Goal: Task Accomplishment & Management: Use online tool/utility

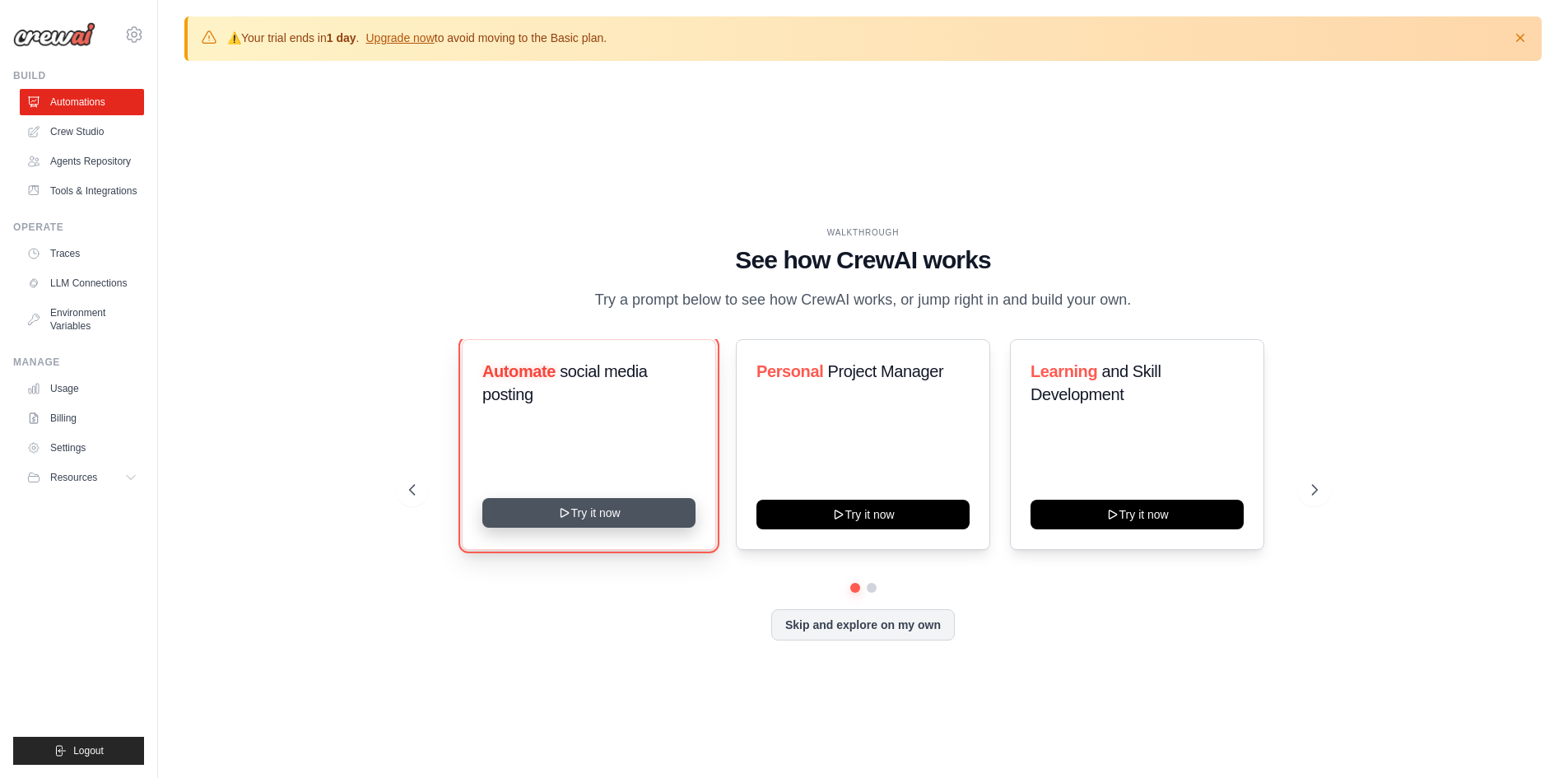
click at [608, 517] on button "Try it now" at bounding box center [589, 513] width 213 height 30
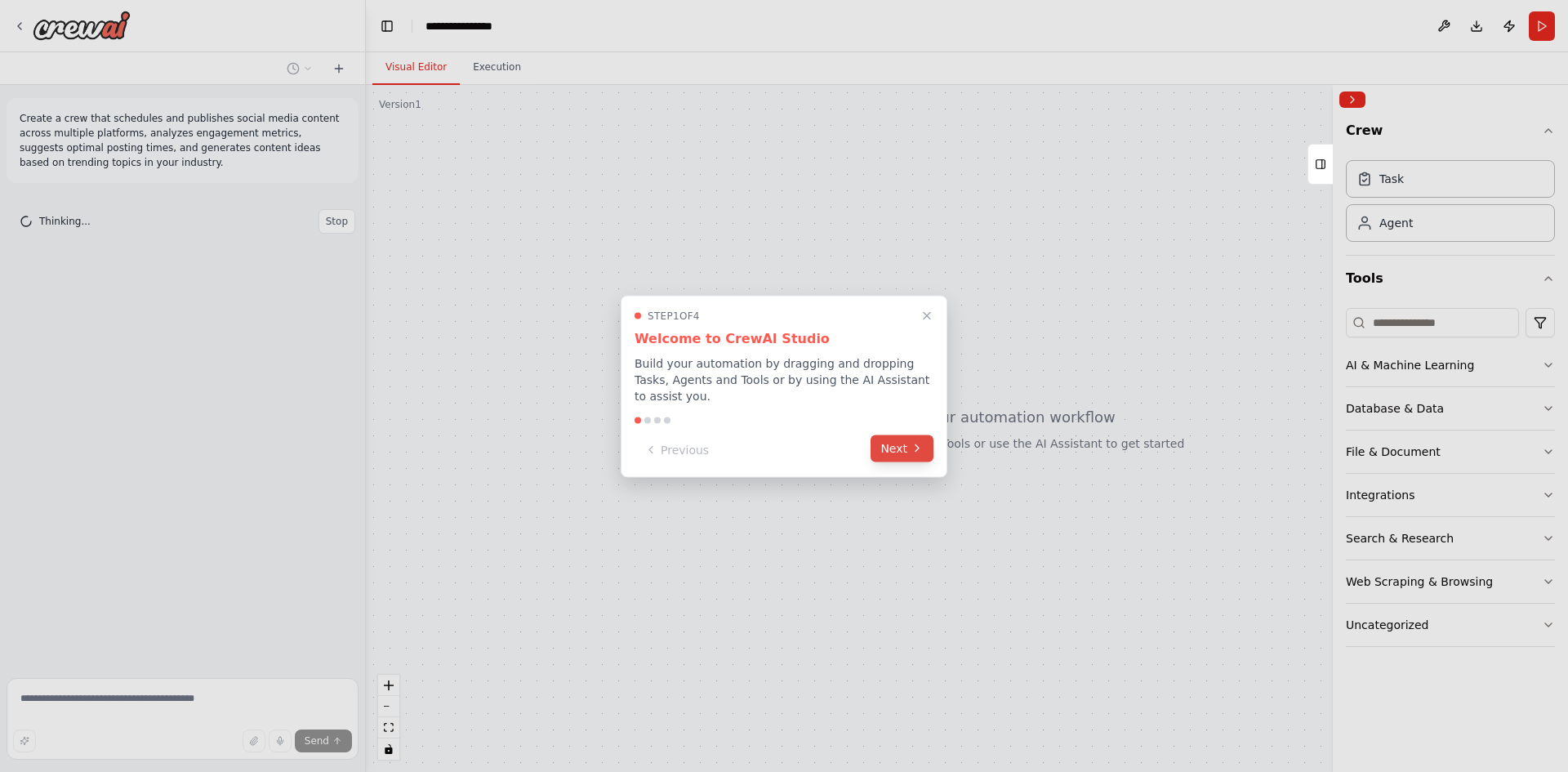
click at [911, 442] on icon at bounding box center [917, 449] width 13 height 13
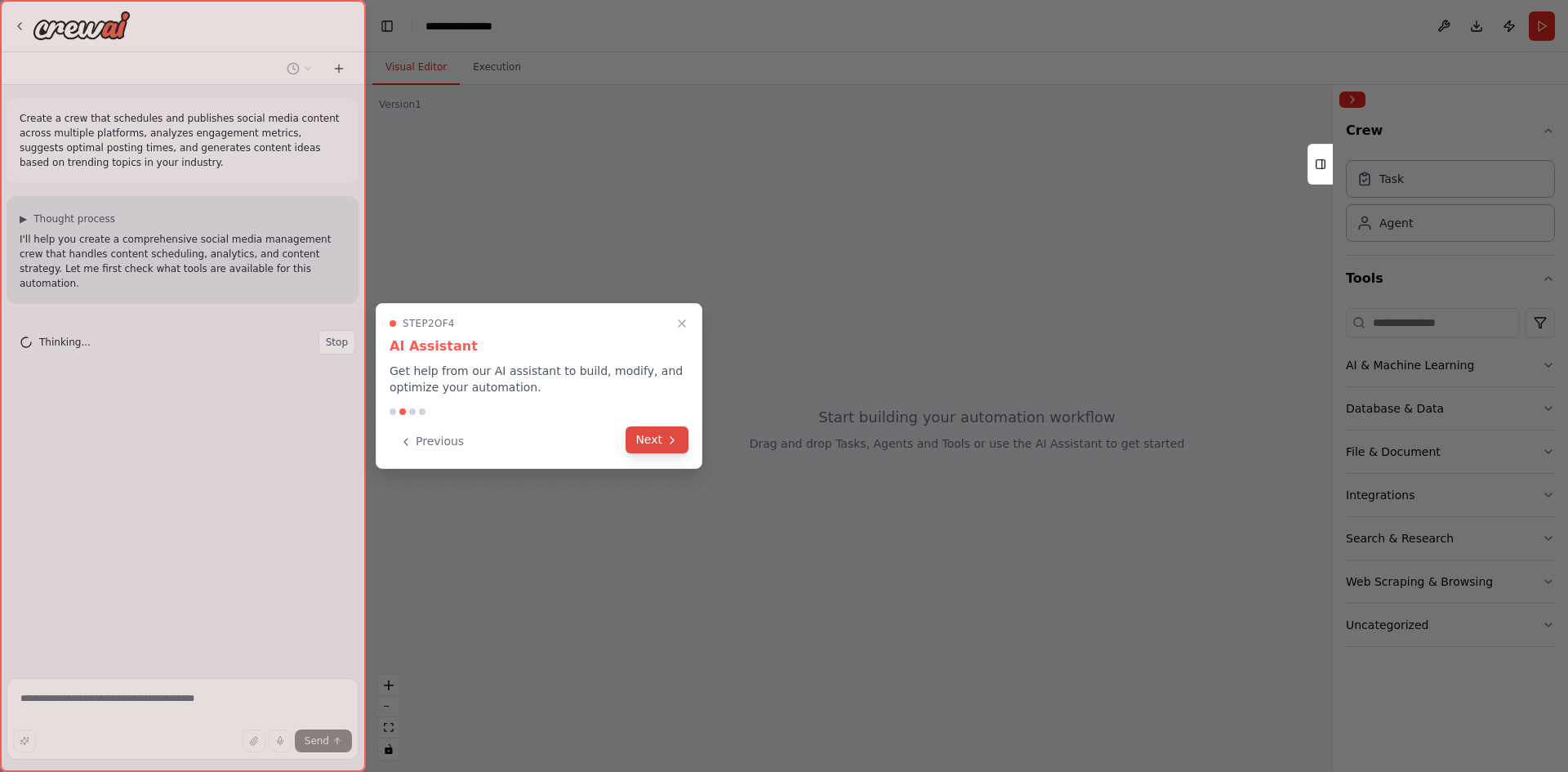
click at [653, 443] on button "Next" at bounding box center [657, 440] width 63 height 27
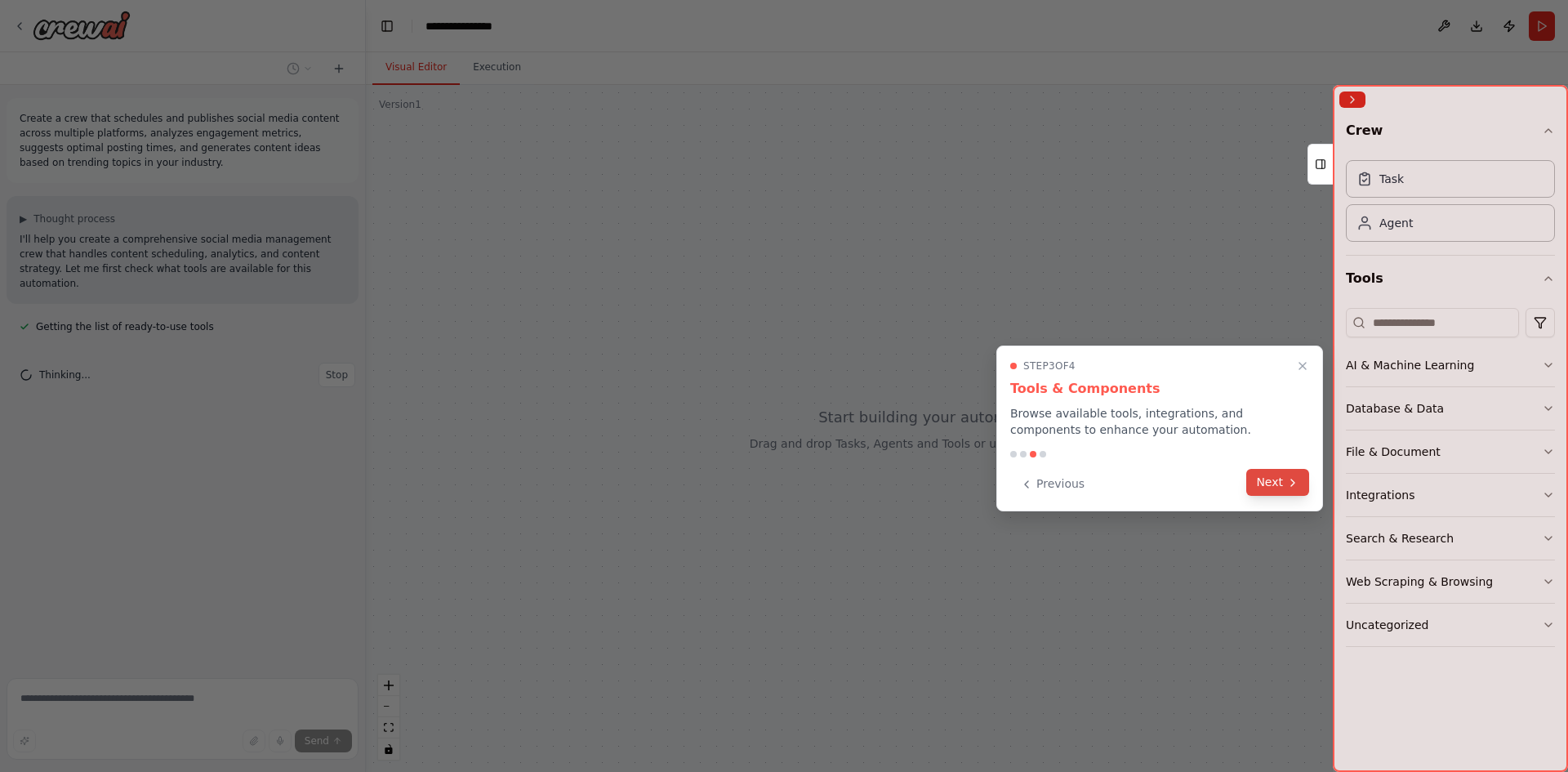
click at [1283, 486] on button "Next" at bounding box center [1278, 482] width 63 height 27
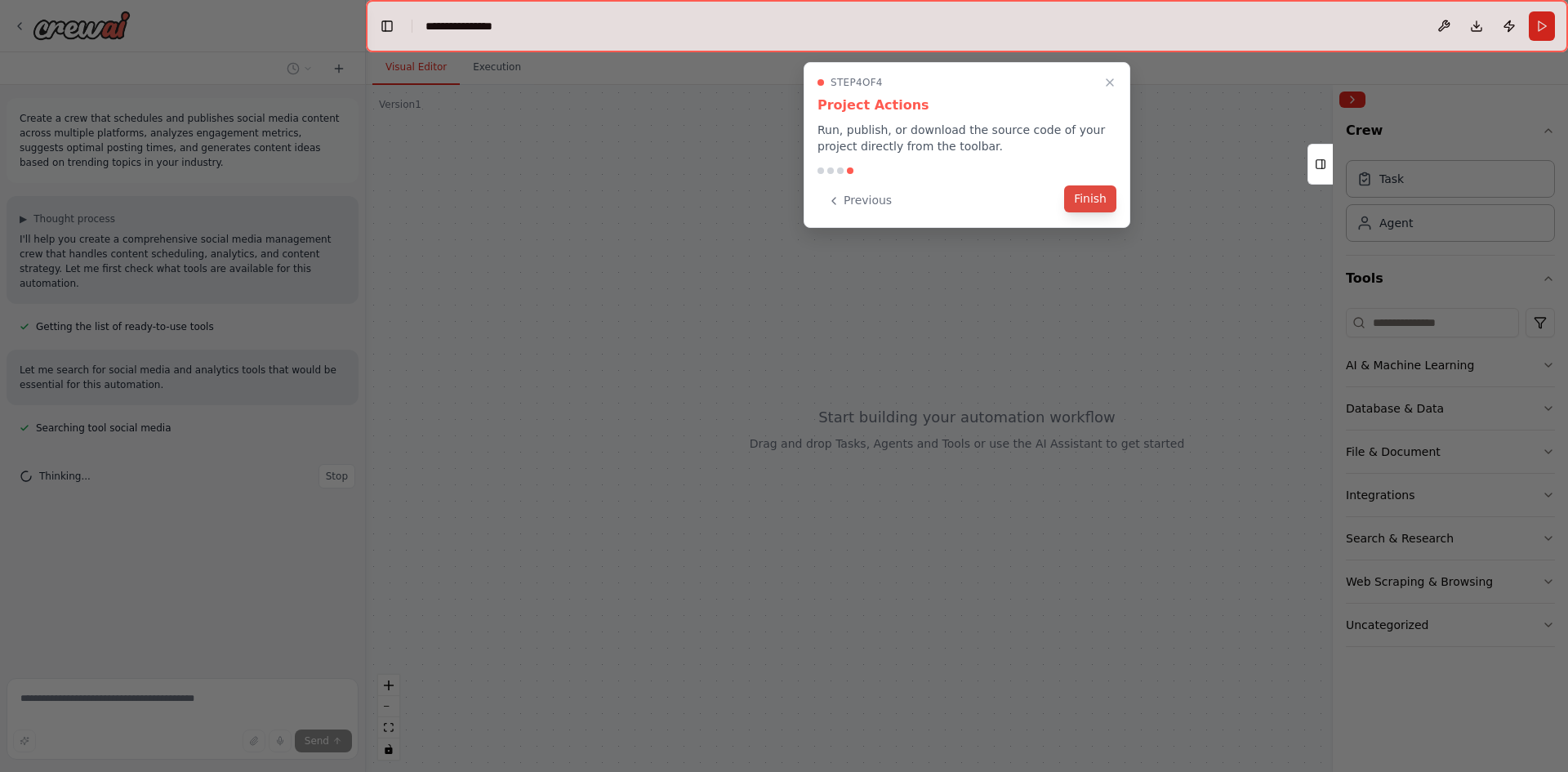
click at [1101, 205] on button "Finish" at bounding box center [1090, 199] width 52 height 27
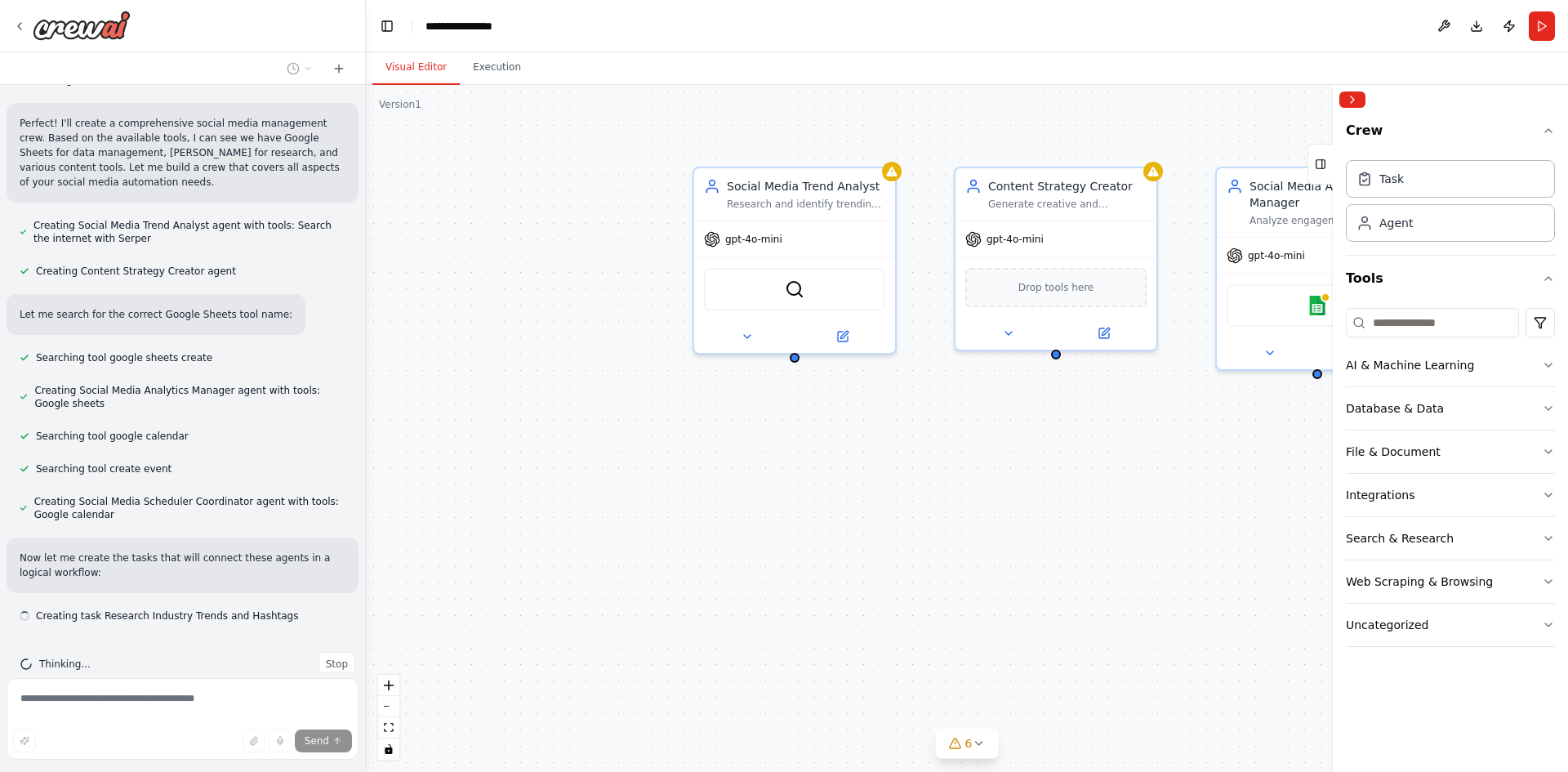
scroll to position [780, 0]
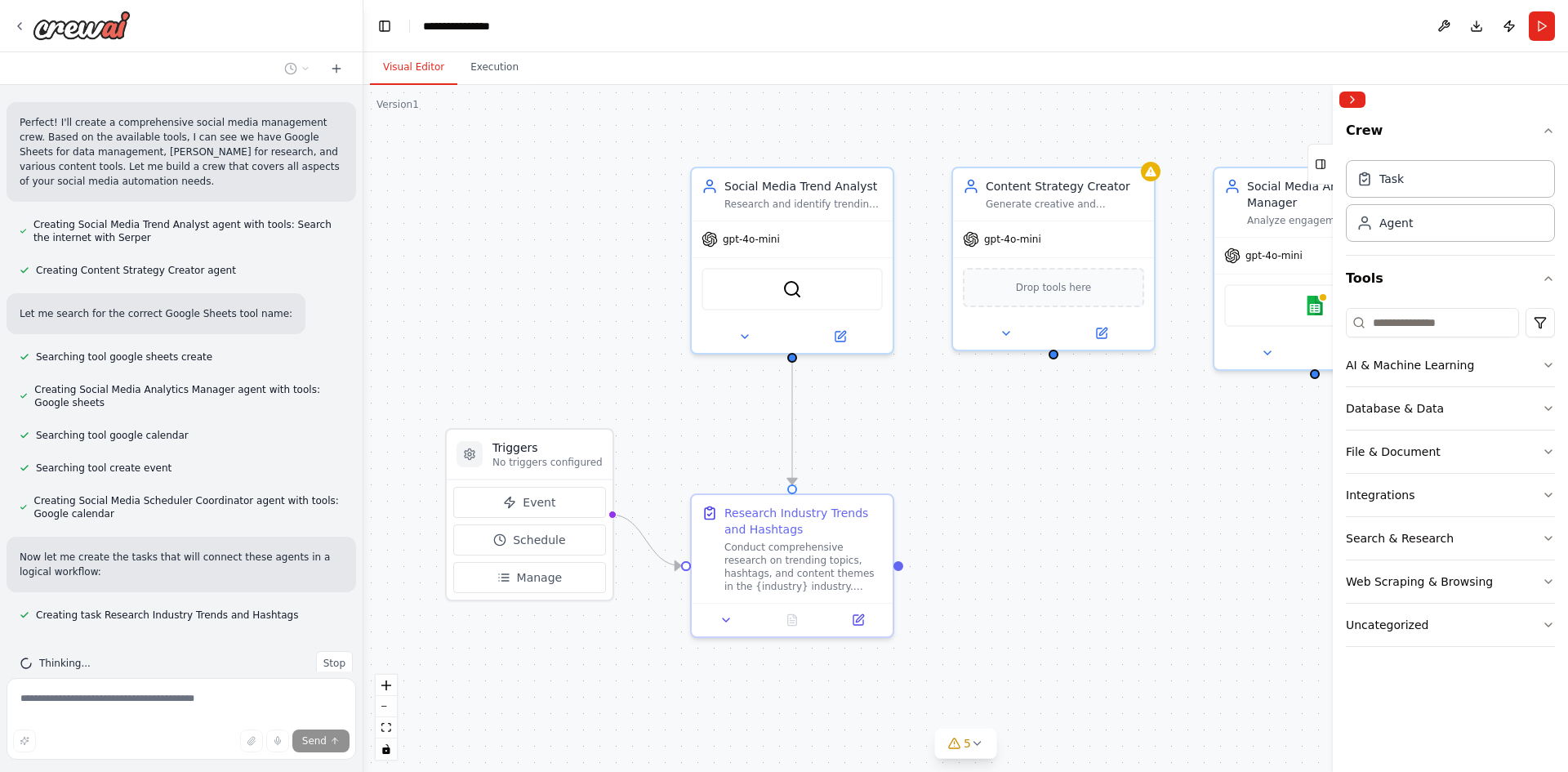
drag, startPoint x: 360, startPoint y: 459, endPoint x: 363, endPoint y: 448, distance: 11.4
click at [365, 445] on div "Create a crew that schedules and publishes social media content across multiple…" at bounding box center [784, 386] width 1568 height 772
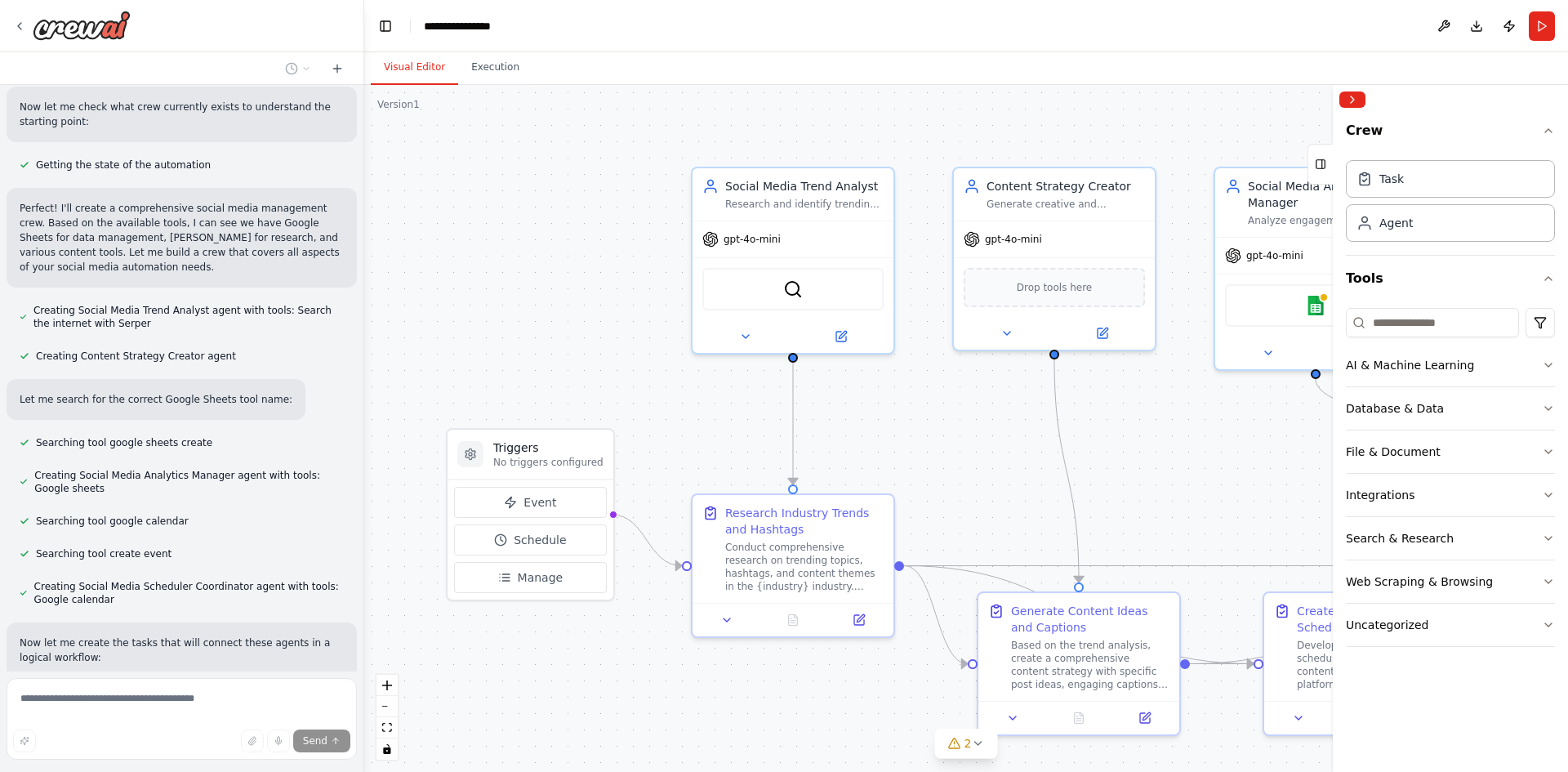
scroll to position [699, 0]
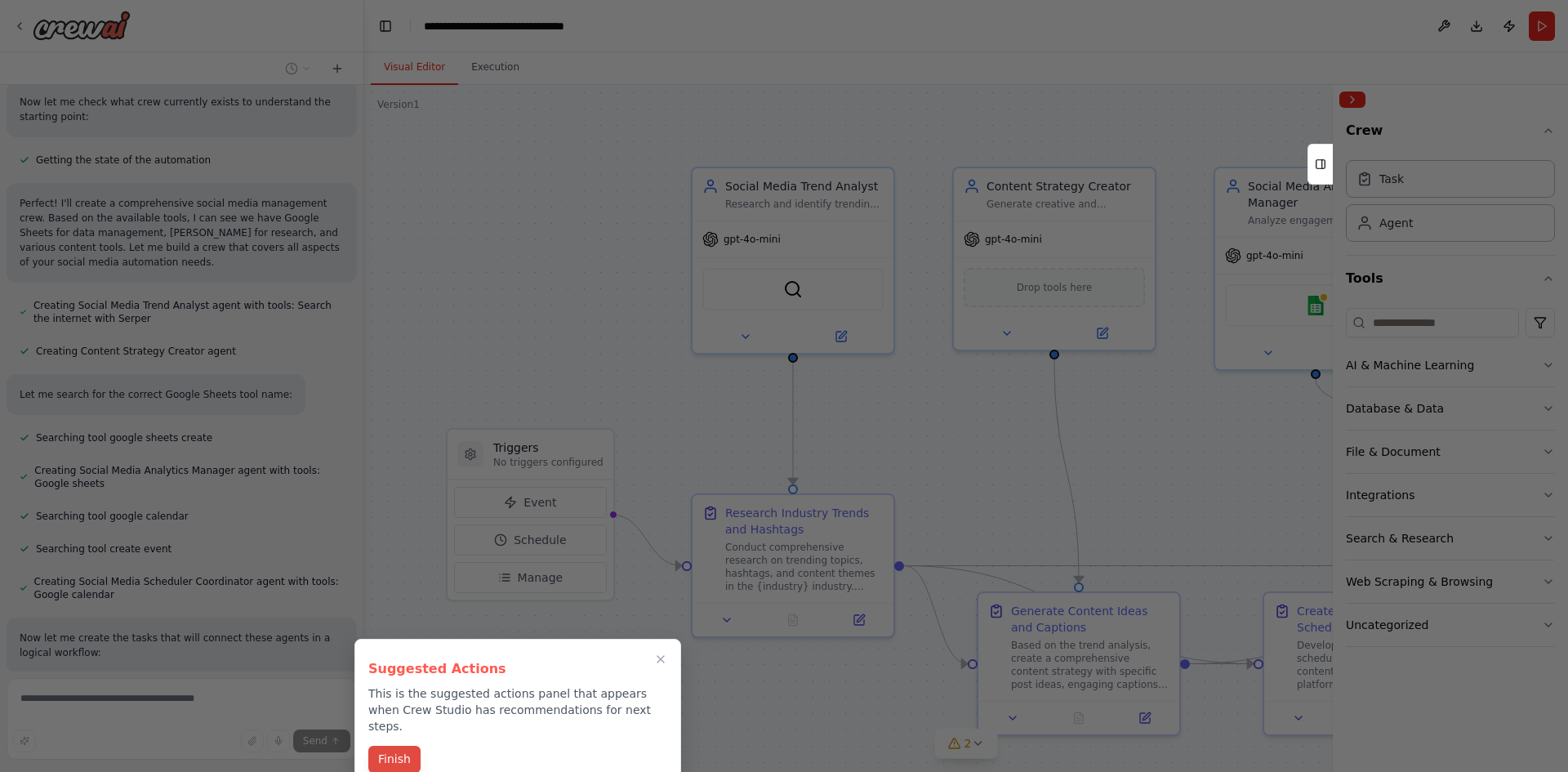
click at [408, 746] on button "Finish" at bounding box center [394, 759] width 52 height 27
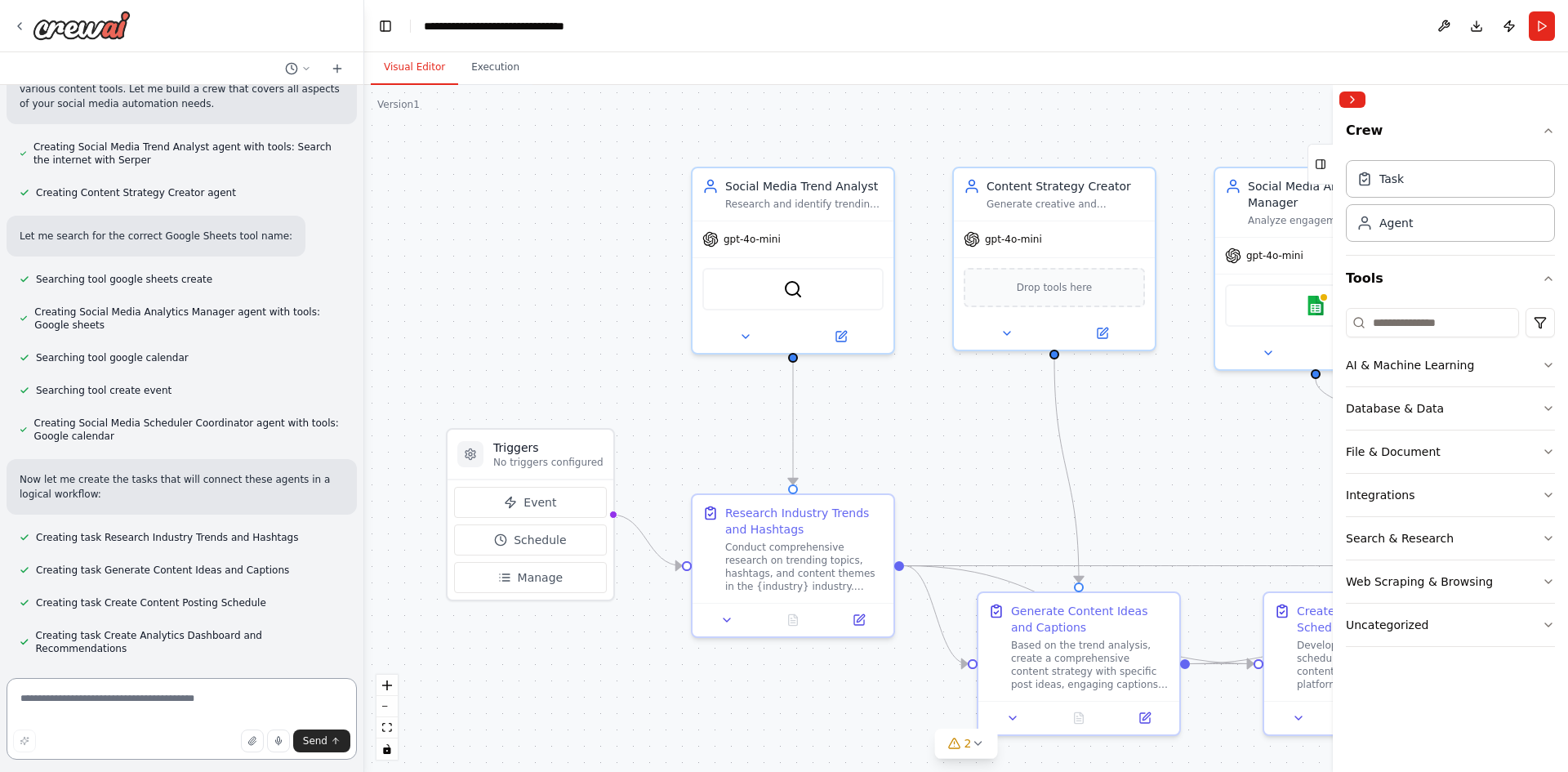
scroll to position [861, 0]
drag, startPoint x: 358, startPoint y: 379, endPoint x: 363, endPoint y: 387, distance: 9.4
click at [363, 387] on div "Create a crew that schedules and publishes social media content across multiple…" at bounding box center [784, 386] width 1568 height 772
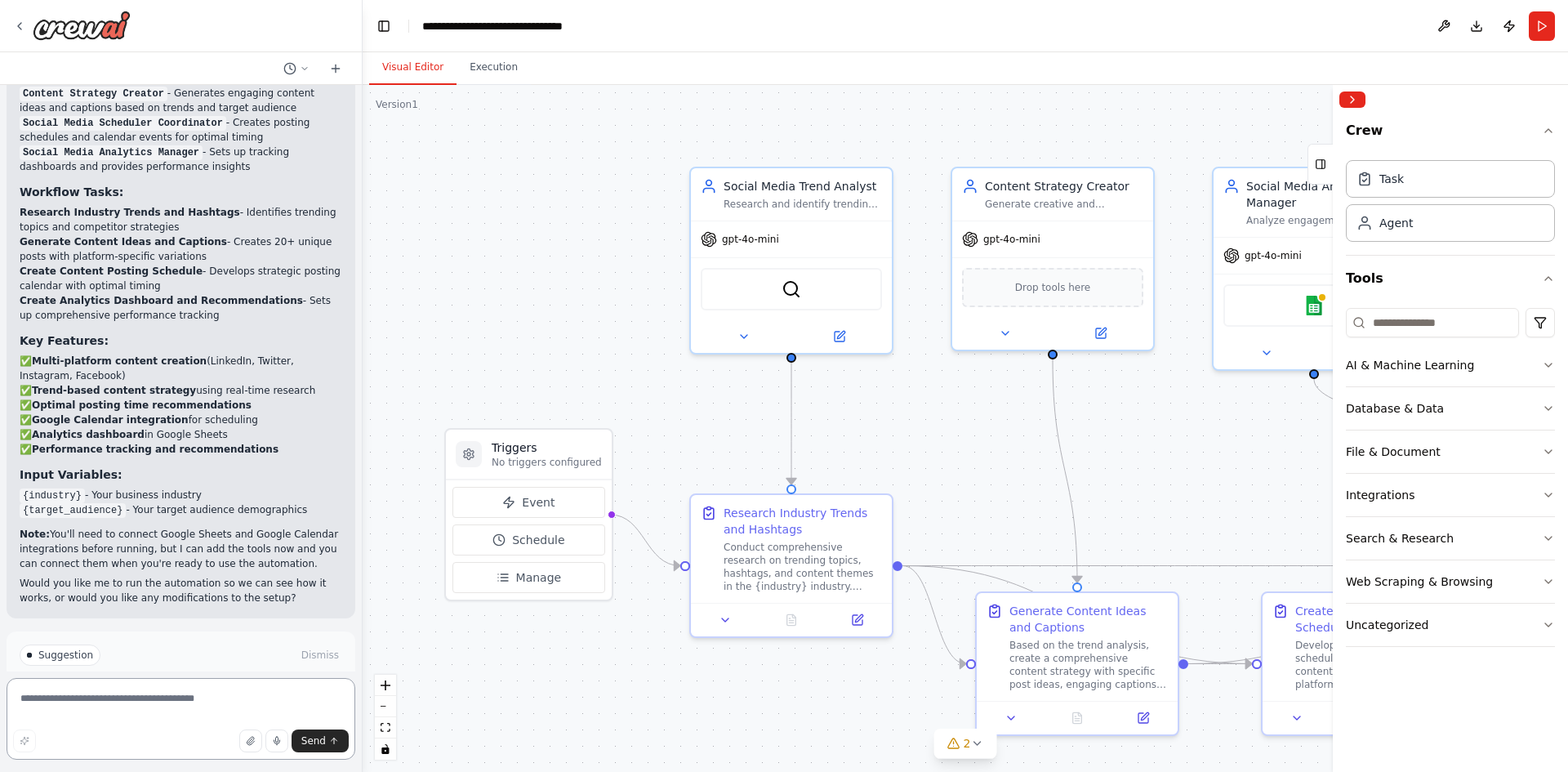
scroll to position [1797, 0]
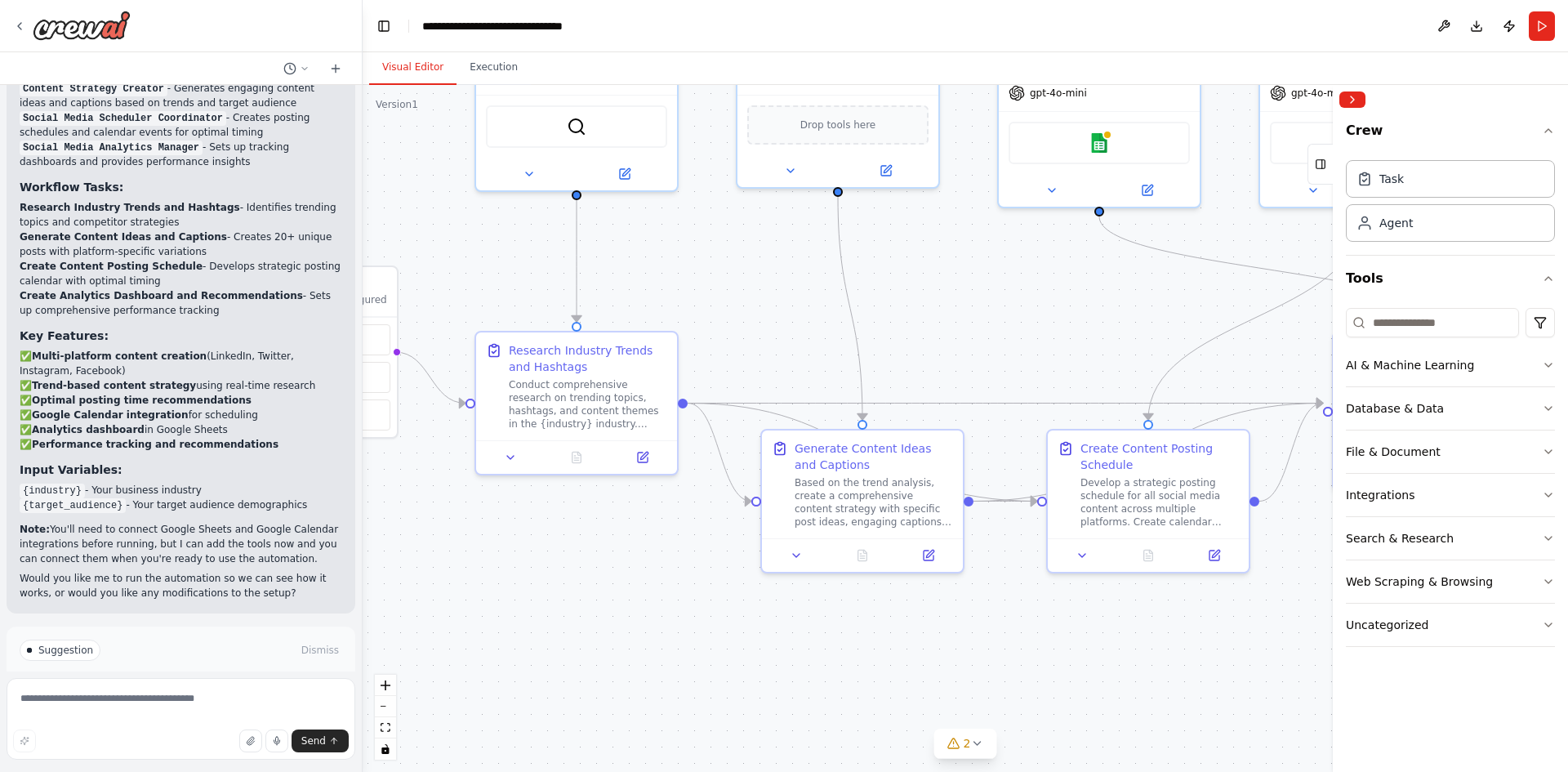
drag, startPoint x: 1096, startPoint y: 404, endPoint x: 974, endPoint y: 260, distance: 188.7
click at [974, 260] on div ".deletable-edge-delete-btn { width: 20px; height: 20px; border: 0px solid #ffff…" at bounding box center [965, 428] width 1205 height 687
click at [974, 743] on icon at bounding box center [977, 743] width 7 height 3
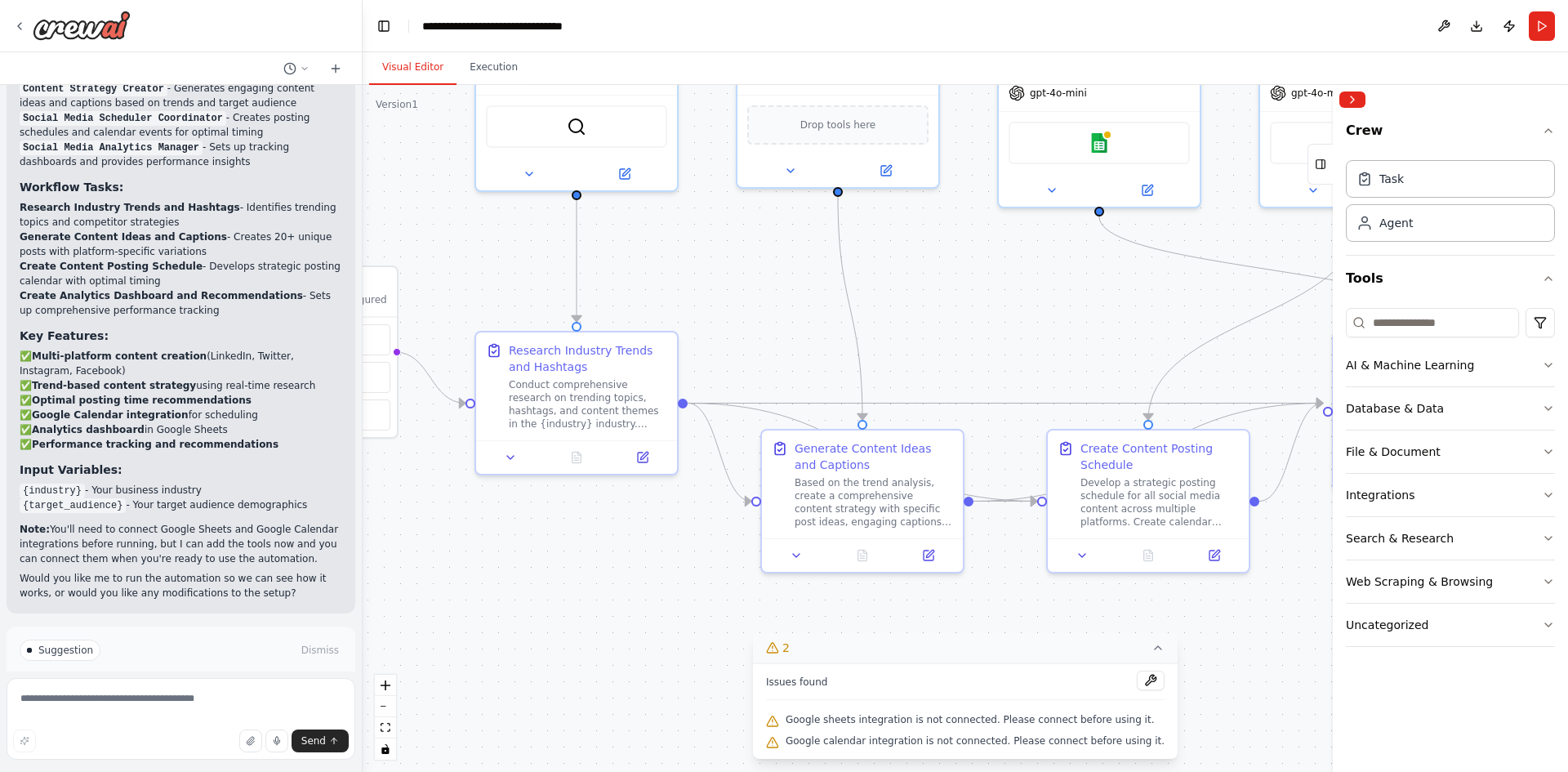
click at [1151, 648] on icon at bounding box center [1158, 647] width 13 height 13
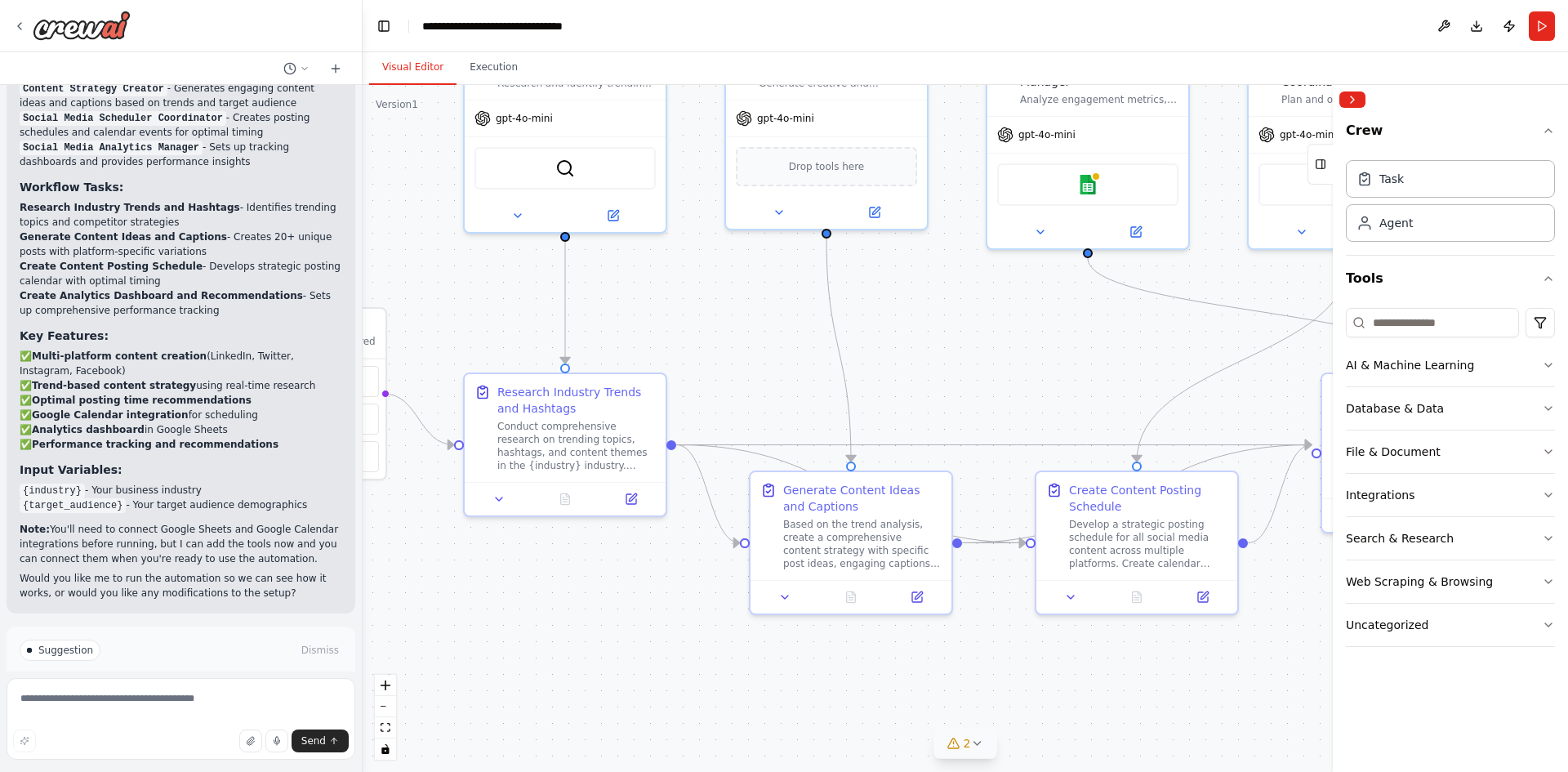
drag, startPoint x: 1003, startPoint y: 645, endPoint x: 996, endPoint y: 717, distance: 72.3
click at [995, 716] on div ".deletable-edge-delete-btn { width: 20px; height: 20px; border: 0px solid #ffff…" at bounding box center [965, 428] width 1205 height 687
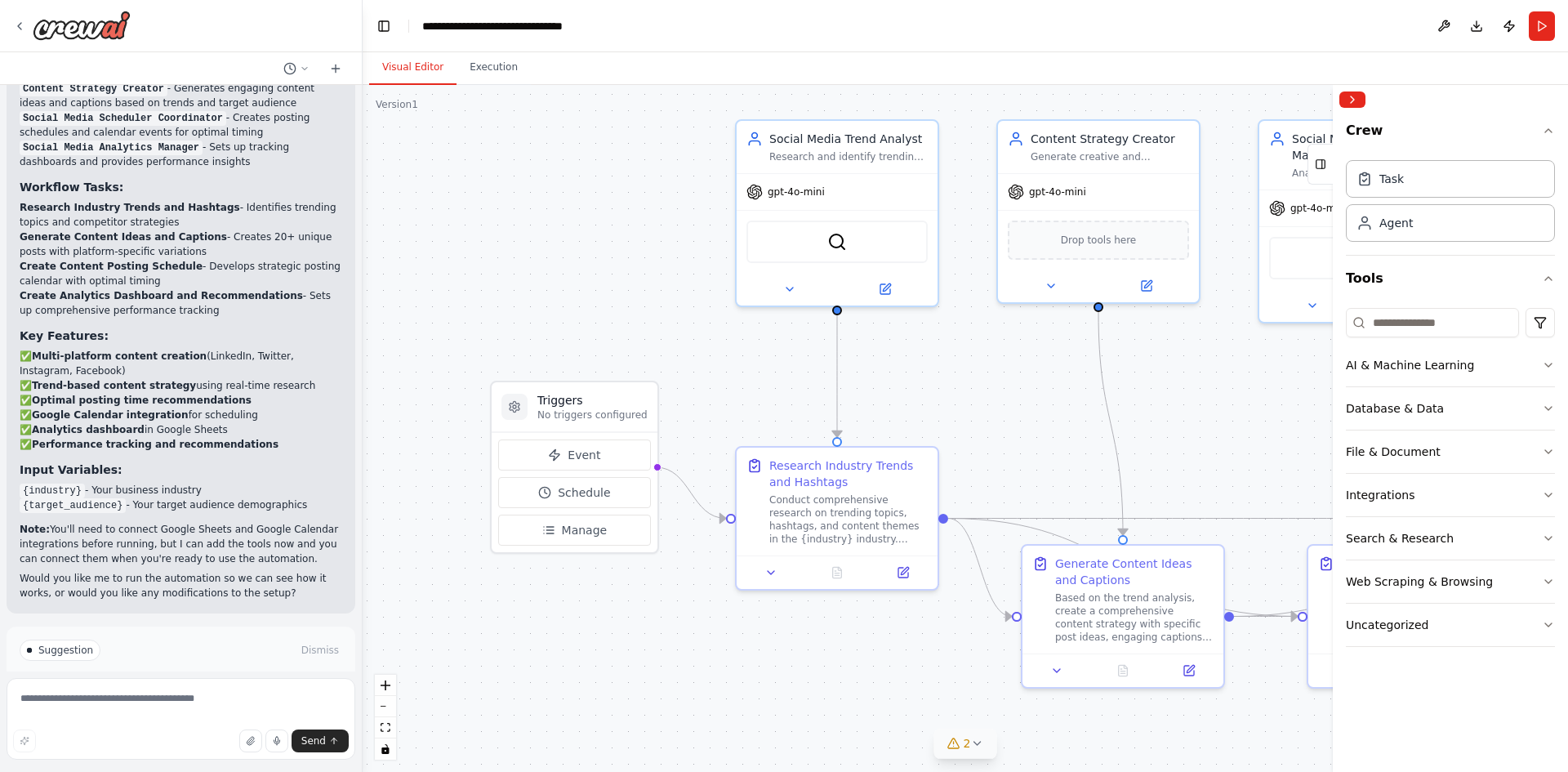
drag, startPoint x: 908, startPoint y: 358, endPoint x: 1177, endPoint y: 402, distance: 272.6
click at [1177, 402] on div ".deletable-edge-delete-btn { width: 20px; height: 20px; border: 0px solid #ffff…" at bounding box center [965, 428] width 1205 height 687
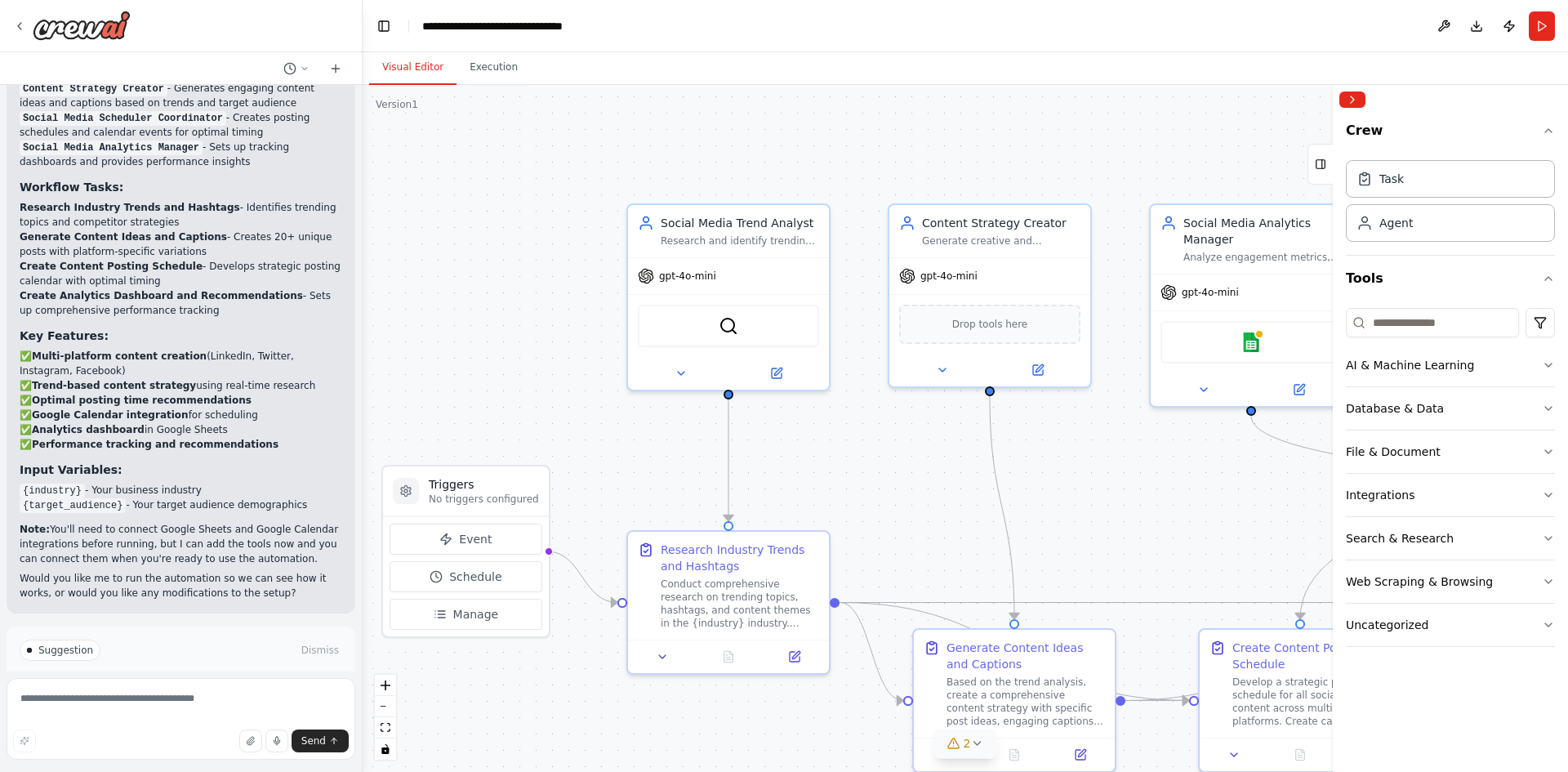
drag, startPoint x: 736, startPoint y: 405, endPoint x: 628, endPoint y: 473, distance: 127.6
click at [627, 480] on div ".deletable-edge-delete-btn { width: 20px; height: 20px; border: 0px solid #ffff…" at bounding box center [965, 428] width 1205 height 687
click at [734, 326] on img at bounding box center [726, 322] width 20 height 20
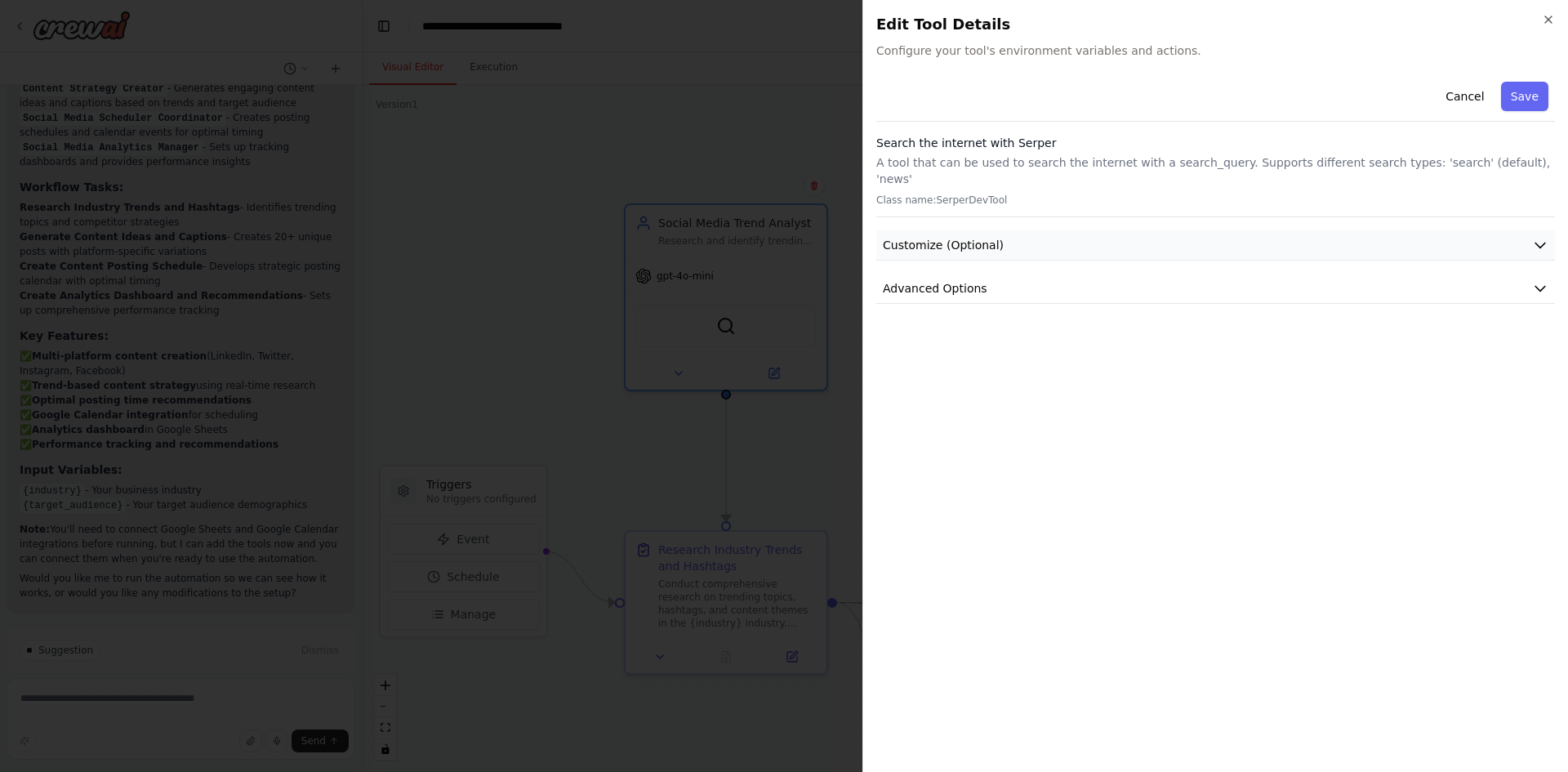
click at [1312, 230] on button "Customize (Optional)" at bounding box center [1215, 245] width 679 height 31
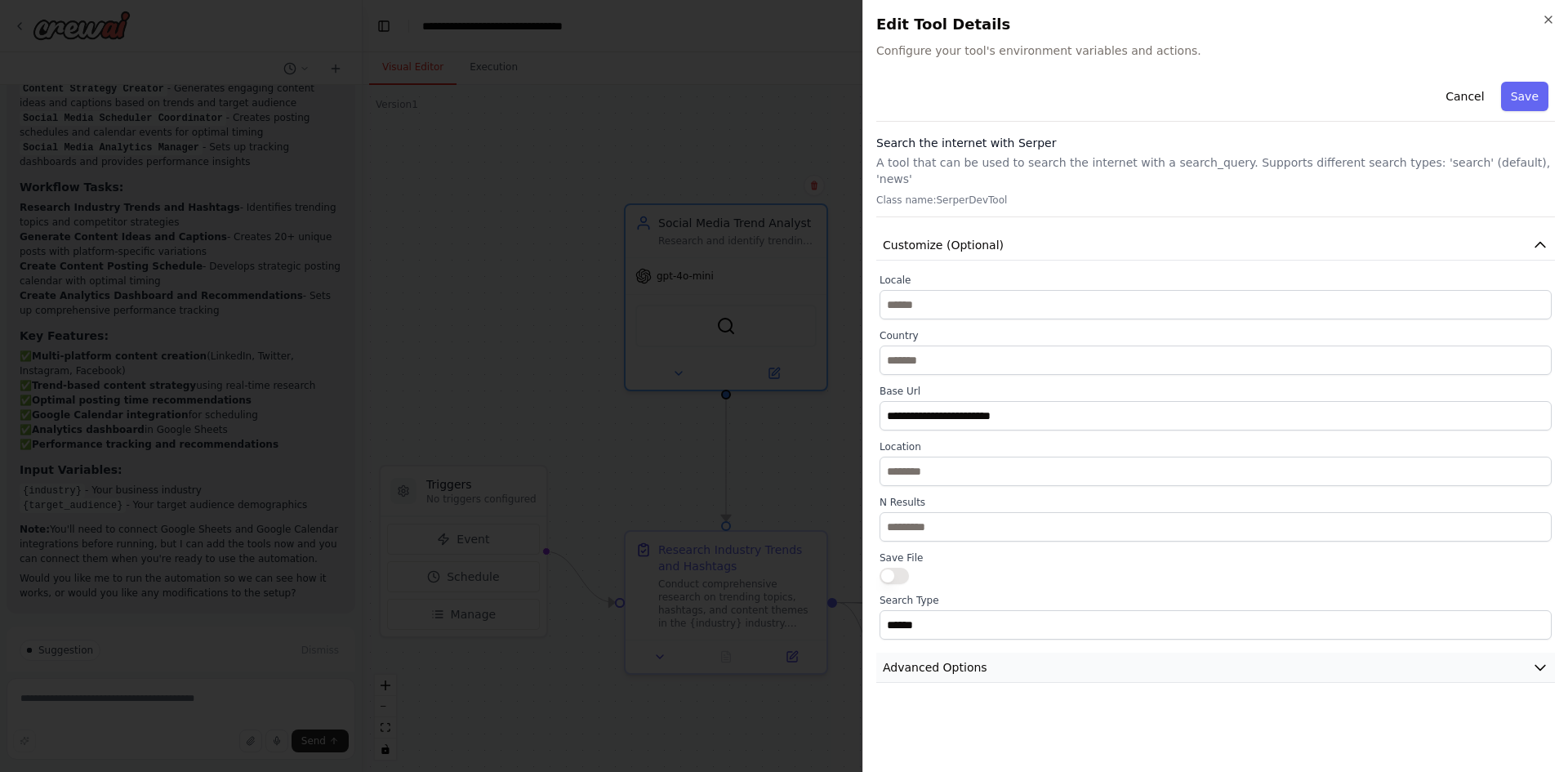
click at [1137, 655] on button "Advanced Options" at bounding box center [1215, 667] width 679 height 31
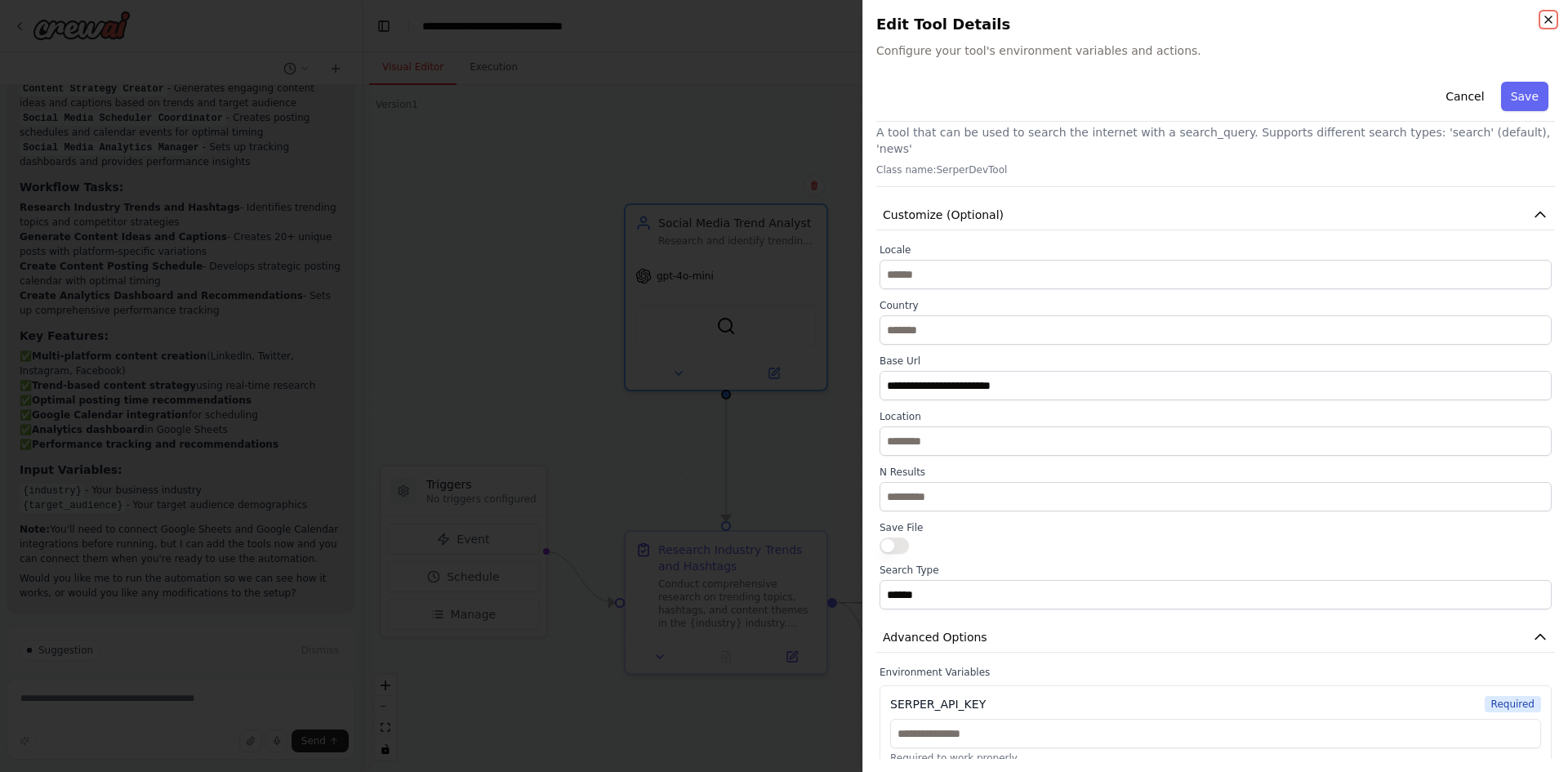
click at [1549, 18] on icon "button" at bounding box center [1548, 20] width 13 height 13
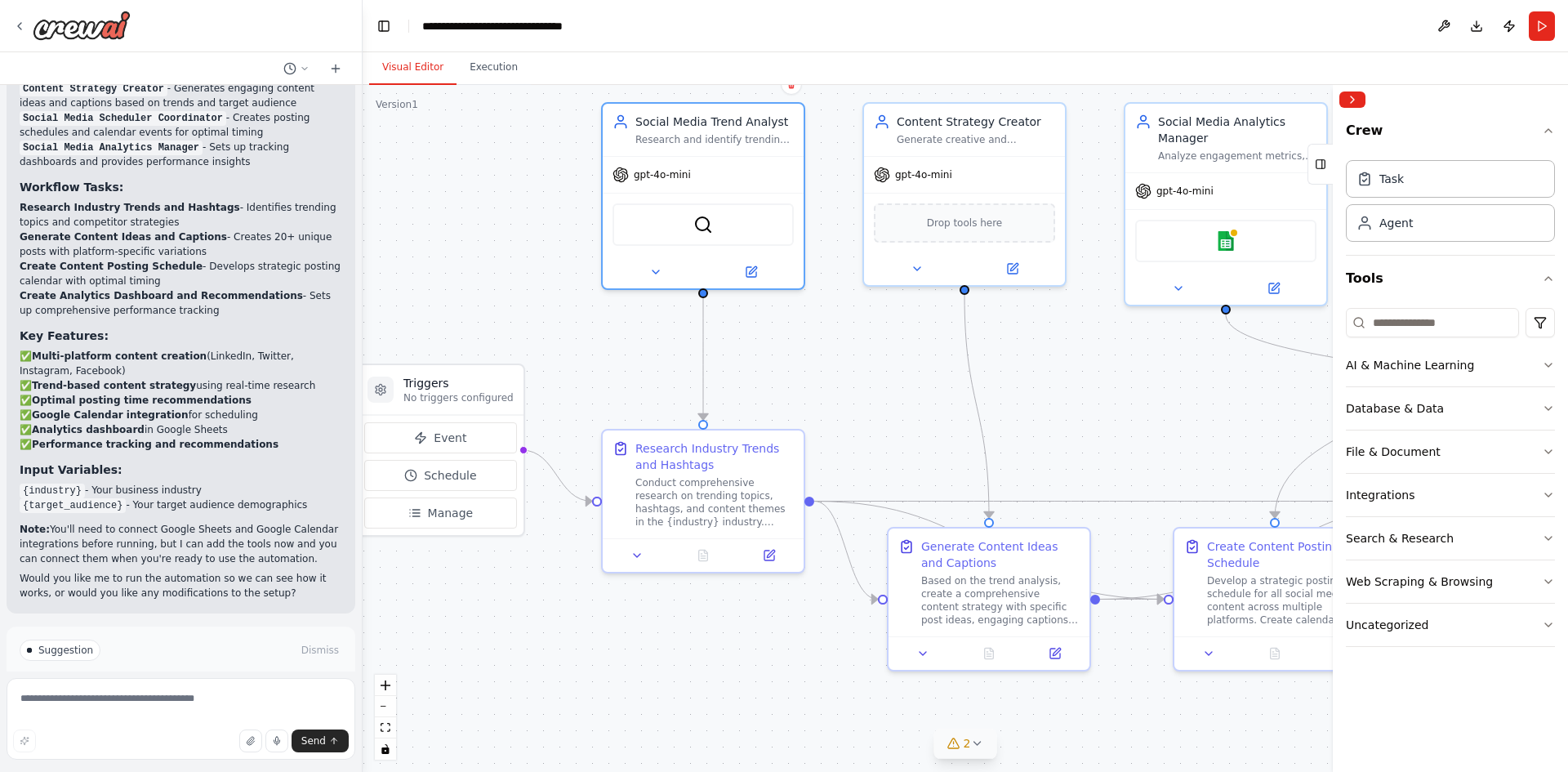
drag, startPoint x: 896, startPoint y: 464, endPoint x: 873, endPoint y: 363, distance: 103.6
click at [873, 363] on div ".deletable-edge-delete-btn { width: 20px; height: 20px; border: 0px solid #ffff…" at bounding box center [965, 428] width 1205 height 687
click at [730, 511] on div "Conduct comprehensive research on trending topics, hashtags, and content themes…" at bounding box center [714, 498] width 158 height 52
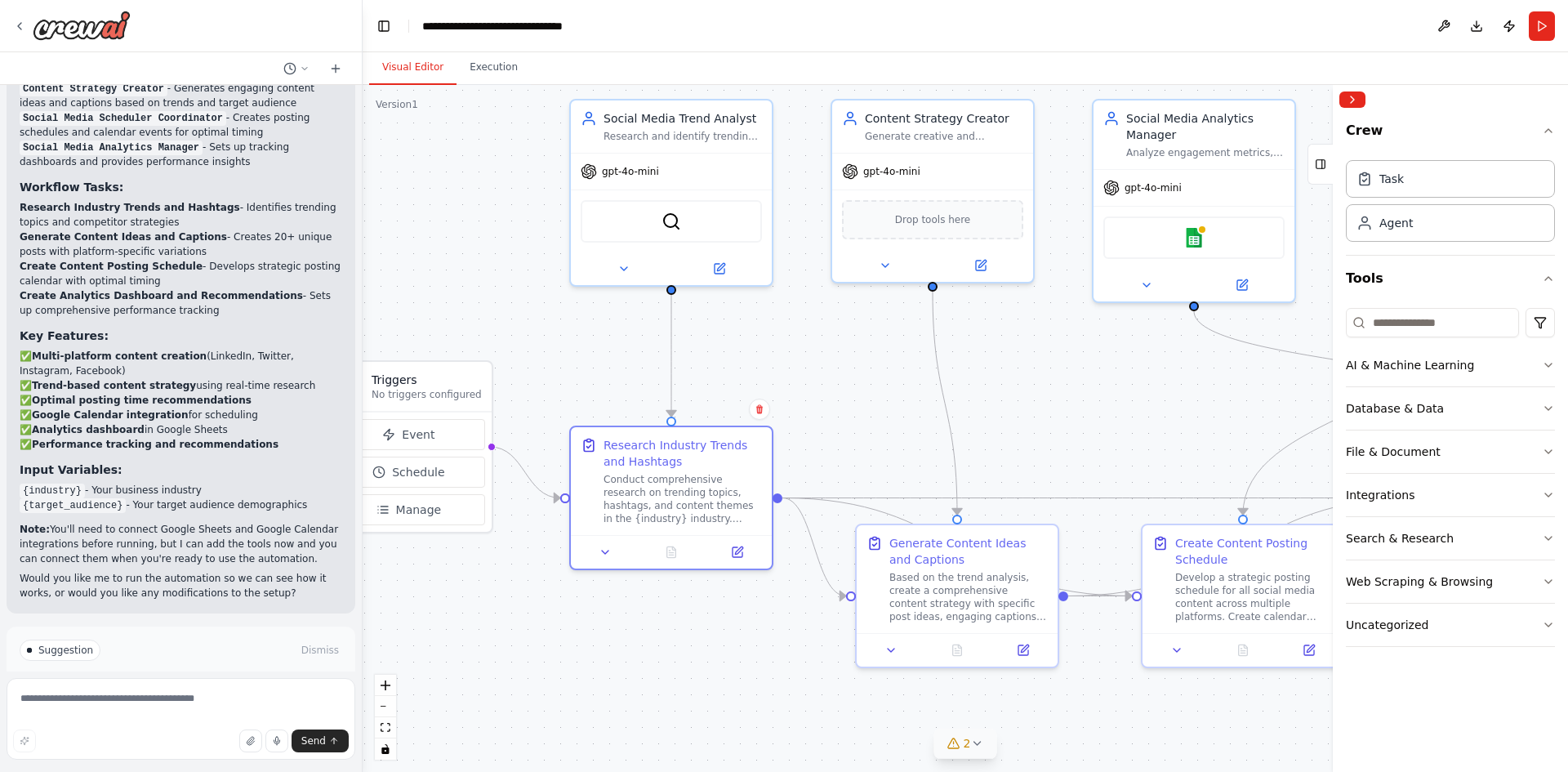
drag, startPoint x: 1136, startPoint y: 372, endPoint x: 1104, endPoint y: 370, distance: 32.1
click at [1104, 370] on div ".deletable-edge-delete-btn { width: 20px; height: 20px; border: 0px solid #ffff…" at bounding box center [965, 428] width 1205 height 687
click at [695, 480] on div "Conduct comprehensive research on trending topics, hashtags, and content themes…" at bounding box center [683, 495] width 158 height 52
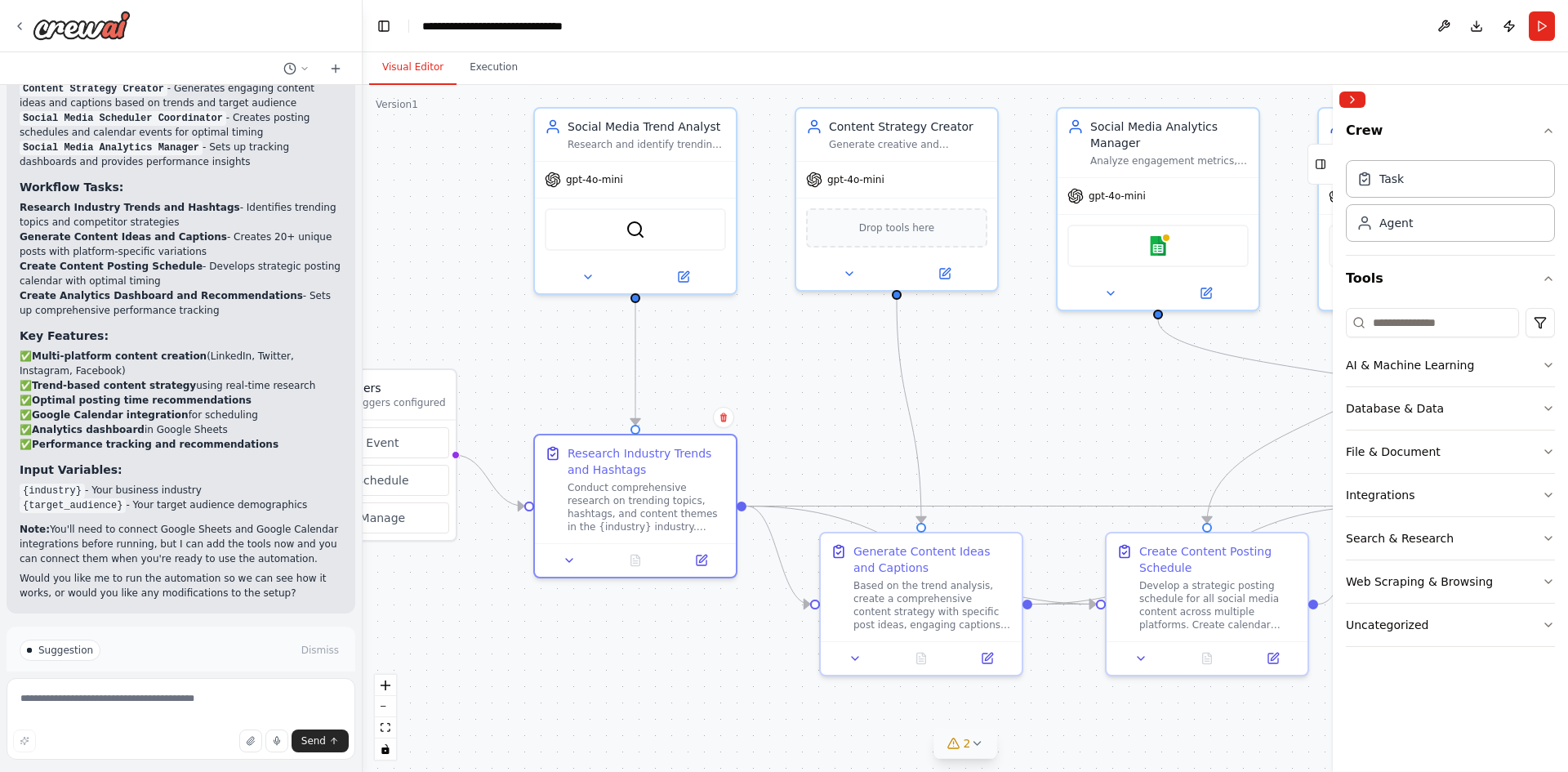
drag, startPoint x: 1198, startPoint y: 398, endPoint x: 1168, endPoint y: 406, distance: 31.0
click at [1168, 406] on div ".deletable-edge-delete-btn { width: 20px; height: 20px; border: 0px solid #ffff…" at bounding box center [965, 428] width 1205 height 687
click at [1552, 409] on icon "button" at bounding box center [1548, 408] width 13 height 13
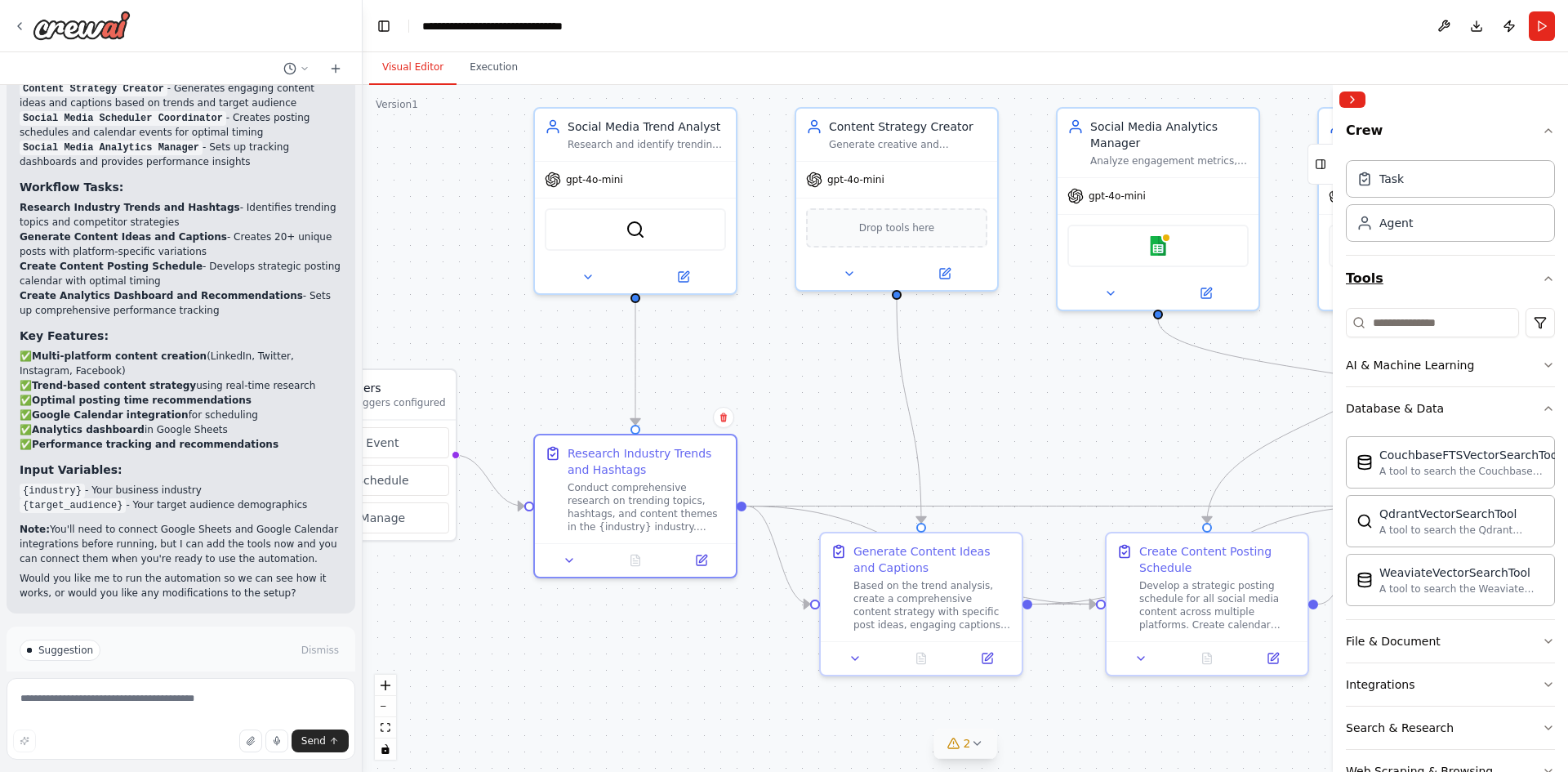
click at [1542, 280] on icon "button" at bounding box center [1548, 279] width 13 height 13
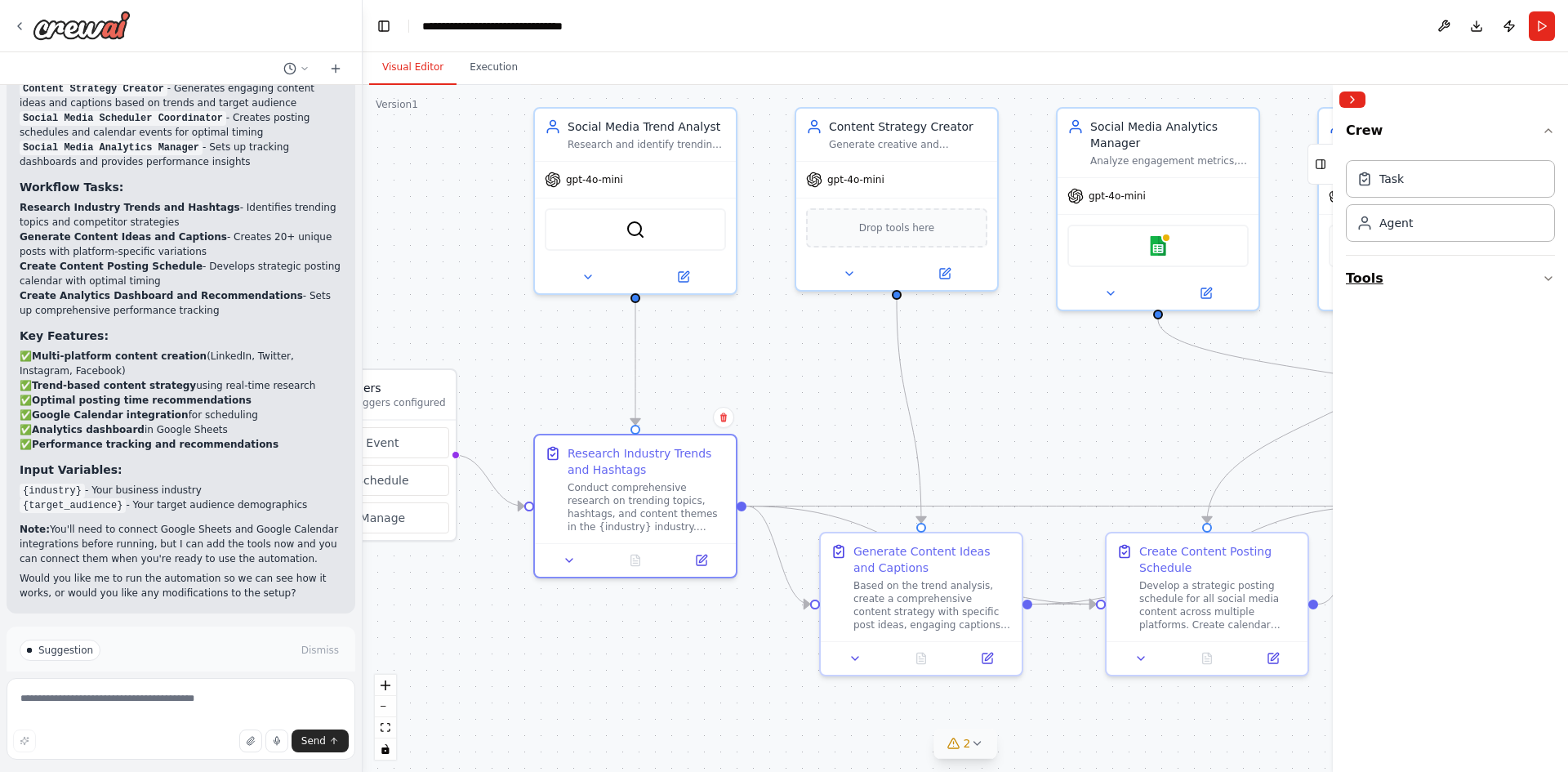
click at [1542, 280] on icon "button" at bounding box center [1548, 279] width 13 height 13
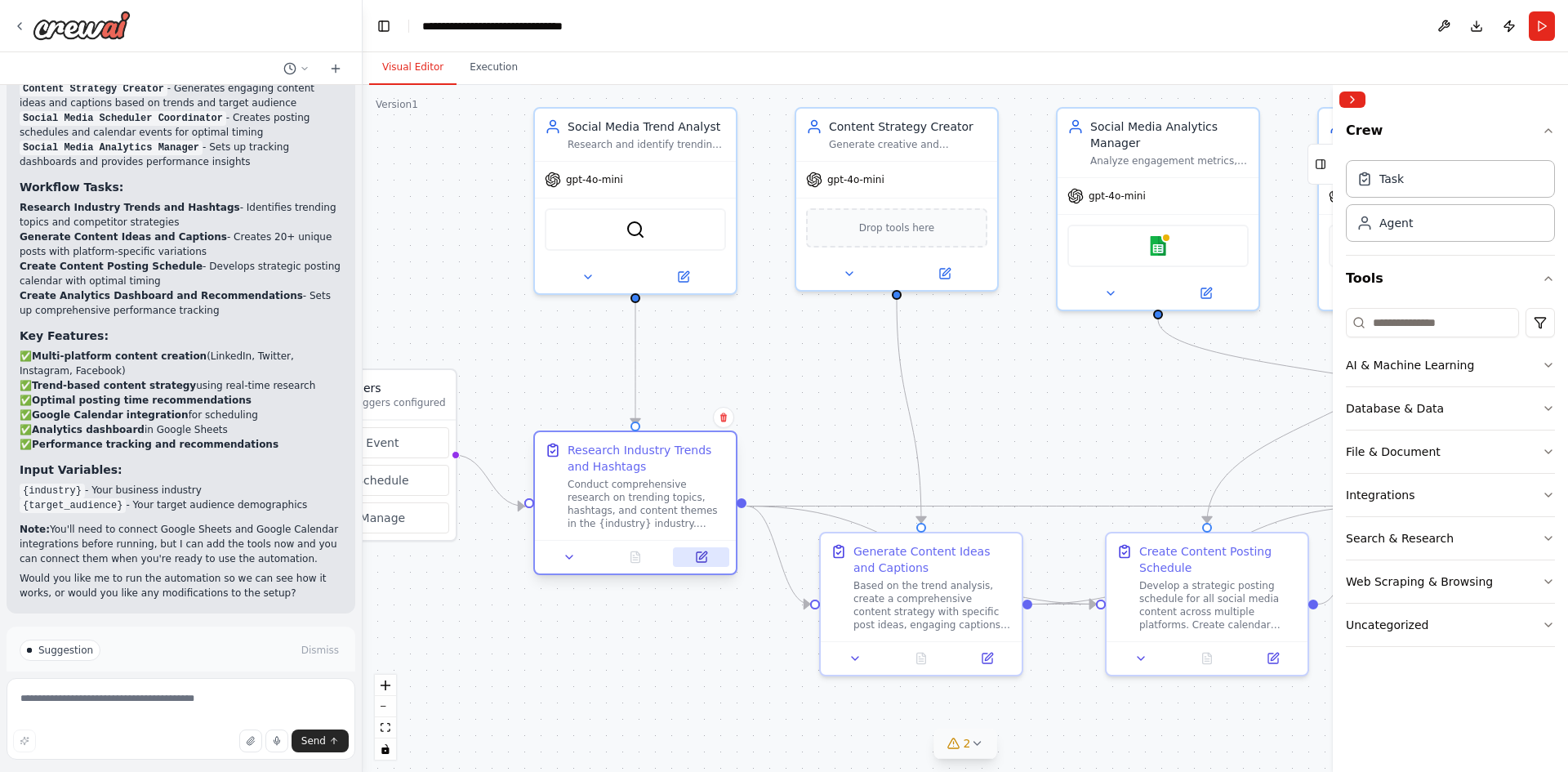
click at [710, 556] on button at bounding box center [701, 557] width 56 height 20
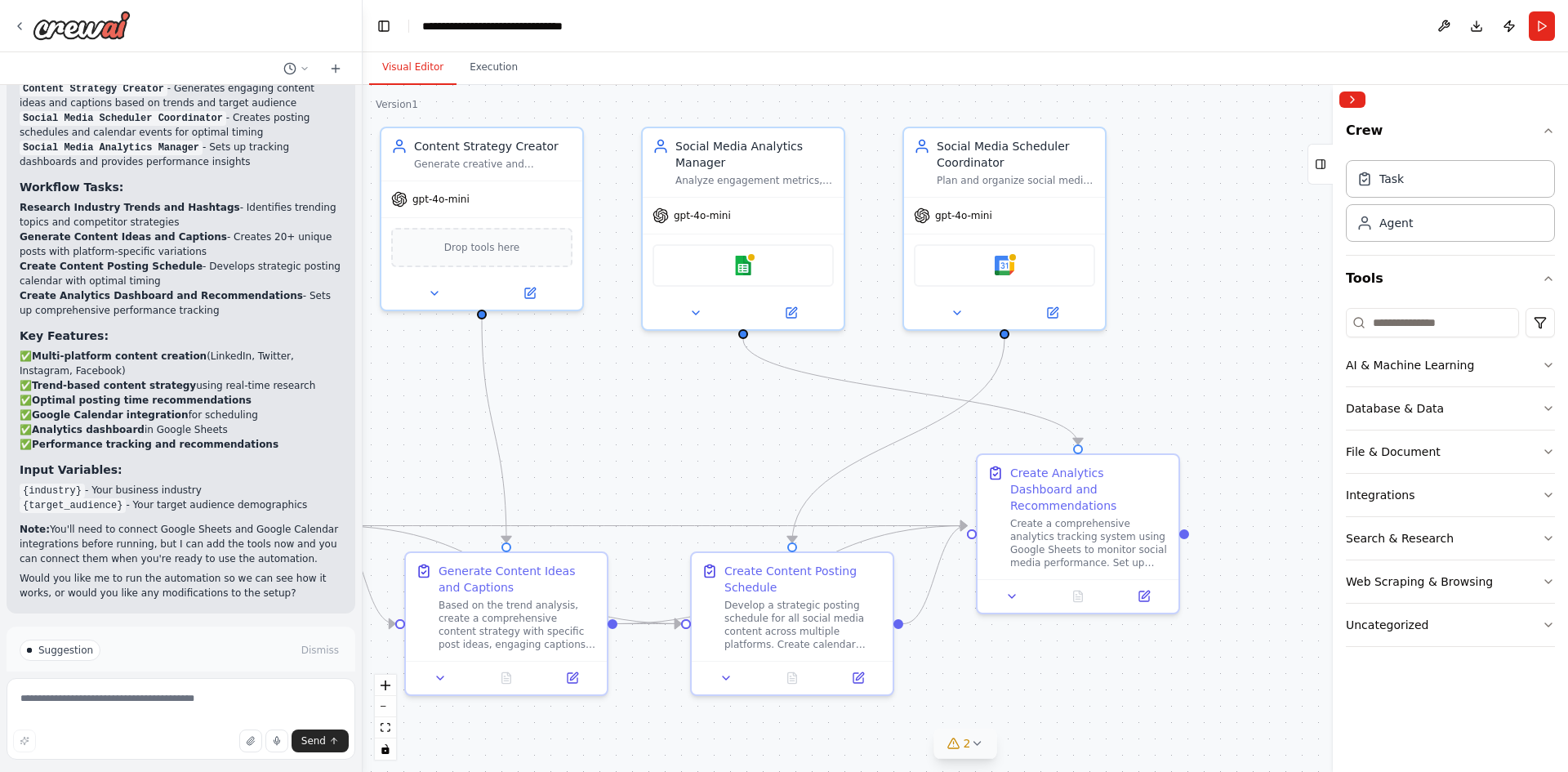
drag, startPoint x: 1124, startPoint y: 443, endPoint x: 709, endPoint y: 462, distance: 415.4
click at [709, 462] on div ".deletable-edge-delete-btn { width: 20px; height: 20px; border: 0px solid #ffff…" at bounding box center [965, 428] width 1205 height 687
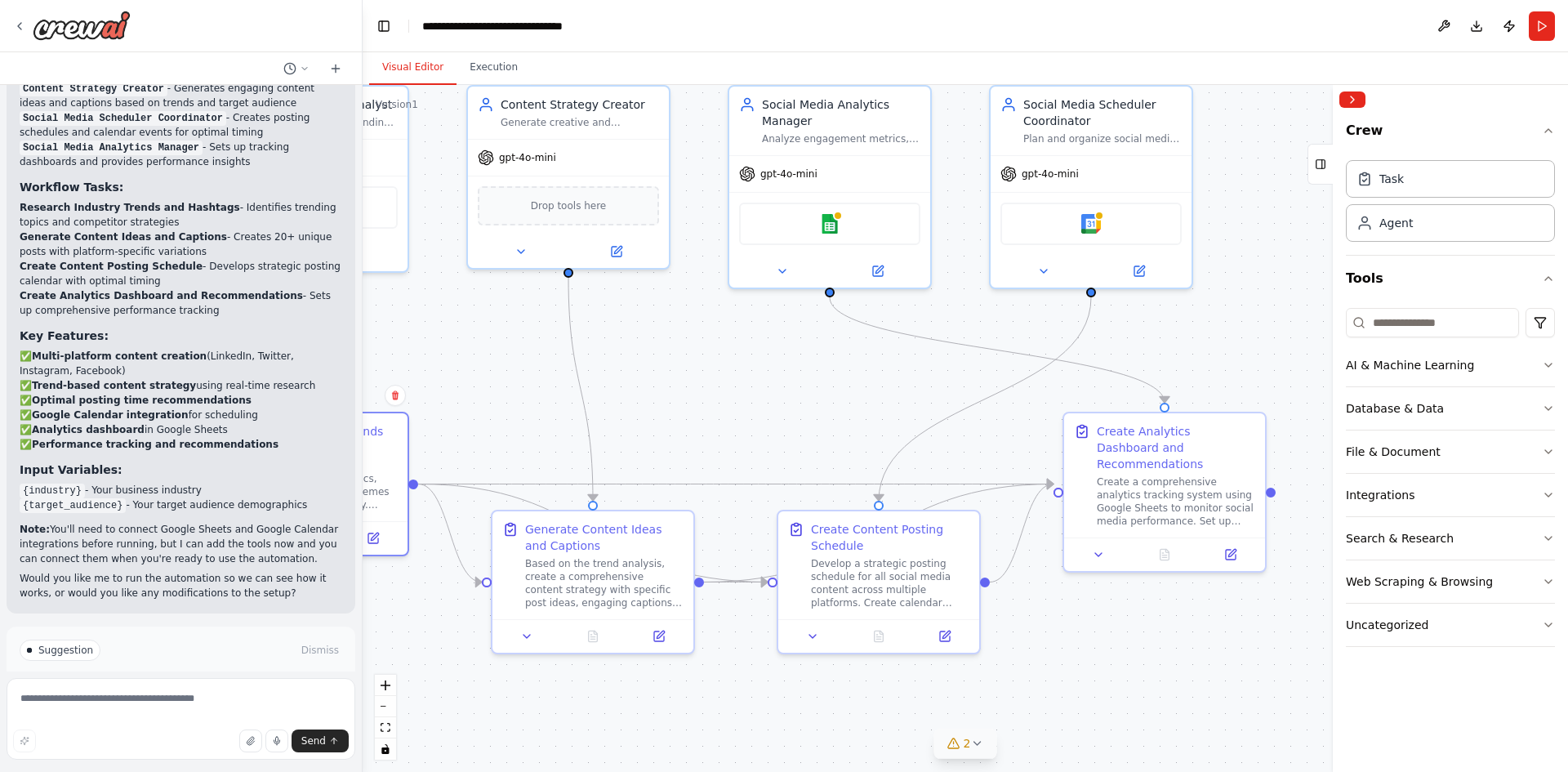
drag, startPoint x: 1054, startPoint y: 677, endPoint x: 1141, endPoint y: 635, distance: 96.6
click at [1141, 635] on div ".deletable-edge-delete-btn { width: 20px; height: 20px; border: 0px solid #ffff…" at bounding box center [965, 428] width 1205 height 687
click at [1170, 475] on div "Create a comprehensive analytics tracking system using Google Sheets to monitor…" at bounding box center [1176, 497] width 158 height 52
click at [1229, 546] on icon at bounding box center [1231, 551] width 10 height 10
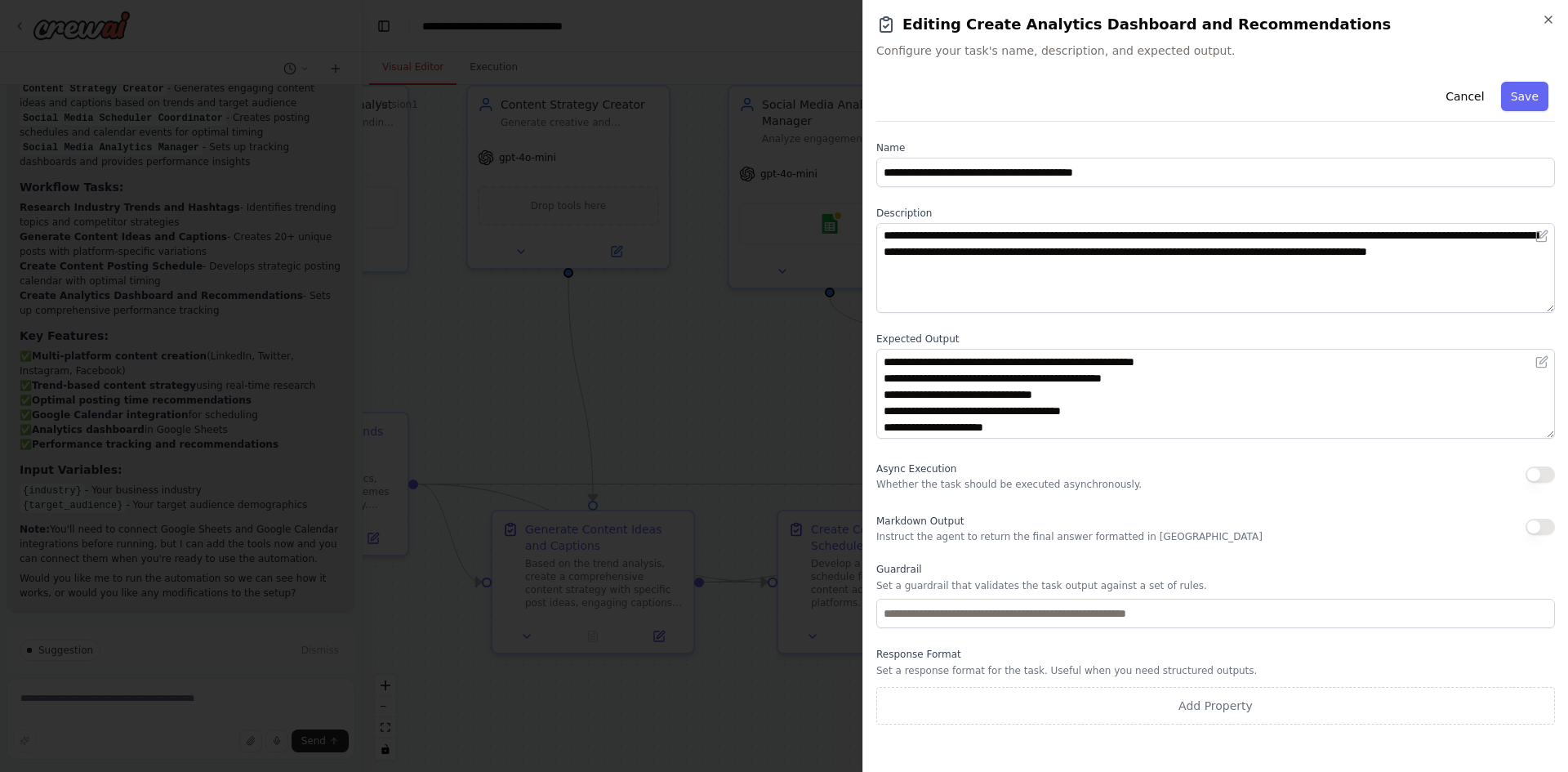
scroll to position [0, 0]
click at [1552, 23] on icon "button" at bounding box center [1548, 20] width 7 height 7
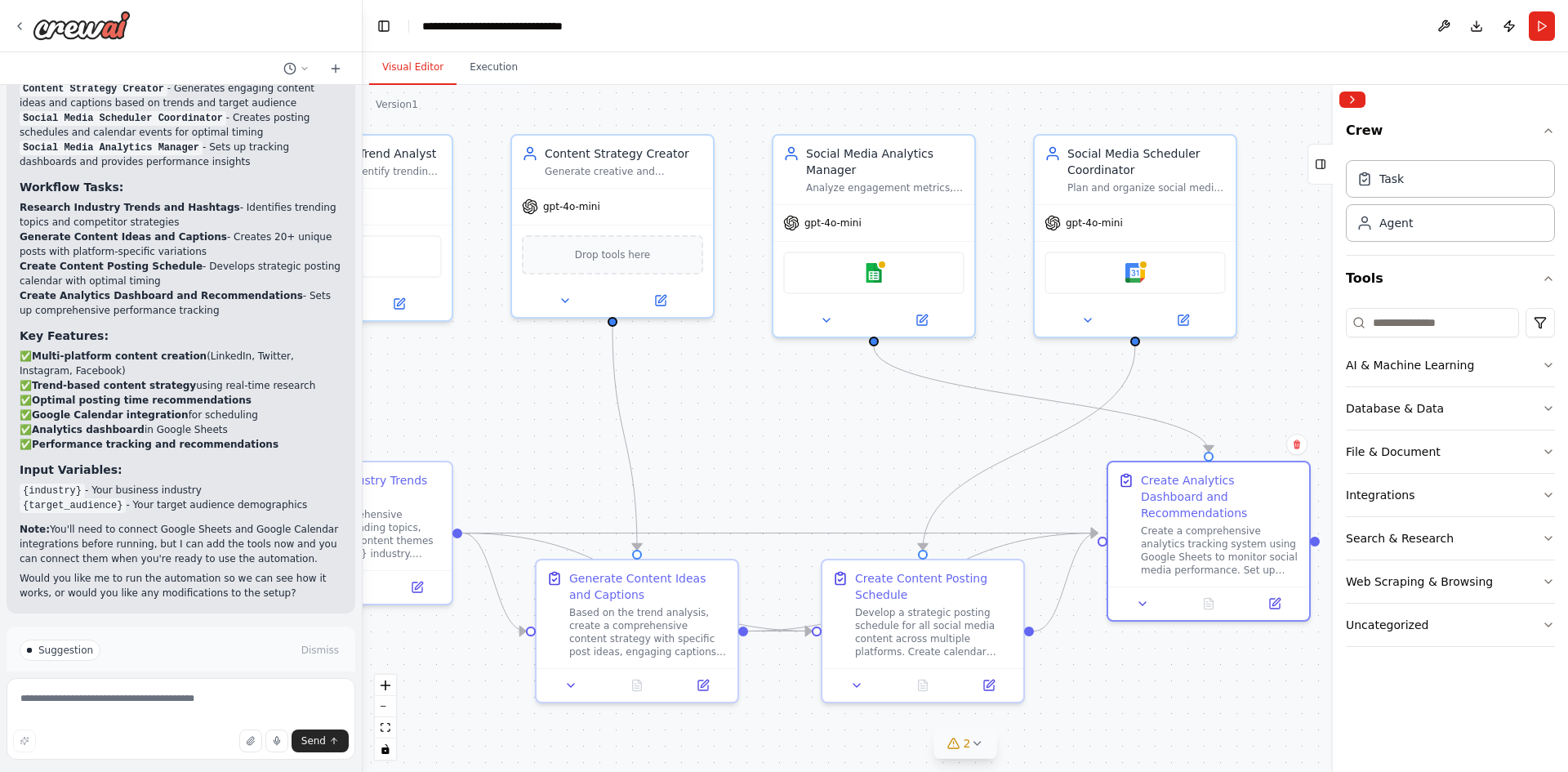
drag, startPoint x: 1251, startPoint y: 330, endPoint x: 1295, endPoint y: 379, distance: 65.9
click at [1295, 379] on div ".deletable-edge-delete-btn { width: 20px; height: 20px; border: 0px solid #ffff…" at bounding box center [965, 428] width 1205 height 687
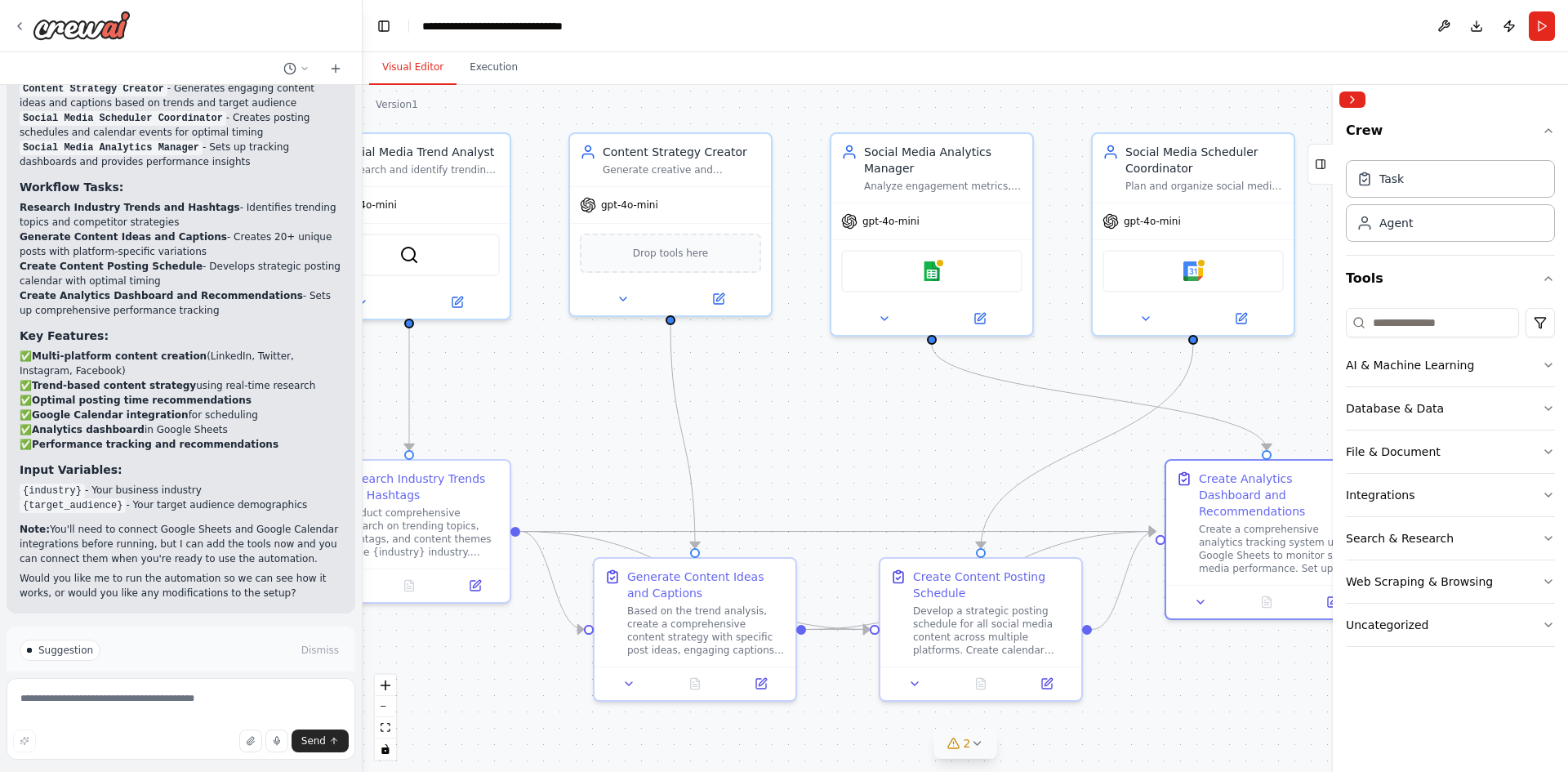
drag, startPoint x: 757, startPoint y: 418, endPoint x: 815, endPoint y: 417, distance: 58.0
click at [815, 417] on div ".deletable-edge-delete-btn { width: 20px; height: 20px; border: 0px solid #ffff…" at bounding box center [965, 428] width 1205 height 687
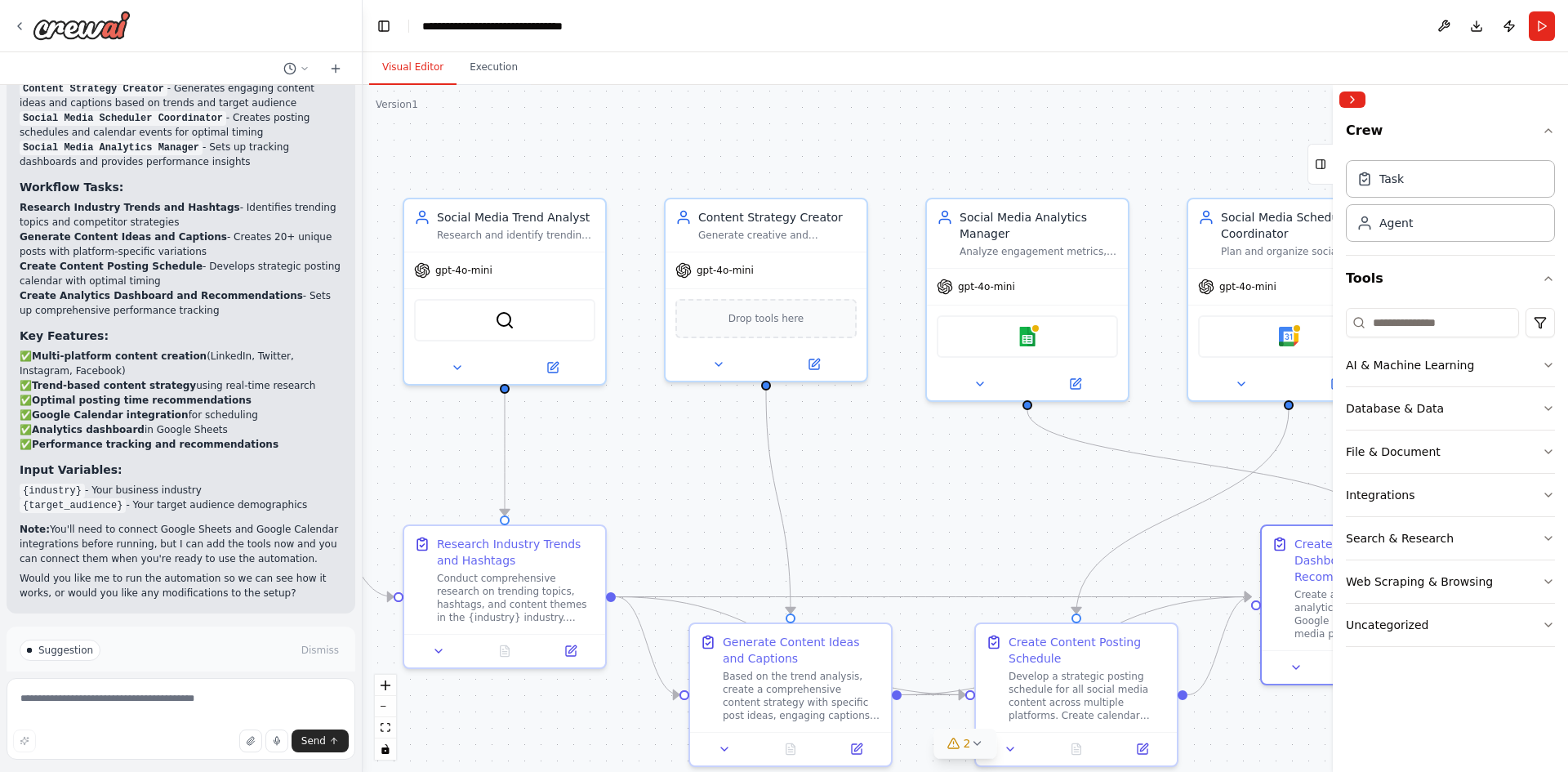
drag, startPoint x: 783, startPoint y: 388, endPoint x: 878, endPoint y: 454, distance: 115.7
click at [878, 454] on div ".deletable-edge-delete-btn { width: 20px; height: 20px; border: 0px solid #ffff…" at bounding box center [965, 428] width 1205 height 687
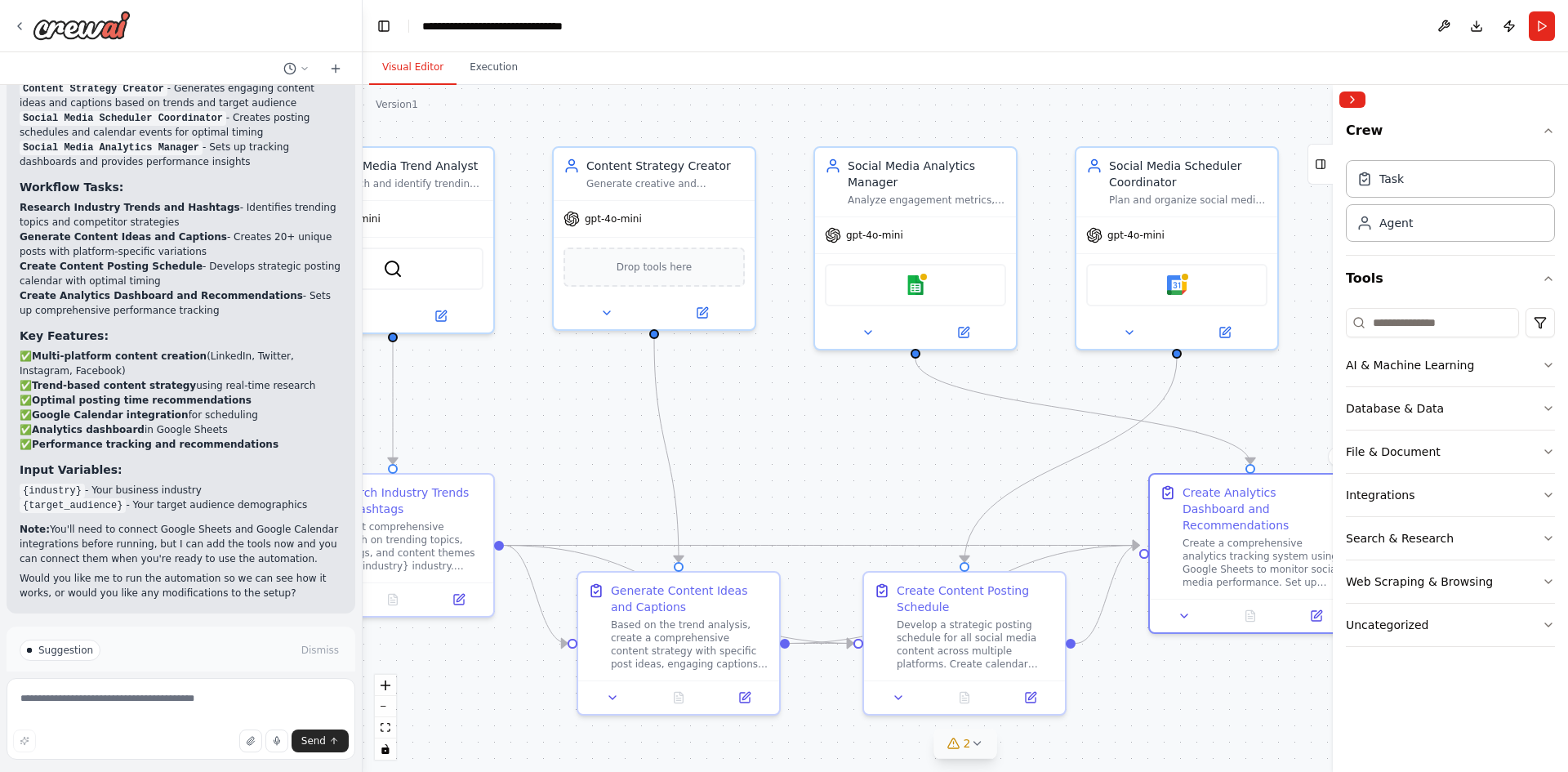
drag, startPoint x: 1037, startPoint y: 487, endPoint x: 925, endPoint y: 436, distance: 123.1
click at [925, 436] on div ".deletable-edge-delete-btn { width: 20px; height: 20px; border: 0px solid #ffff…" at bounding box center [965, 428] width 1205 height 687
click at [957, 337] on button at bounding box center [963, 329] width 92 height 20
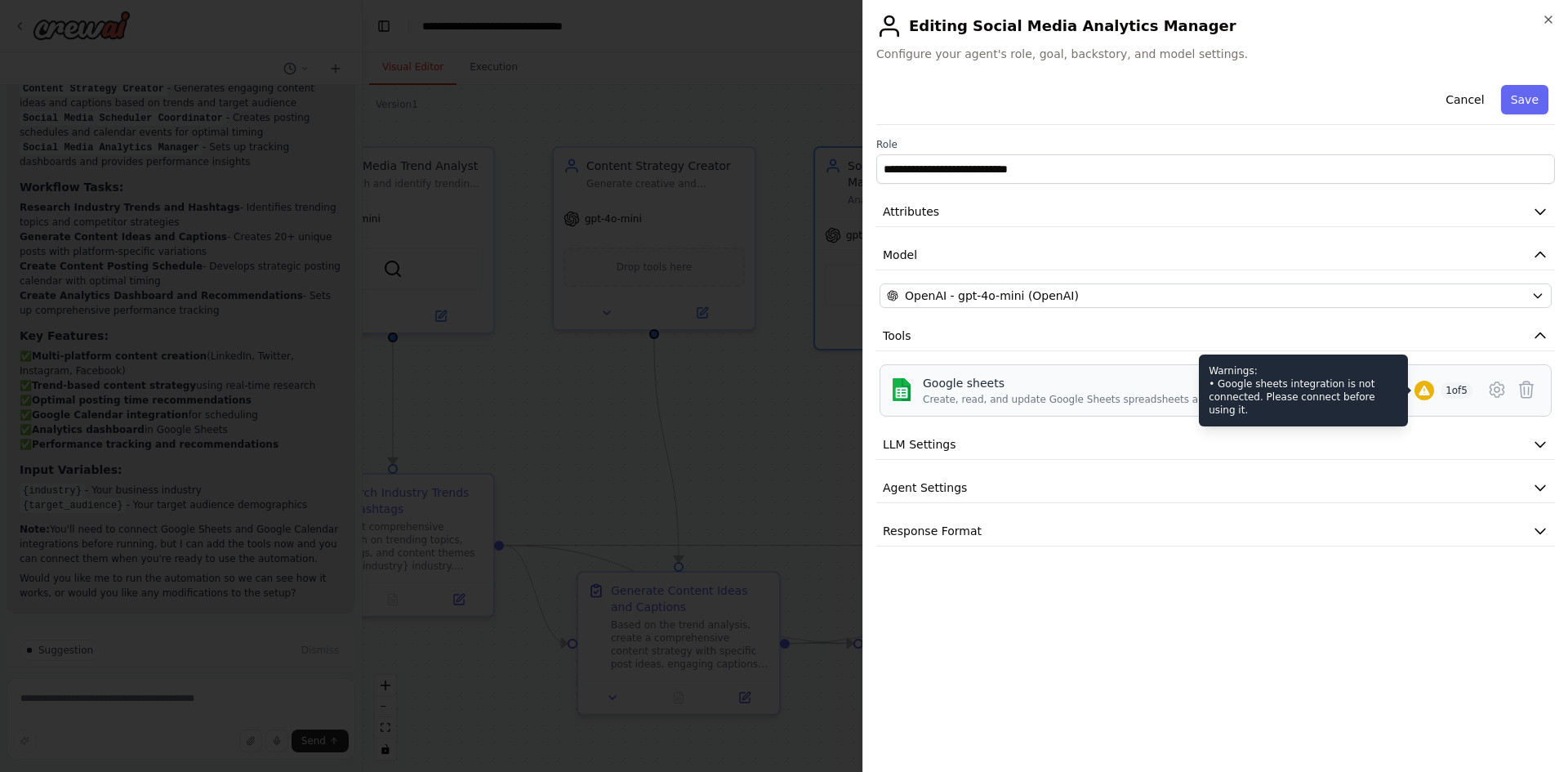
click at [1424, 389] on icon at bounding box center [1424, 390] width 11 height 10
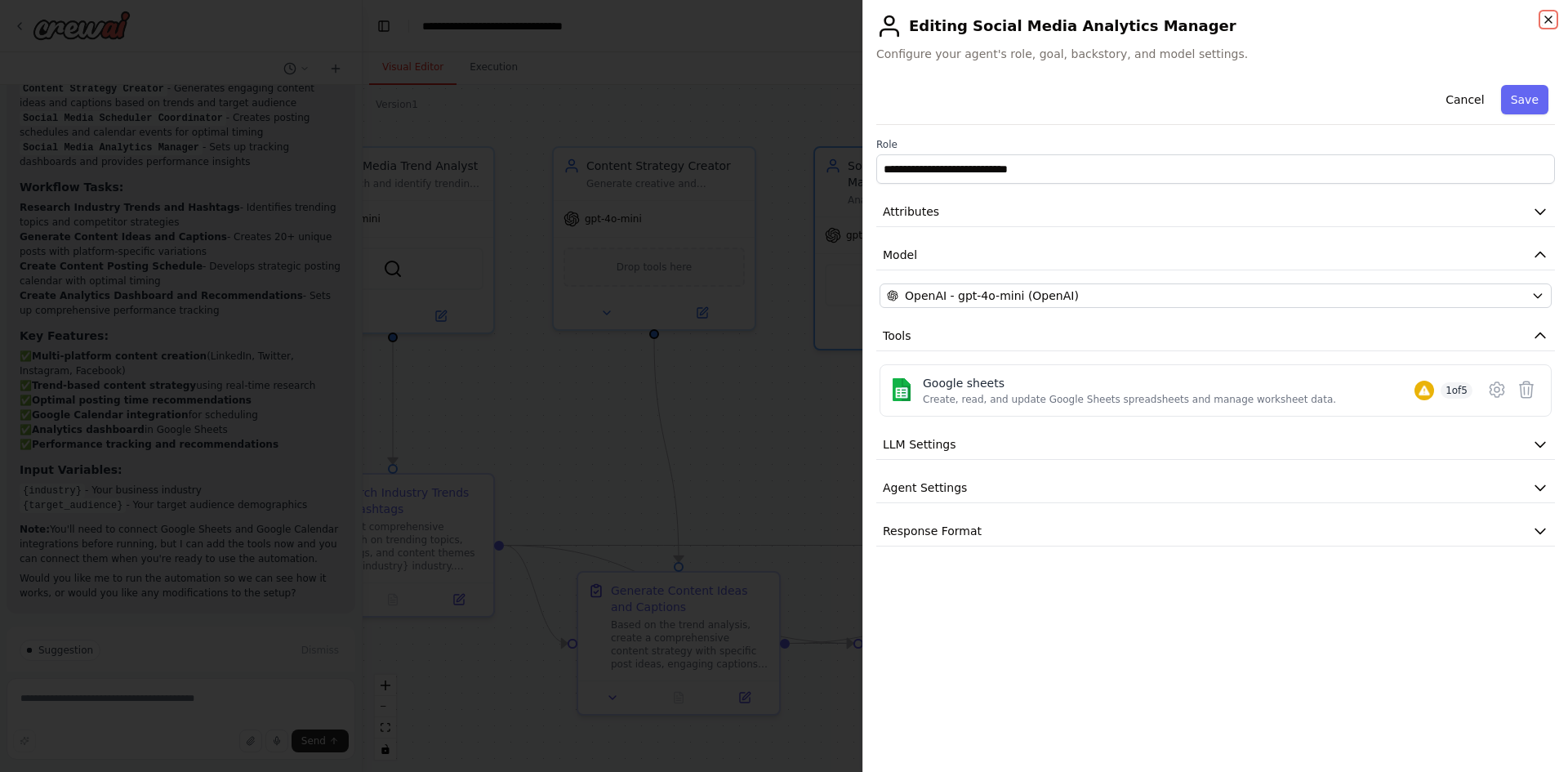
click at [1553, 21] on icon "button" at bounding box center [1548, 20] width 13 height 13
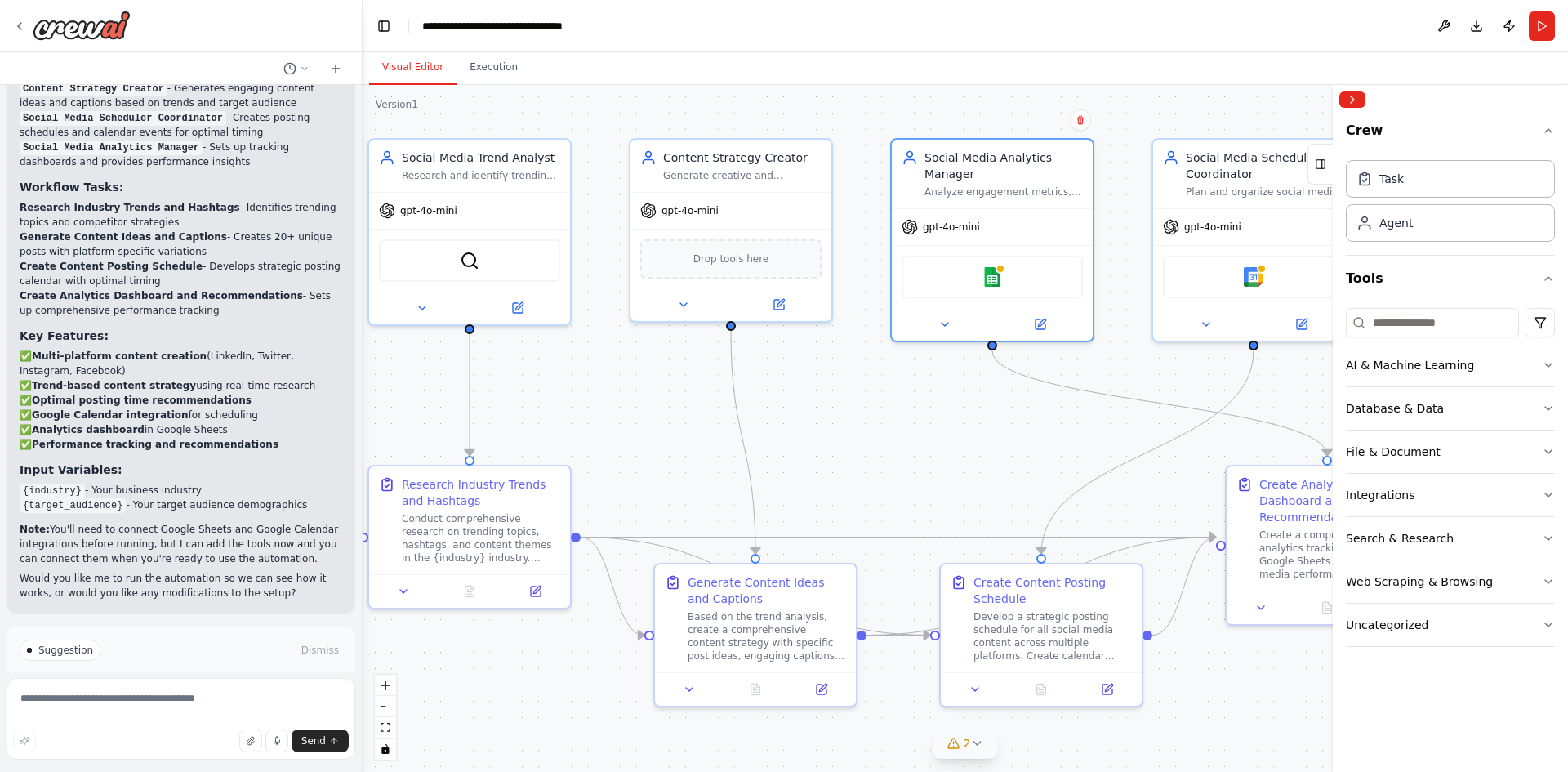
drag, startPoint x: 809, startPoint y: 454, endPoint x: 886, endPoint y: 448, distance: 77.2
click at [886, 448] on div ".deletable-edge-delete-btn { width: 20px; height: 20px; border: 0px solid #ffff…" at bounding box center [965, 428] width 1205 height 687
click at [1322, 170] on icon at bounding box center [1321, 164] width 12 height 26
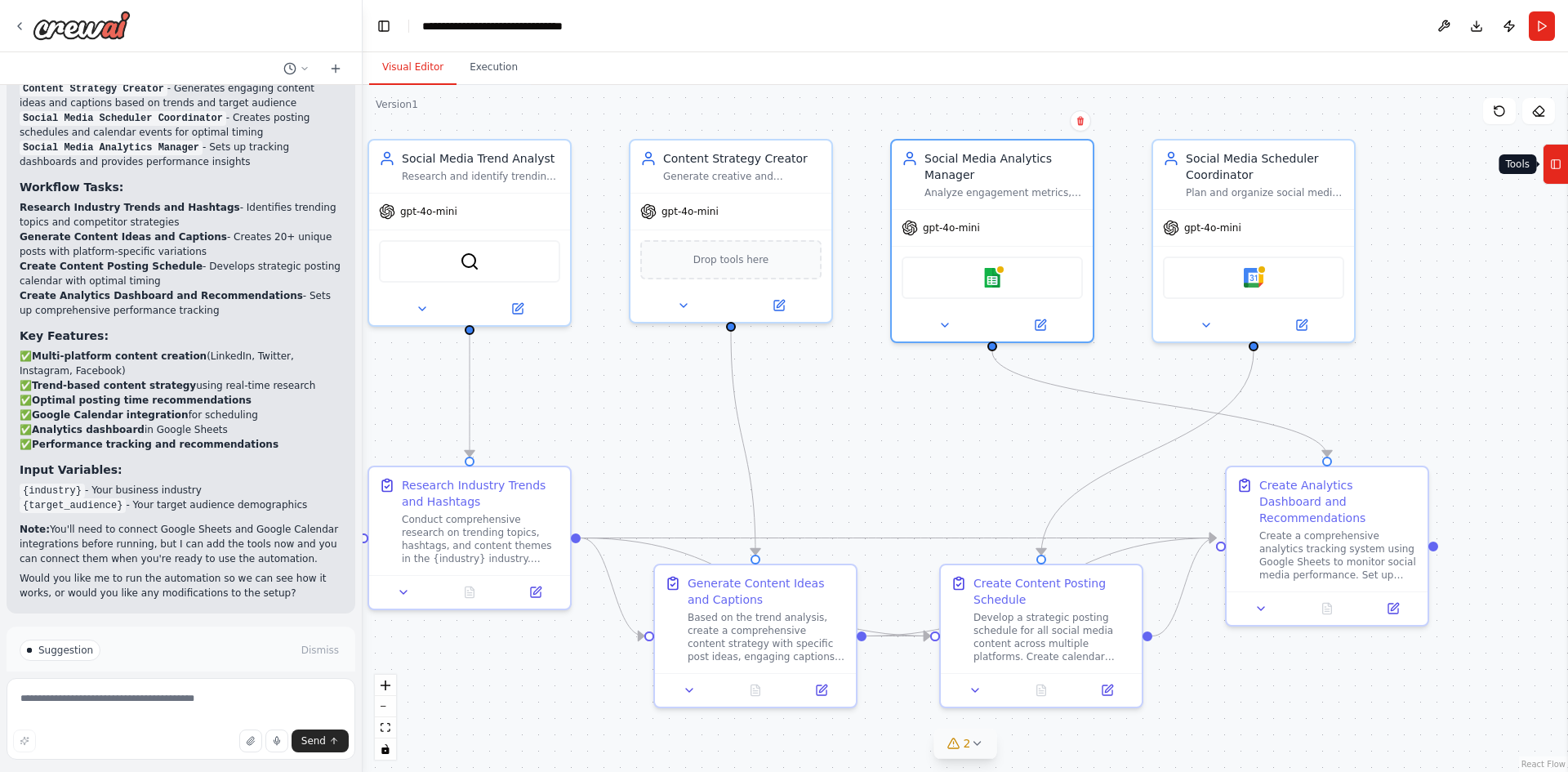
click at [1559, 169] on icon at bounding box center [1556, 164] width 12 height 26
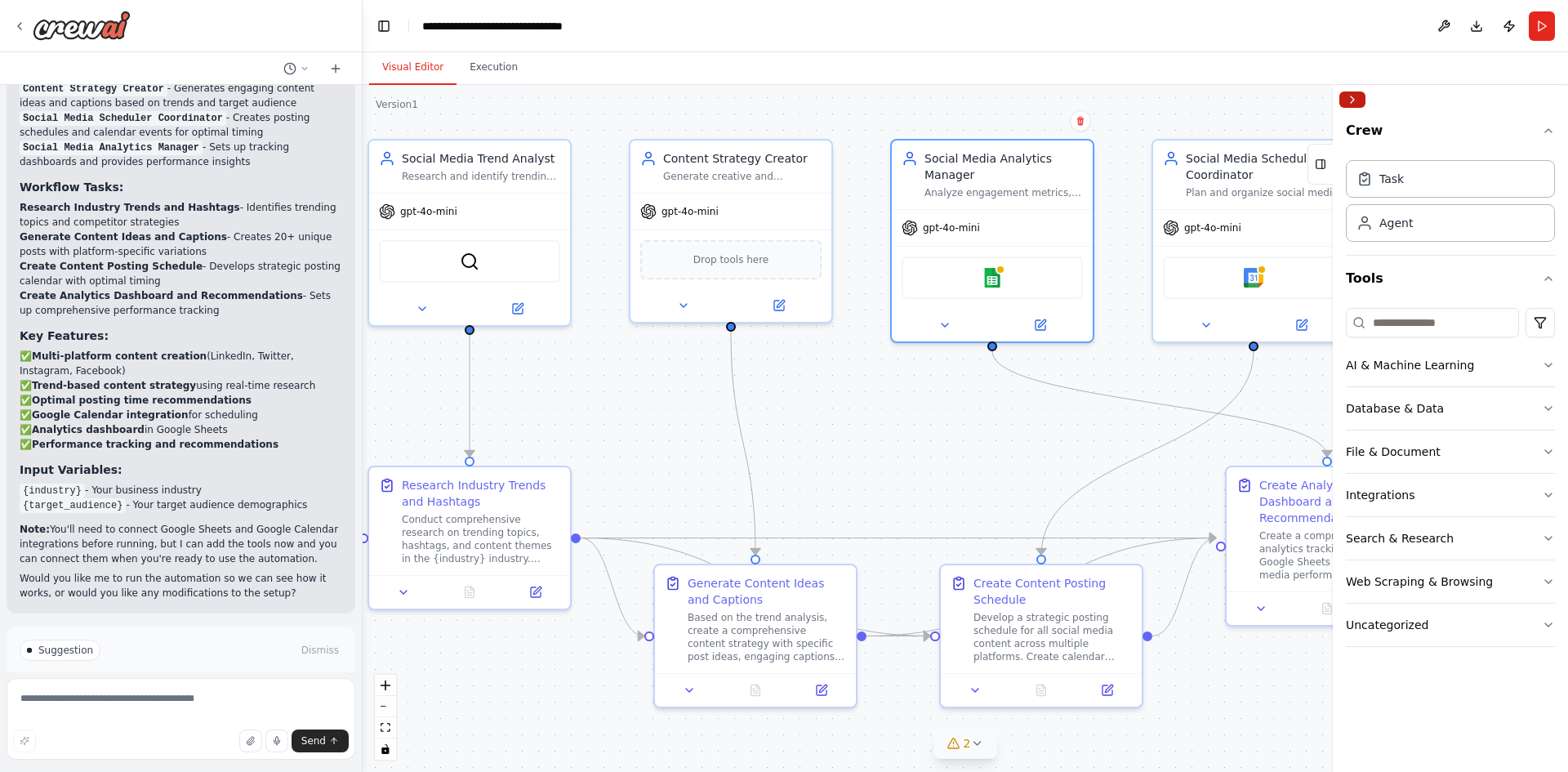
click at [1354, 101] on button "Collapse right sidebar" at bounding box center [1353, 100] width 26 height 16
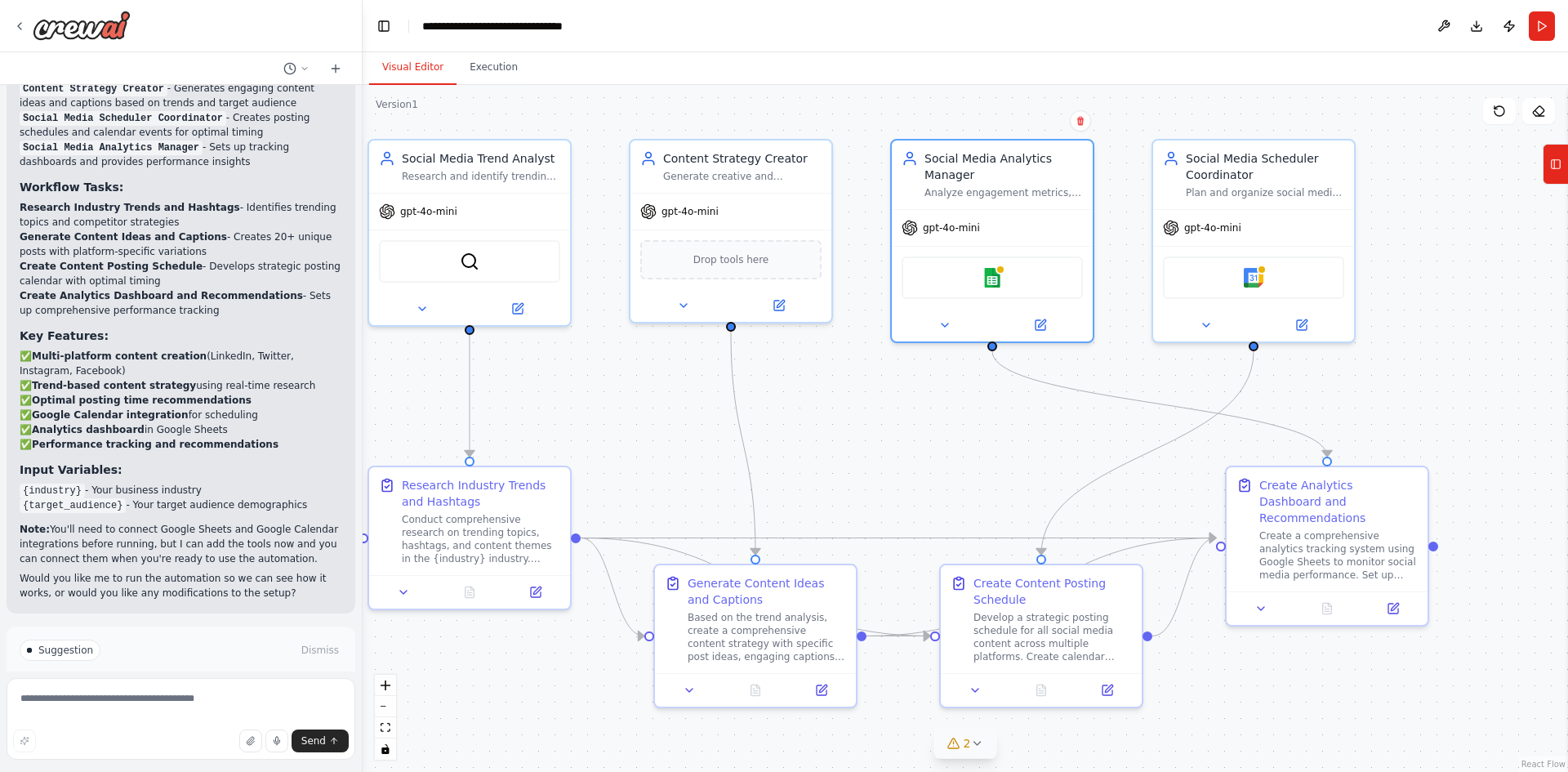
click at [68, 643] on span "Suggestion" at bounding box center [66, 650] width 54 height 13
click at [113, 522] on p "Note: You'll need to connect Google Sheets and Google Calendar integrations bef…" at bounding box center [181, 544] width 323 height 44
click at [968, 739] on span "2" at bounding box center [967, 743] width 7 height 16
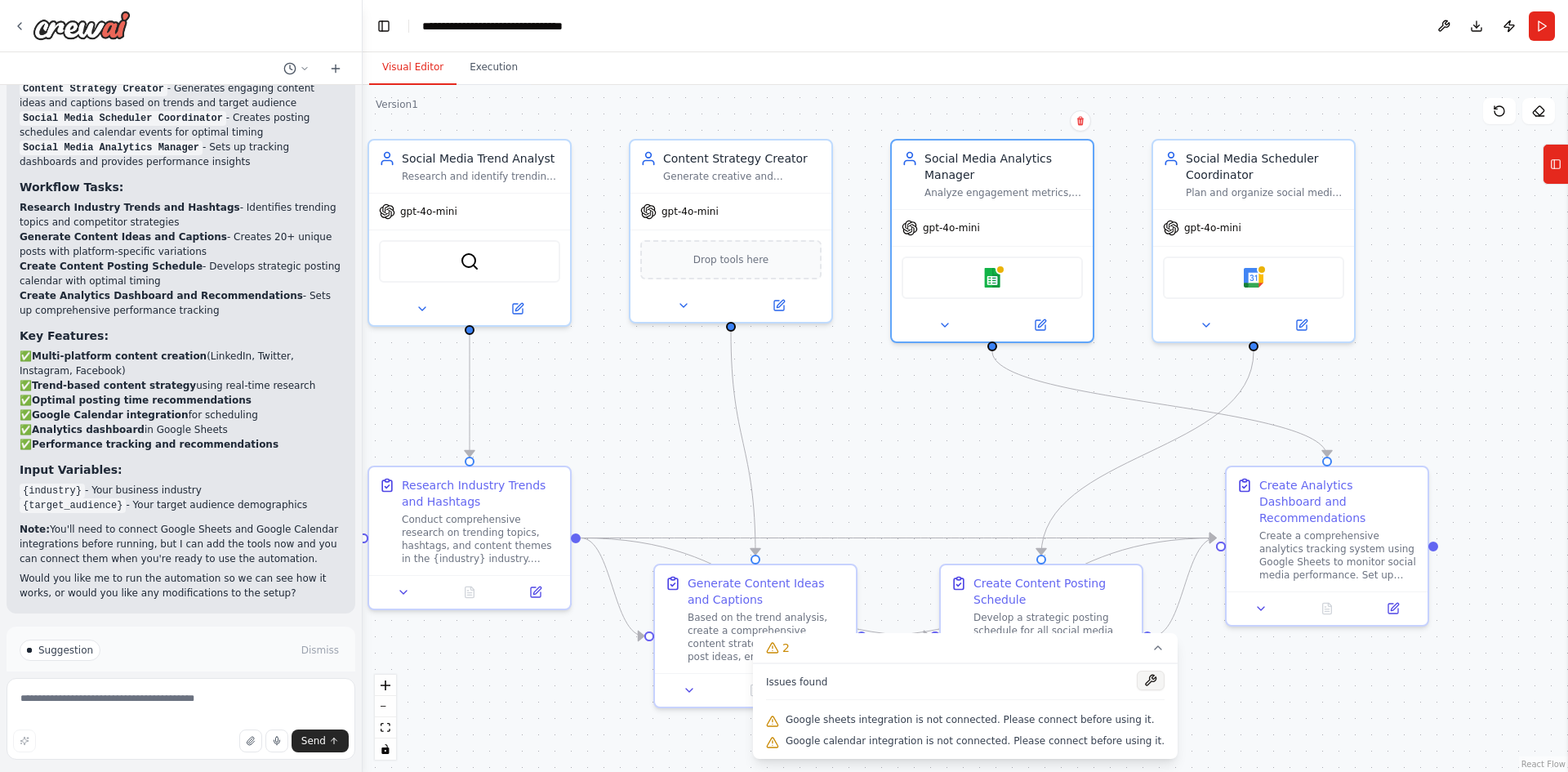
click at [1137, 685] on button at bounding box center [1151, 680] width 28 height 20
click at [1255, 698] on div ".deletable-edge-delete-btn { width: 20px; height: 20px; border: 0px solid #ffff…" at bounding box center [965, 428] width 1205 height 687
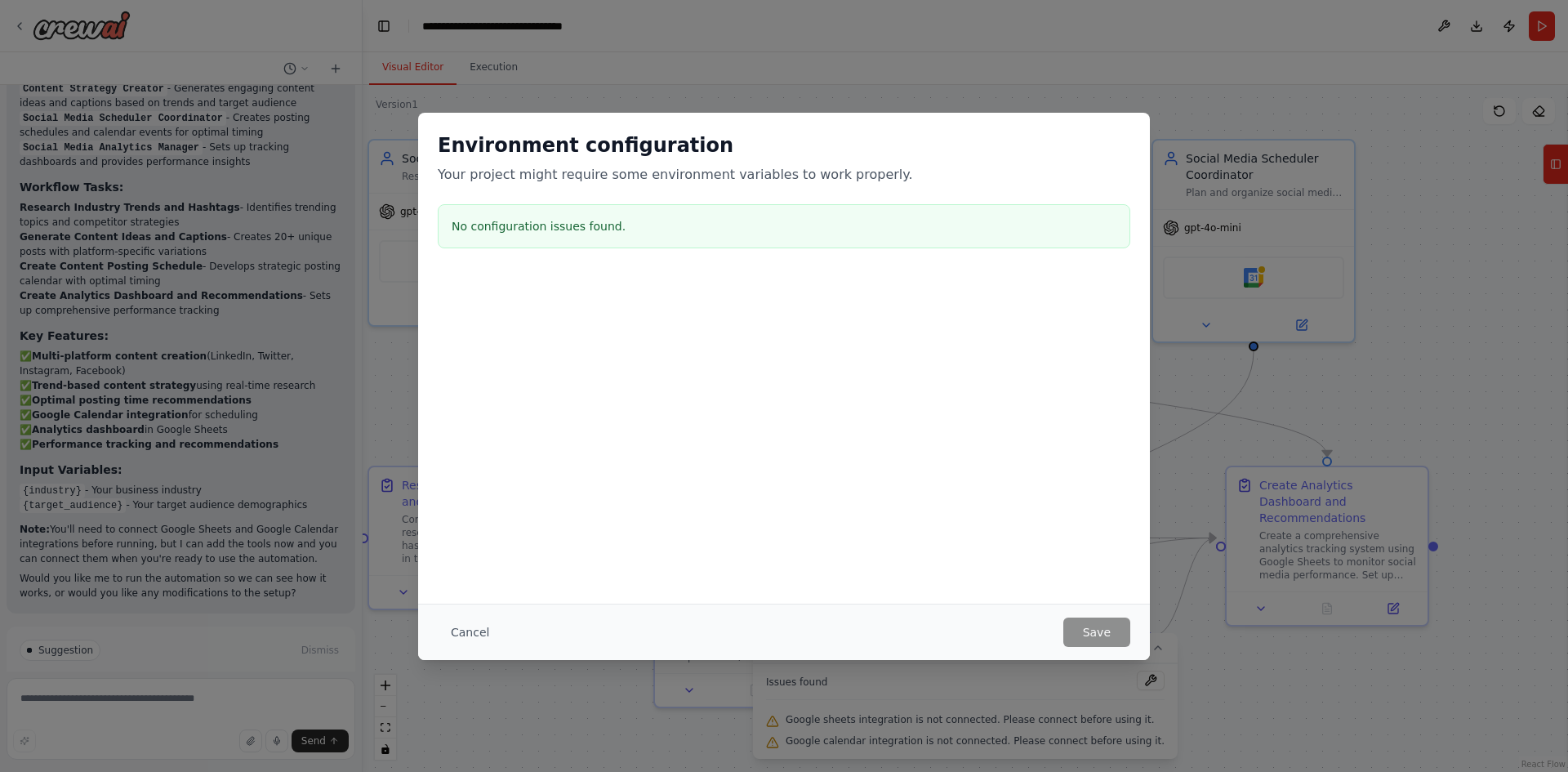
click at [465, 630] on button "Cancel" at bounding box center [470, 632] width 64 height 30
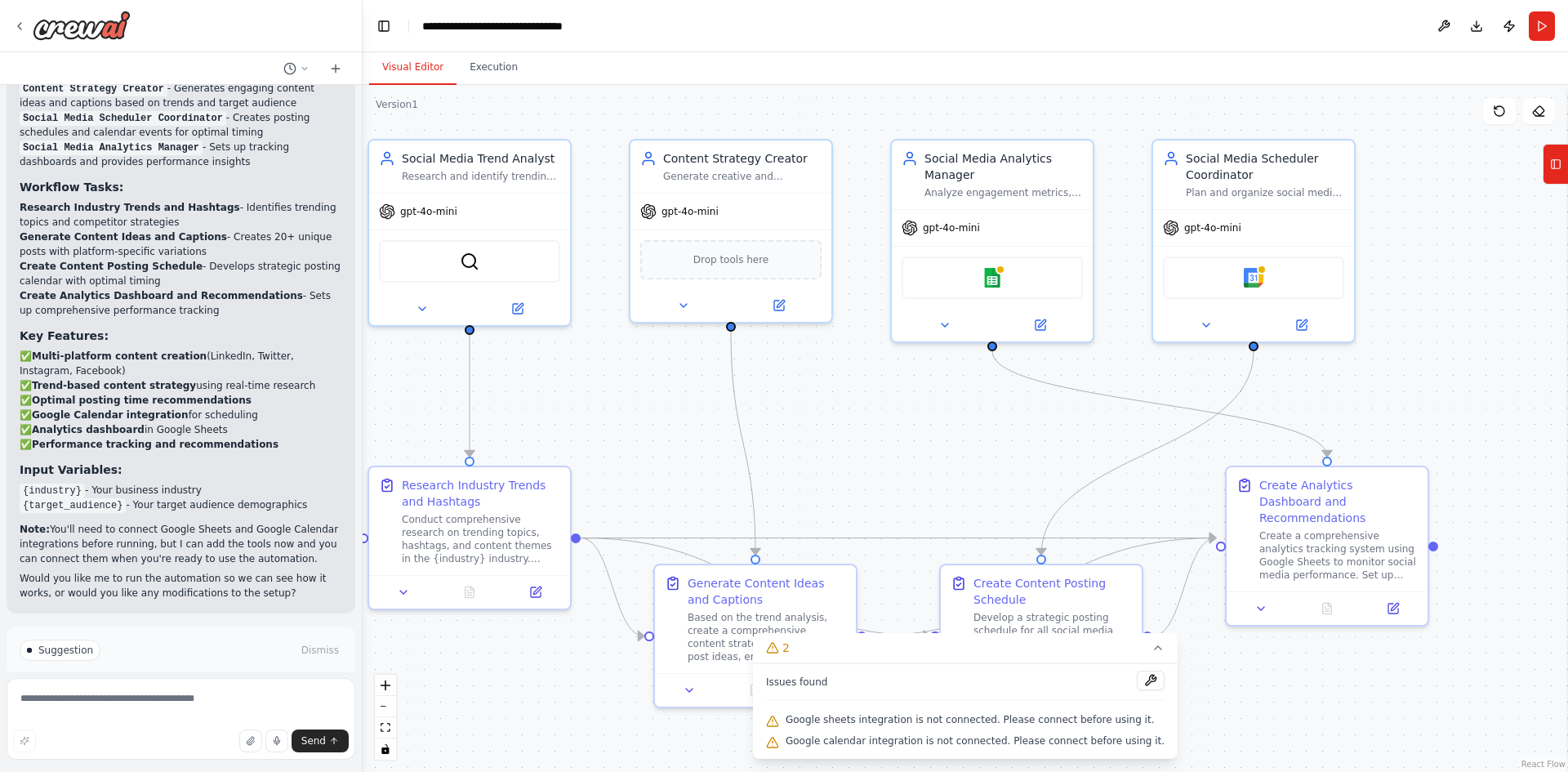
click at [510, 713] on div ".deletable-edge-delete-btn { width: 20px; height: 20px; border: 0px solid #ffff…" at bounding box center [965, 428] width 1205 height 687
click at [1151, 647] on icon at bounding box center [1158, 647] width 13 height 13
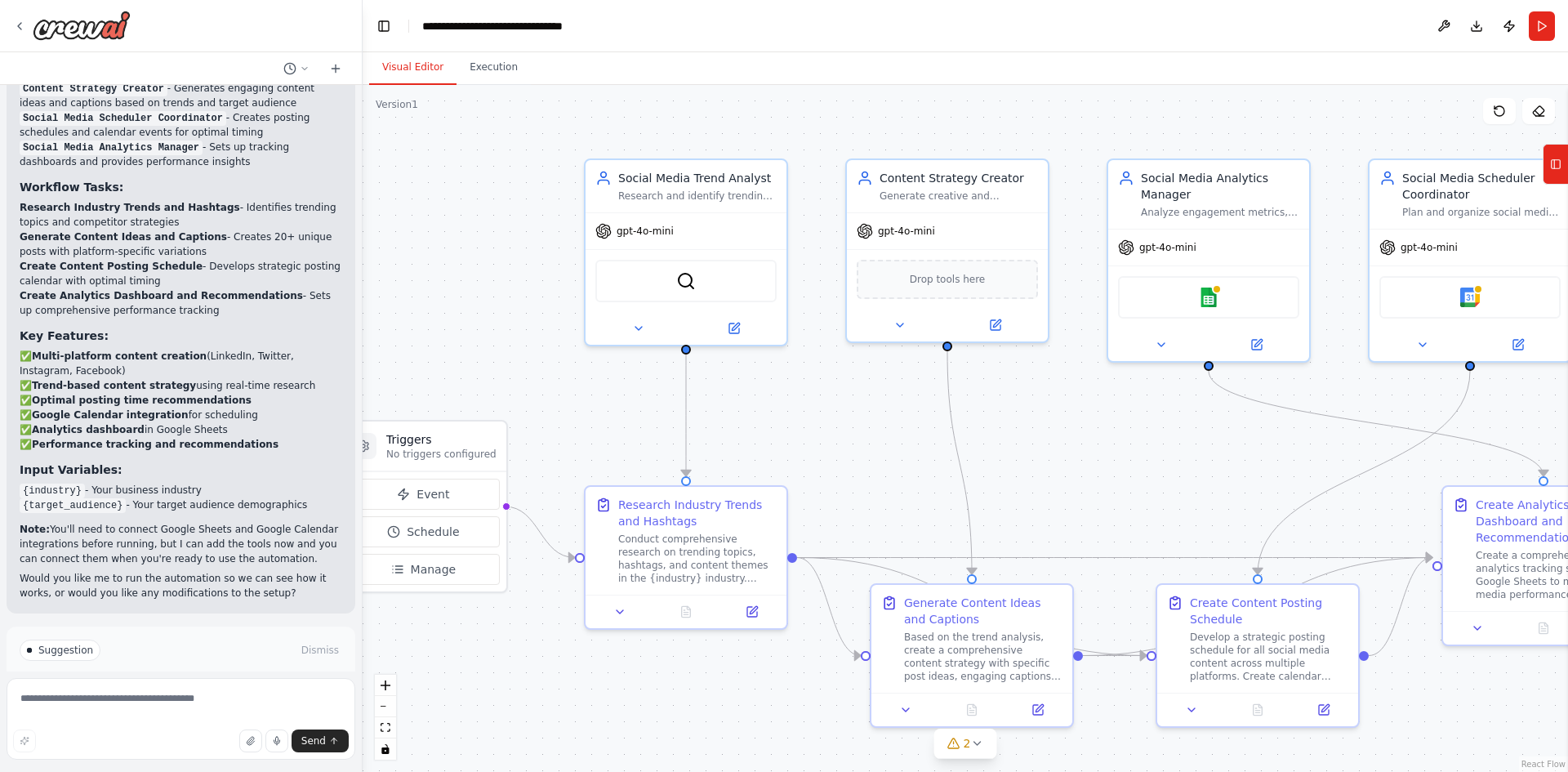
drag, startPoint x: 867, startPoint y: 430, endPoint x: 1084, endPoint y: 450, distance: 217.9
click at [1084, 450] on div ".deletable-edge-delete-btn { width: 20px; height: 20px; border: 0px solid #ffff…" at bounding box center [965, 428] width 1205 height 687
click at [40, 643] on span "Suggestion" at bounding box center [66, 650] width 54 height 13
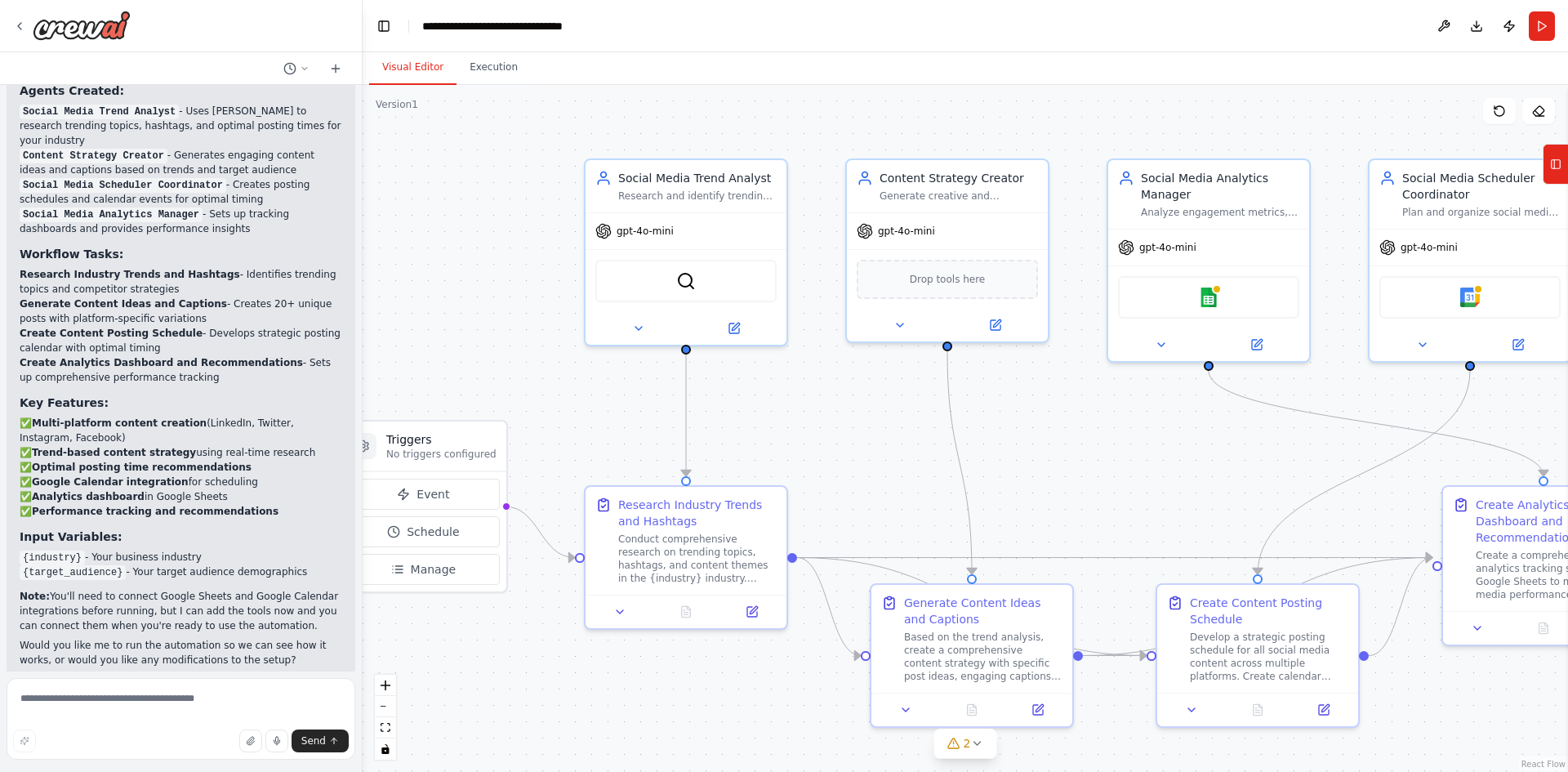
scroll to position [1797, 0]
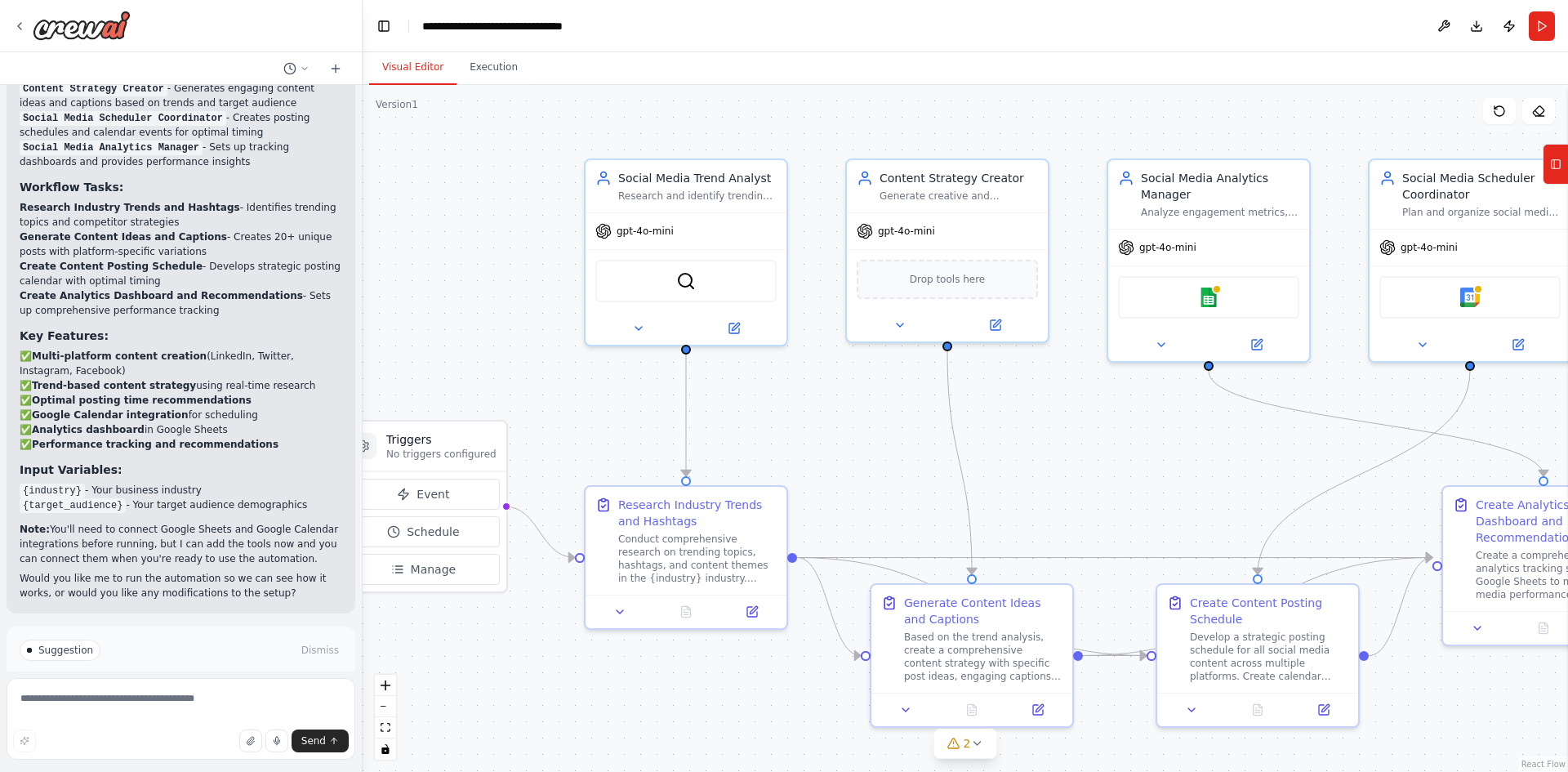
click at [271, 706] on button "Run Automation" at bounding box center [181, 719] width 323 height 26
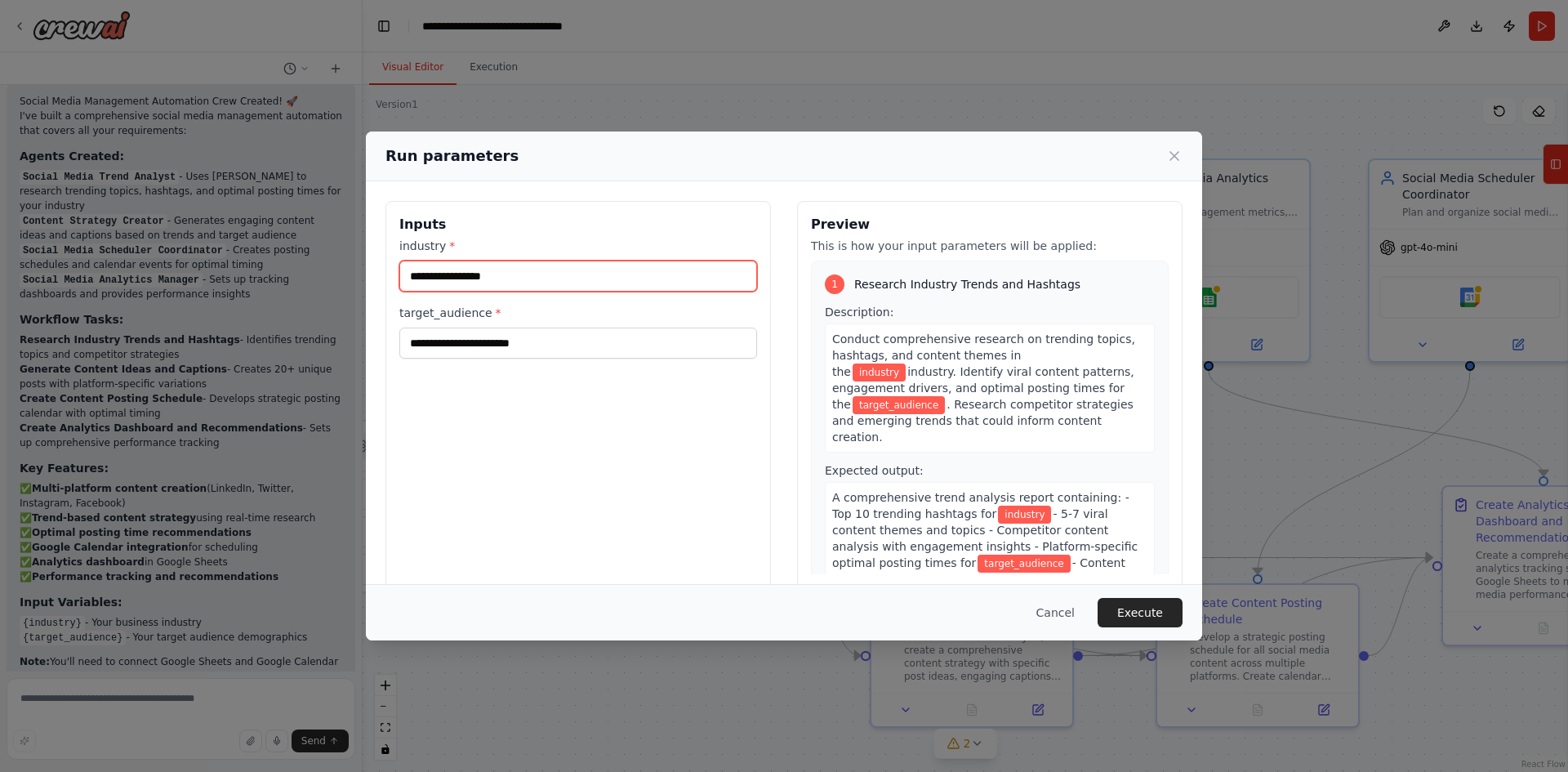
click at [493, 282] on input "industry *" at bounding box center [578, 276] width 358 height 31
type input "**********"
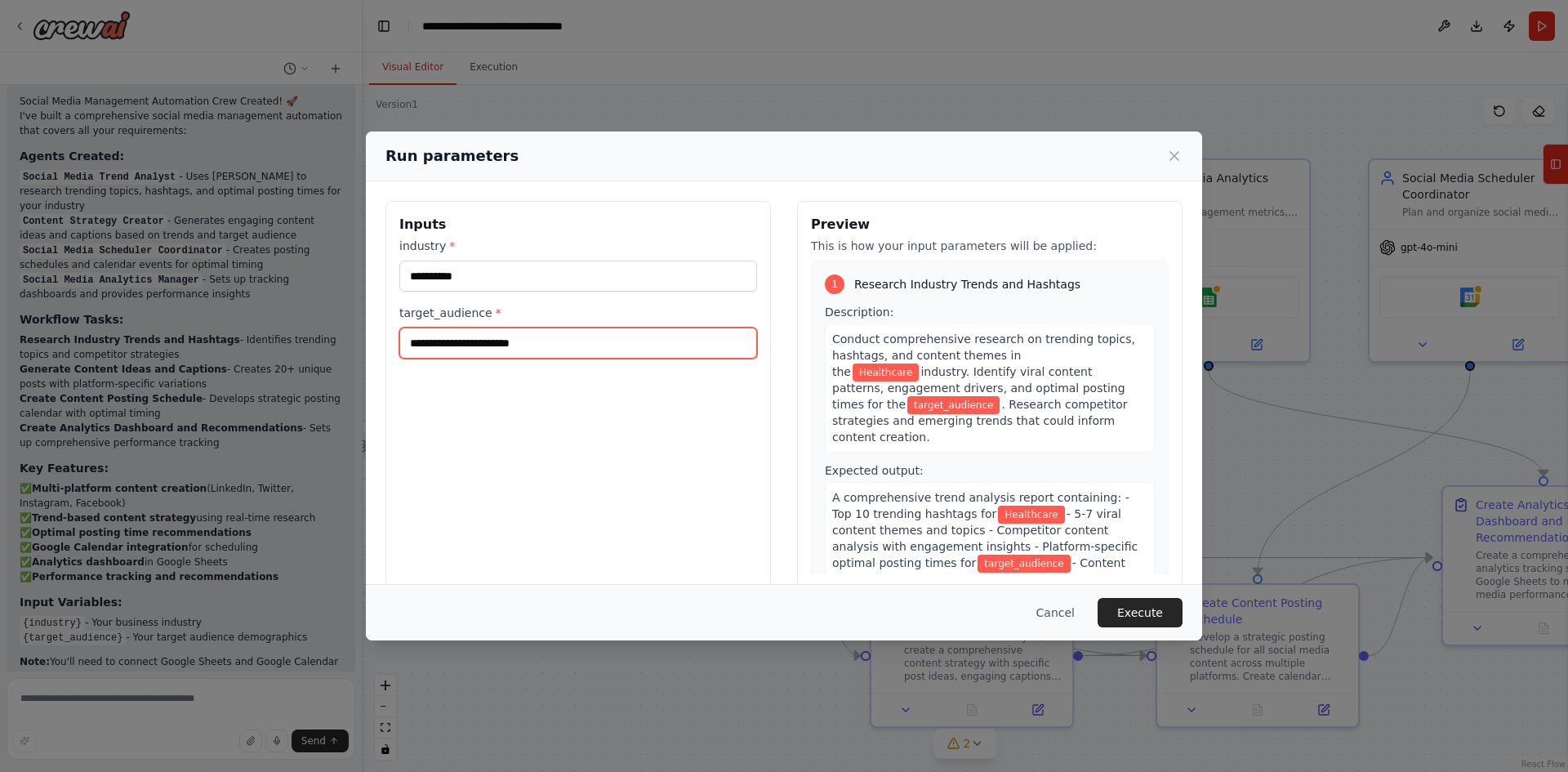
click at [567, 349] on input "target_audience *" at bounding box center [578, 343] width 358 height 31
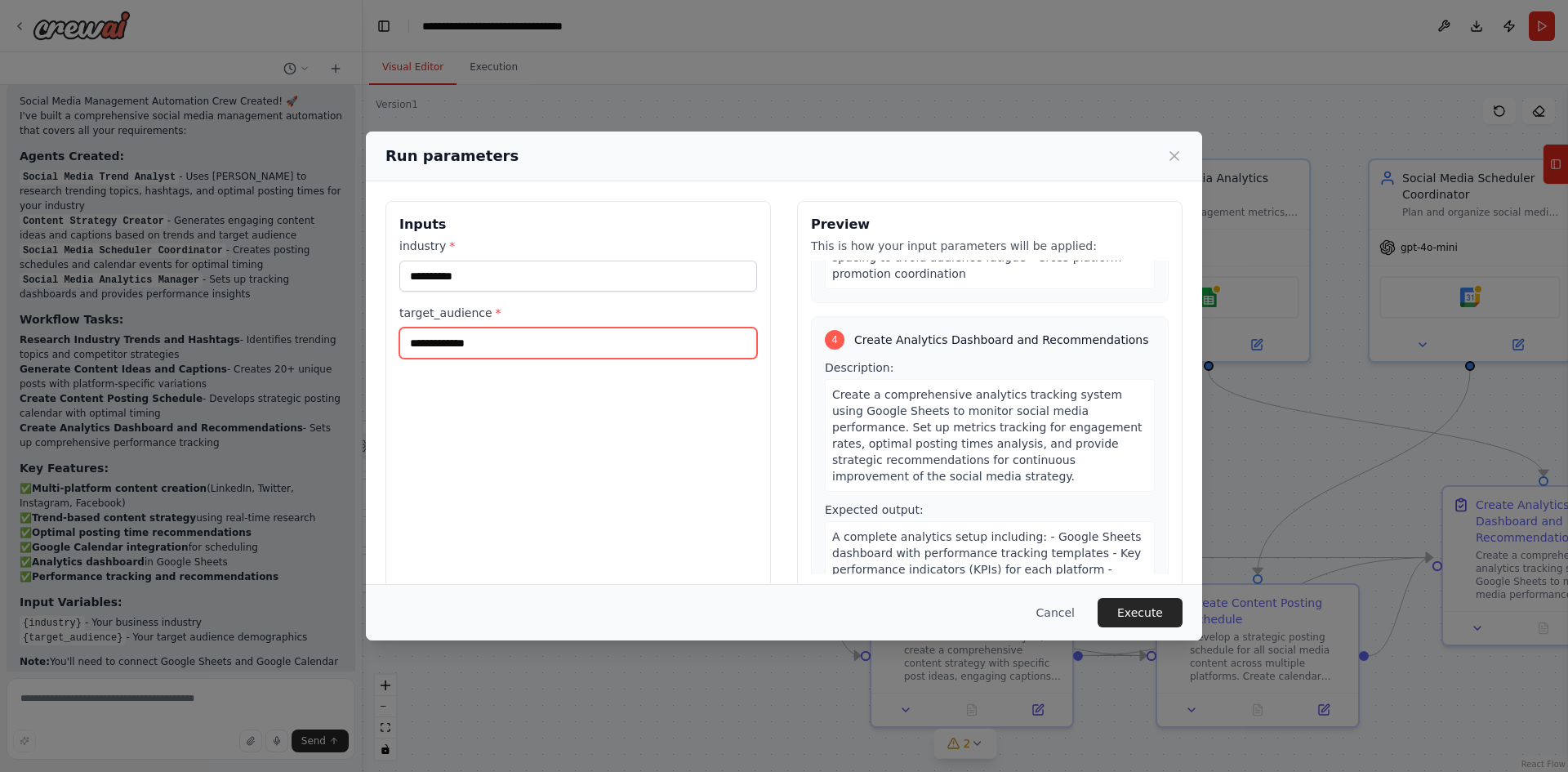
scroll to position [1052, 0]
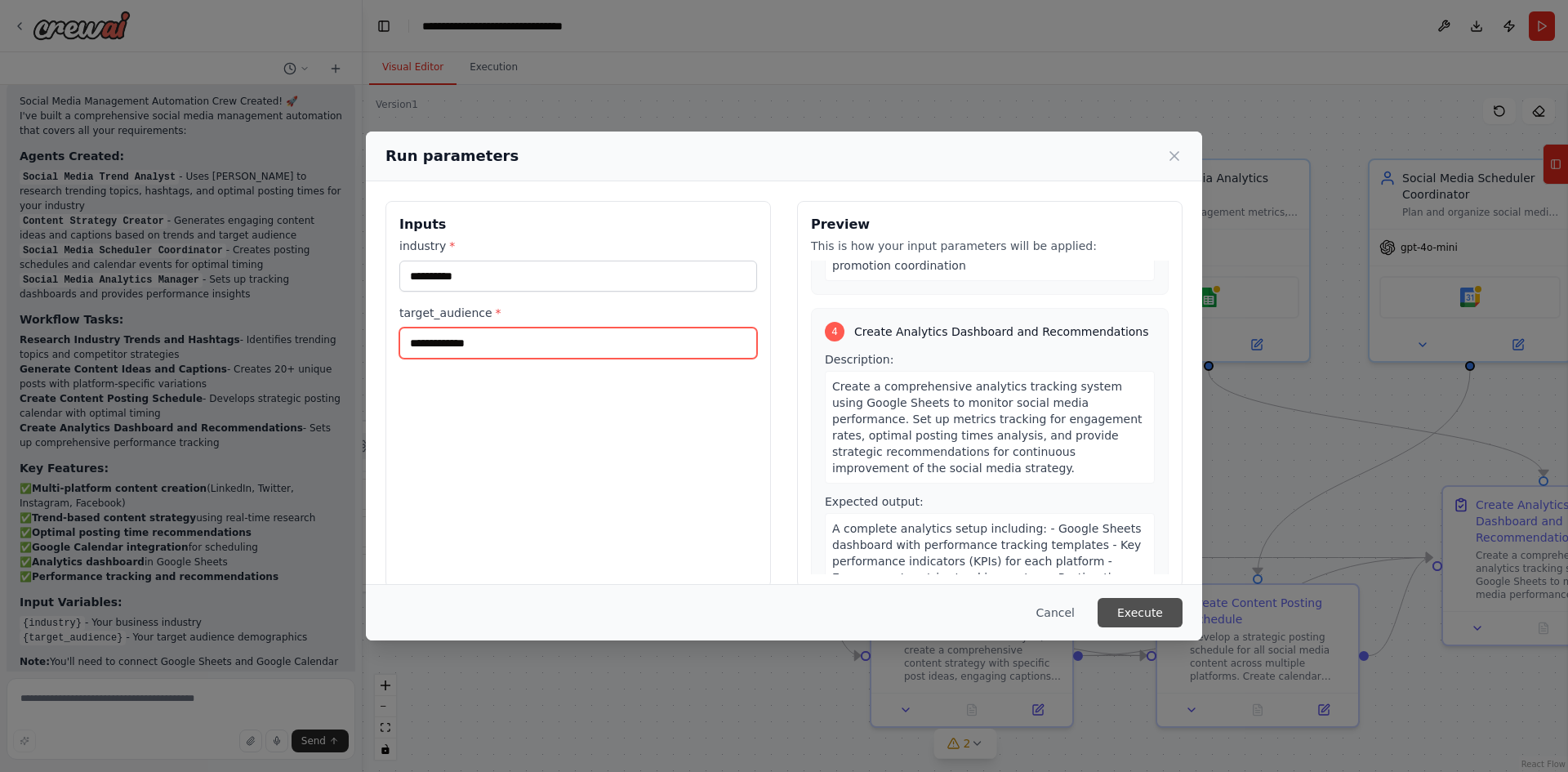
type input "**********"
click at [1142, 610] on button "Execute" at bounding box center [1140, 613] width 85 height 30
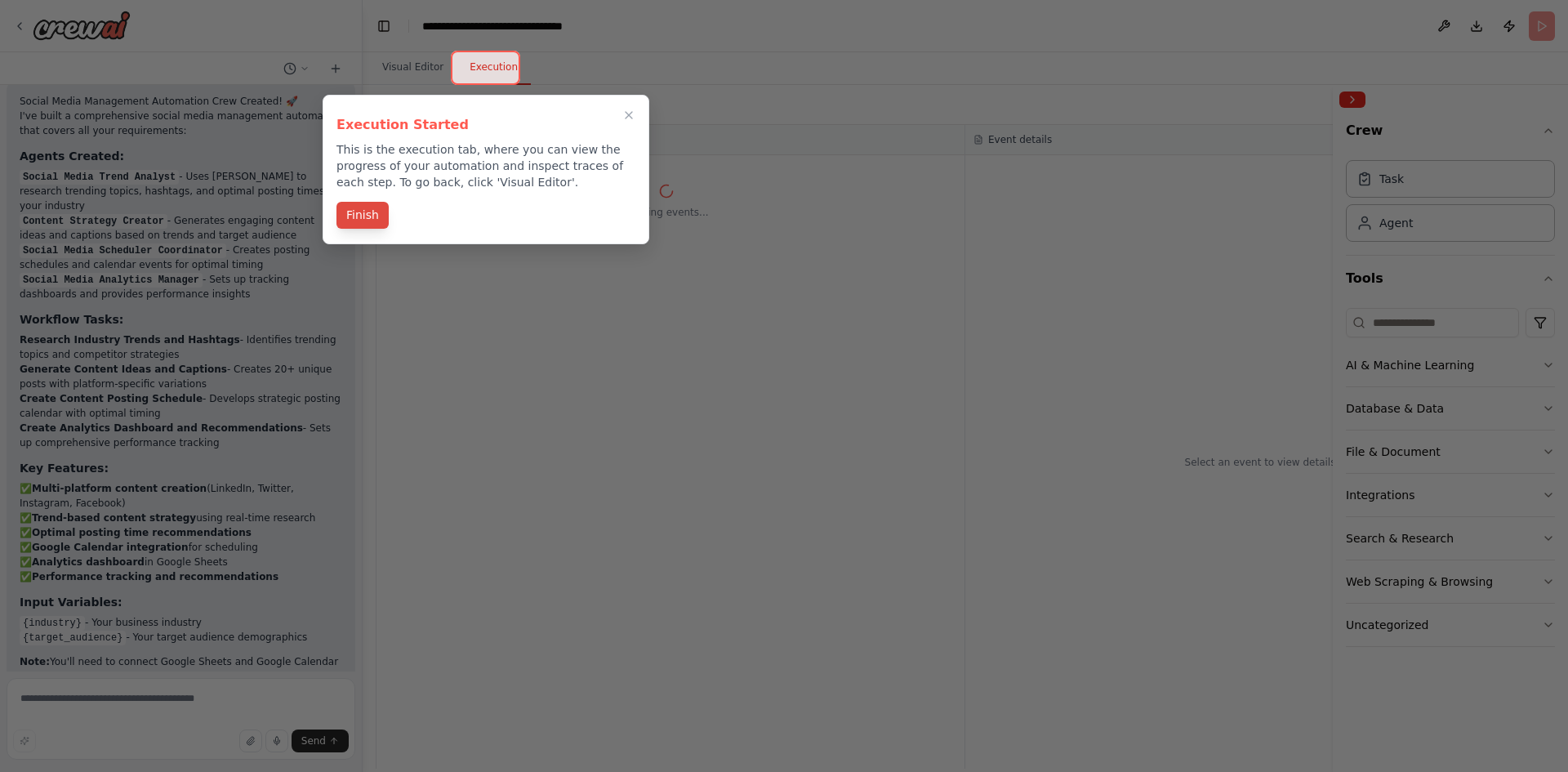
click at [365, 216] on button "Finish" at bounding box center [362, 215] width 52 height 27
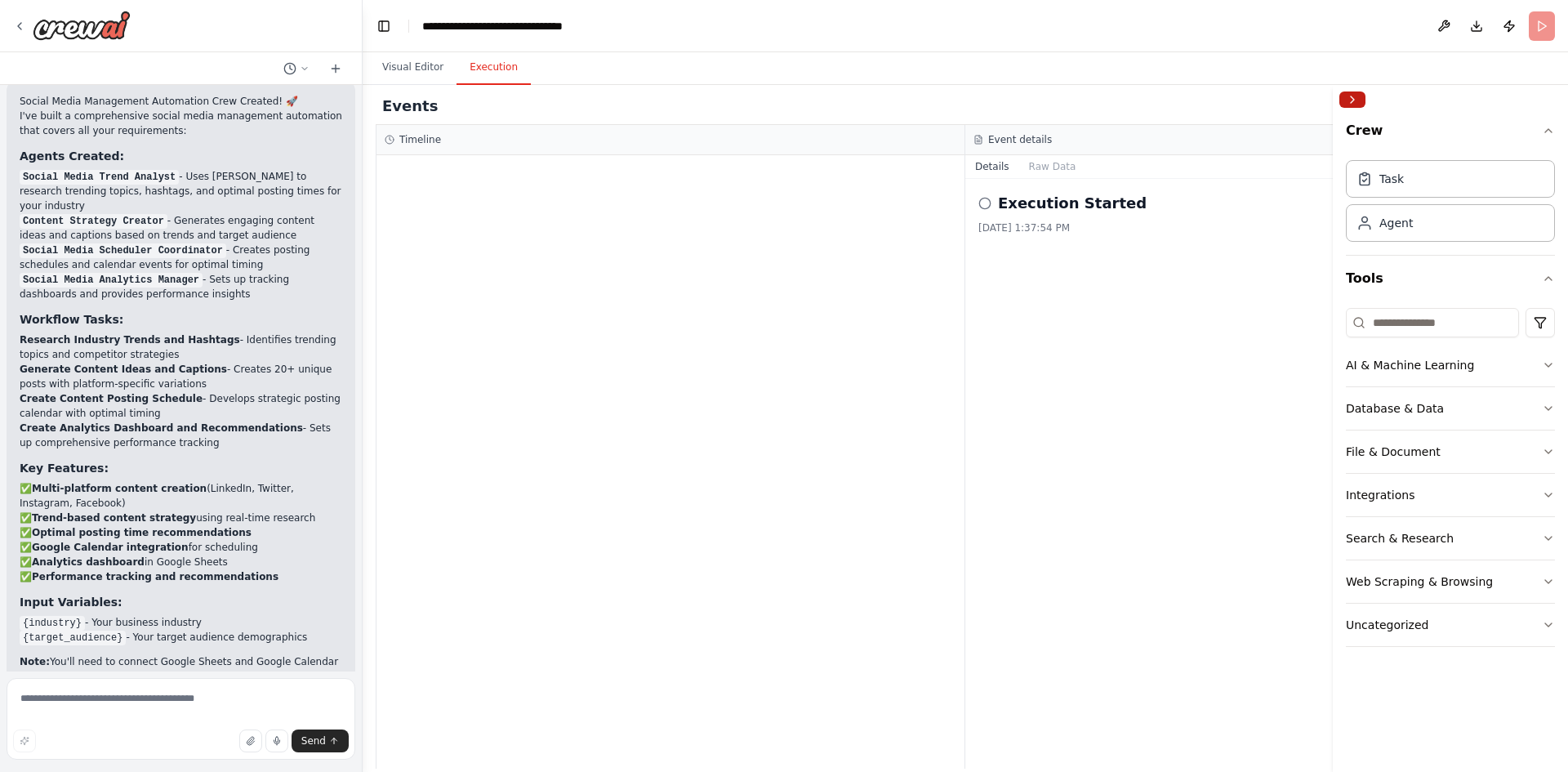
click at [1357, 101] on button "Collapse right sidebar" at bounding box center [1353, 100] width 26 height 16
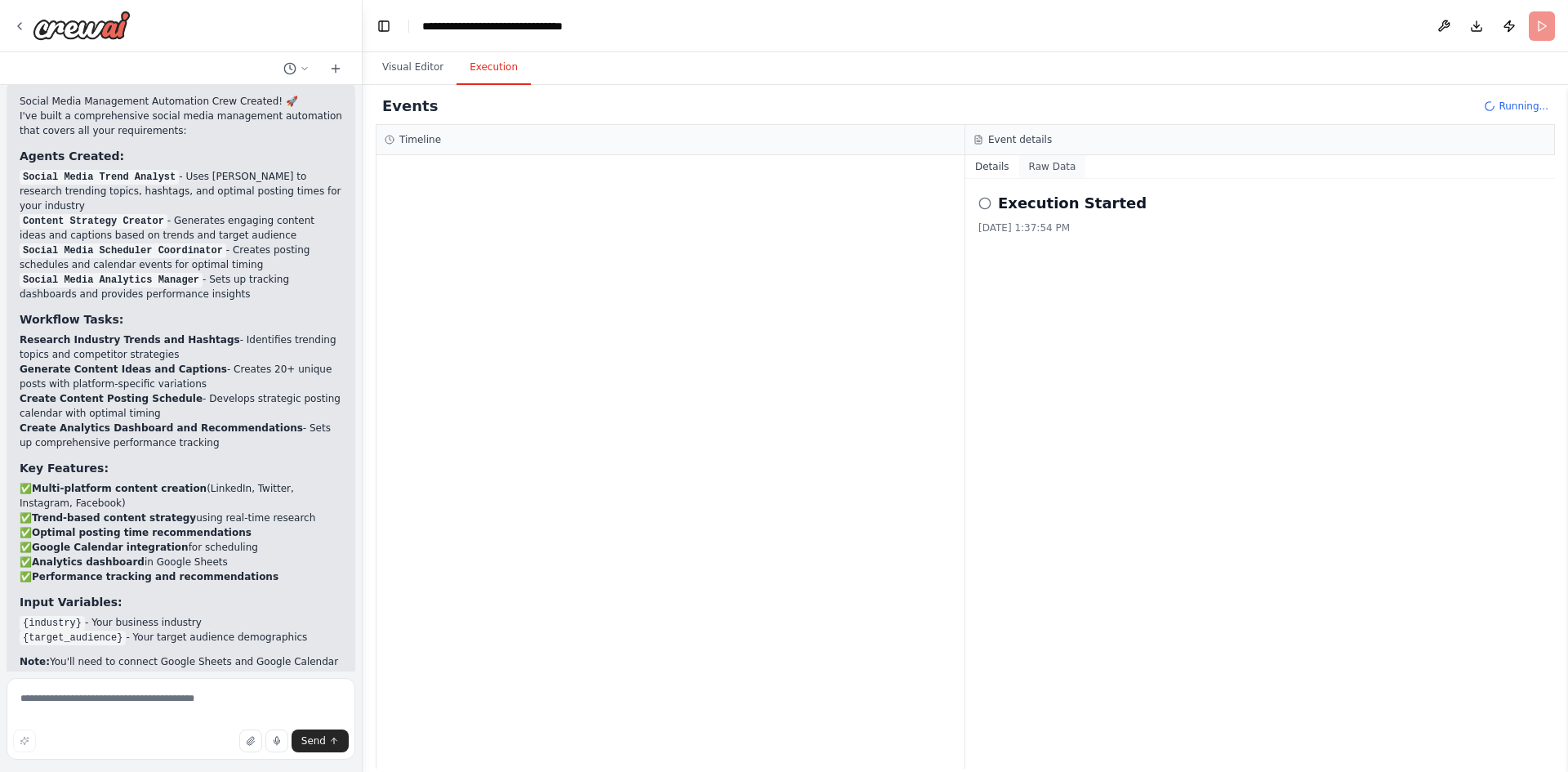
click at [1057, 168] on button "Raw Data" at bounding box center [1052, 167] width 67 height 23
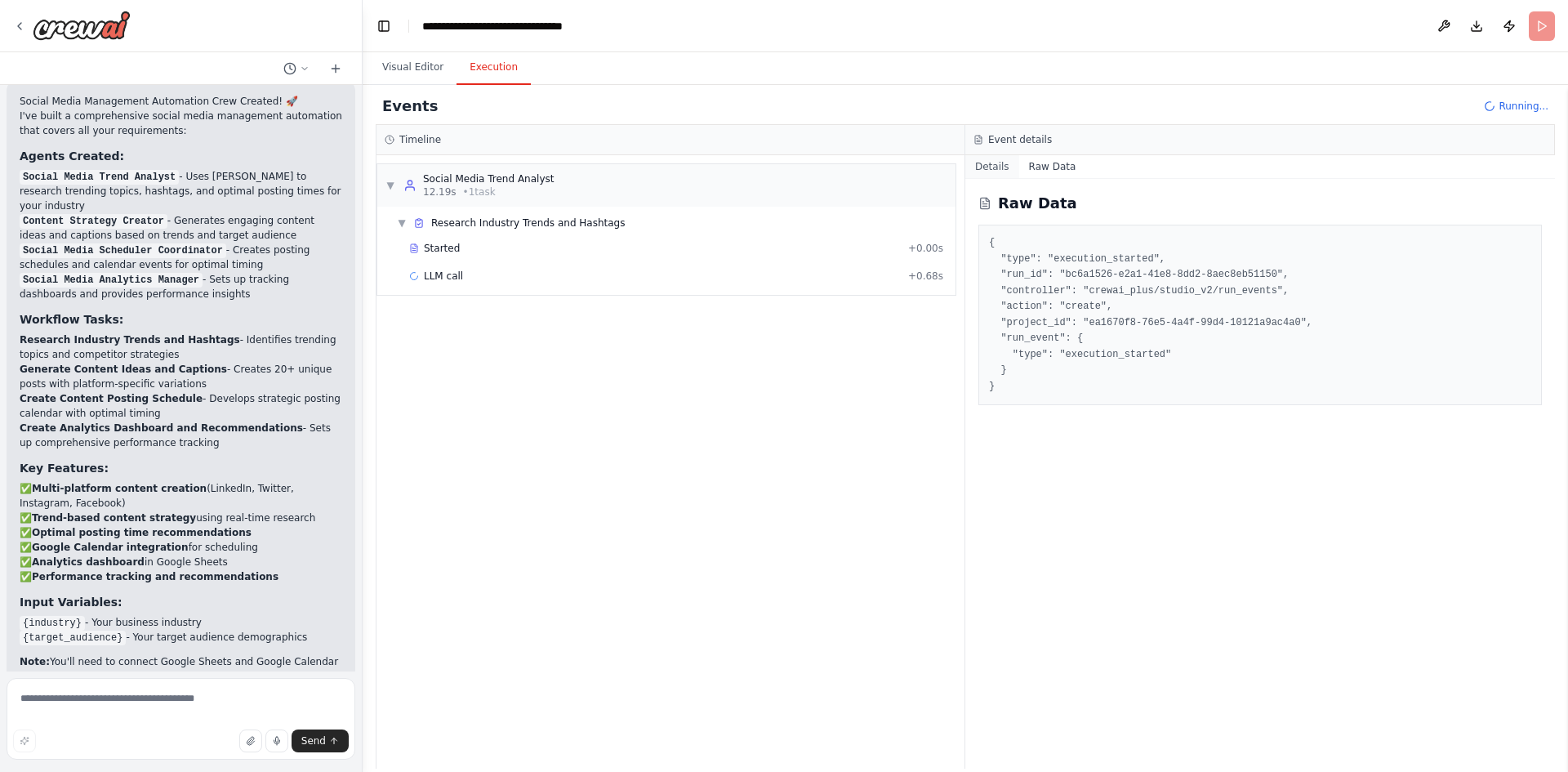
click at [993, 169] on button "Details" at bounding box center [991, 167] width 54 height 23
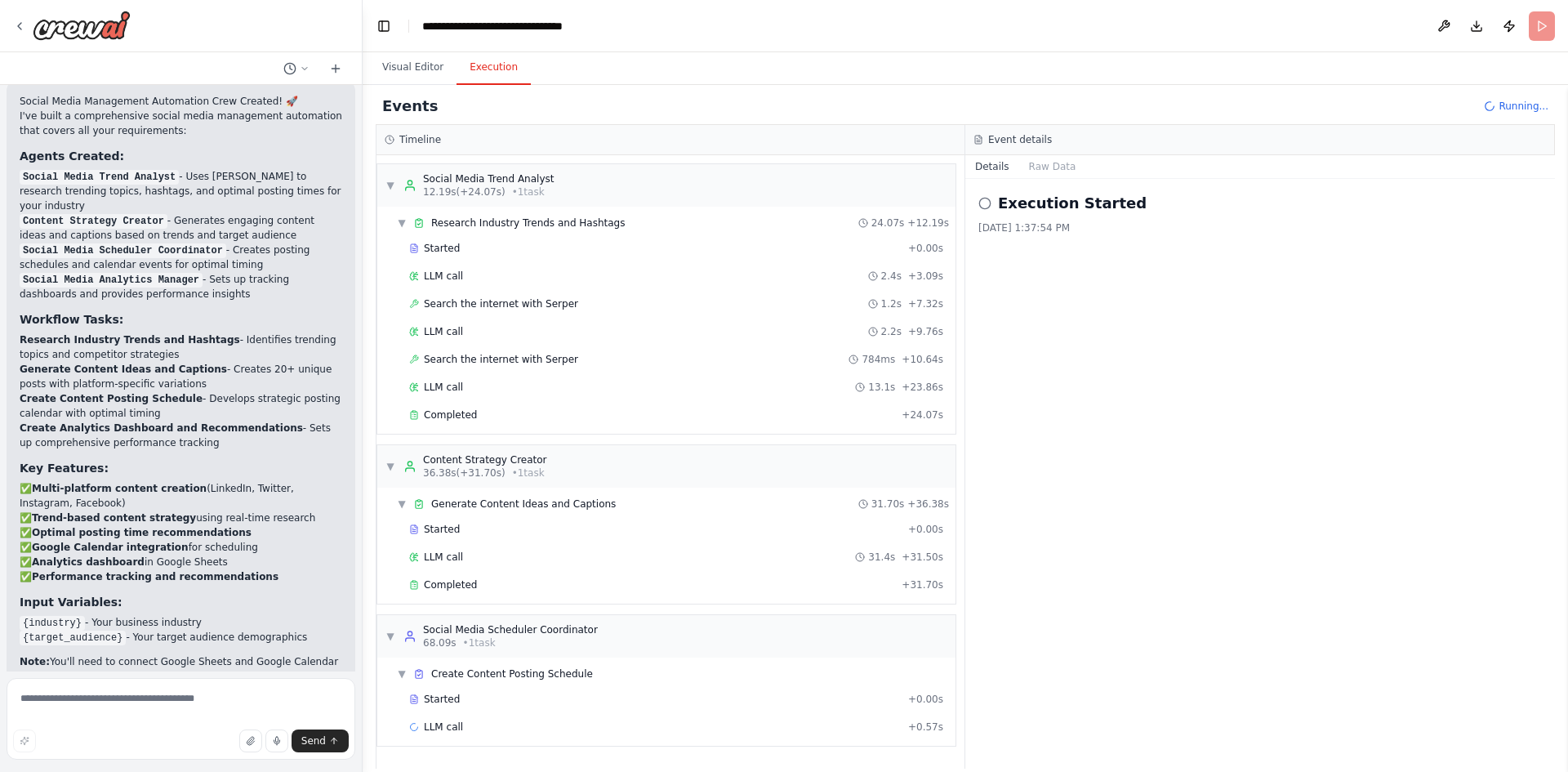
click at [600, 577] on div "Completed + 31.70s" at bounding box center [676, 585] width 545 height 25
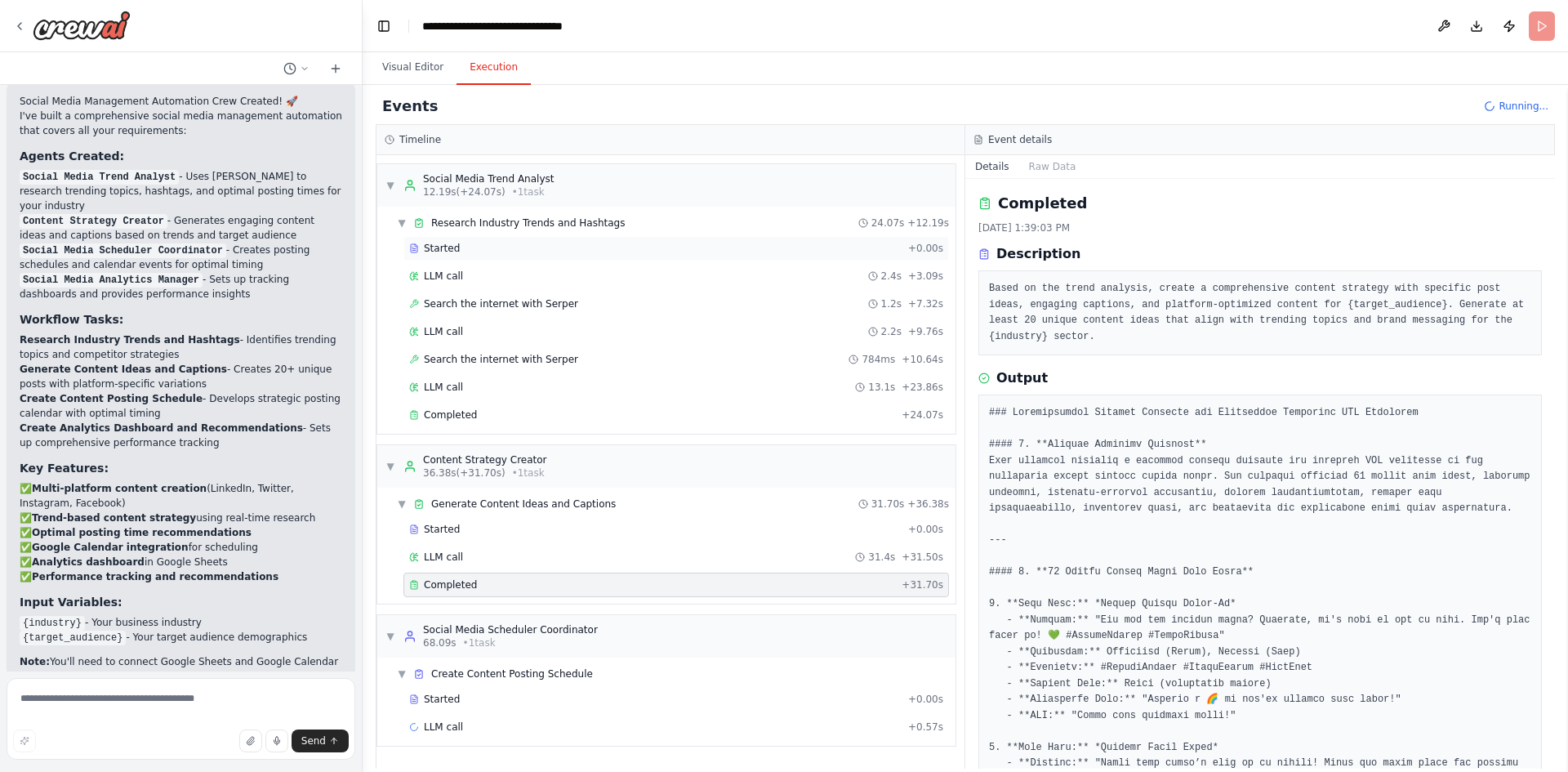
click at [483, 252] on div "Started" at bounding box center [655, 248] width 492 height 13
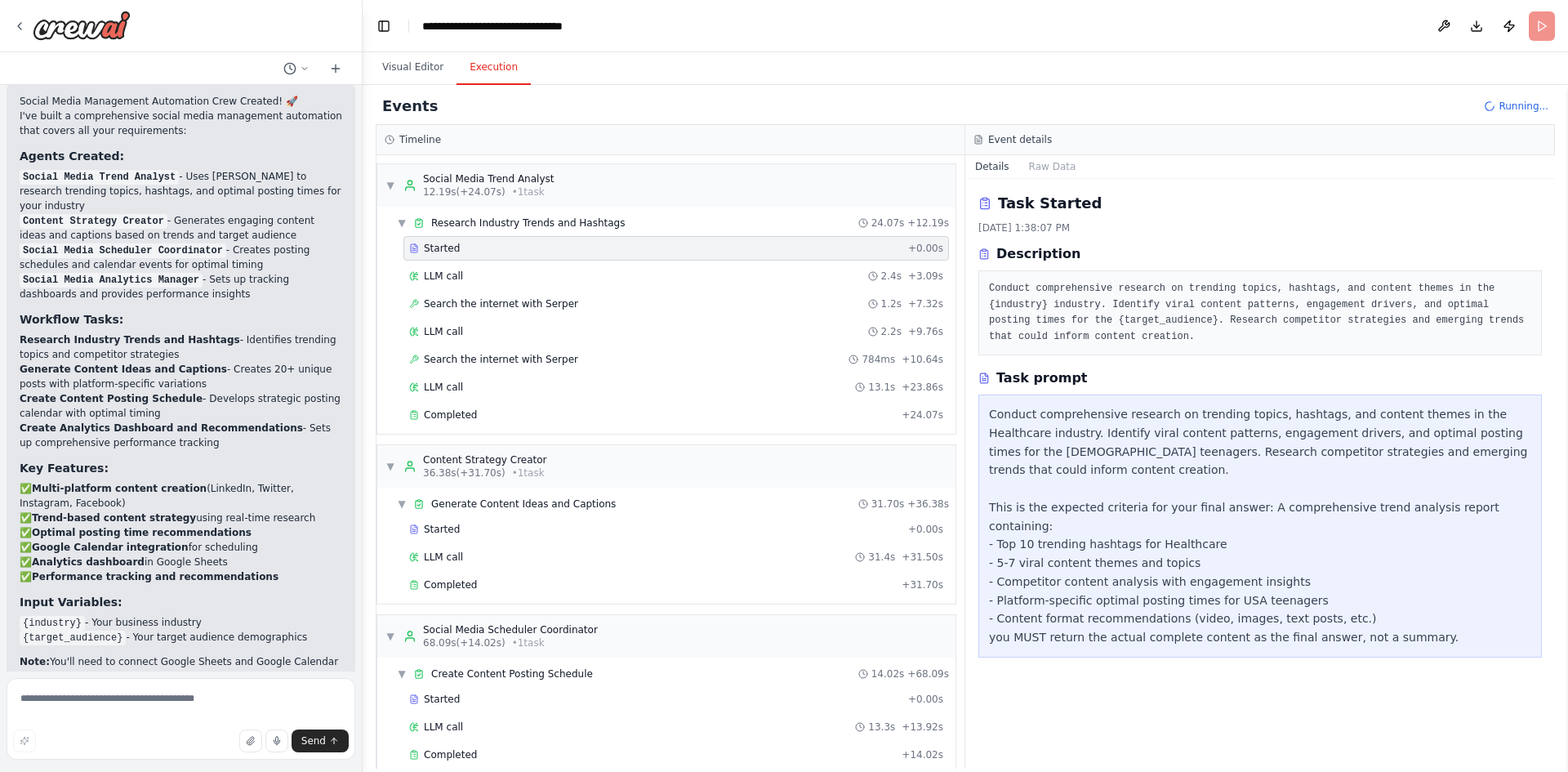
scroll to position [1797, 0]
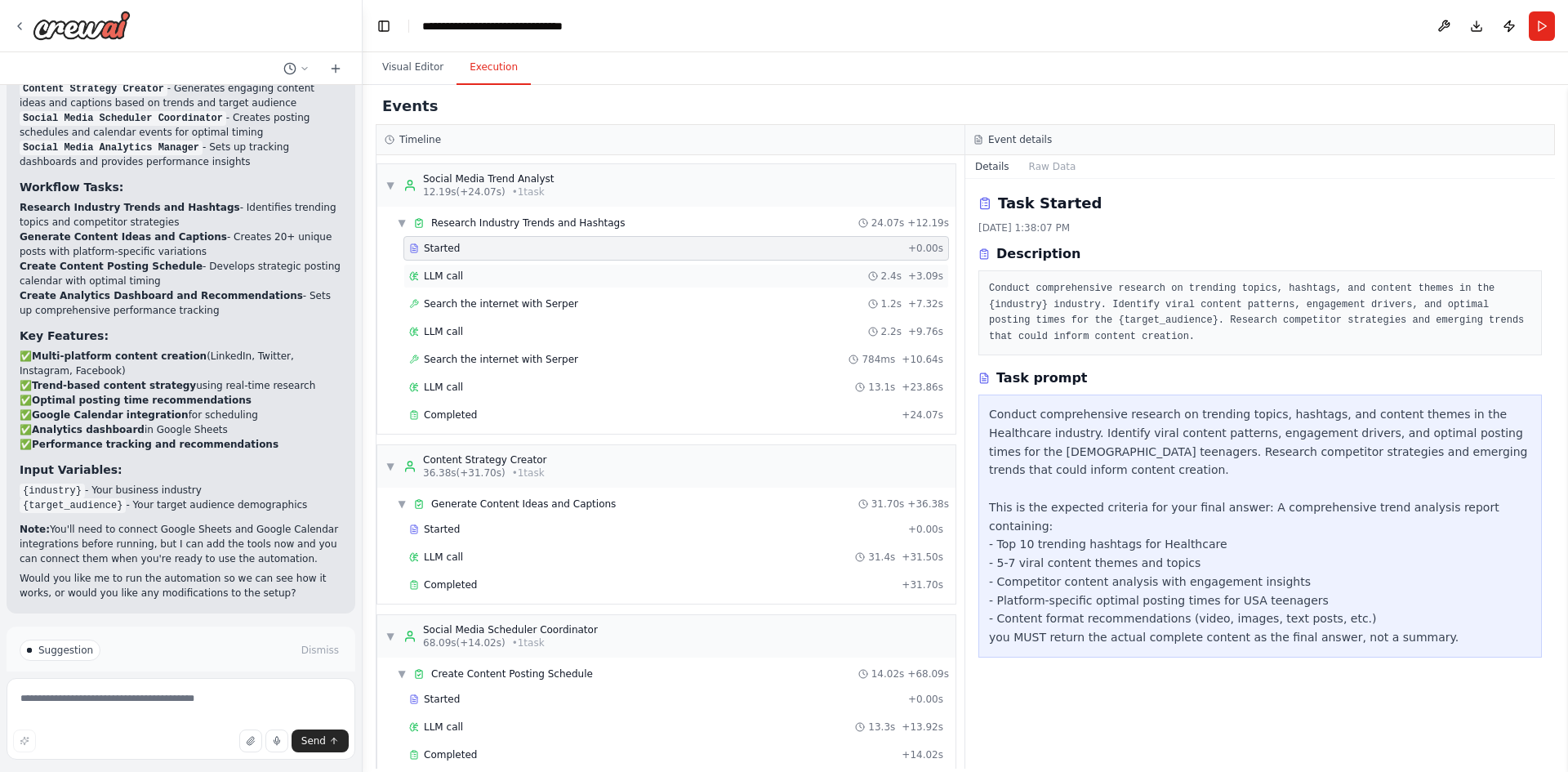
click at [583, 272] on div "LLM call 2.4s + 3.09s" at bounding box center [676, 276] width 534 height 13
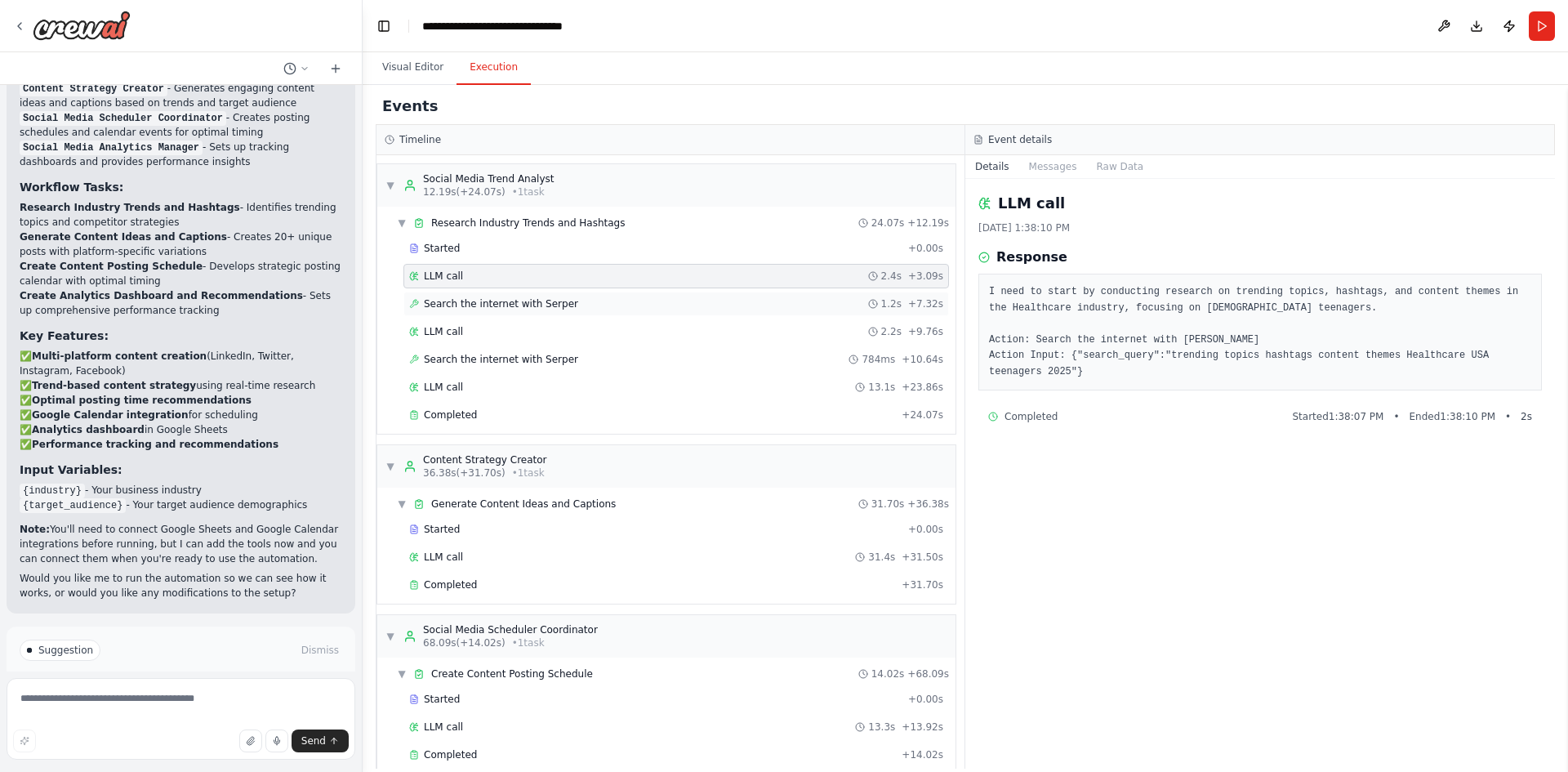
click at [574, 310] on div "Search the internet with Serper 1.2s + 7.32s" at bounding box center [676, 304] width 545 height 25
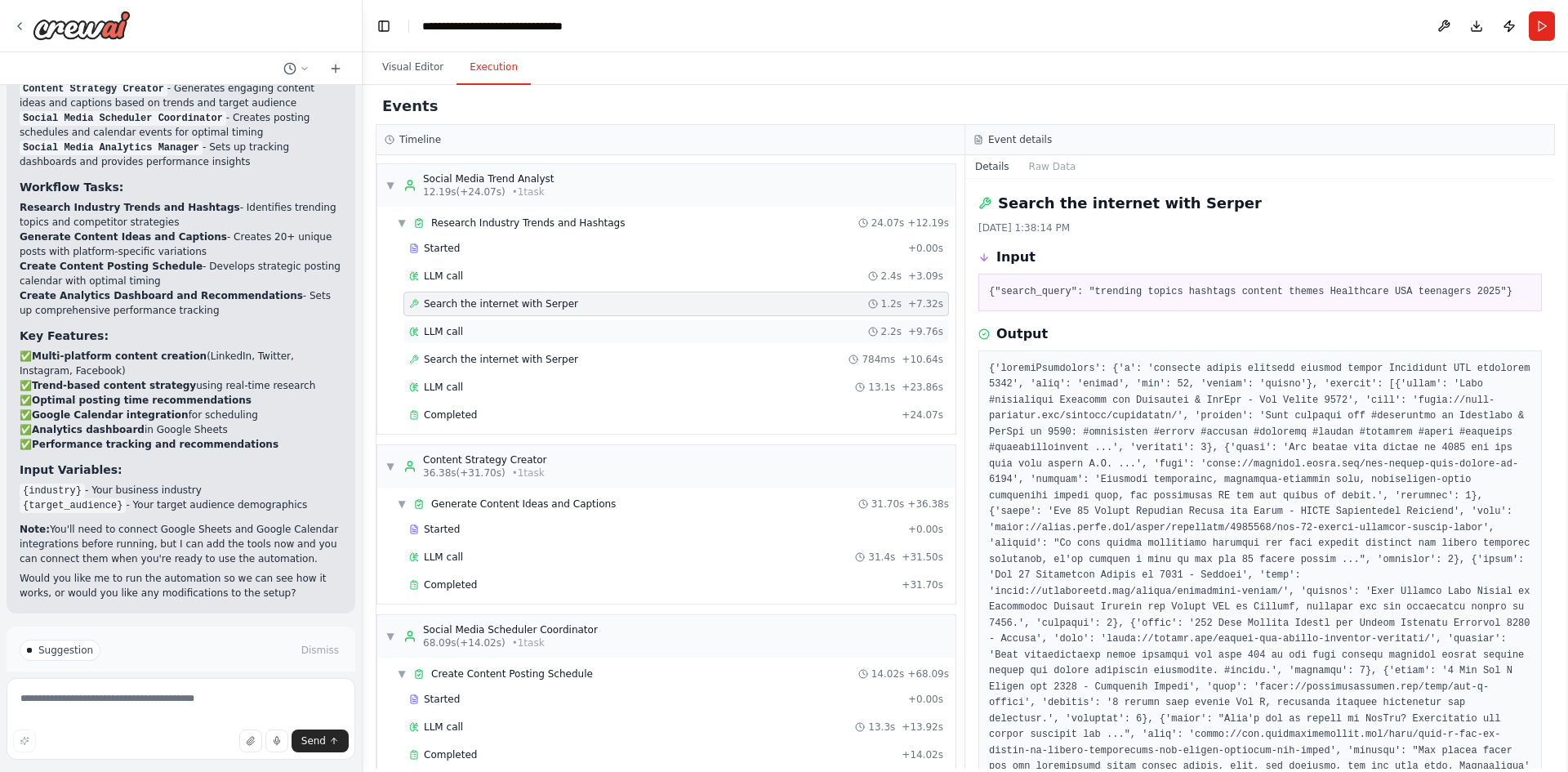
click at [566, 336] on div "LLM call 2.2s + 9.76s" at bounding box center [676, 332] width 534 height 13
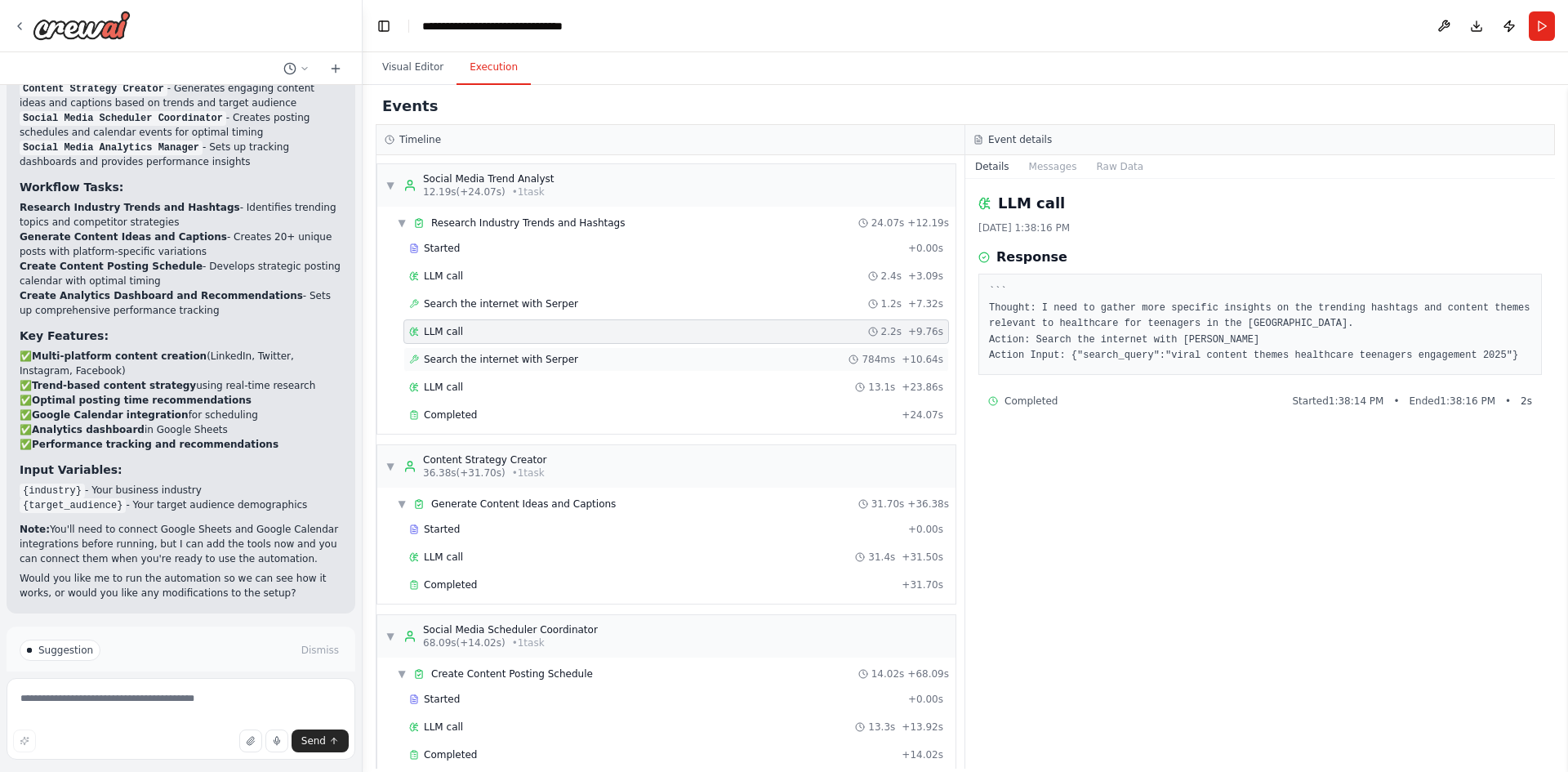
click at [572, 362] on div "Search the internet with Serper 784ms + 10.64s" at bounding box center [676, 360] width 534 height 13
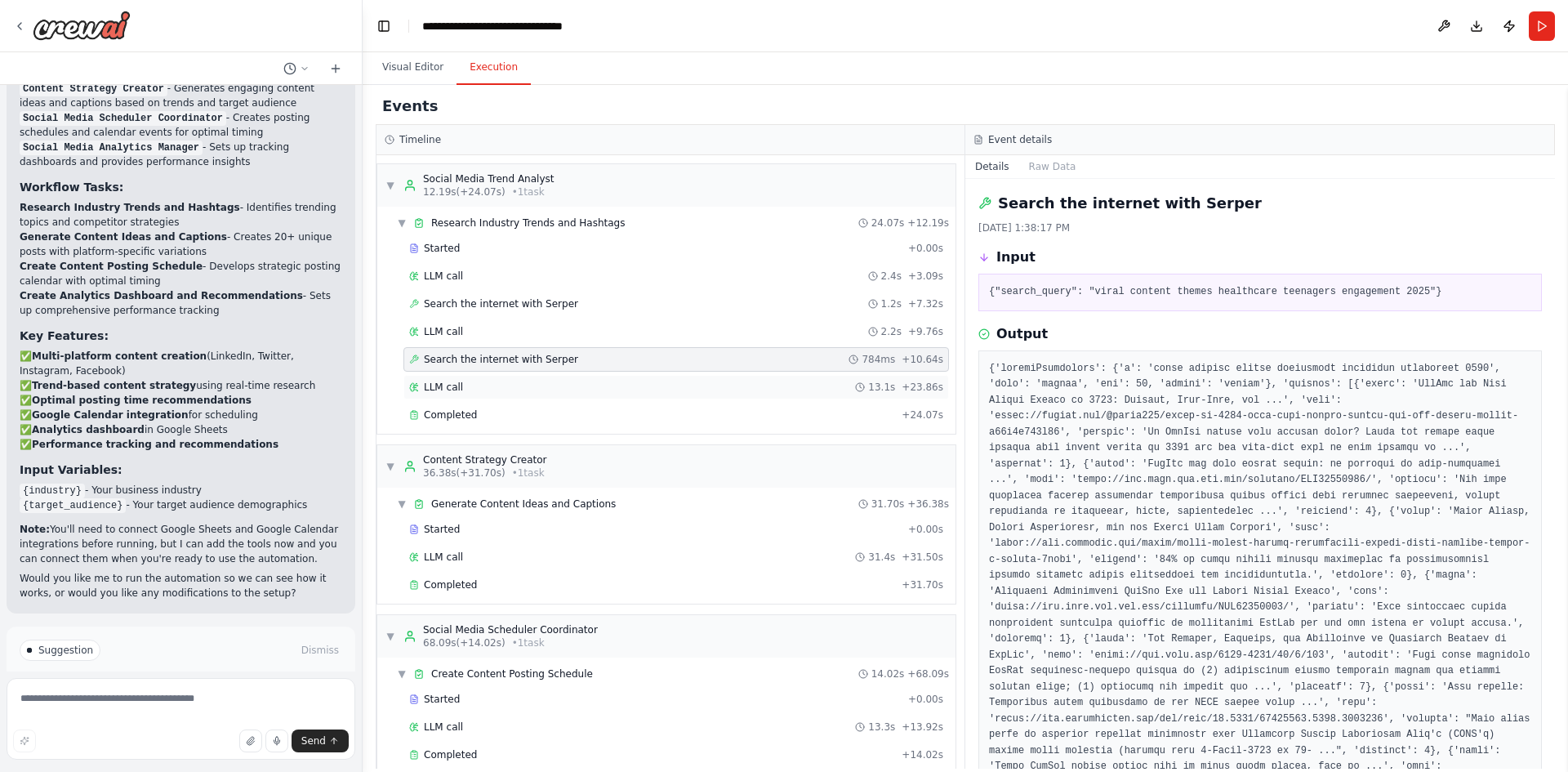
click at [563, 392] on div "LLM call 13.1s + 23.86s" at bounding box center [676, 387] width 534 height 13
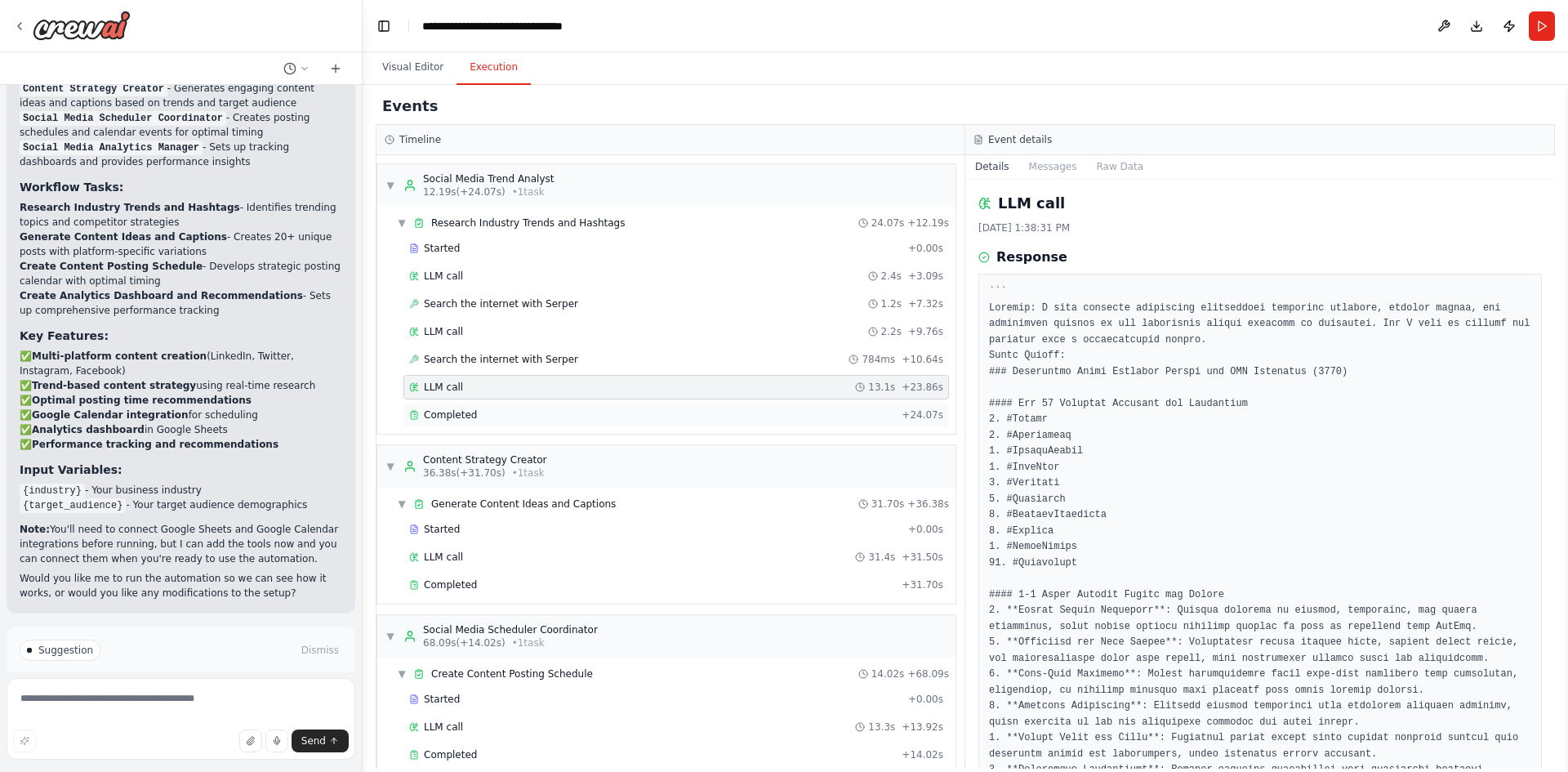
click at [563, 423] on div "Completed + 24.07s" at bounding box center [676, 415] width 545 height 25
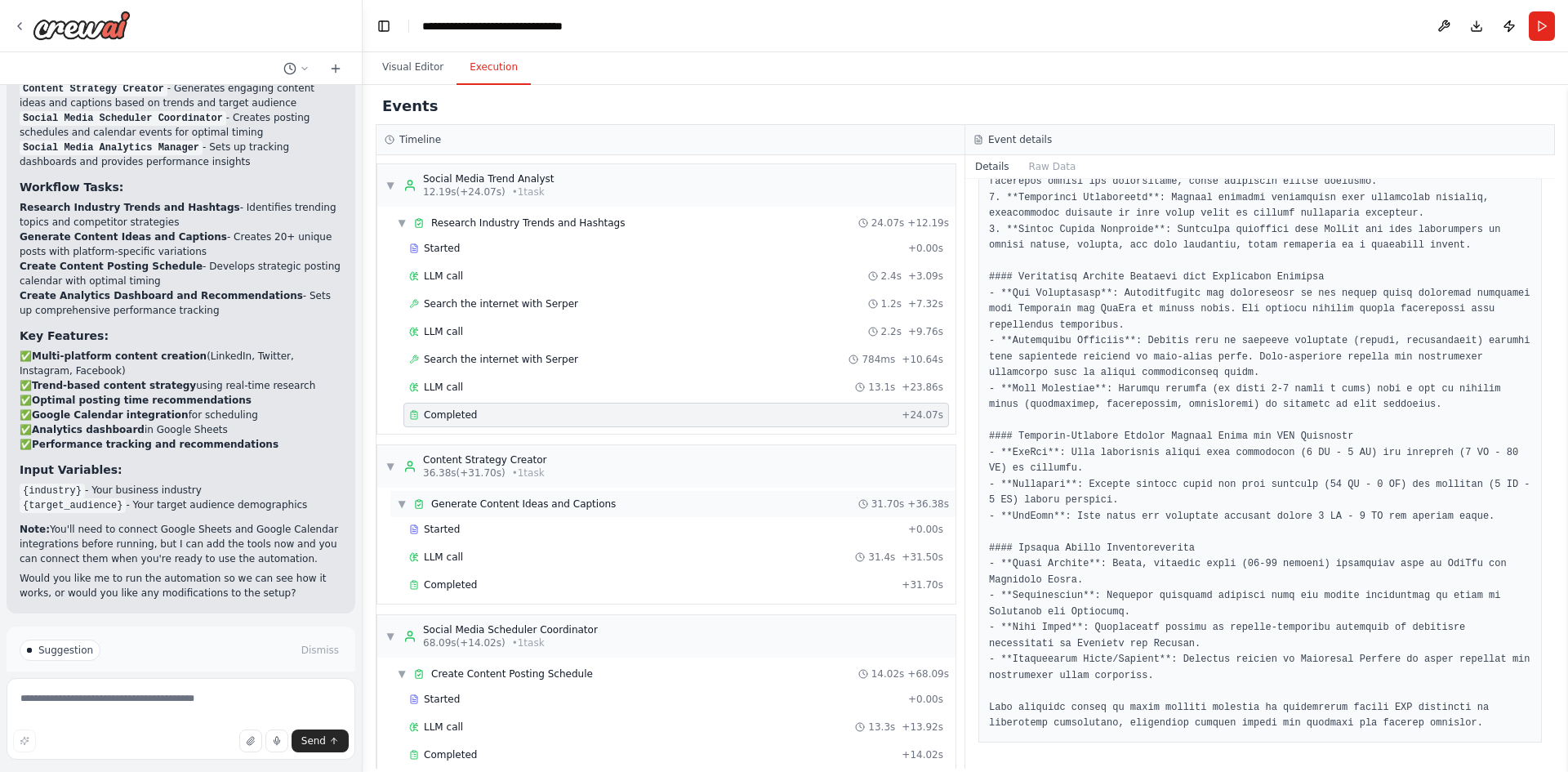
scroll to position [82, 0]
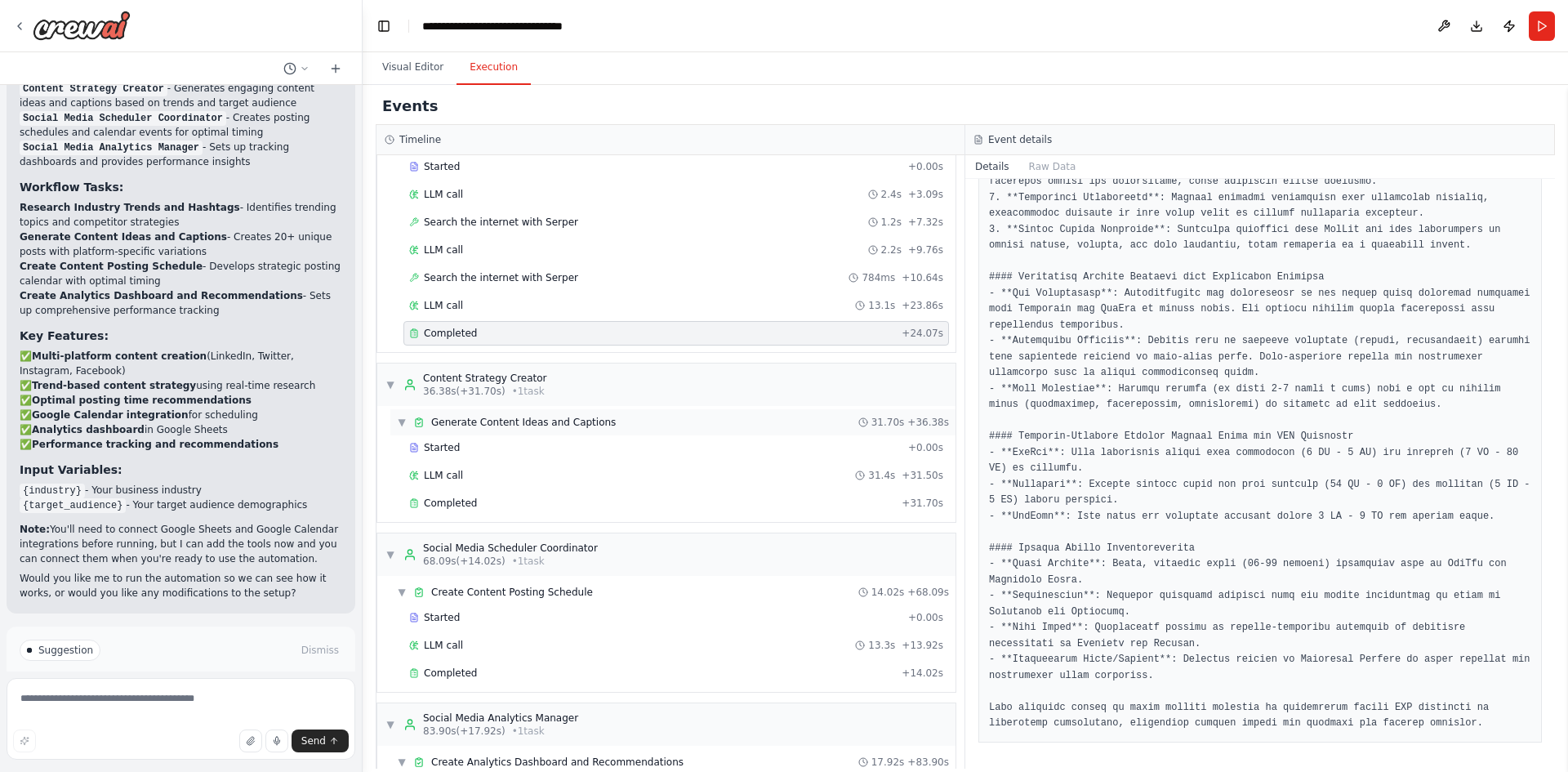
click at [525, 426] on span "Generate Content Ideas and Captions" at bounding box center [524, 422] width 185 height 13
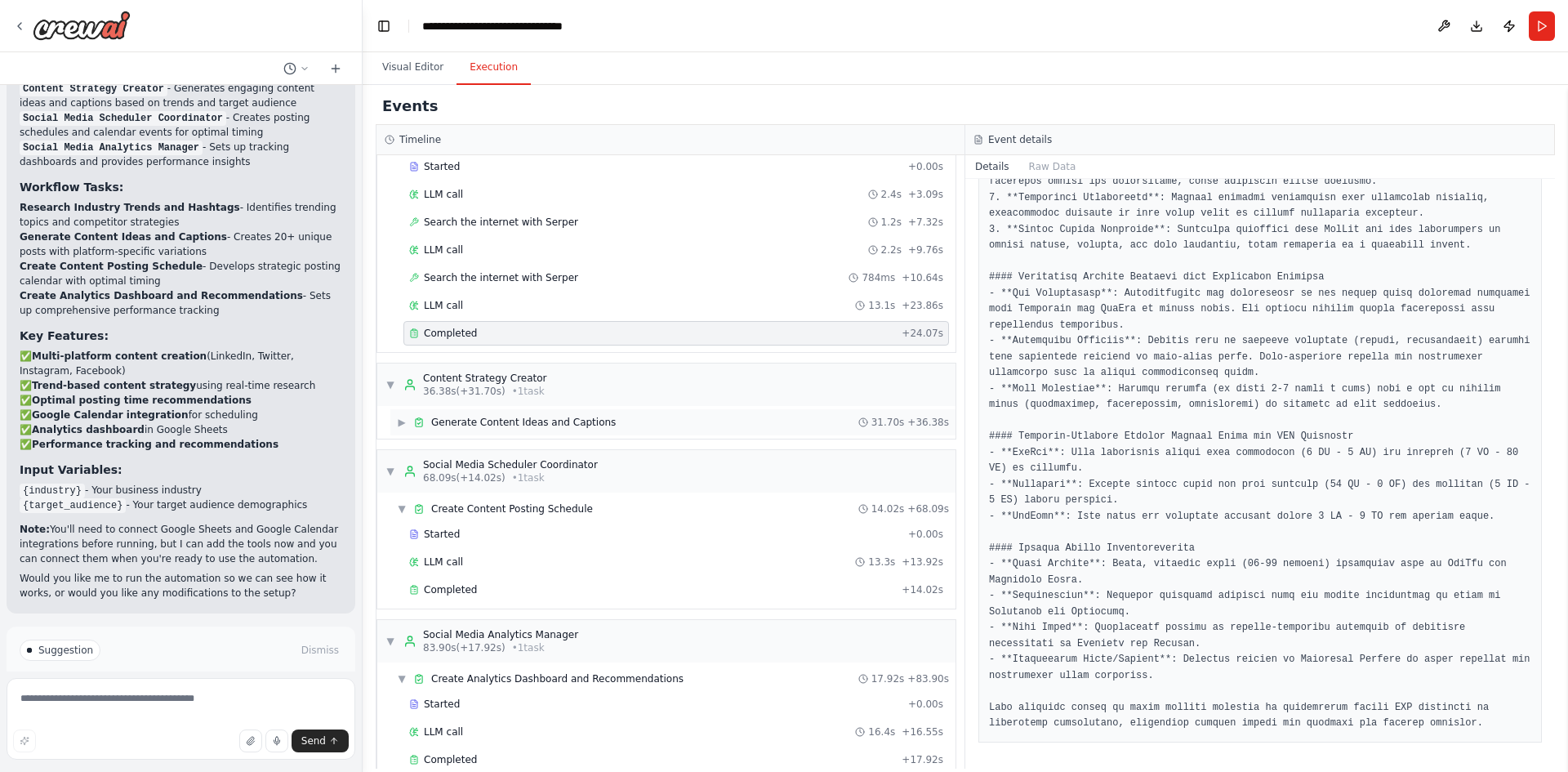
click at [525, 426] on span "Generate Content Ideas and Captions" at bounding box center [524, 422] width 185 height 13
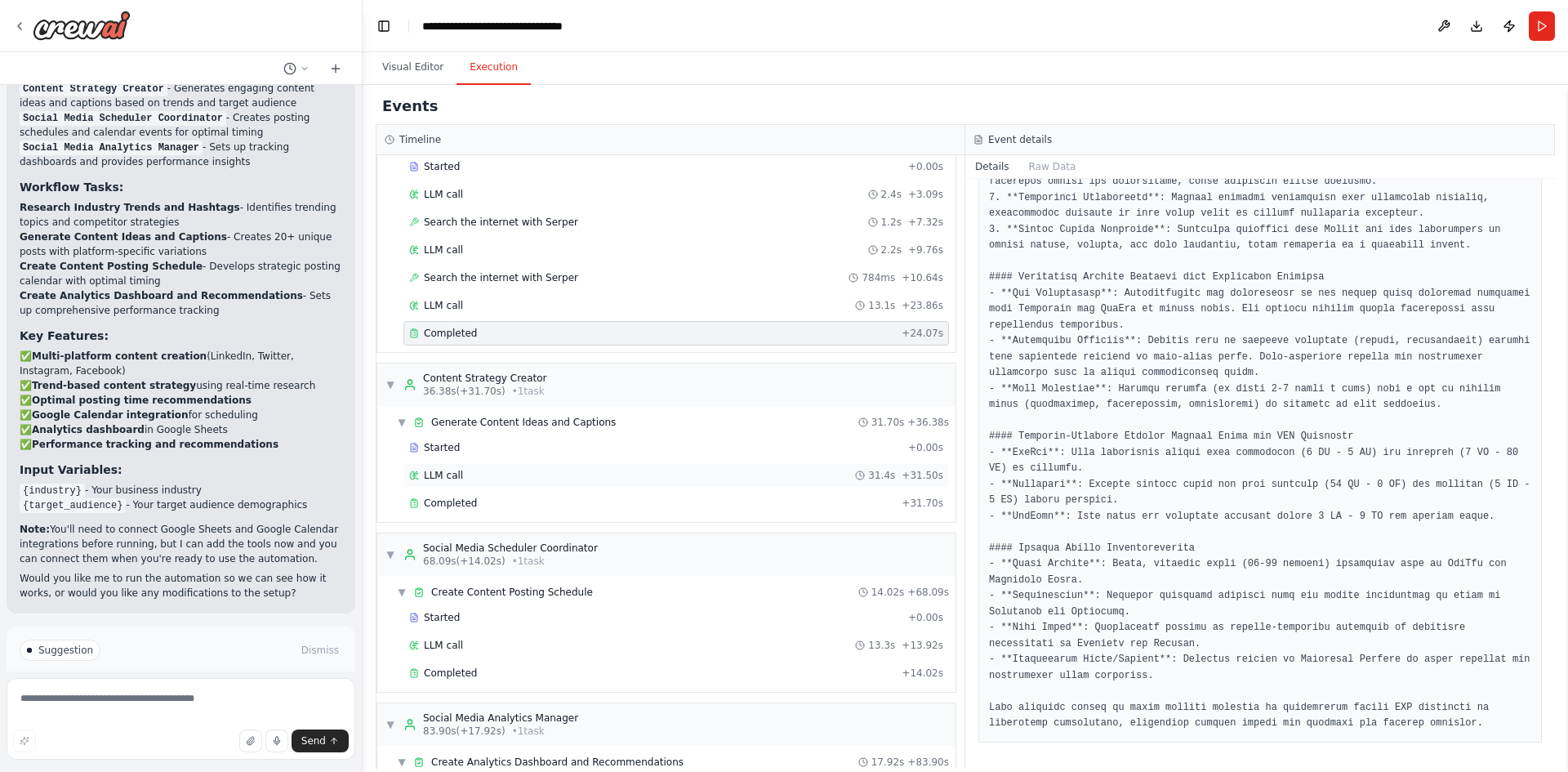
click at [523, 464] on div "LLM call 31.4s + 31.50s" at bounding box center [676, 475] width 545 height 25
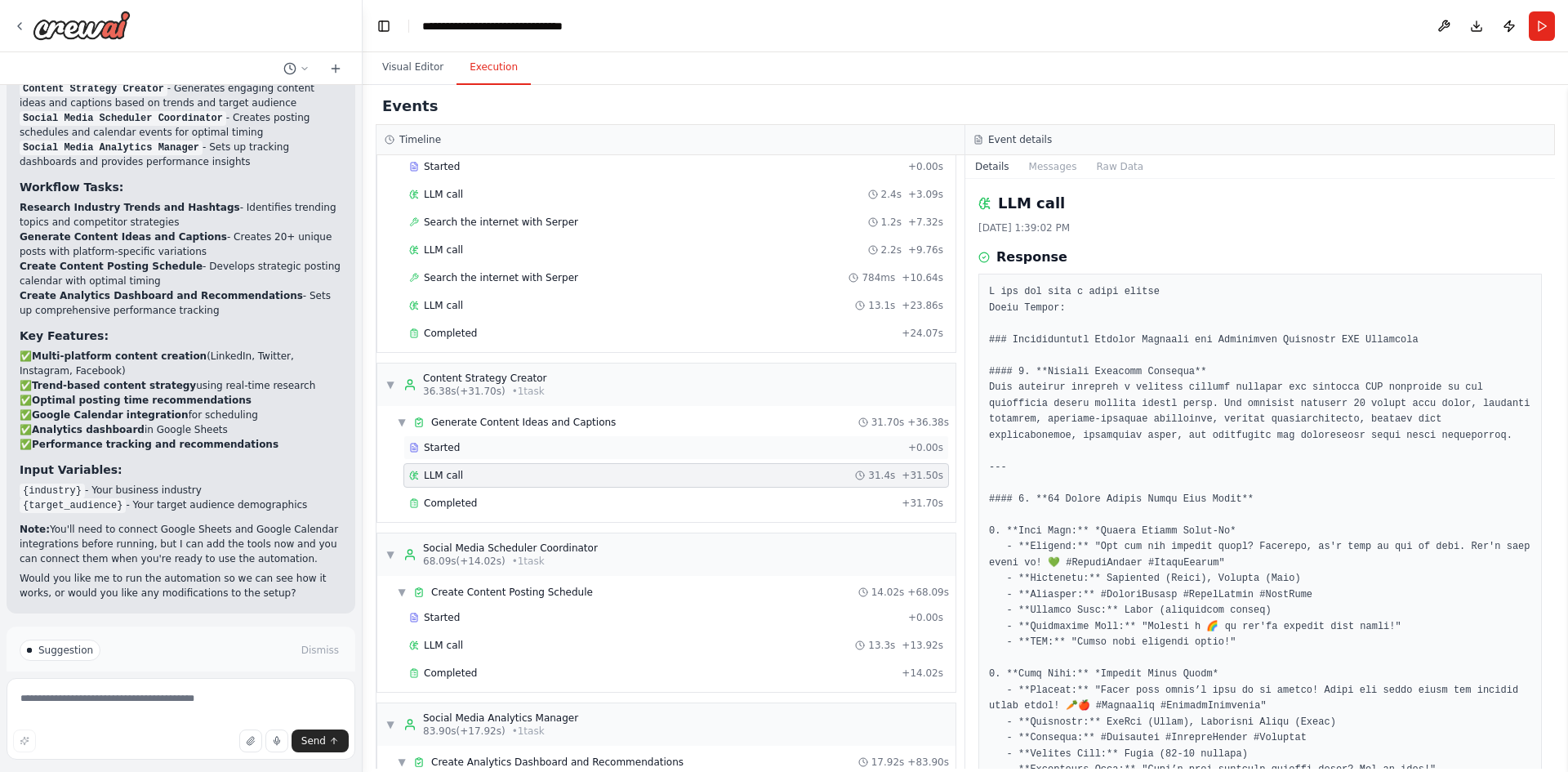
click at [527, 450] on div "Started" at bounding box center [655, 448] width 492 height 13
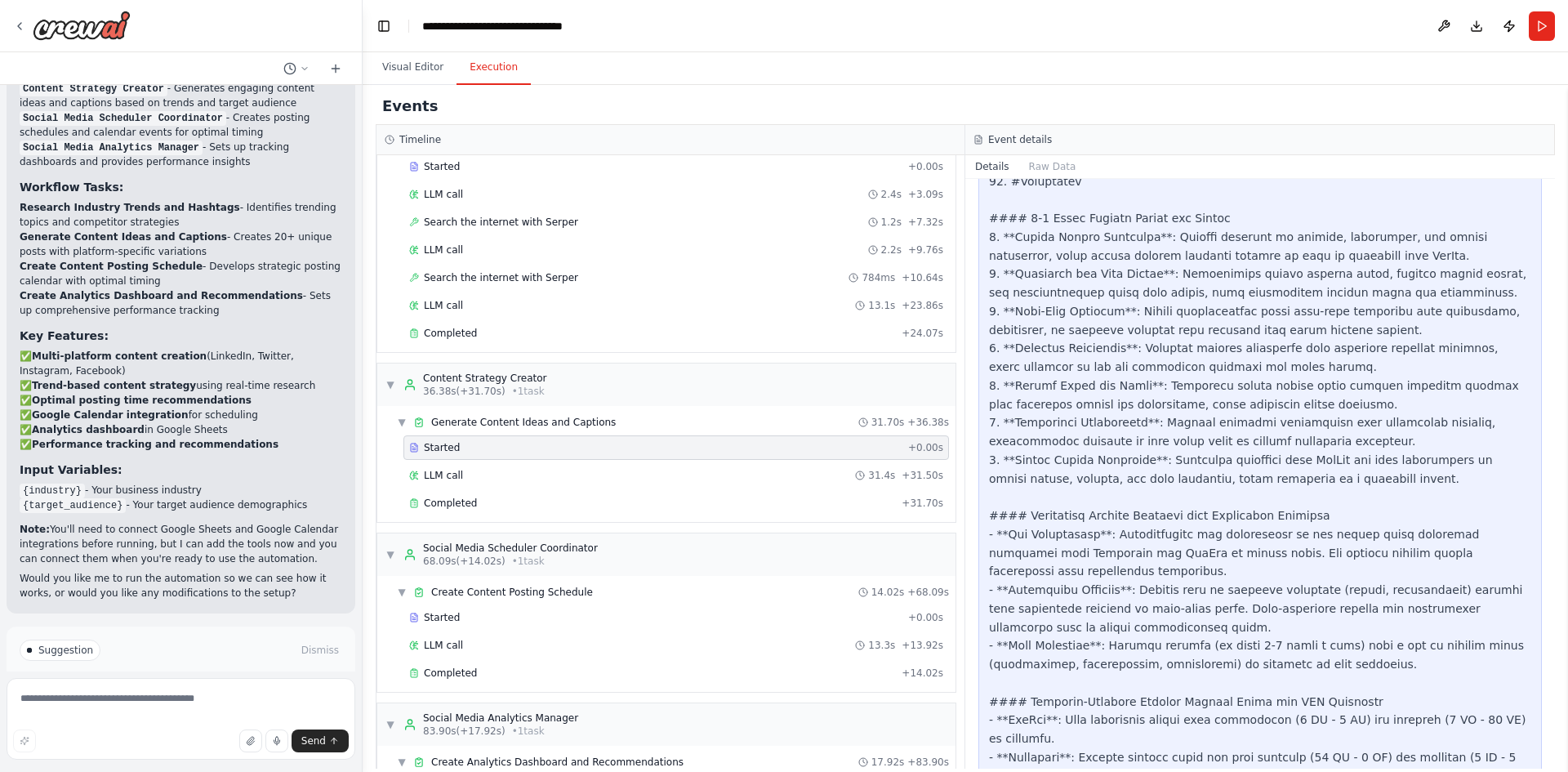
scroll to position [1034, 0]
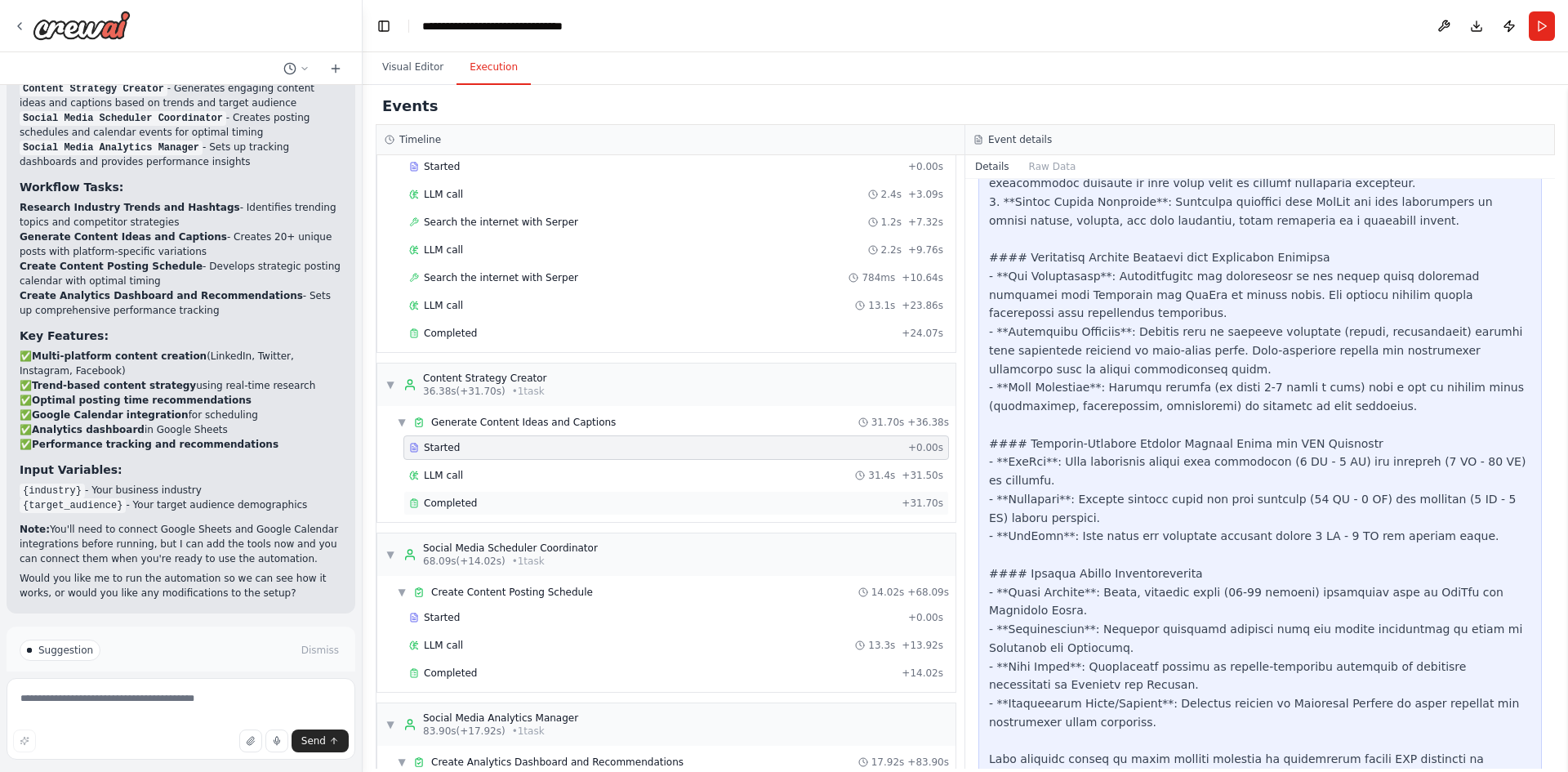
click at [741, 494] on div "Completed + 31.70s" at bounding box center [676, 503] width 545 height 25
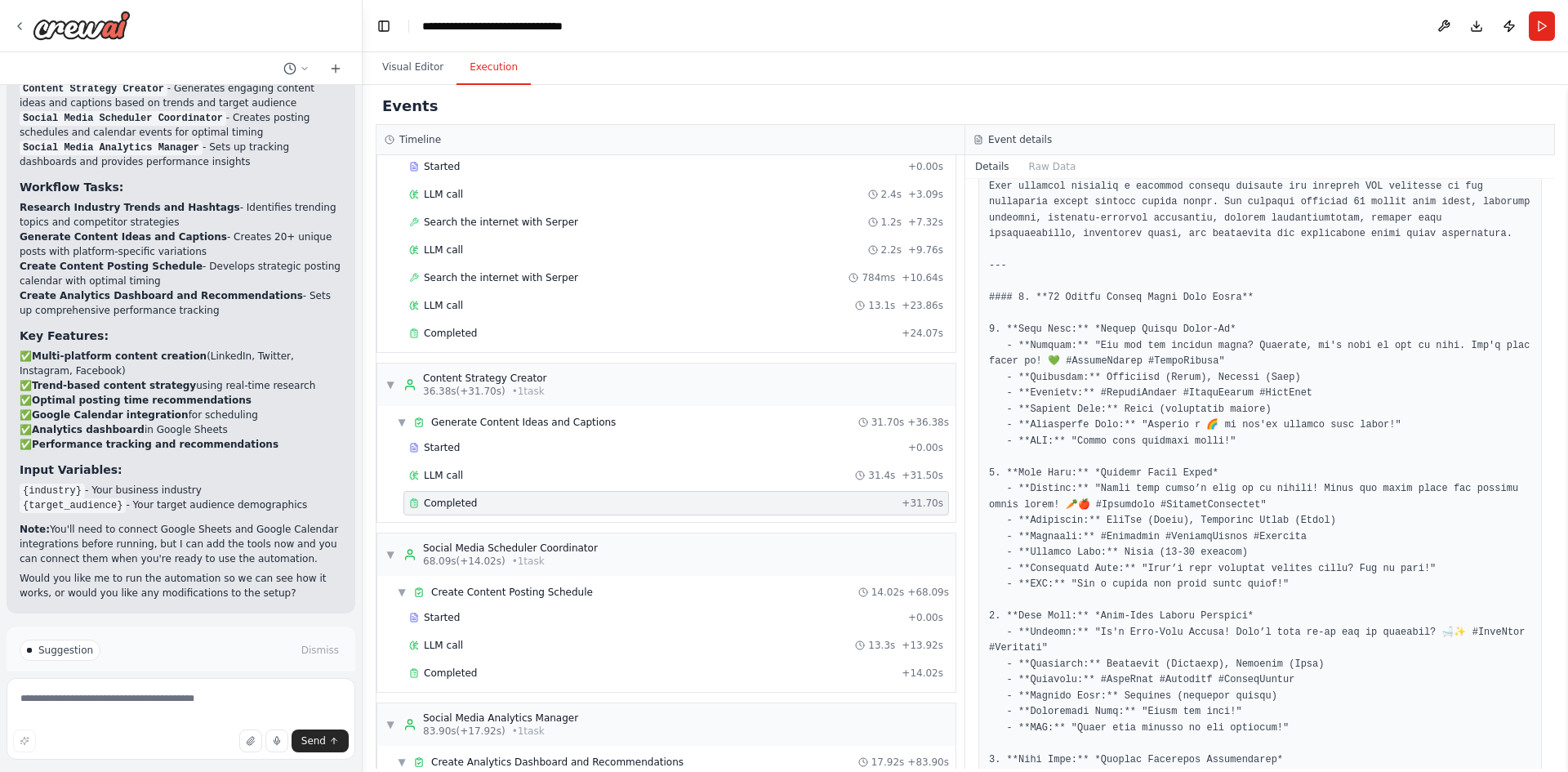
scroll to position [0, 0]
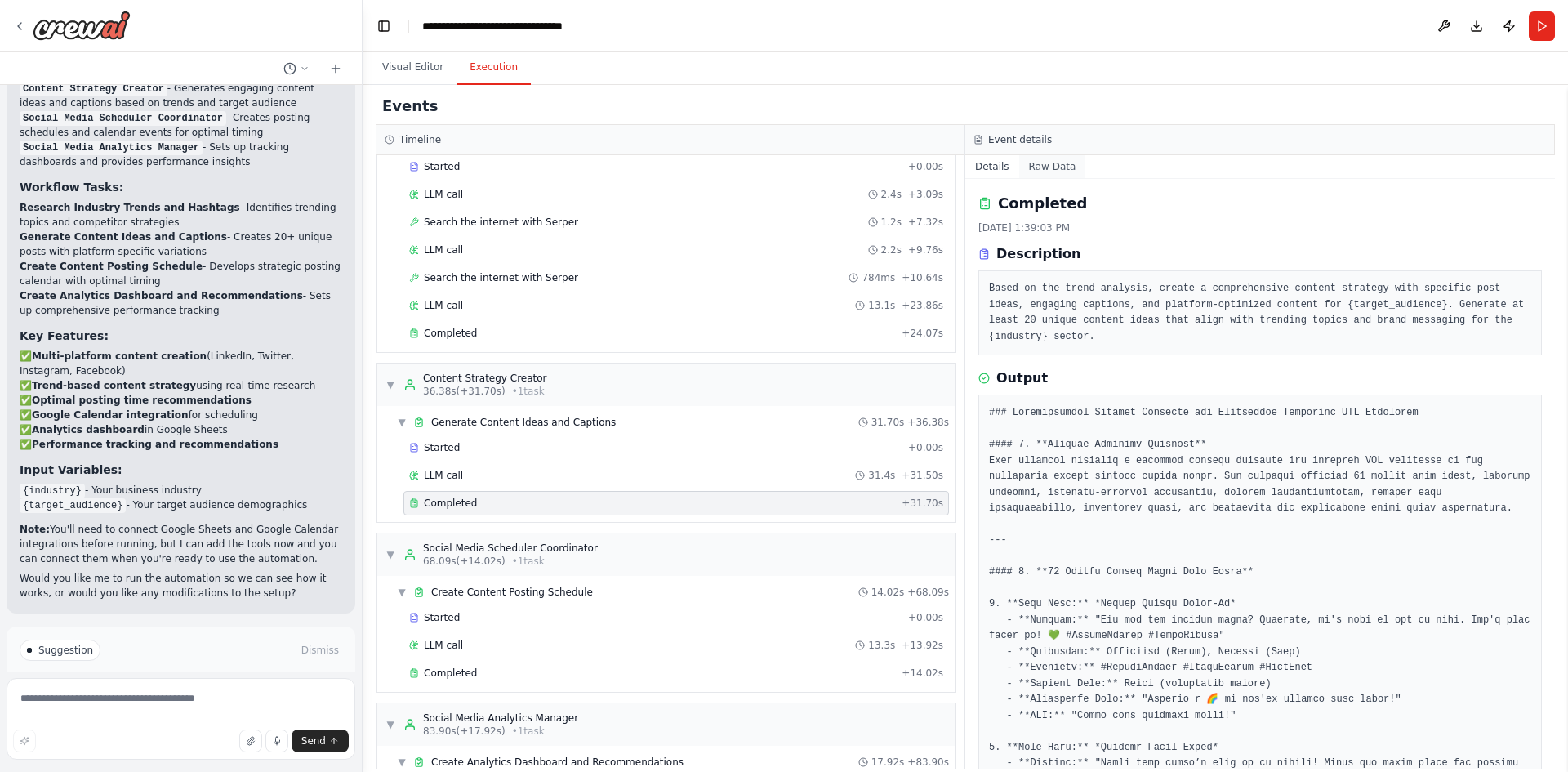
click at [1046, 165] on button "Raw Data" at bounding box center [1052, 167] width 67 height 23
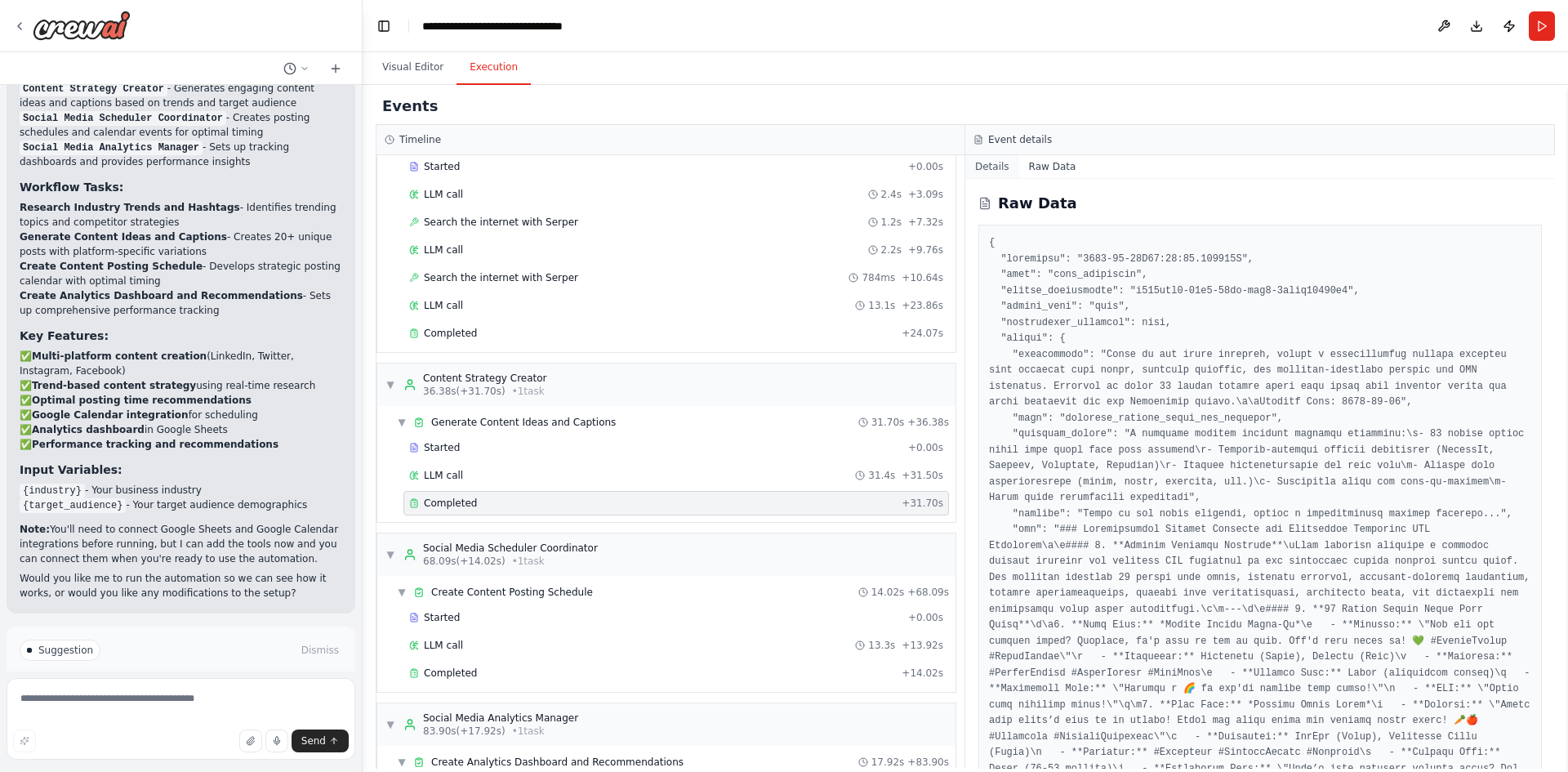
click at [988, 164] on button "Details" at bounding box center [991, 167] width 54 height 23
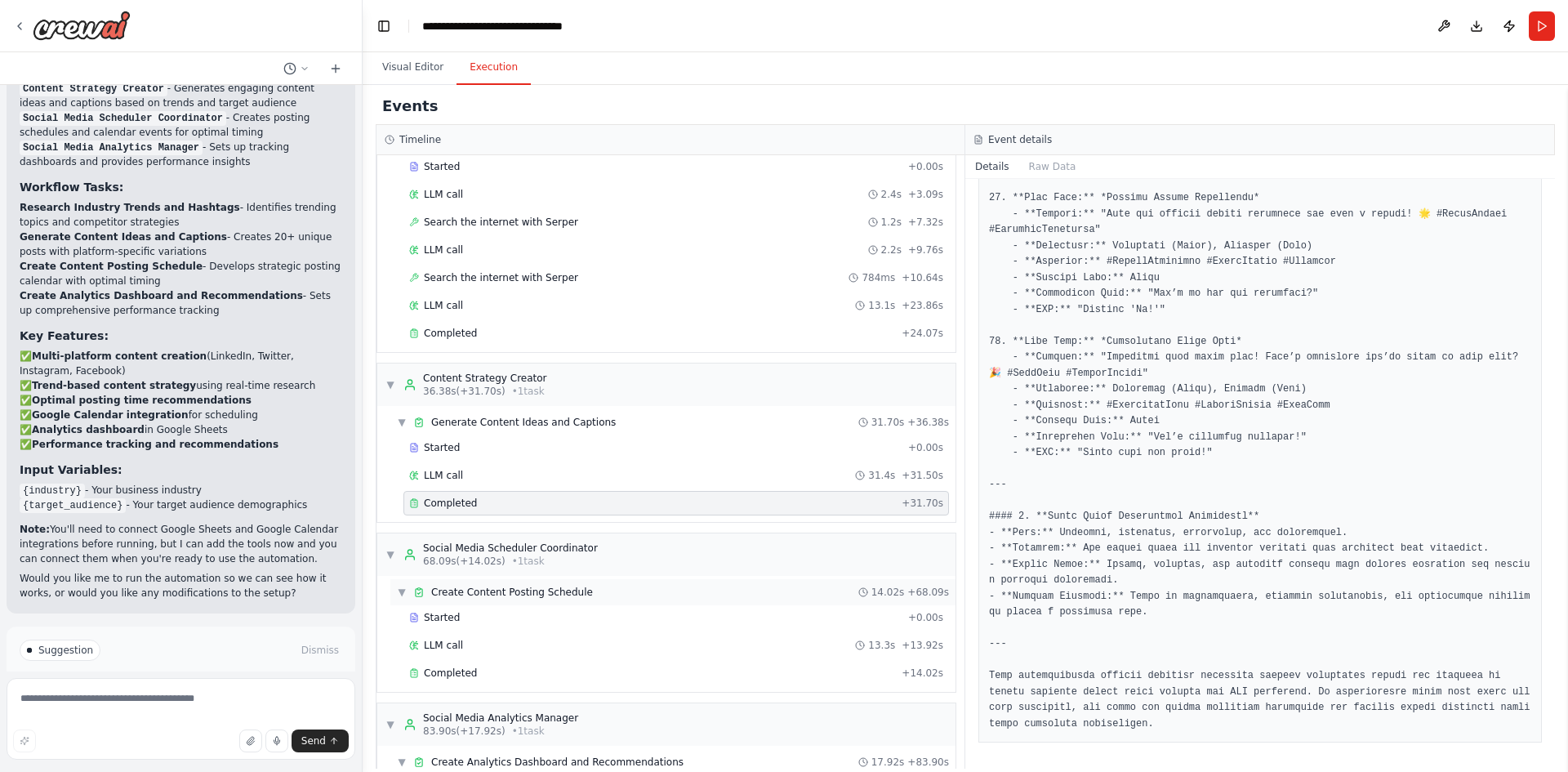
scroll to position [194, 0]
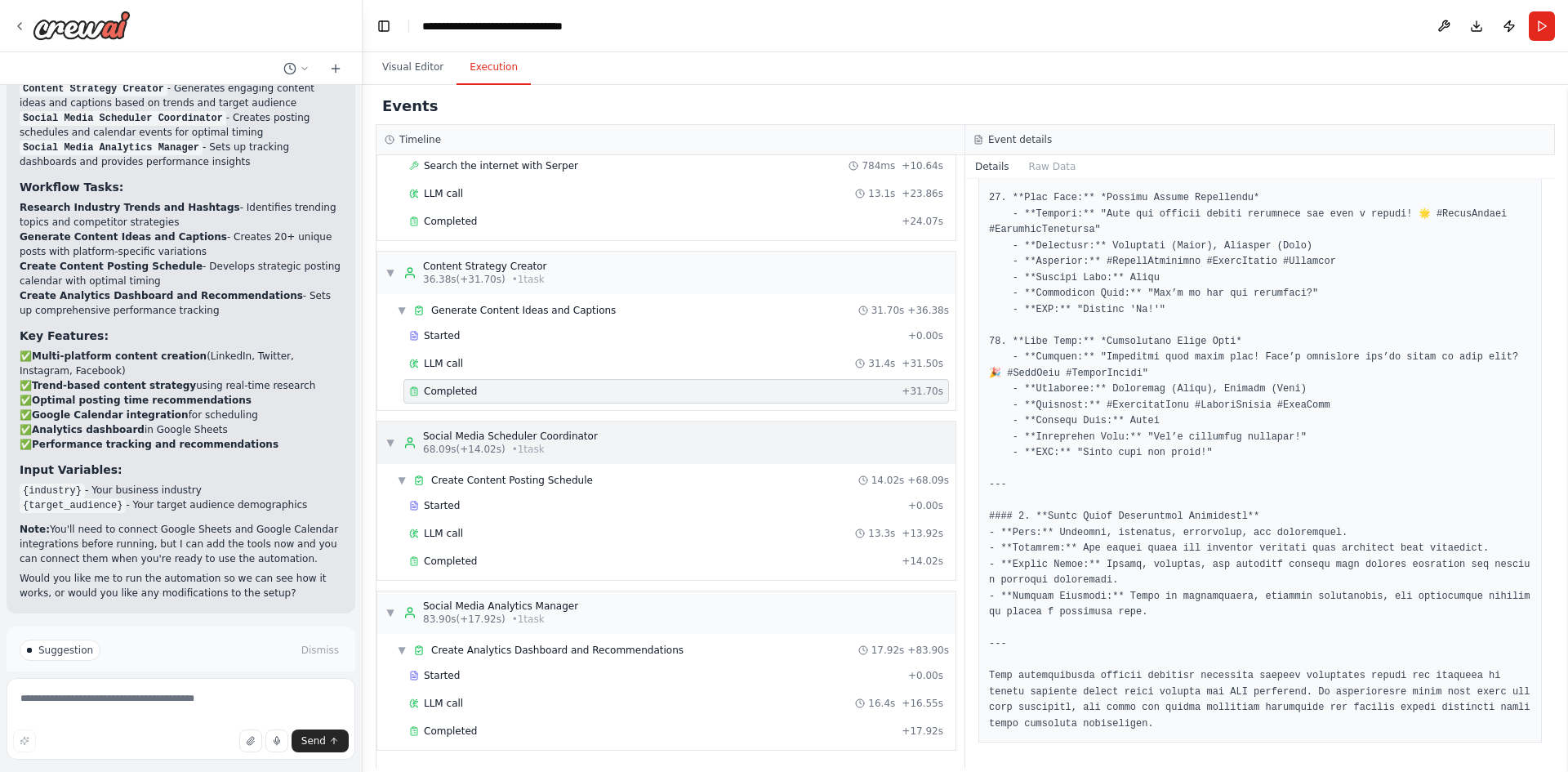
click at [685, 432] on div "▼ Social Media Scheduler Coordinator 68.09s (+14.02s) • 1 task" at bounding box center [666, 442] width 578 height 42
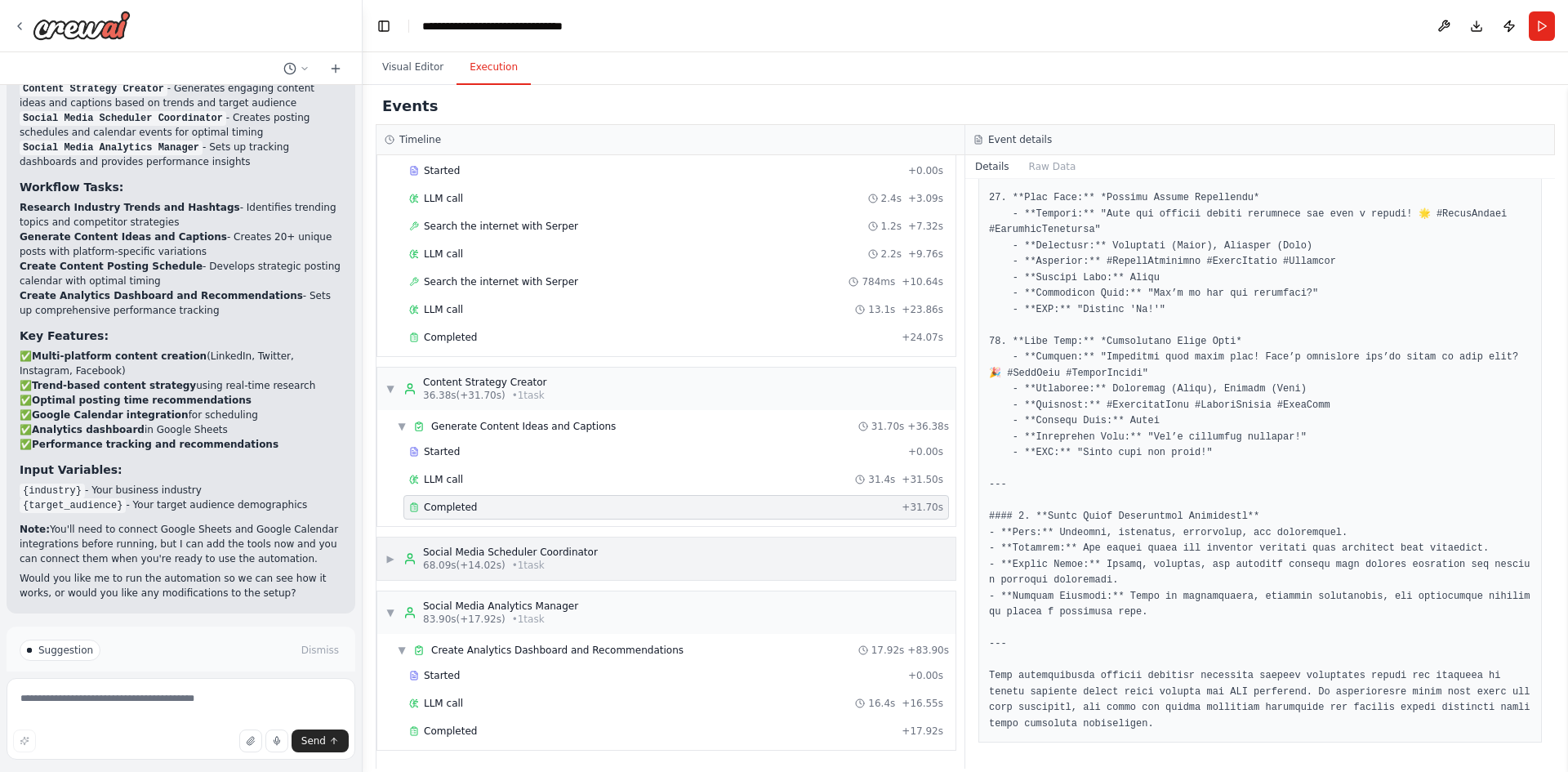
click at [659, 557] on div "▶ Social Media Scheduler Coordinator 68.09s (+14.02s) • 1 task" at bounding box center [666, 558] width 578 height 42
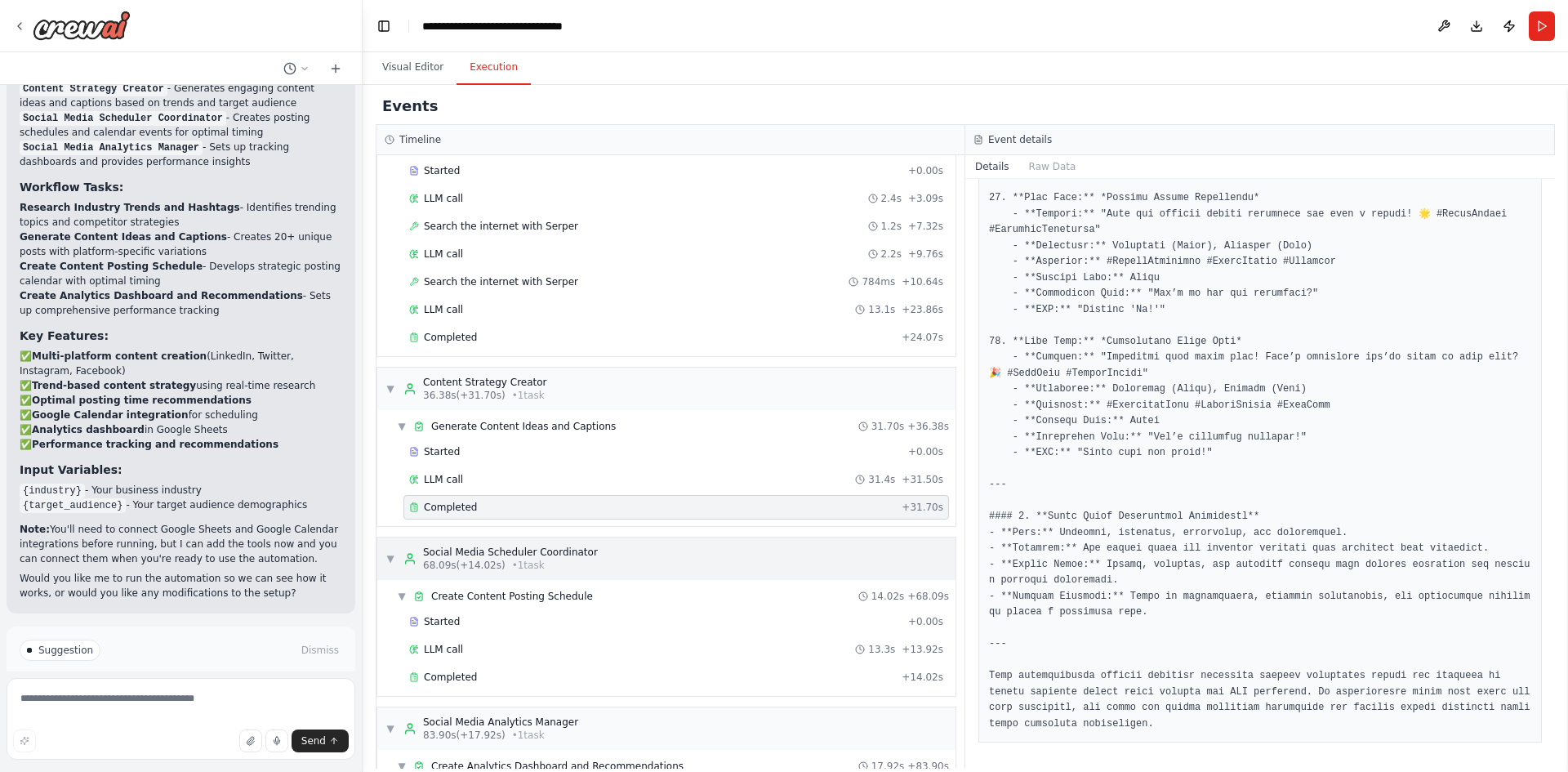
scroll to position [194, 0]
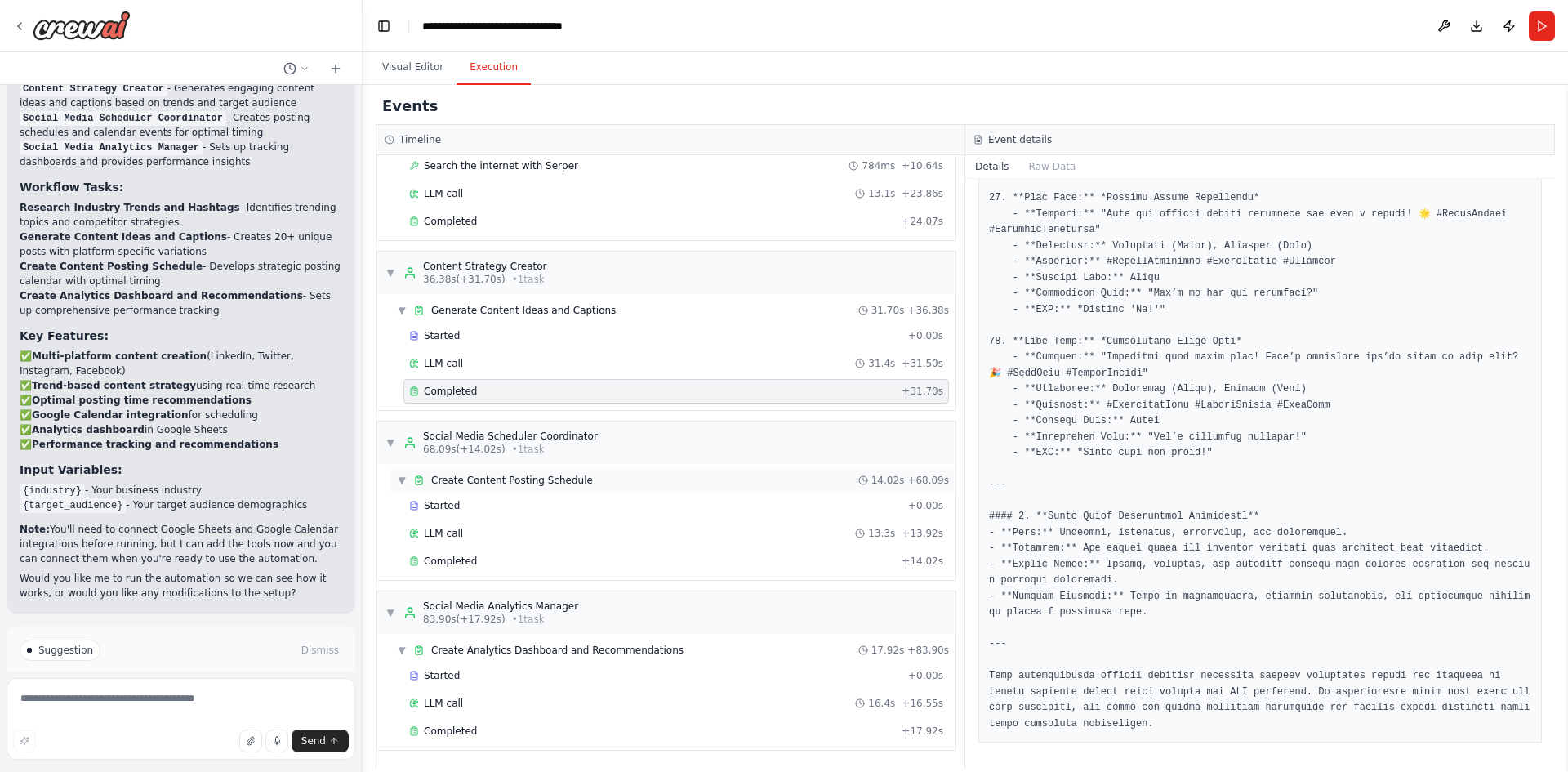
click at [558, 482] on span "Create Content Posting Schedule" at bounding box center [512, 480] width 162 height 13
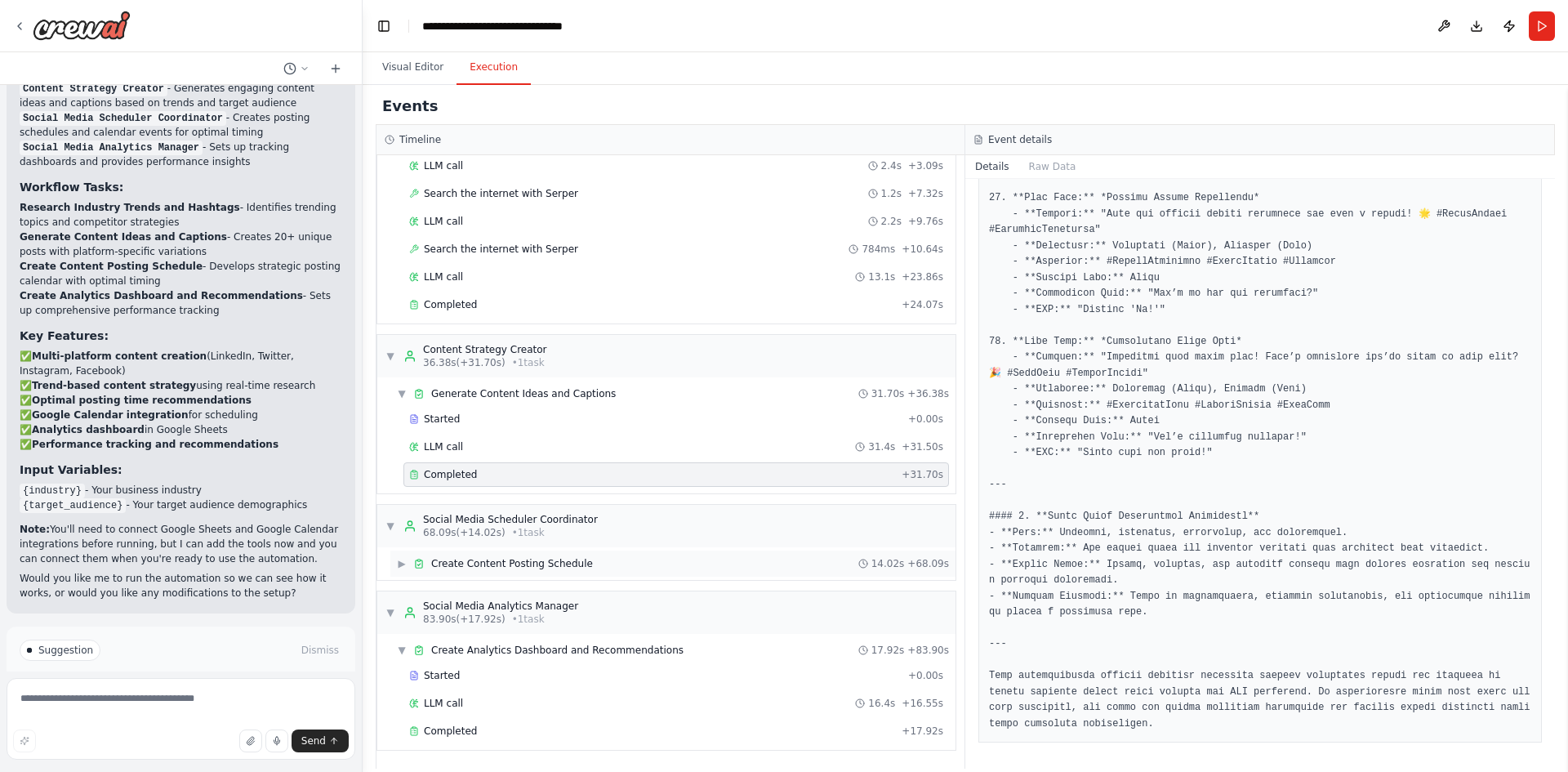
click at [521, 561] on span "Create Content Posting Schedule" at bounding box center [512, 563] width 162 height 13
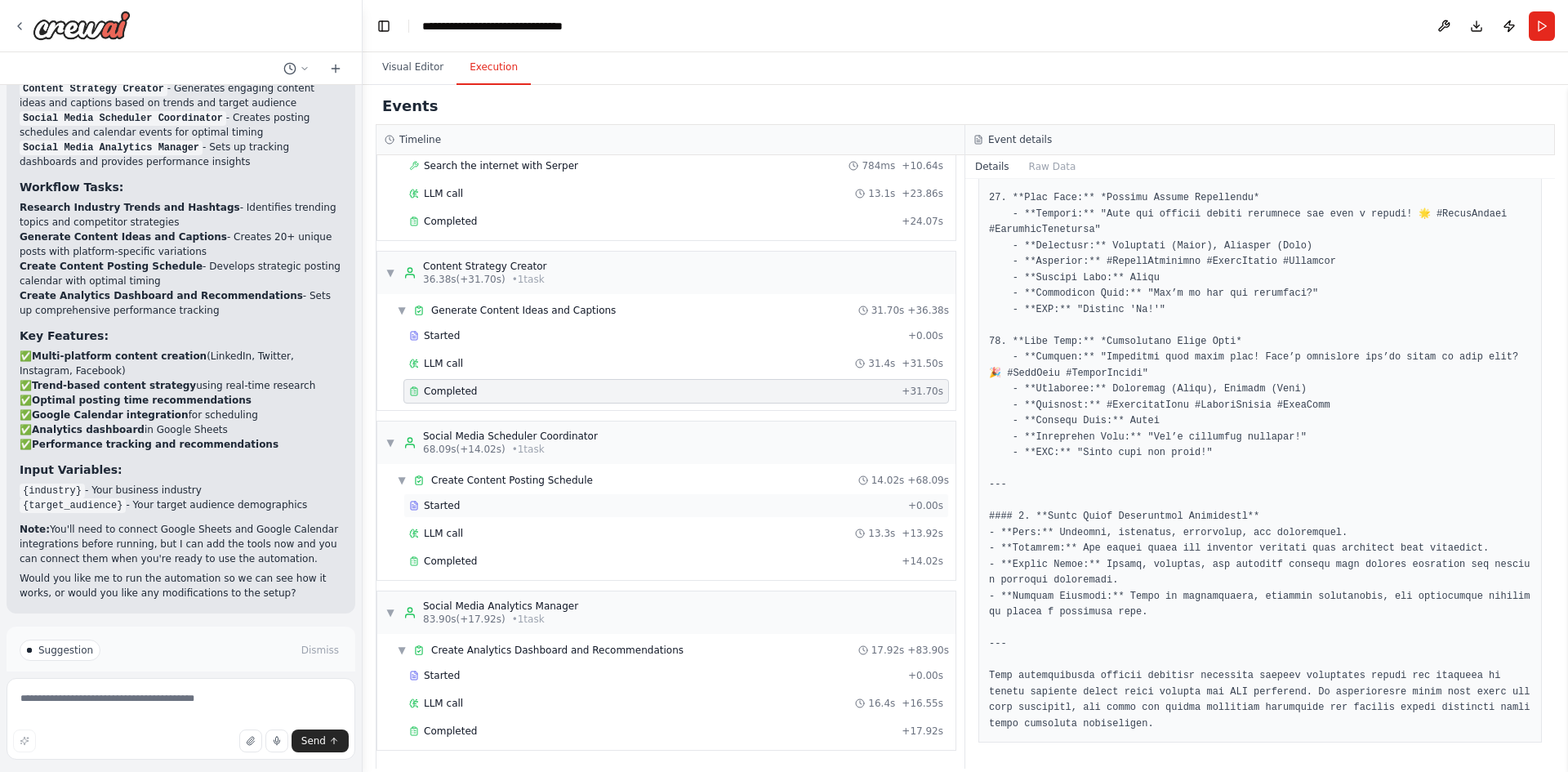
click at [549, 500] on div "Started" at bounding box center [655, 506] width 492 height 13
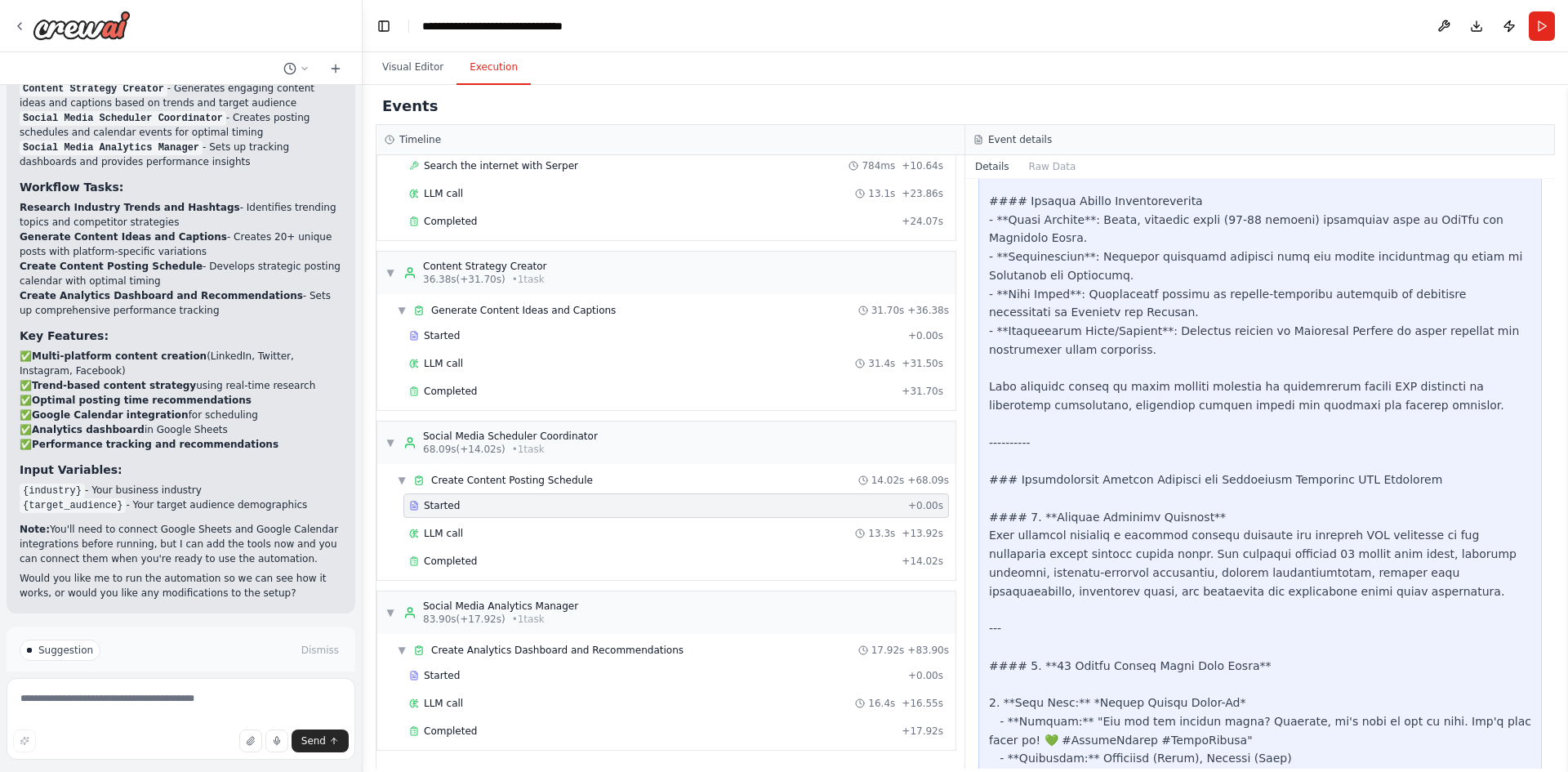
scroll to position [1355, 0]
click at [722, 554] on div "Completed" at bounding box center [652, 561] width 486 height 13
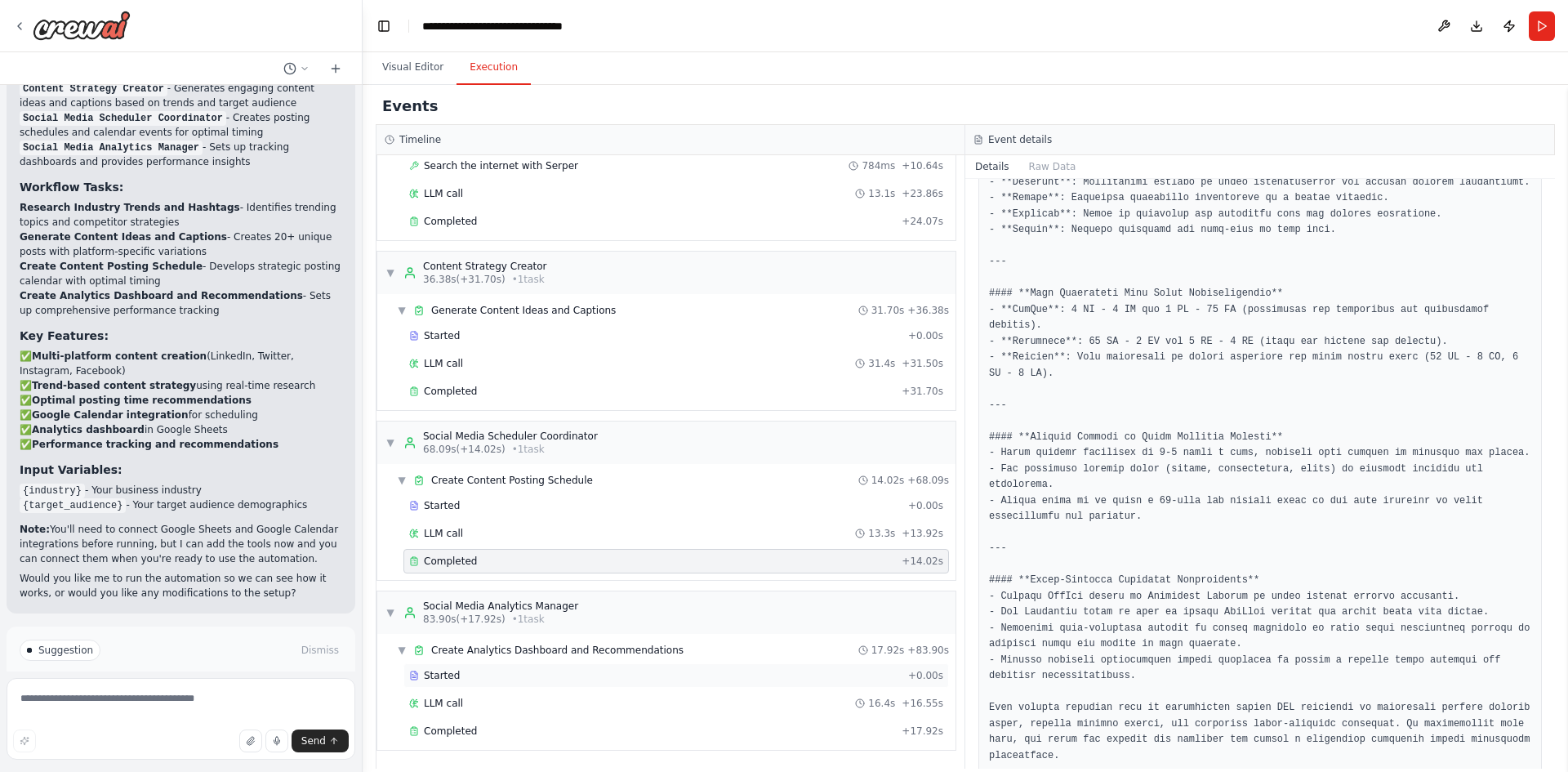
click at [703, 671] on div "Started" at bounding box center [655, 676] width 492 height 13
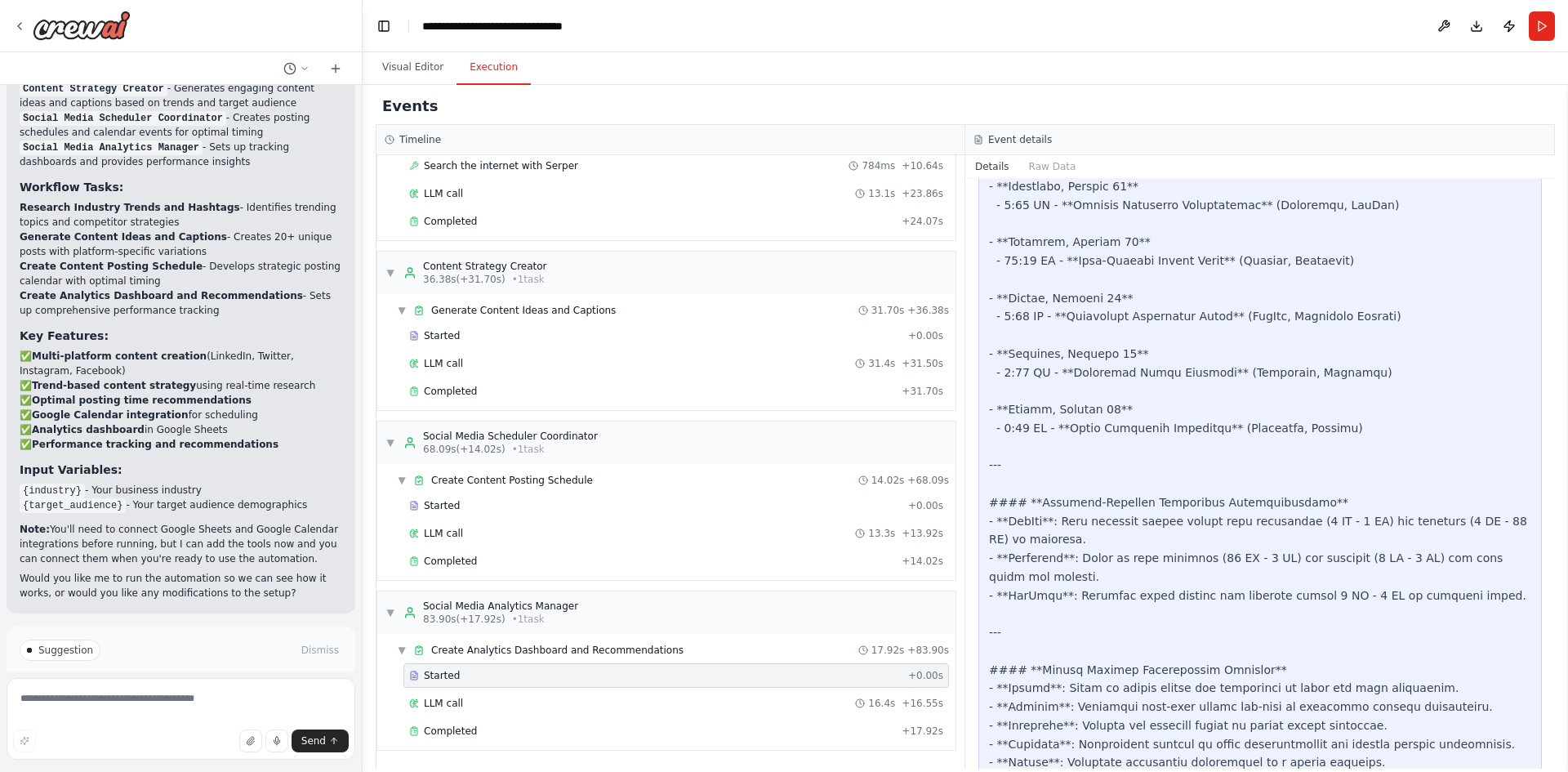
scroll to position [6258, 0]
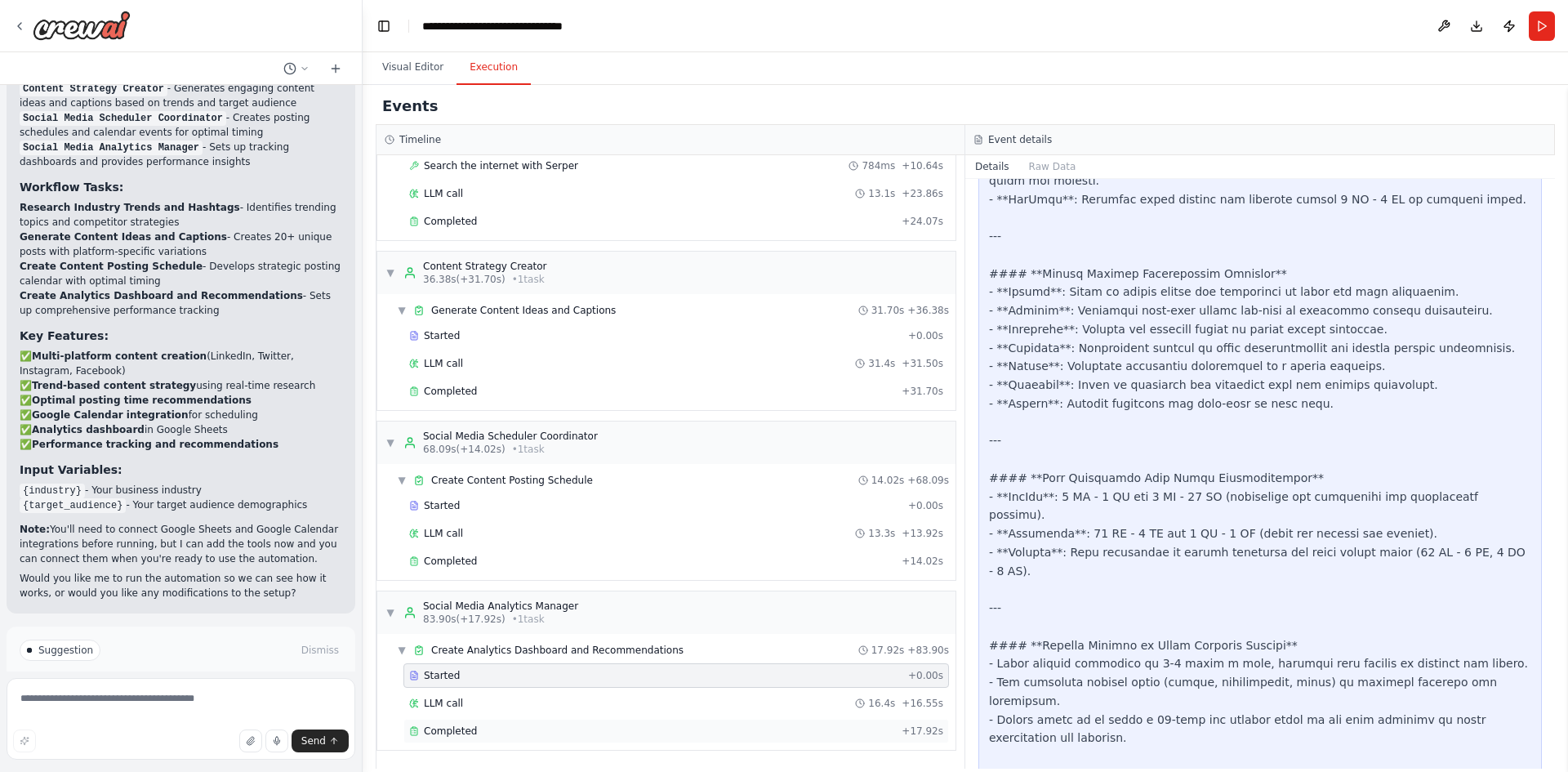
click at [621, 732] on div "Completed" at bounding box center [652, 731] width 486 height 13
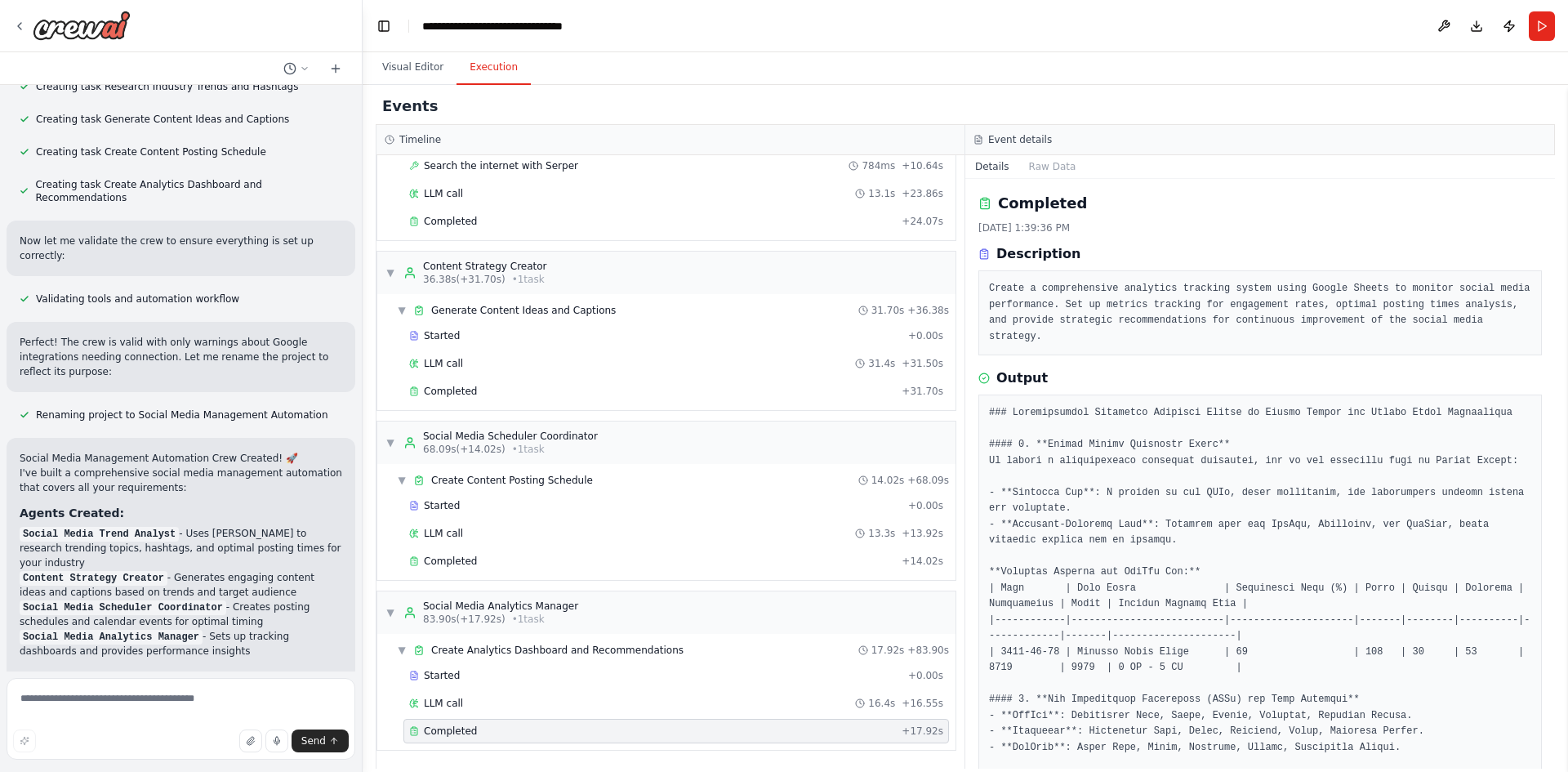
scroll to position [1797, 0]
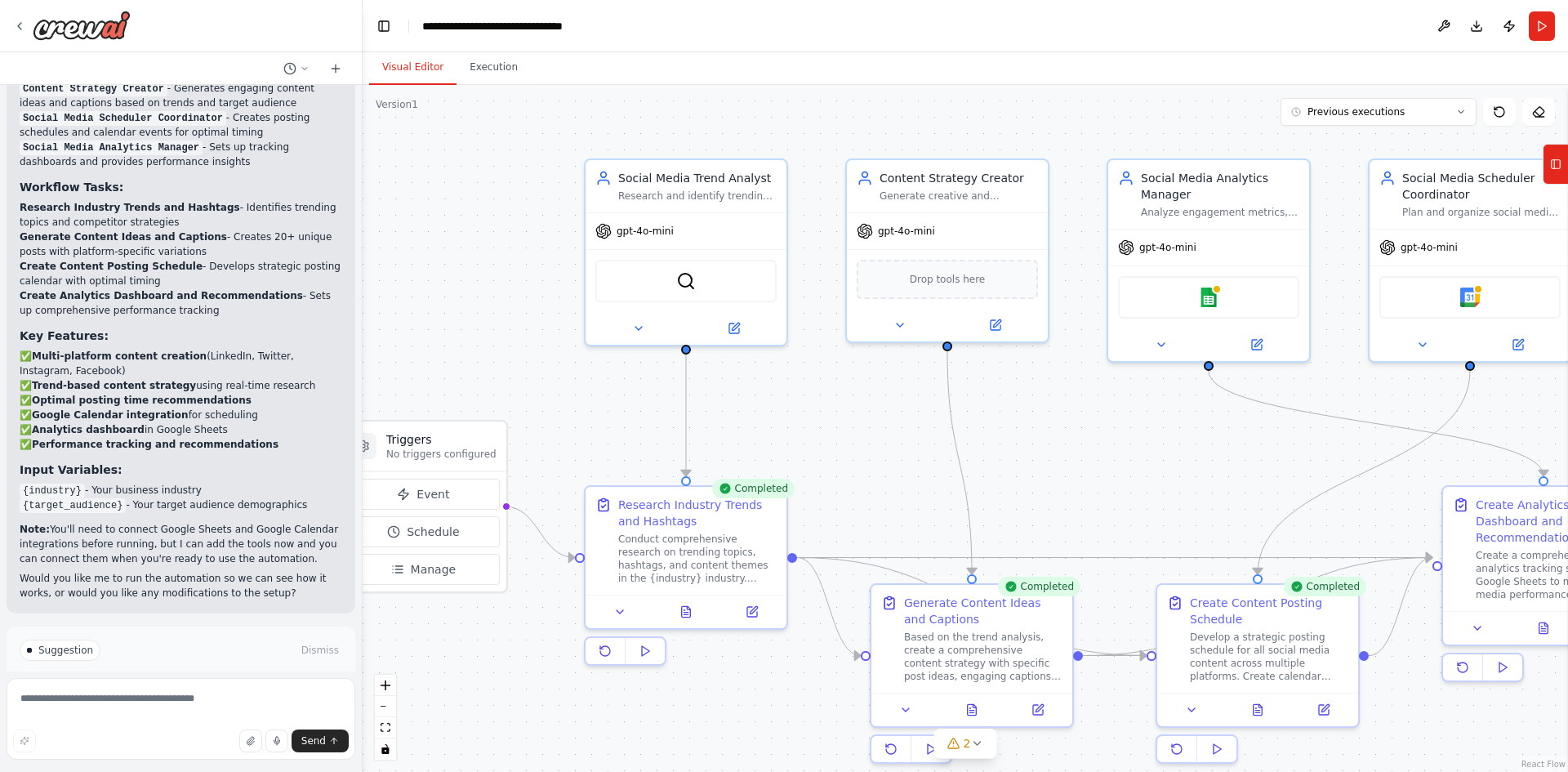
click at [415, 64] on button "Visual Editor" at bounding box center [413, 68] width 87 height 35
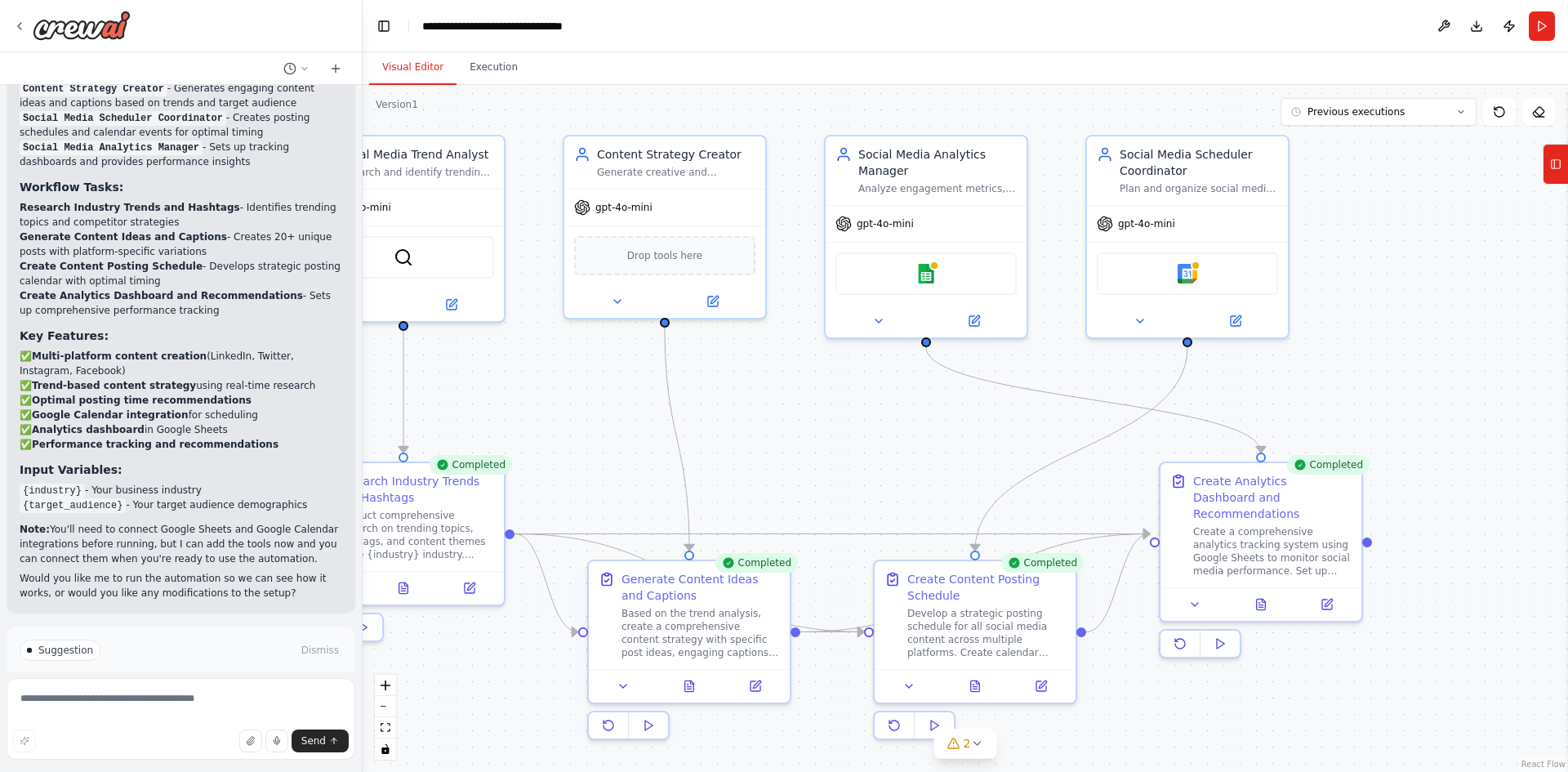
drag, startPoint x: 1164, startPoint y: 478, endPoint x: 880, endPoint y: 454, distance: 285.0
click at [880, 454] on div ".deletable-edge-delete-btn { width: 20px; height: 20px; border: 0px solid #ffff…" at bounding box center [965, 428] width 1205 height 687
click at [1300, 530] on div "Create a comprehensive analytics tracking system using Google Sheets to monitor…" at bounding box center [1272, 548] width 158 height 52
click at [1194, 595] on div at bounding box center [1260, 600] width 201 height 34
click at [1194, 600] on icon at bounding box center [1194, 601] width 7 height 3
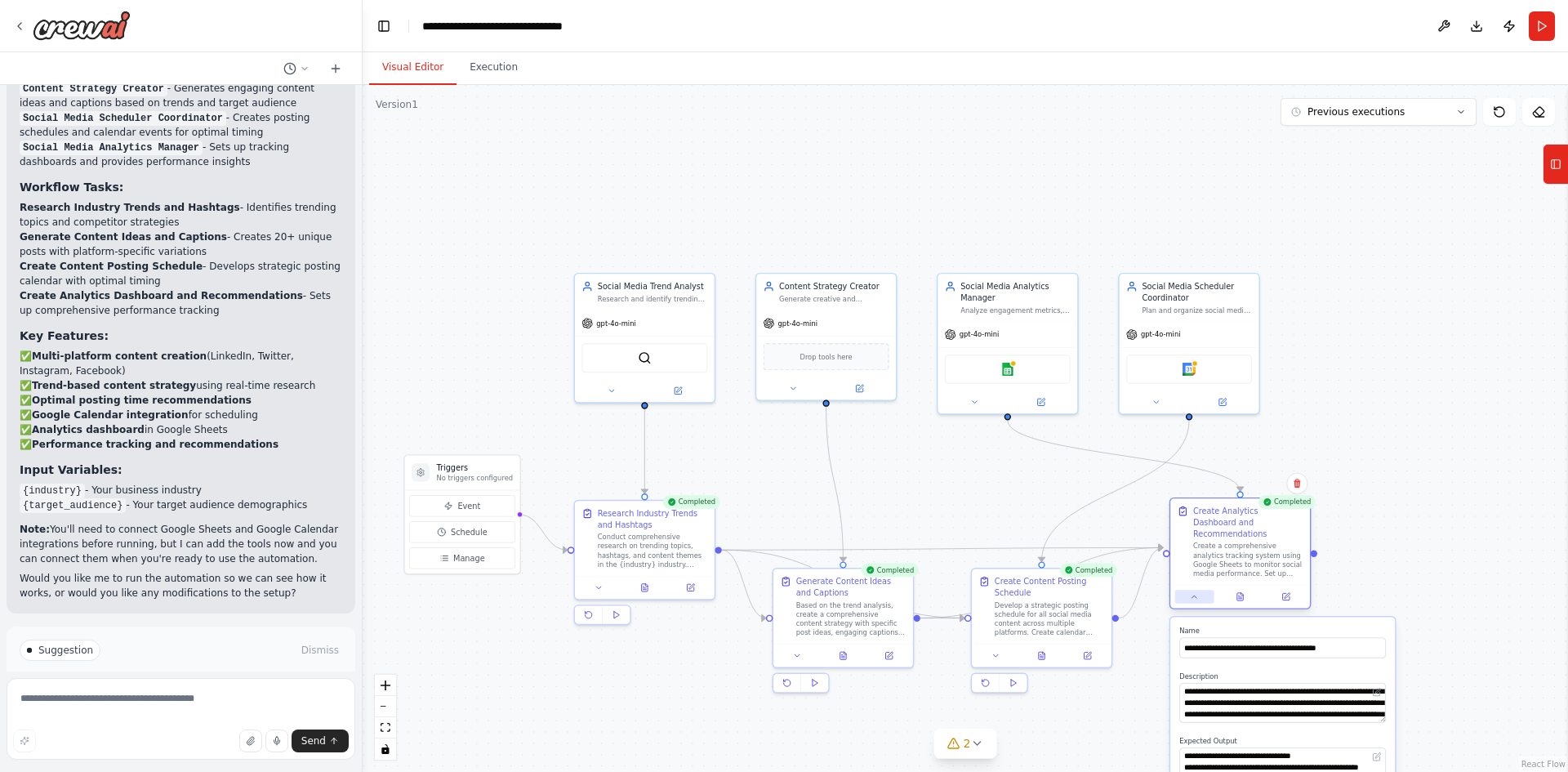
click at [1194, 595] on icon at bounding box center [1195, 596] width 5 height 2
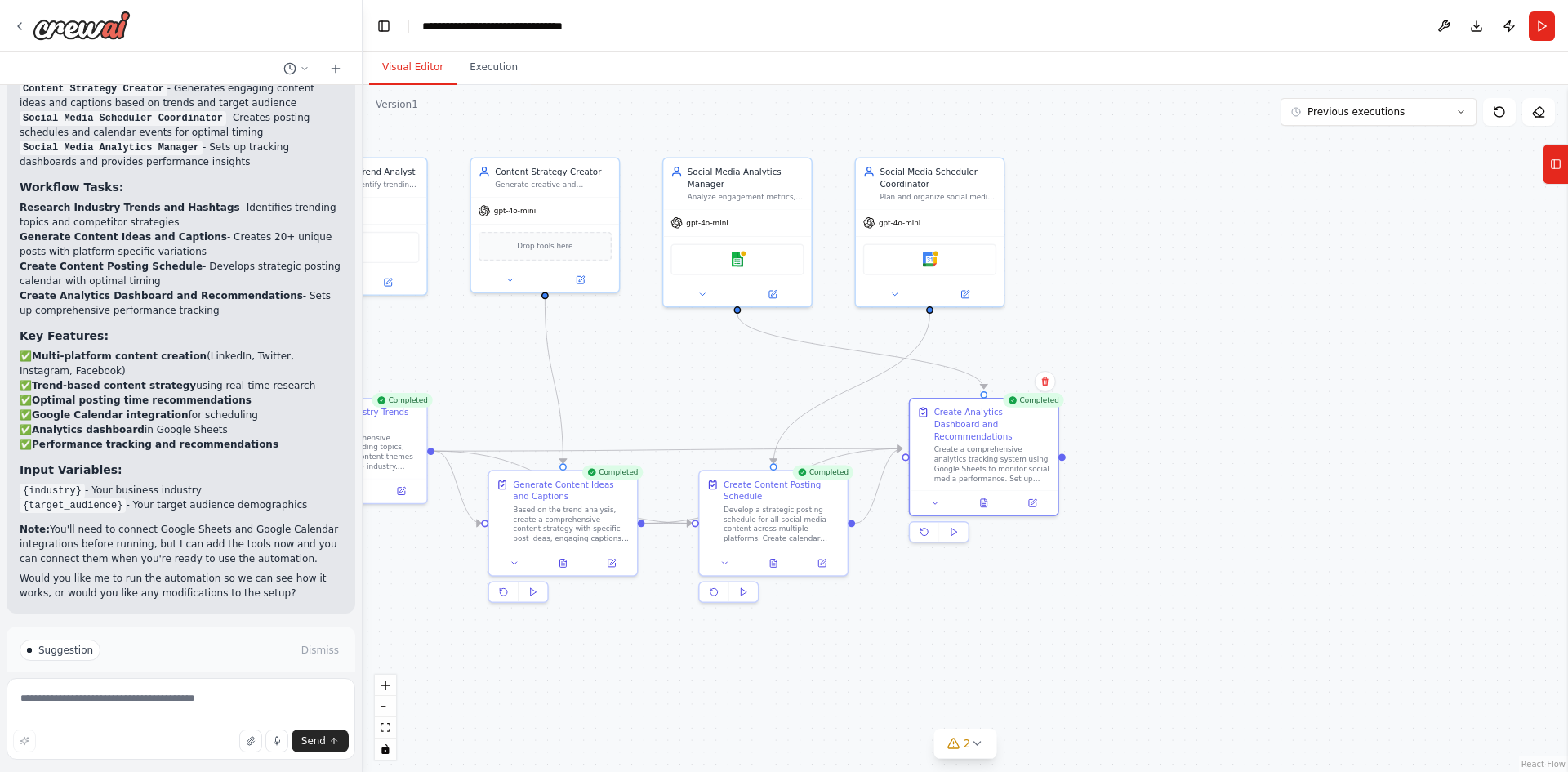
drag, startPoint x: 1442, startPoint y: 550, endPoint x: 1198, endPoint y: 454, distance: 262.2
click at [1198, 454] on div ".deletable-edge-delete-btn { width: 20px; height: 20px; border: 0px solid #ffff…" at bounding box center [965, 428] width 1205 height 687
click at [1011, 445] on div "Create a comprehensive analytics tracking system using Google Sheets to monitor…" at bounding box center [993, 464] width 117 height 39
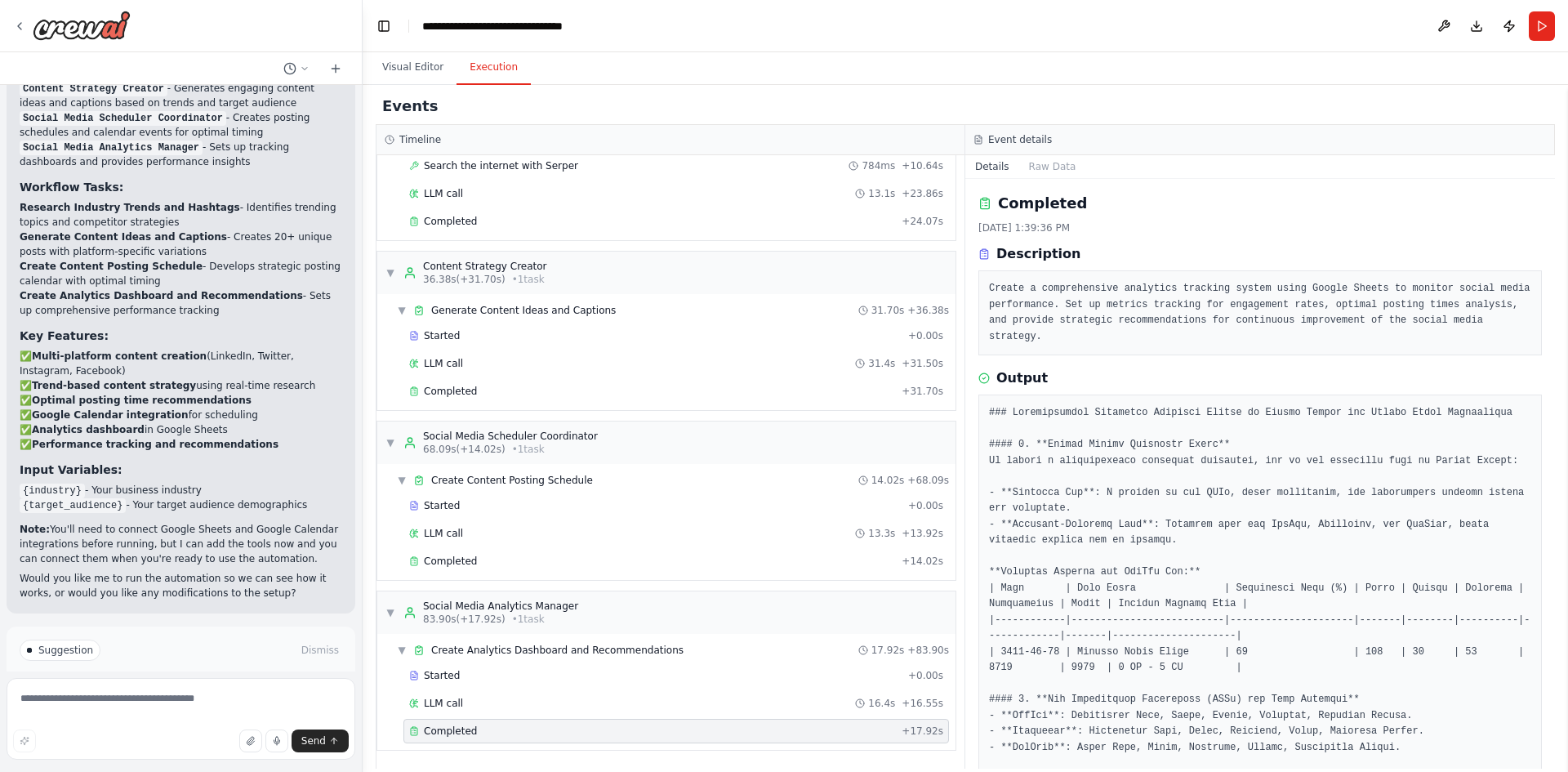
click at [488, 67] on button "Execution" at bounding box center [493, 68] width 74 height 35
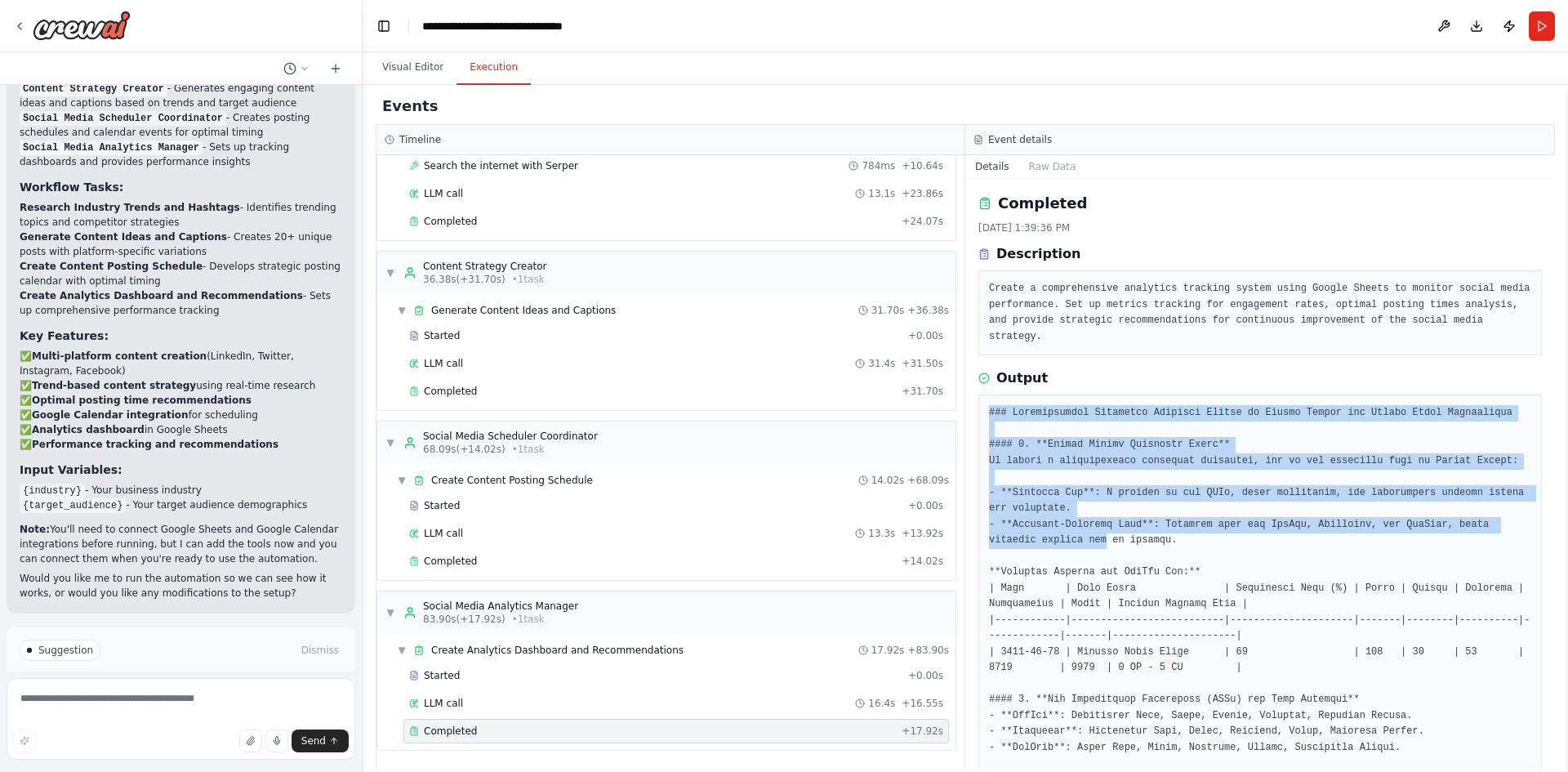
drag, startPoint x: 990, startPoint y: 397, endPoint x: 1052, endPoint y: 525, distance: 142.2
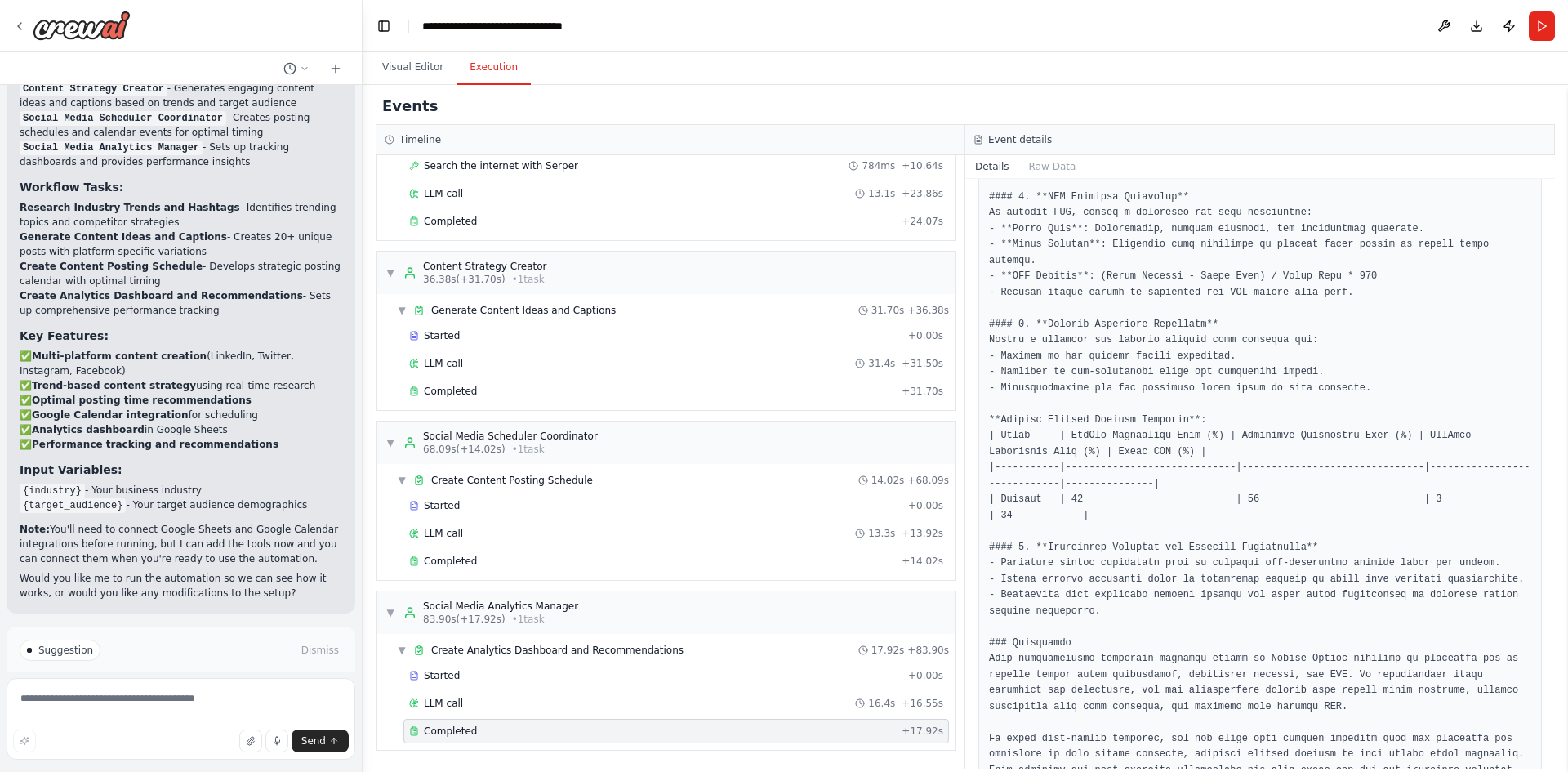
scroll to position [804, 0]
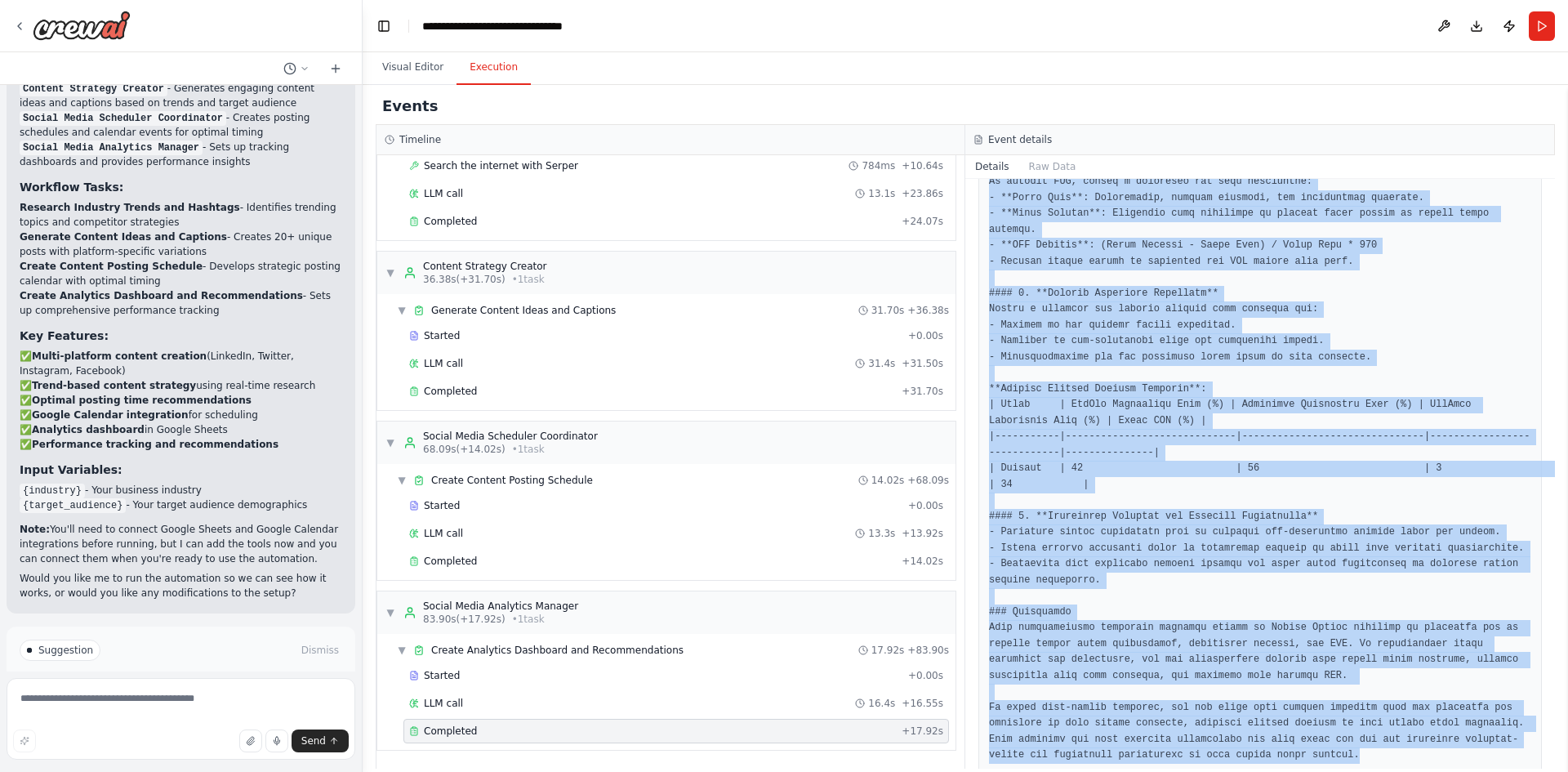
click at [1282, 731] on pre at bounding box center [1260, 182] width 542 height 1163
copy pre "### Comprehensive Analytics Tracking System in Google Sheets for Social Media P…"
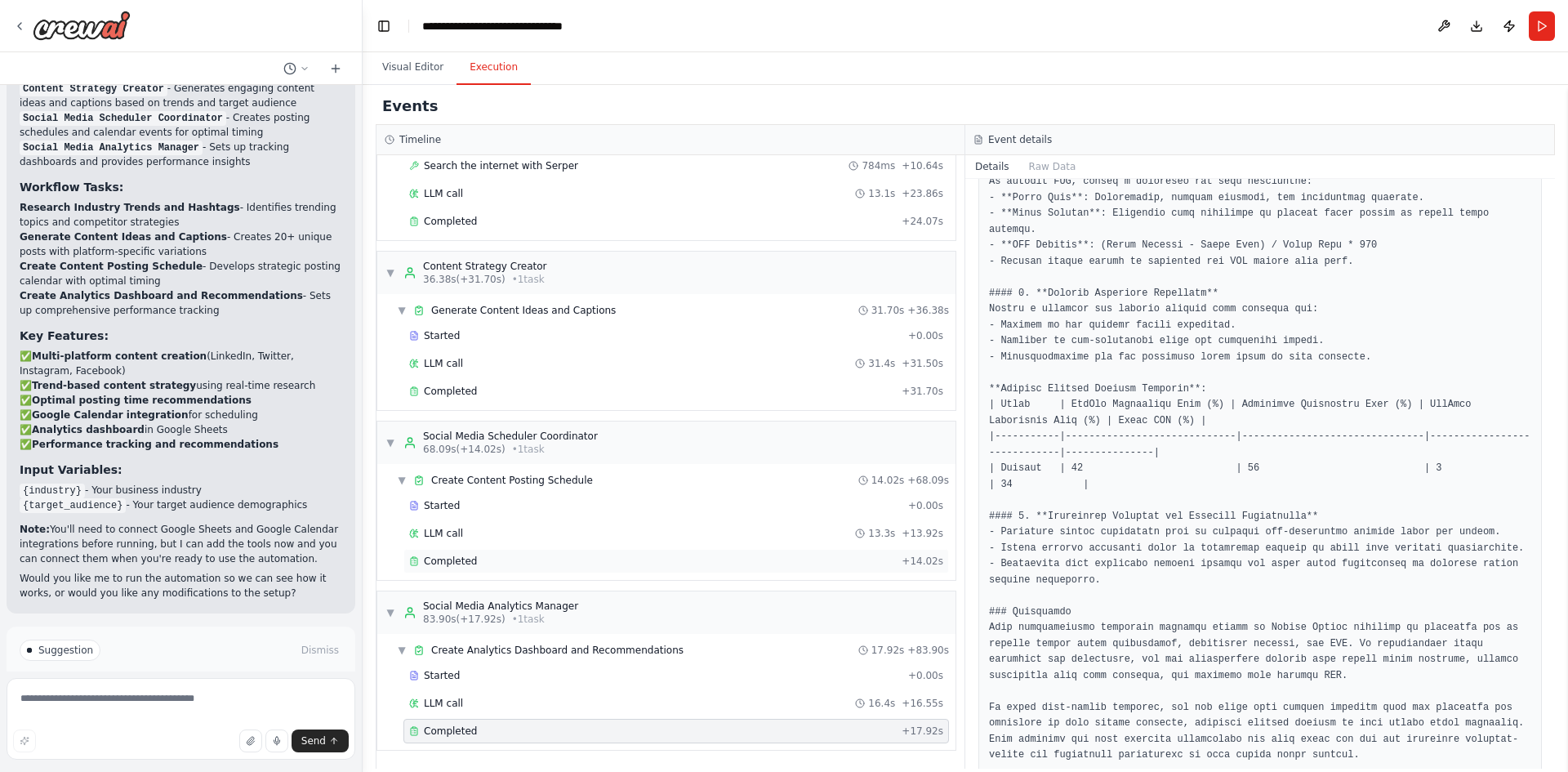
click at [517, 565] on div "Completed" at bounding box center [652, 561] width 486 height 13
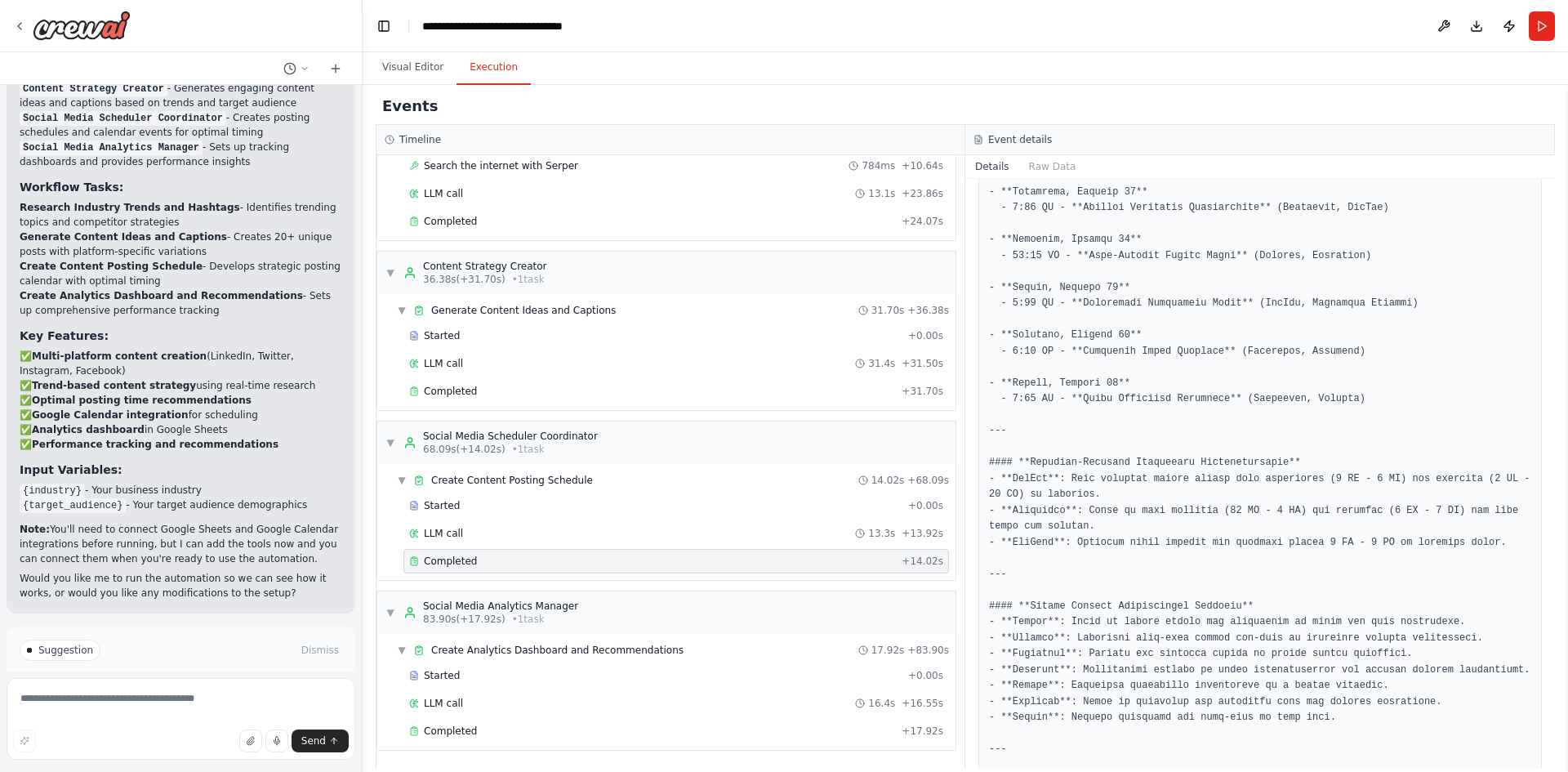
scroll to position [0, 0]
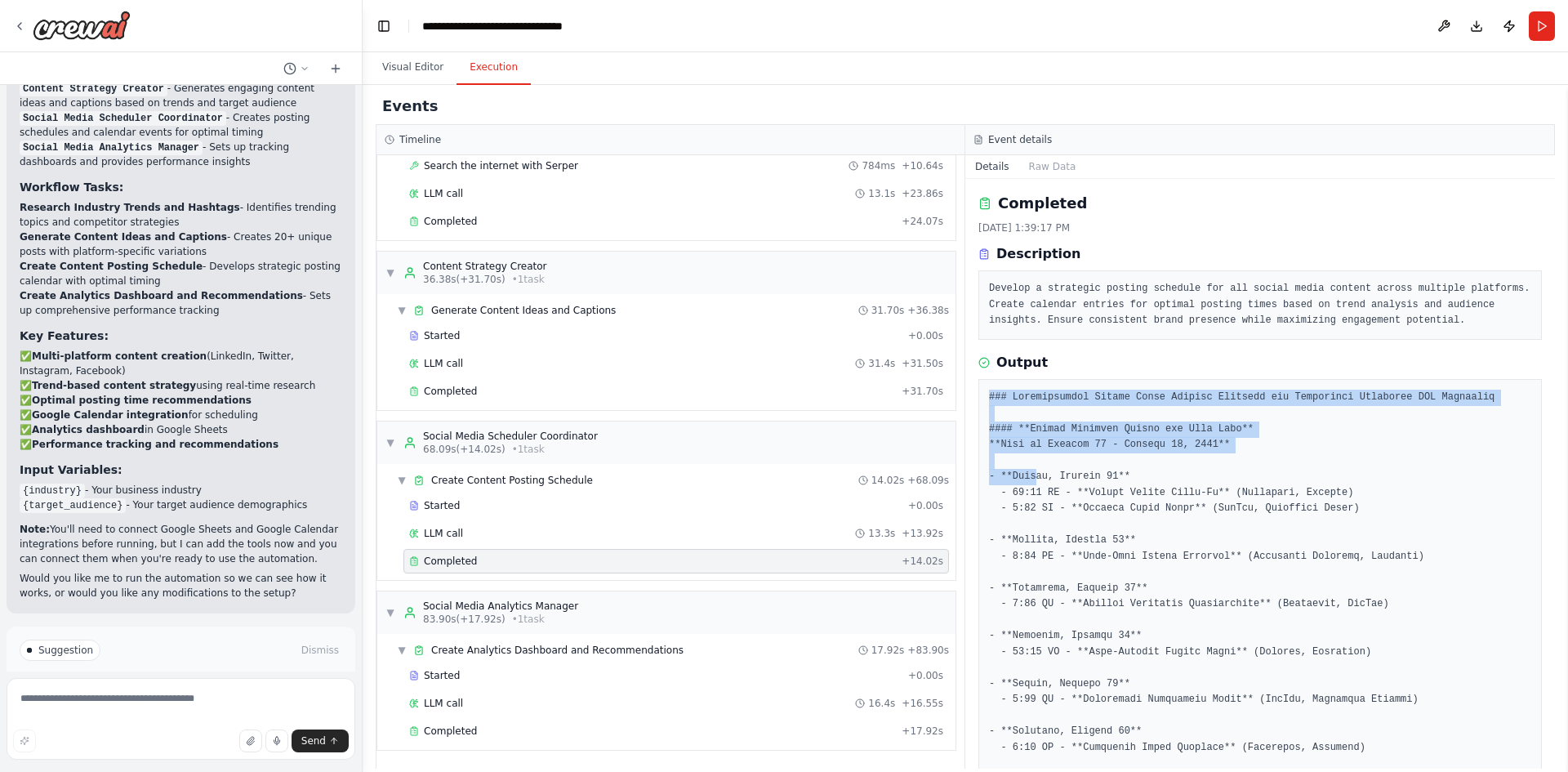
drag, startPoint x: 989, startPoint y: 394, endPoint x: 1029, endPoint y: 473, distance: 88.5
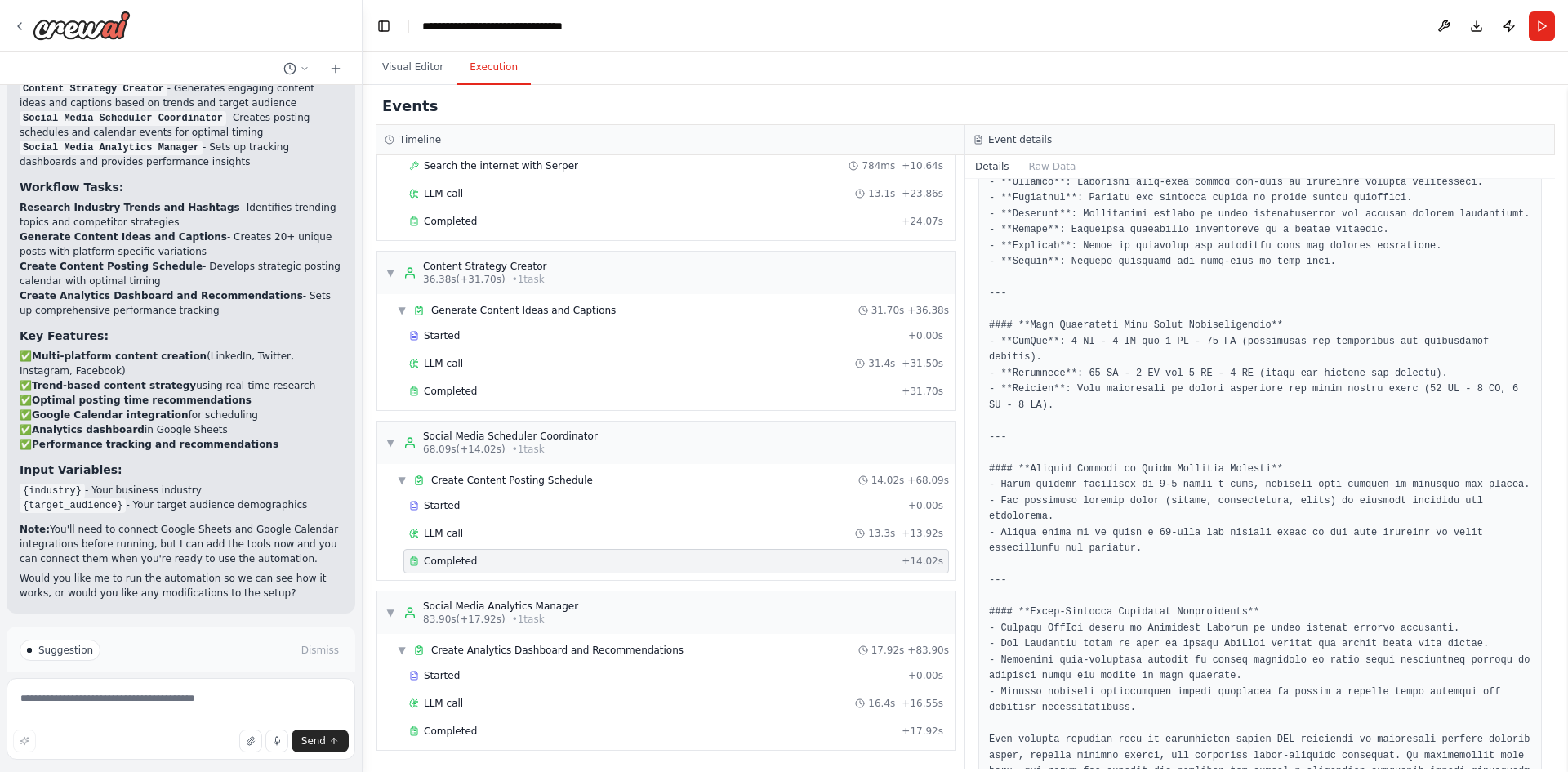
scroll to position [883, 0]
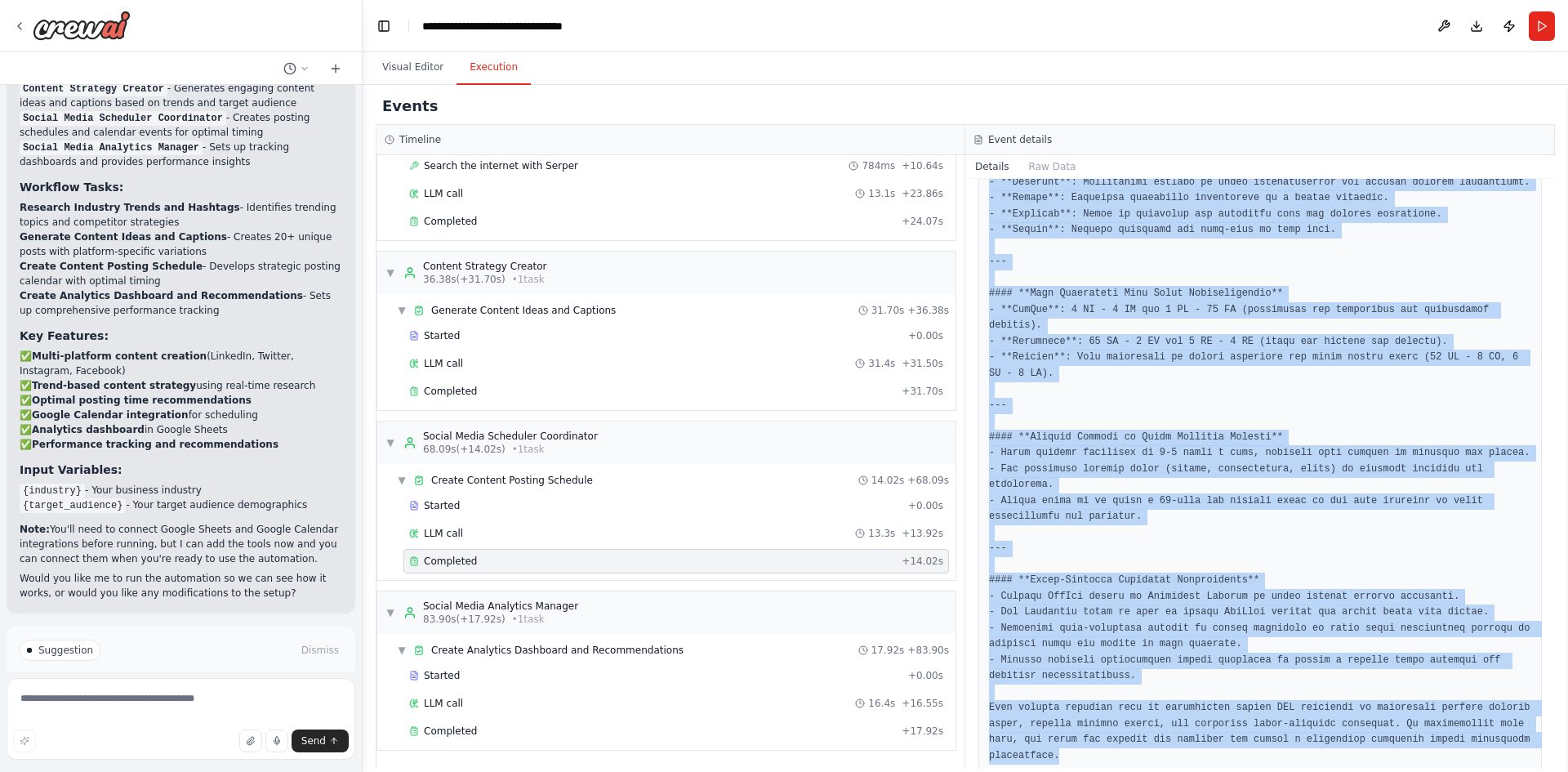
click at [1092, 727] on pre at bounding box center [1260, 135] width 542 height 1259
copy pre "### Comprehensive Social Media Posting Schedule for Healthcare Targeting USA Te…"
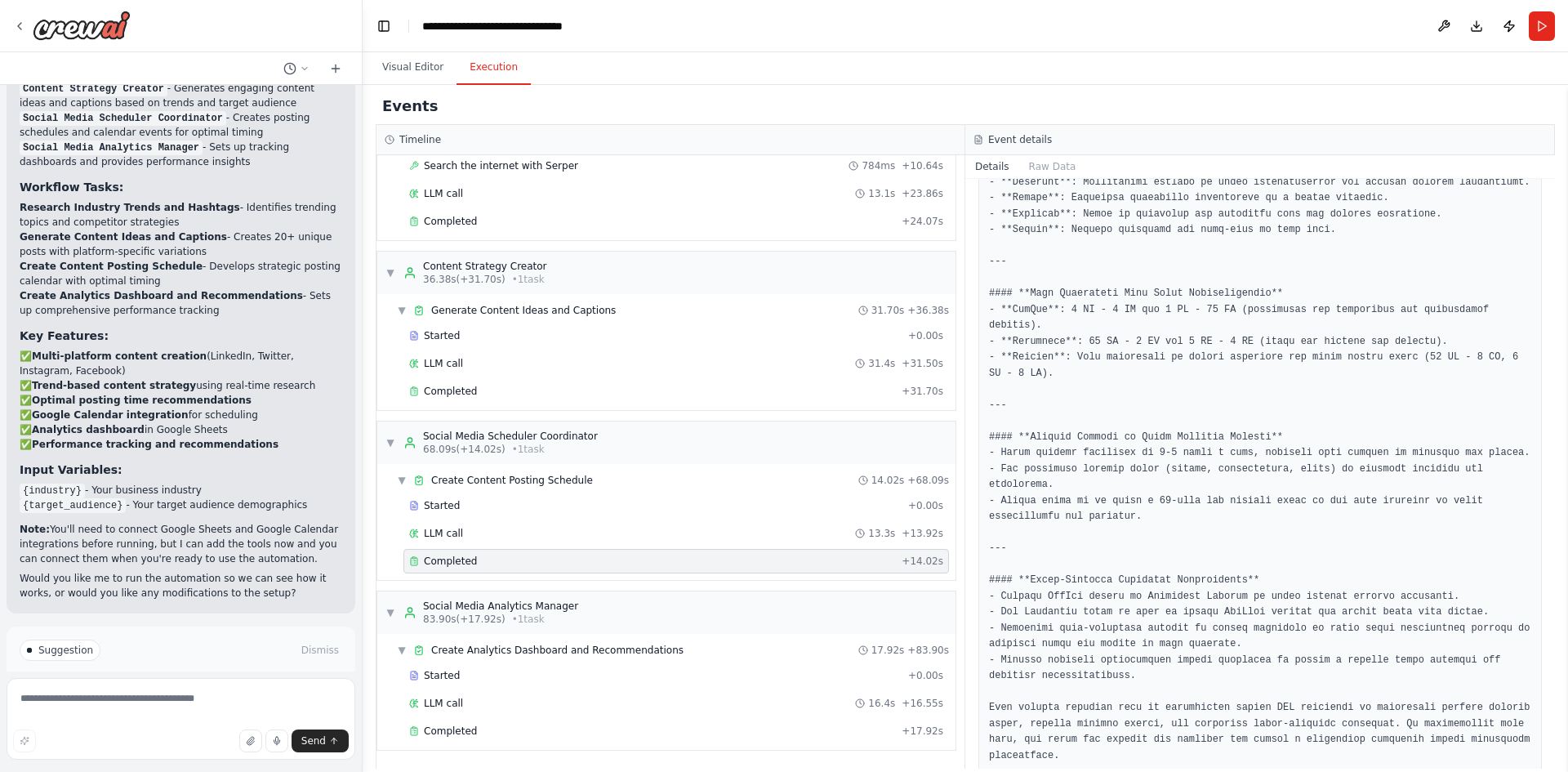
click at [749, 111] on div "Events" at bounding box center [965, 106] width 1180 height 37
click at [21, 28] on icon at bounding box center [20, 26] width 13 height 13
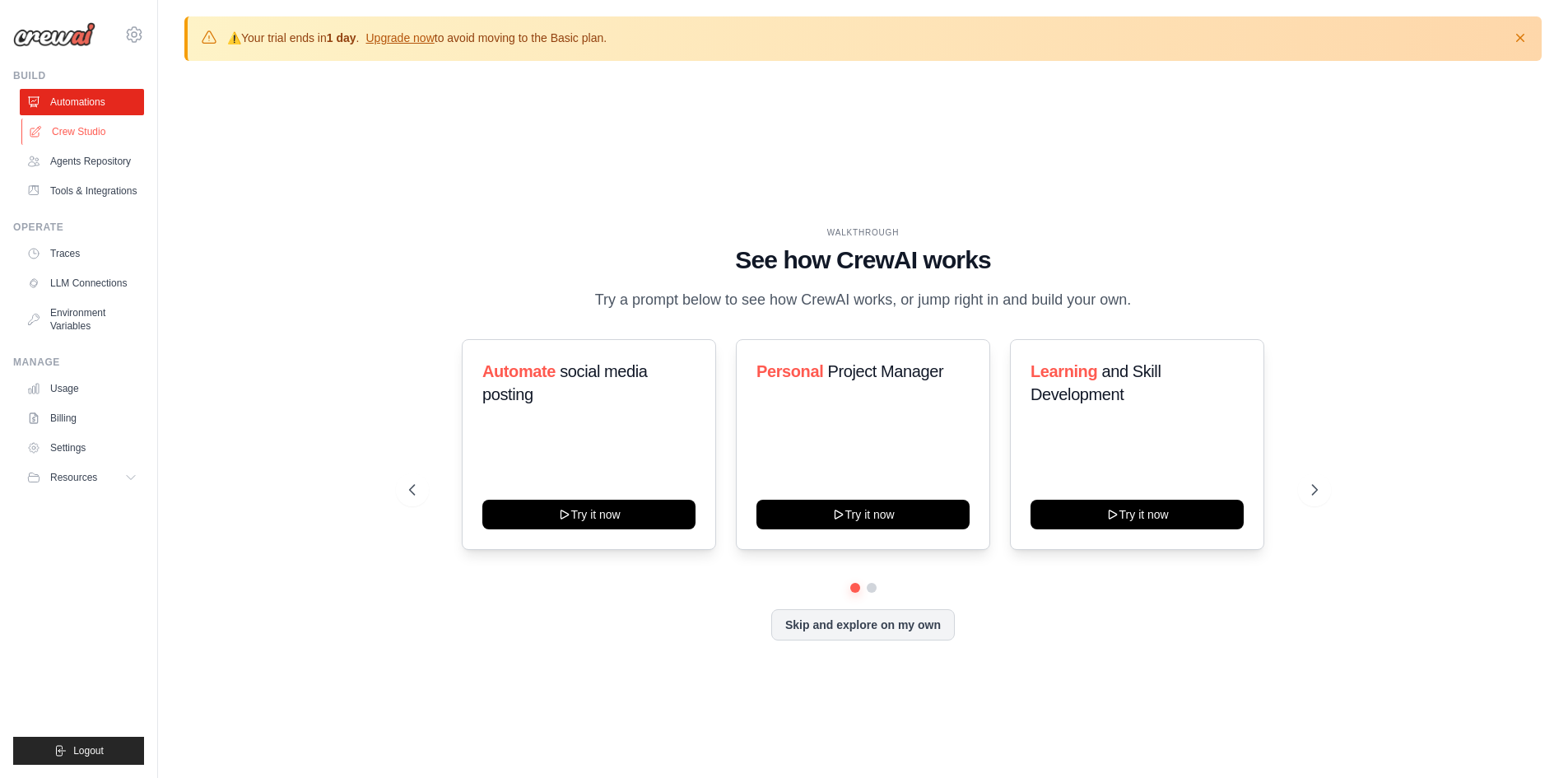
click at [92, 126] on link "Crew Studio" at bounding box center [84, 132] width 125 height 27
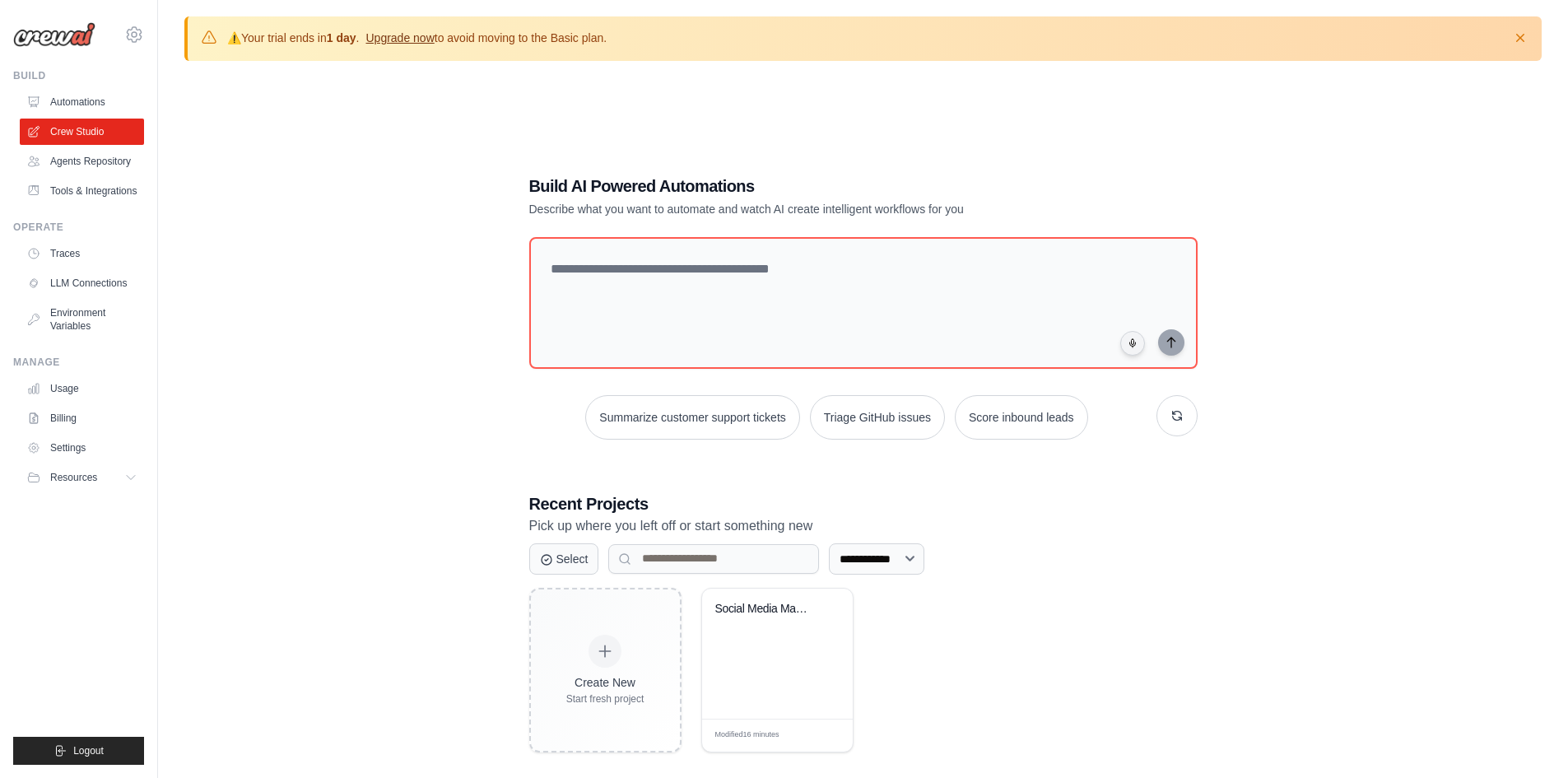
click at [406, 35] on link "Upgrade now" at bounding box center [400, 38] width 68 height 13
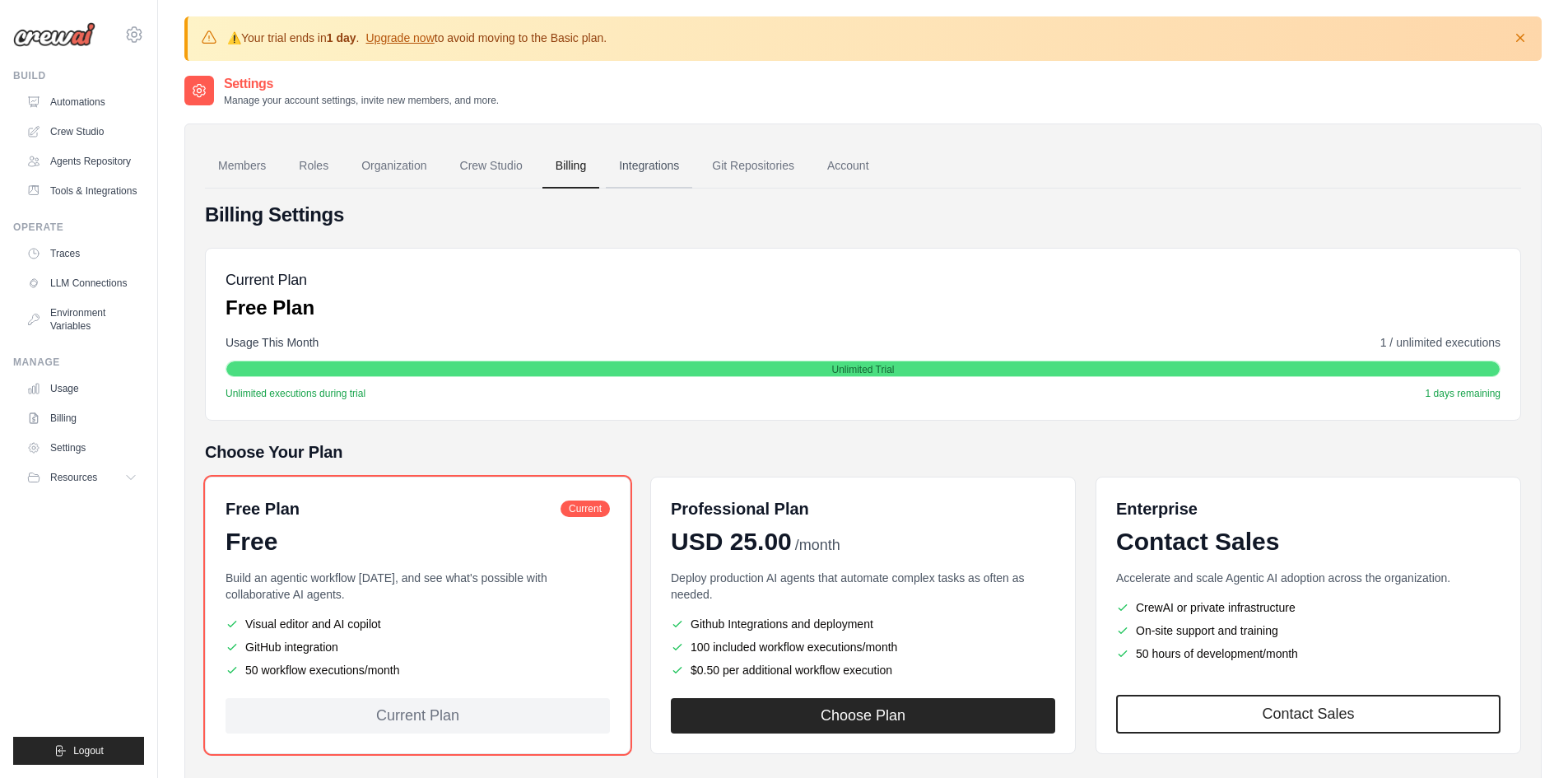
click at [629, 167] on link "Integrations" at bounding box center [649, 165] width 86 height 44
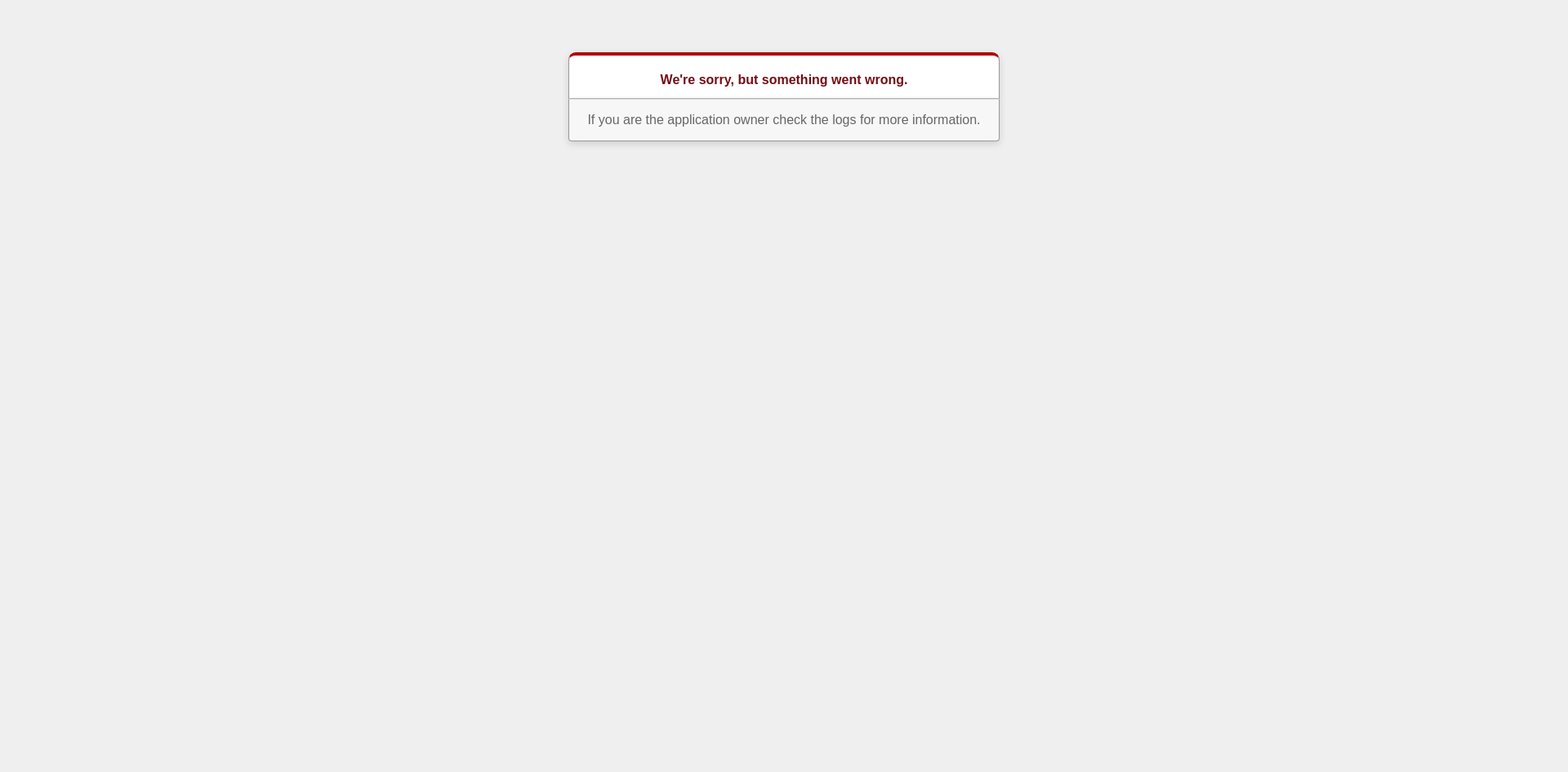
drag, startPoint x: 330, startPoint y: 153, endPoint x: 242, endPoint y: 115, distance: 95.9
click at [242, 115] on body "We're sorry, but something went wrong. If you are the application owner check t…" at bounding box center [784, 96] width 1568 height 89
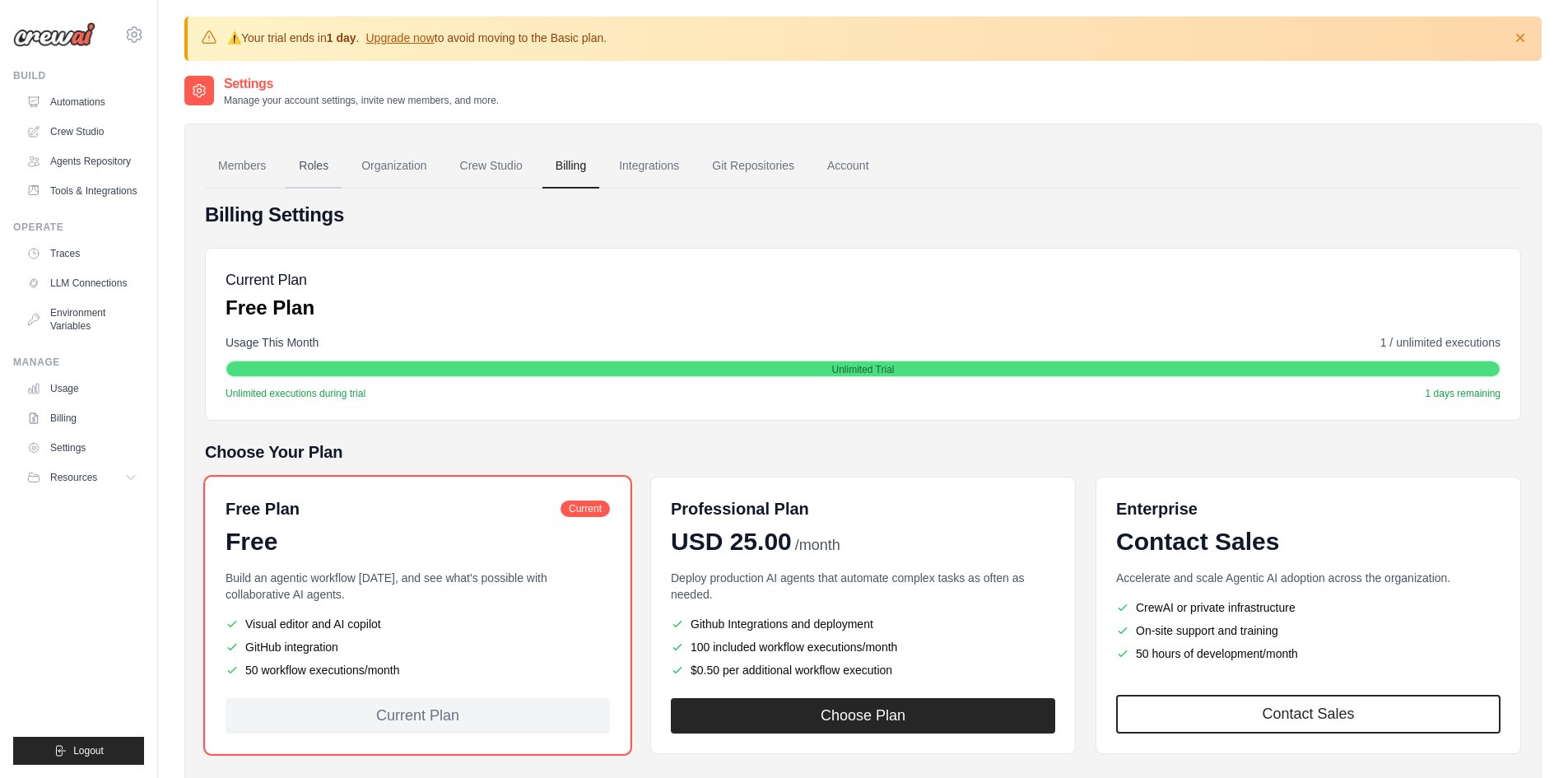
click at [323, 167] on link "Roles" at bounding box center [313, 165] width 56 height 44
click at [872, 171] on link "Account" at bounding box center [848, 165] width 68 height 44
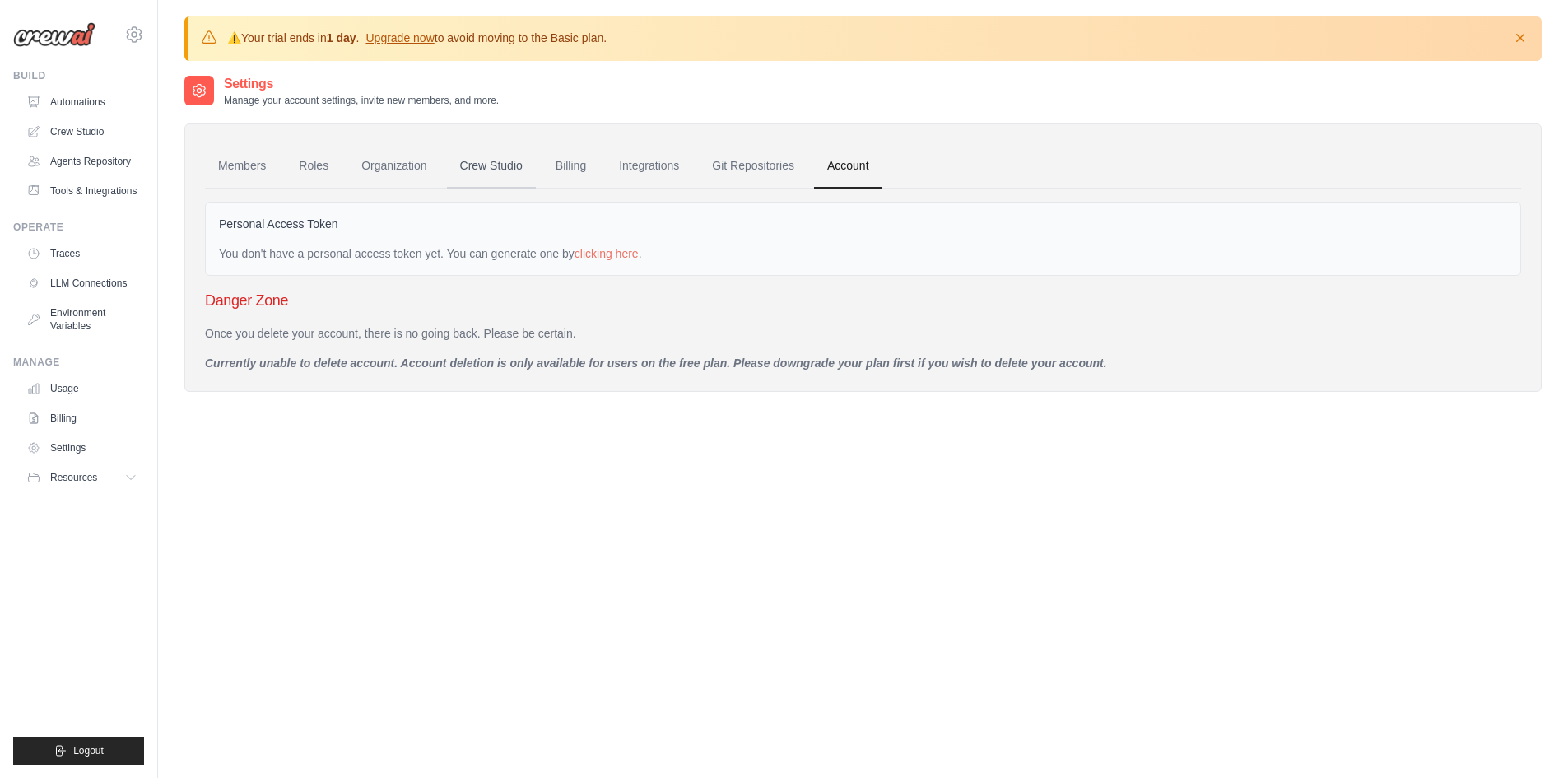
click at [488, 165] on link "Crew Studio" at bounding box center [491, 165] width 89 height 44
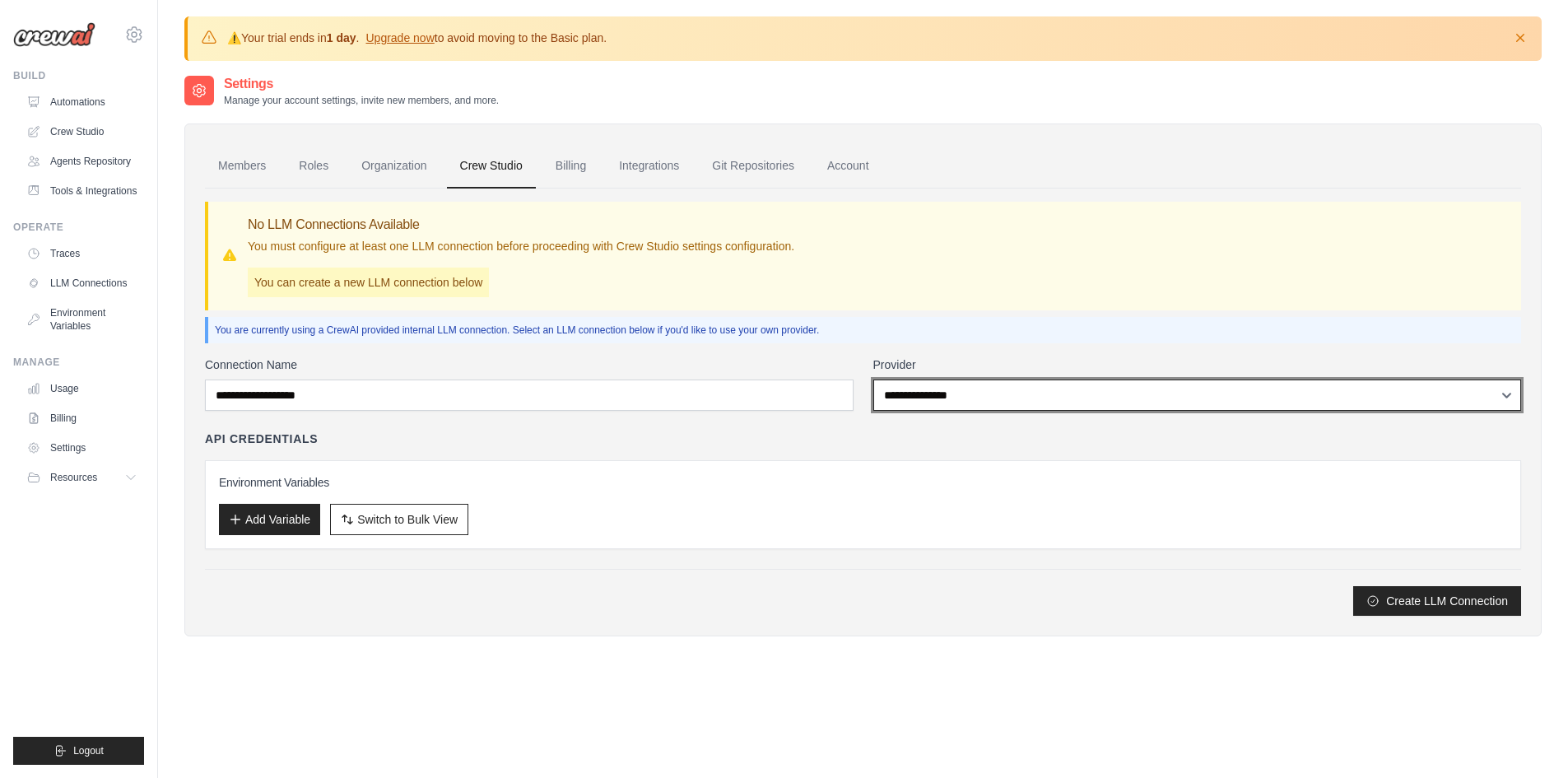
click at [1075, 396] on select "**********" at bounding box center [1197, 395] width 648 height 32
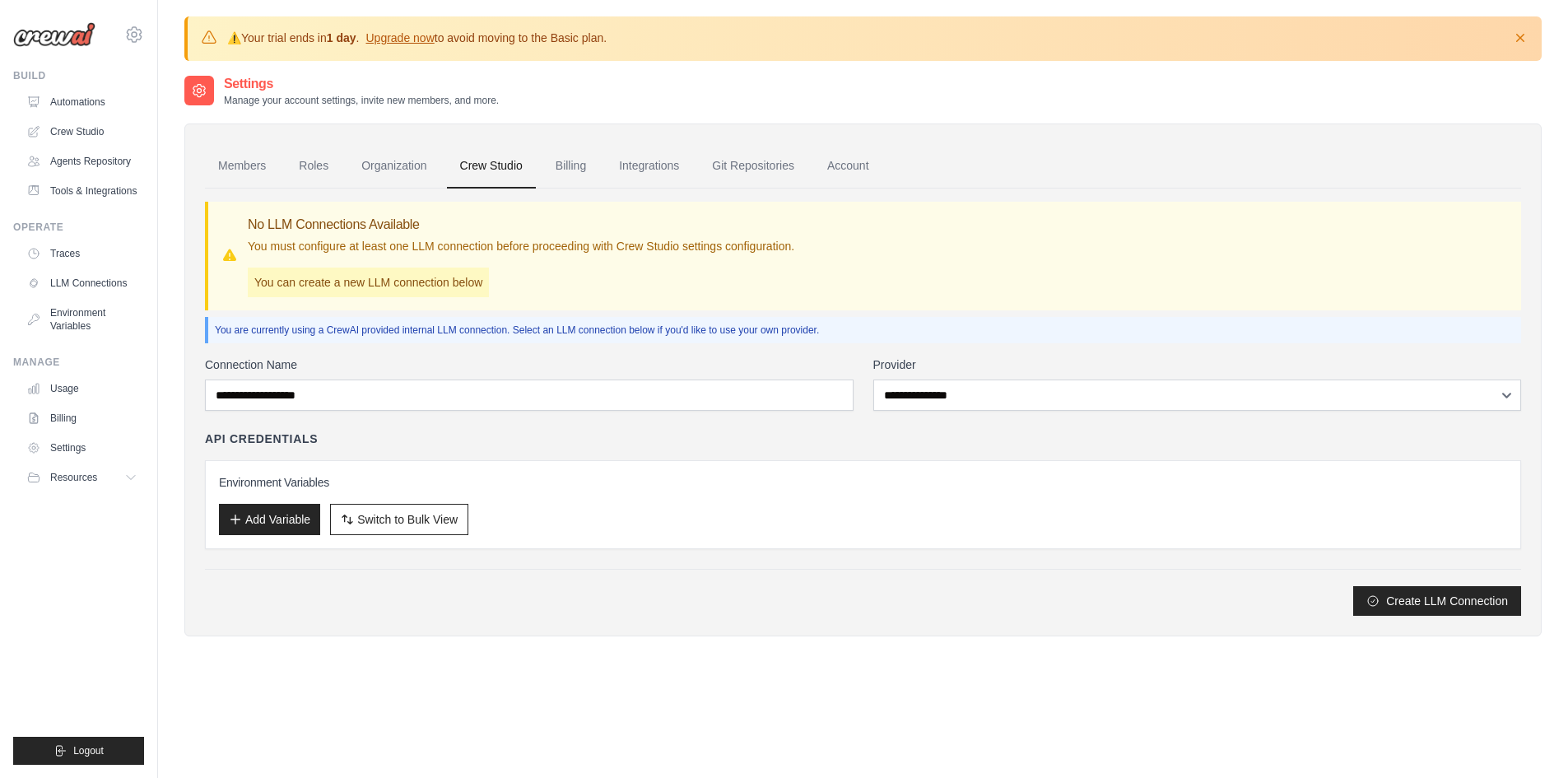
click at [1058, 342] on div "You are currently using a CrewAI provided internal LLM connection. Select an LL…" at bounding box center [863, 330] width 1316 height 27
click at [76, 388] on link "Usage" at bounding box center [84, 388] width 125 height 27
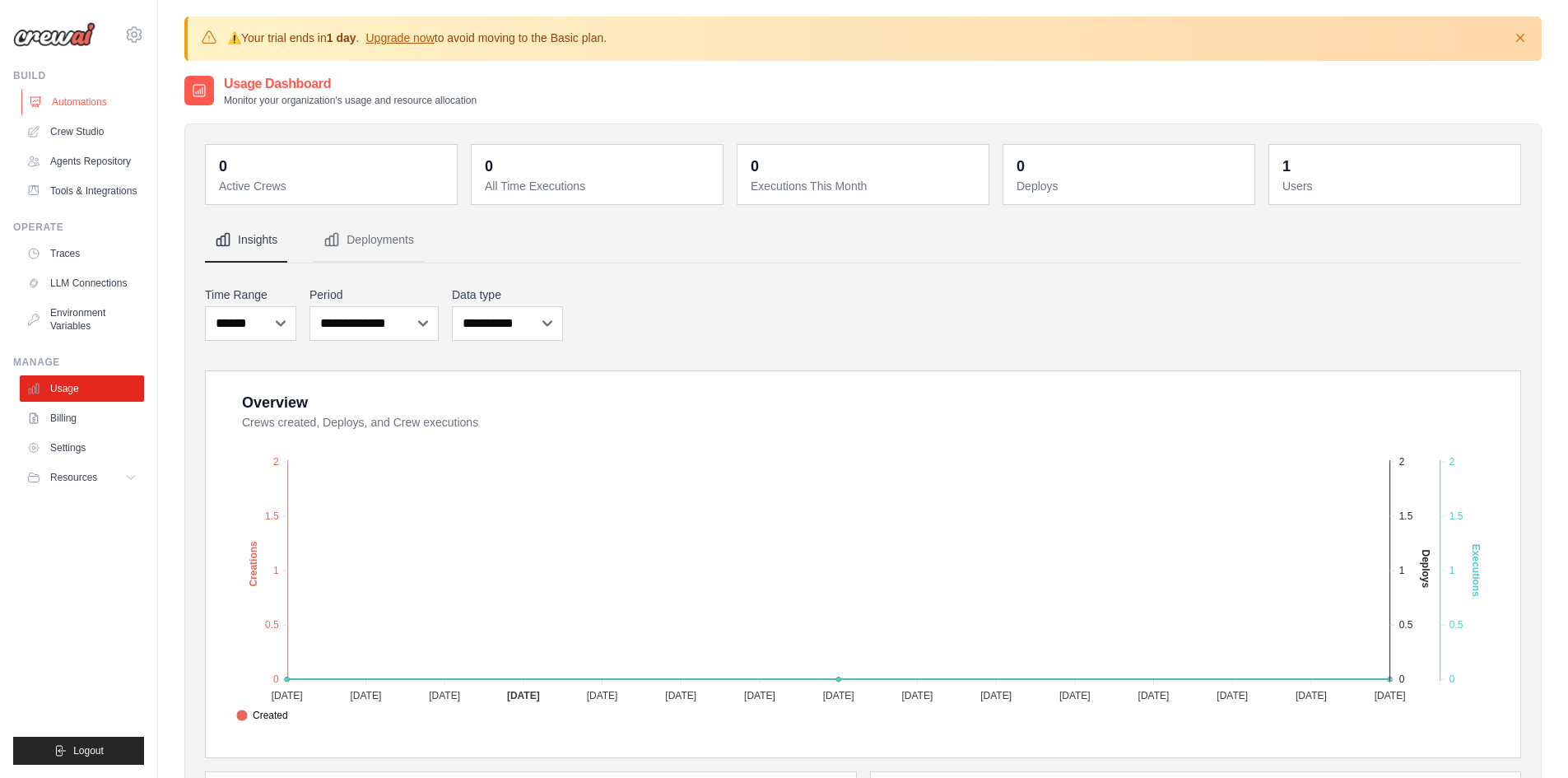
click at [77, 101] on link "Automations" at bounding box center [84, 102] width 125 height 27
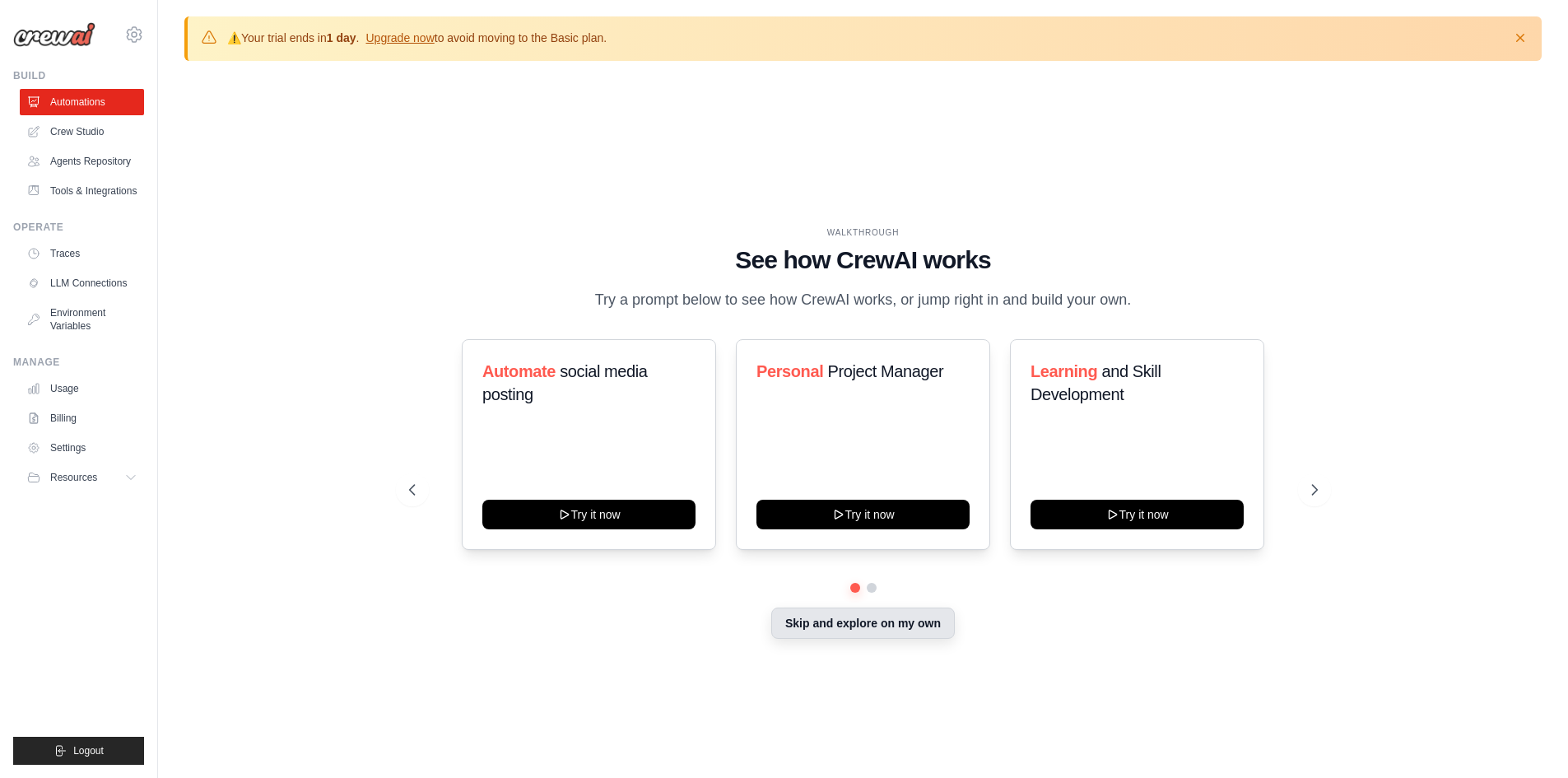
click at [883, 632] on button "Skip and explore on my own" at bounding box center [863, 623] width 184 height 32
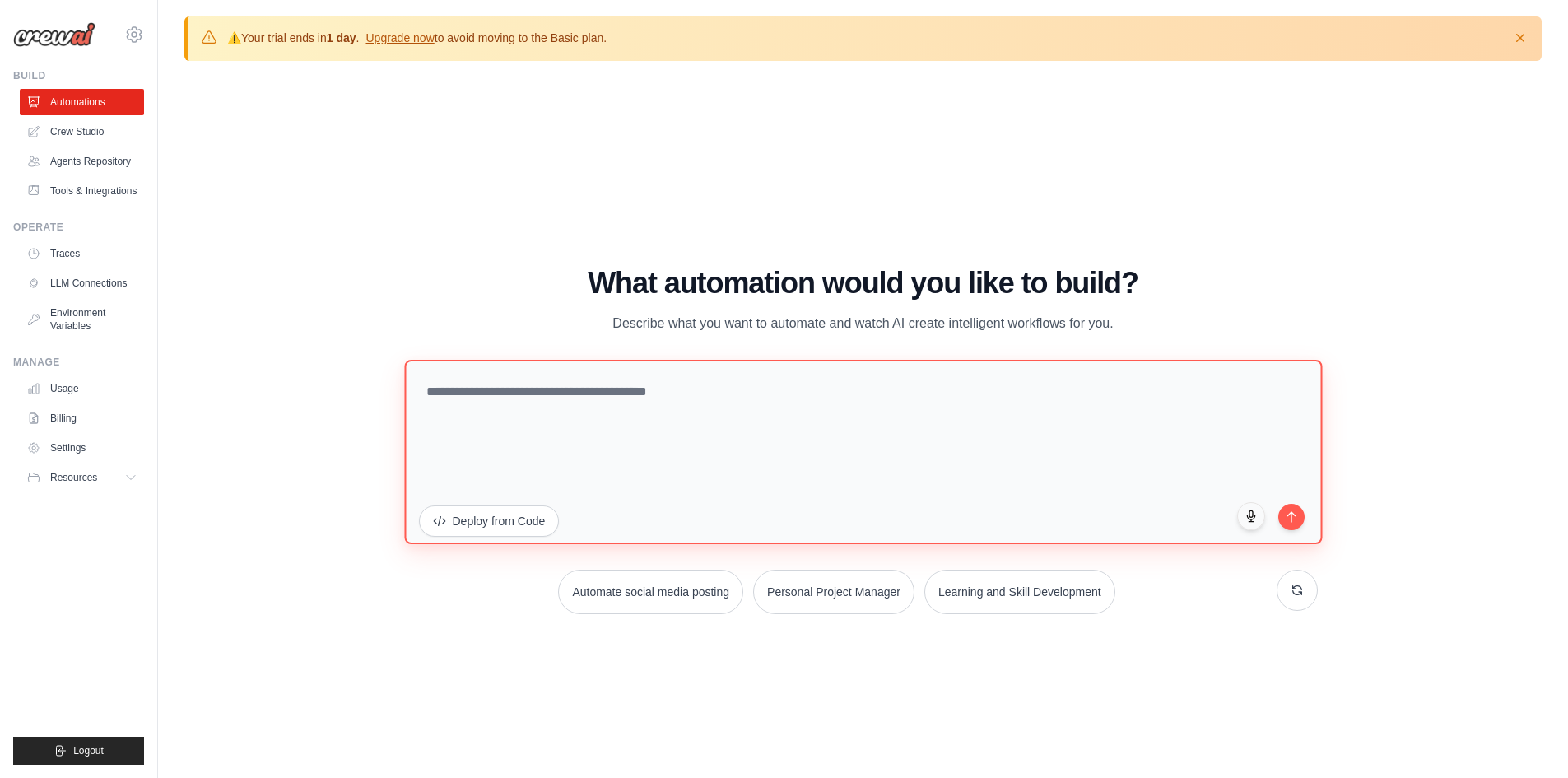
click at [501, 432] on textarea at bounding box center [863, 451] width 918 height 185
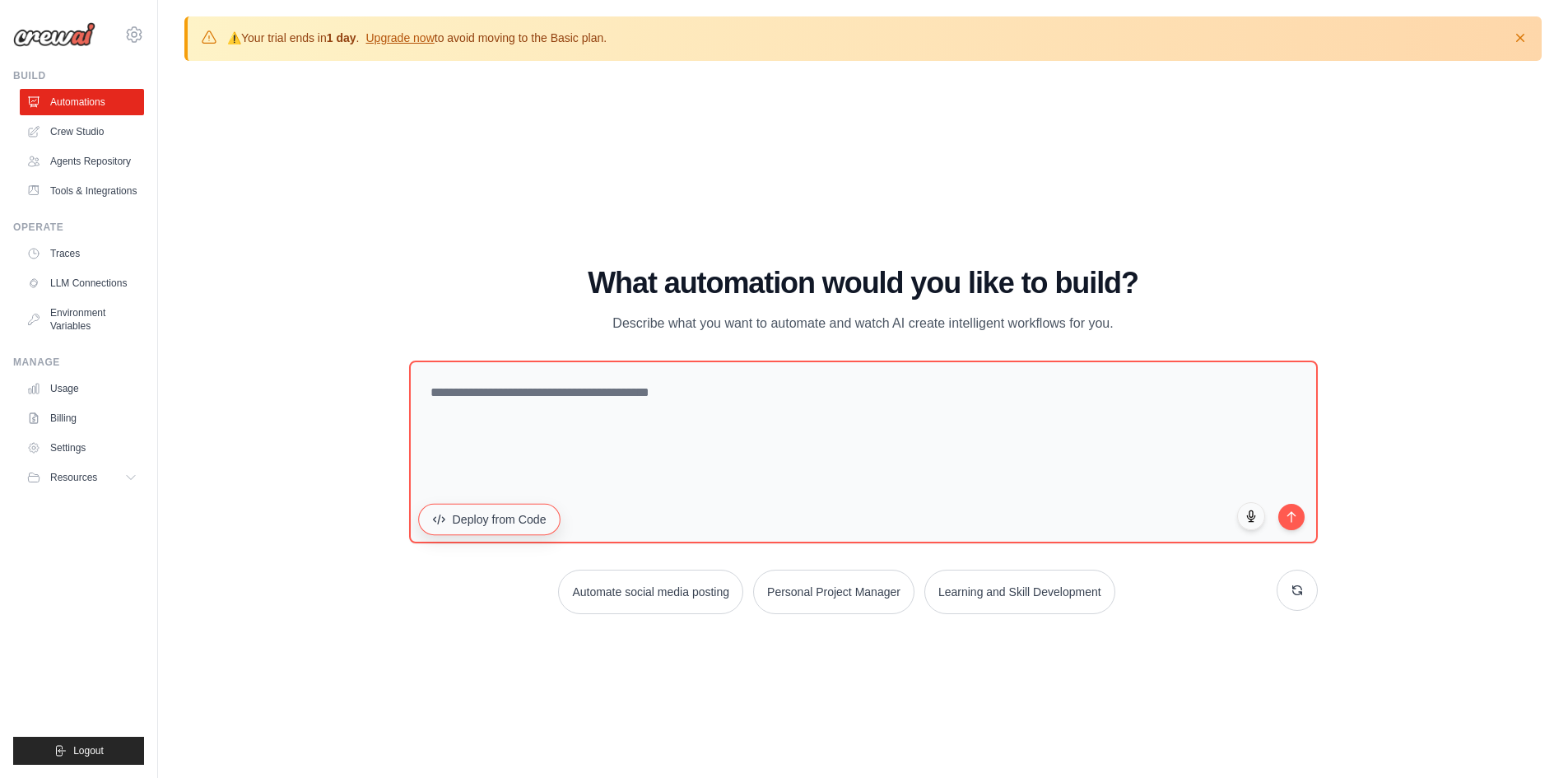
click at [467, 523] on button "Deploy from Code" at bounding box center [489, 519] width 142 height 32
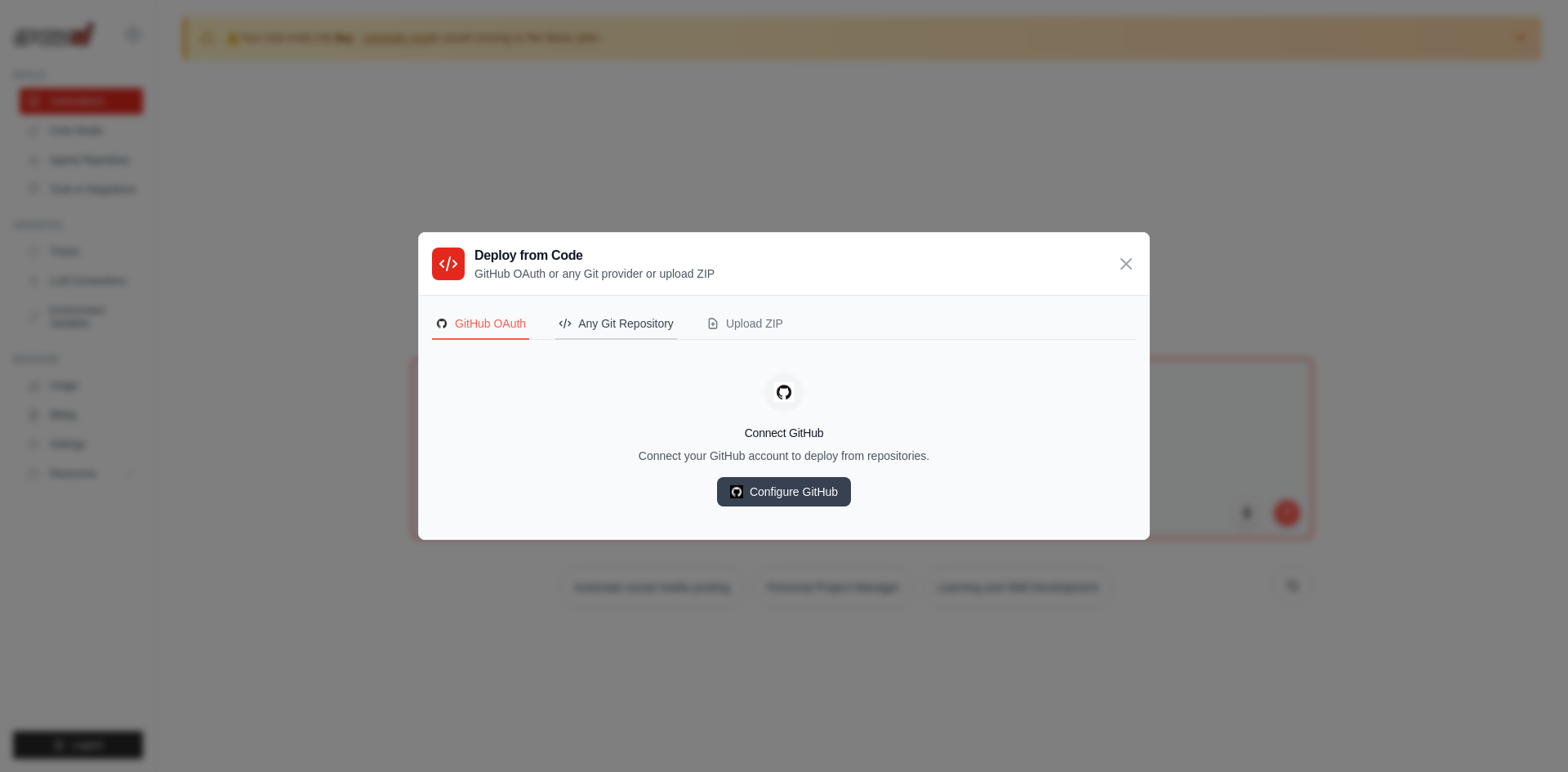
click at [629, 333] on button "Any Git Repository" at bounding box center [616, 324] width 122 height 31
click at [509, 332] on button "GitHub OAuth" at bounding box center [481, 324] width 97 height 31
click at [1124, 264] on icon at bounding box center [1126, 263] width 10 height 10
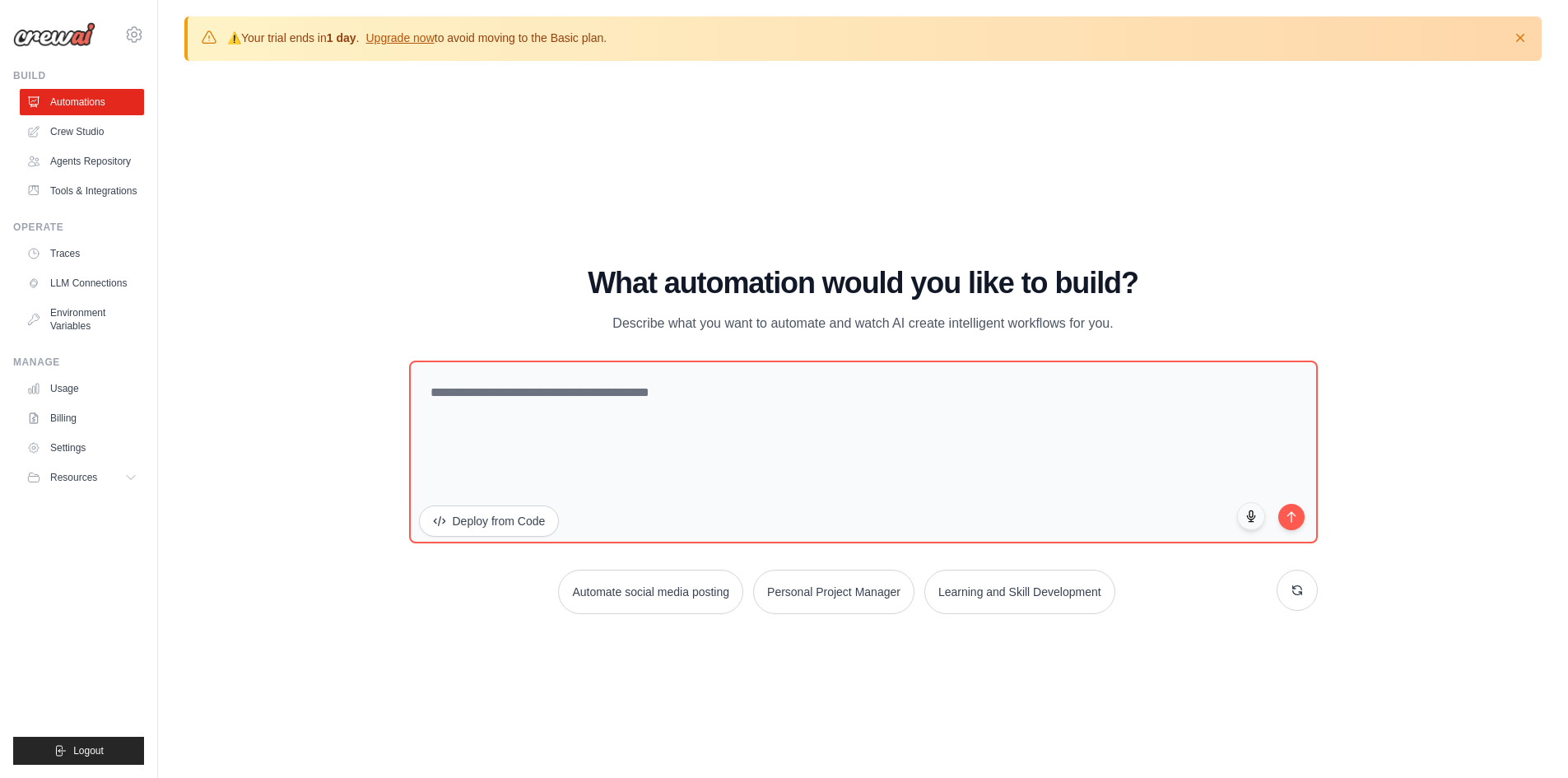
click at [661, 662] on div "WALKTHROUGH See how CrewAI works Try a prompt below to see how CrewAI works, or…" at bounding box center [863, 446] width 1358 height 745
click at [1301, 597] on button at bounding box center [1298, 589] width 42 height 42
click at [112, 135] on link "Crew Studio" at bounding box center [84, 132] width 125 height 27
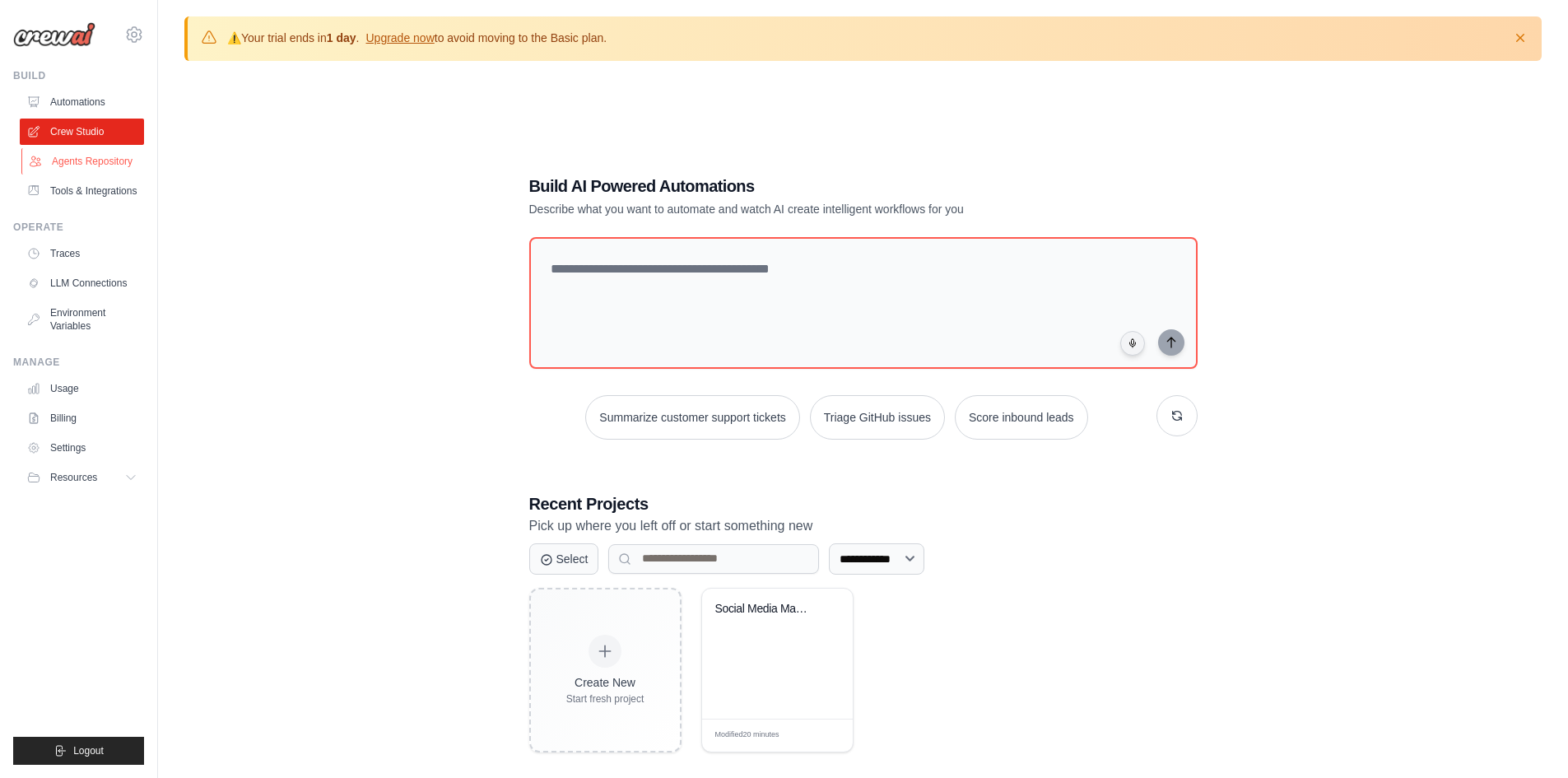
click at [94, 158] on link "Agents Repository" at bounding box center [84, 161] width 125 height 27
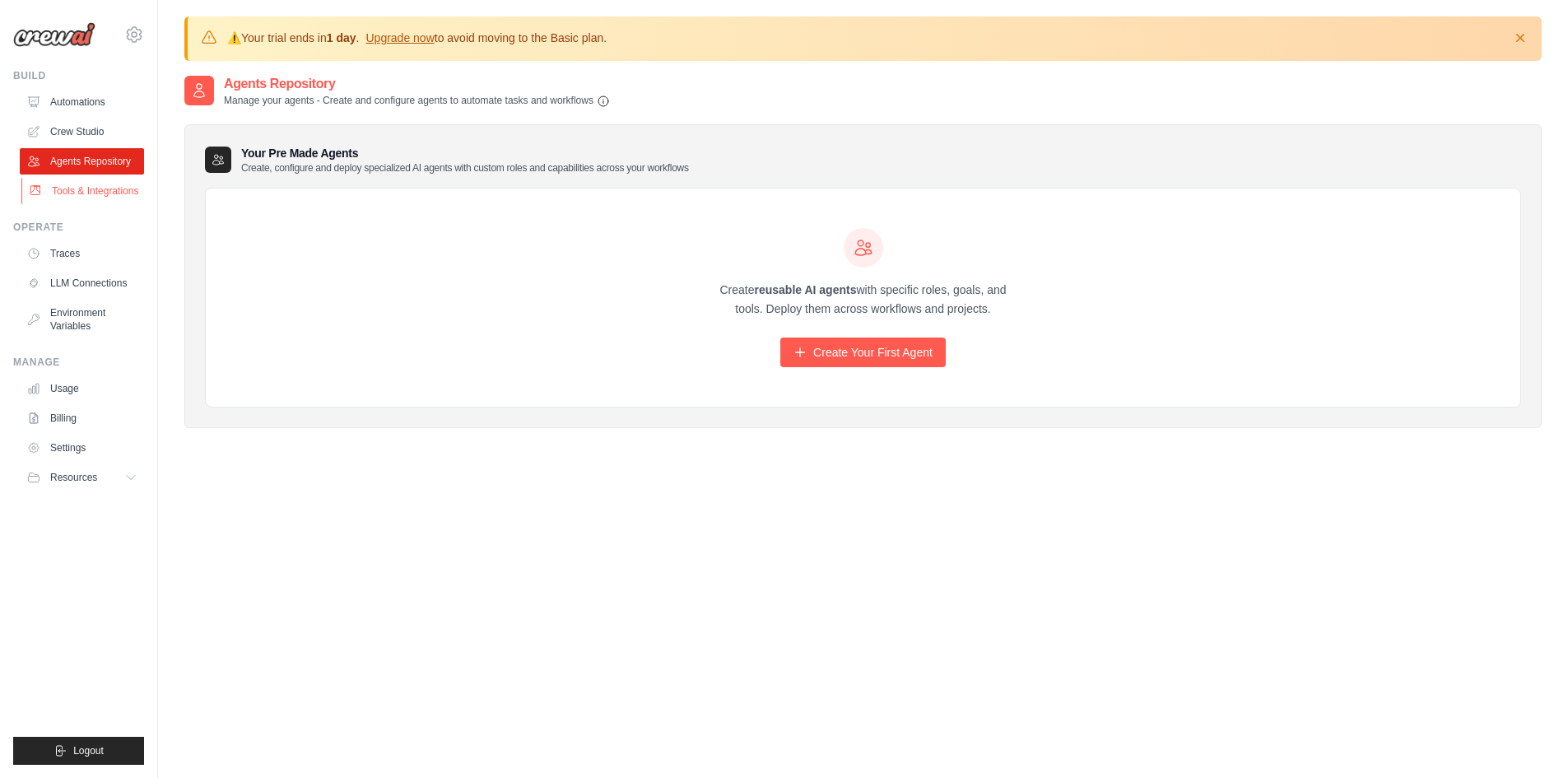
click at [81, 194] on link "Tools & Integrations" at bounding box center [84, 191] width 125 height 27
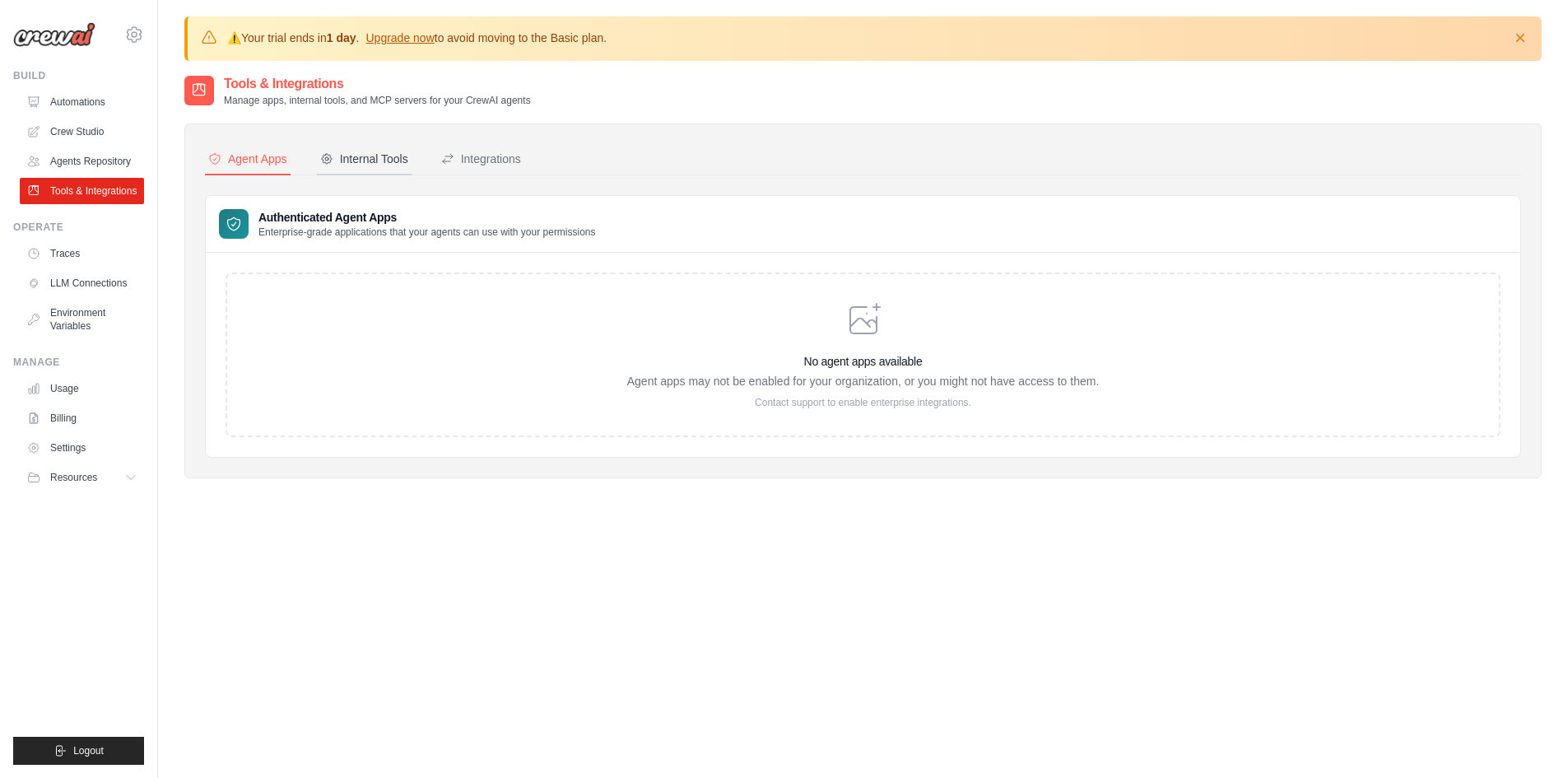
click at [367, 160] on div "Internal Tools" at bounding box center [364, 159] width 88 height 17
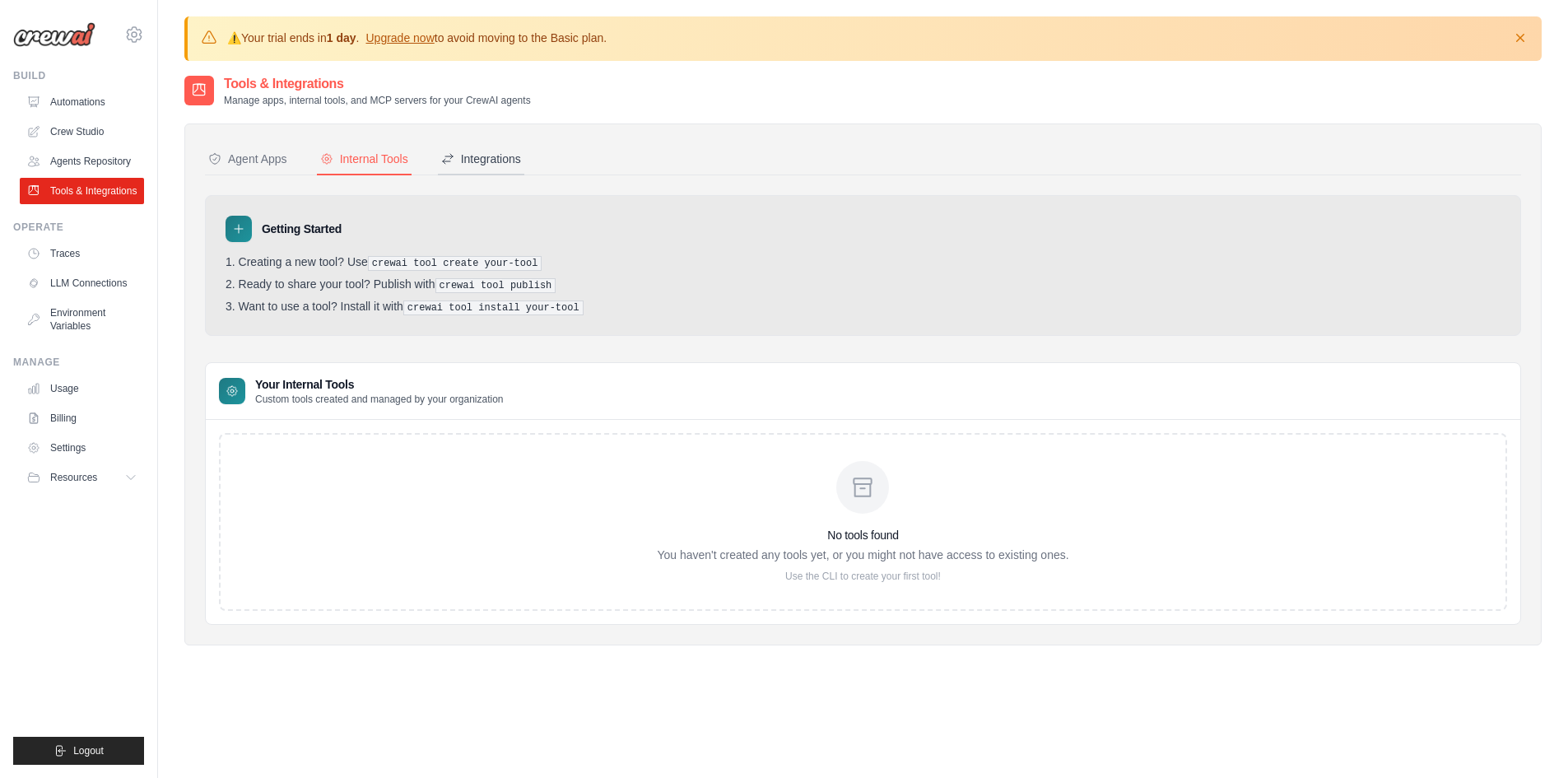
click at [506, 155] on div "Integrations" at bounding box center [481, 159] width 80 height 17
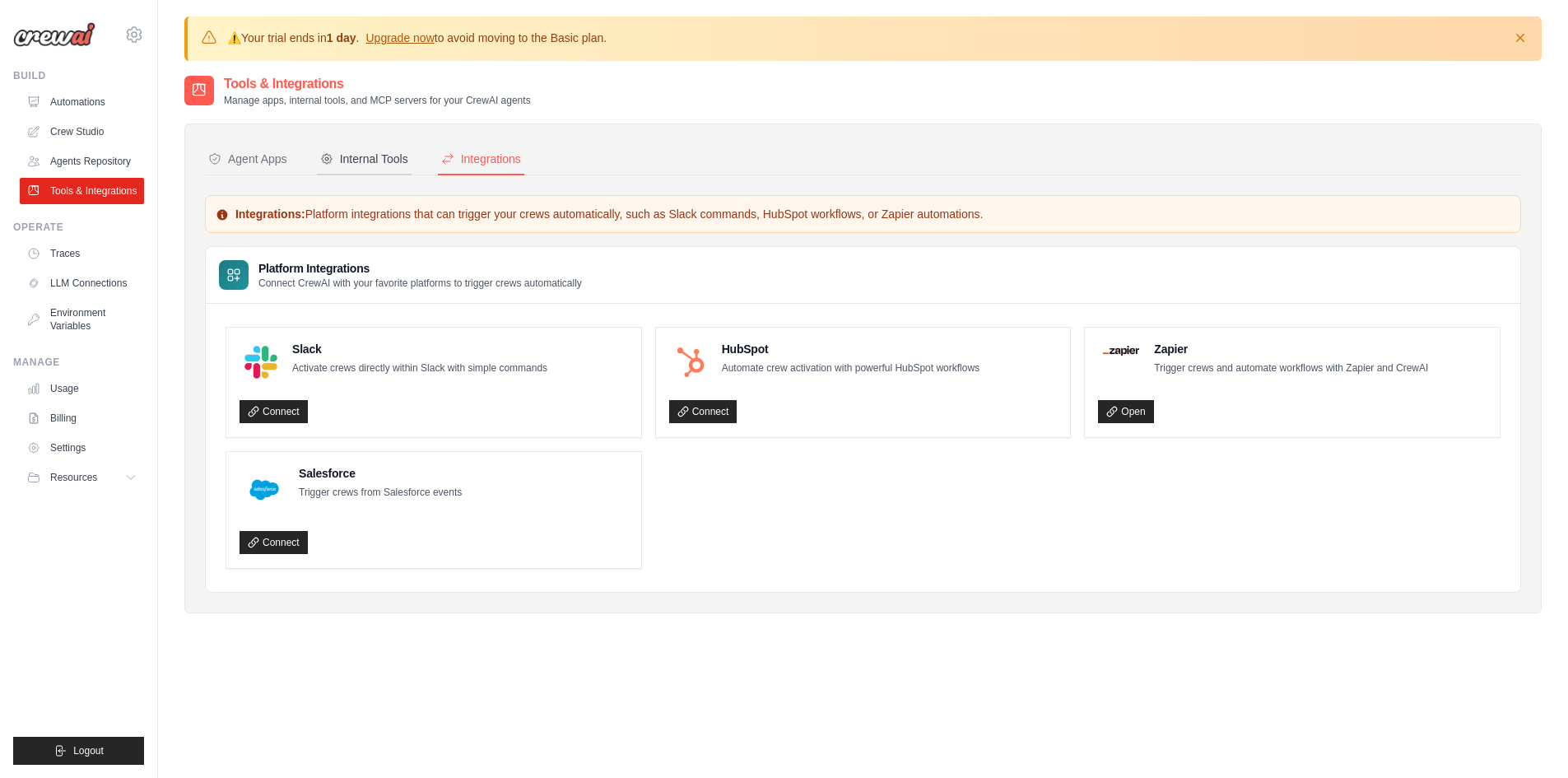
click at [358, 161] on div "Internal Tools" at bounding box center [364, 159] width 88 height 17
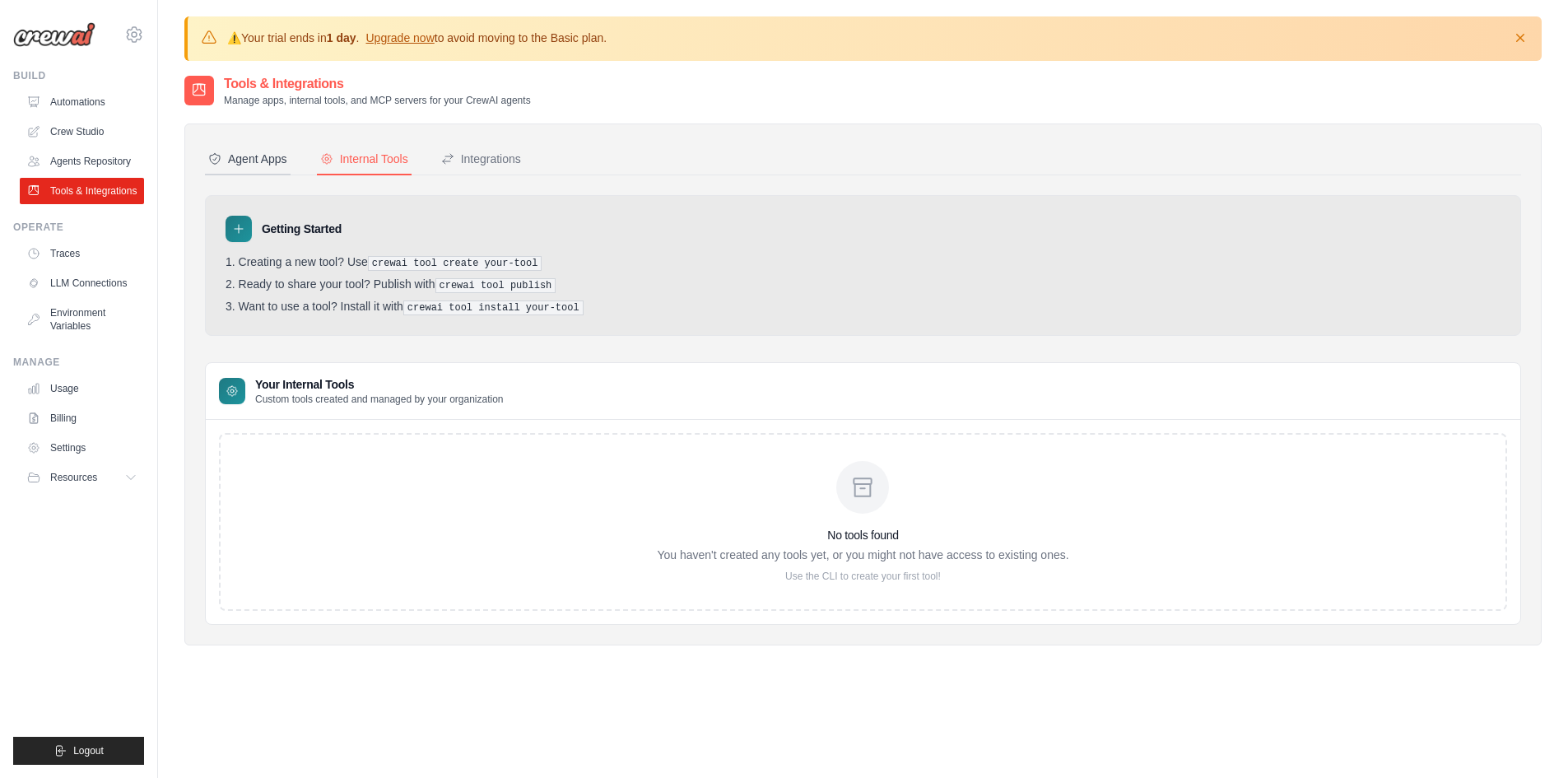
click at [242, 164] on div "Agent Apps" at bounding box center [247, 159] width 79 height 17
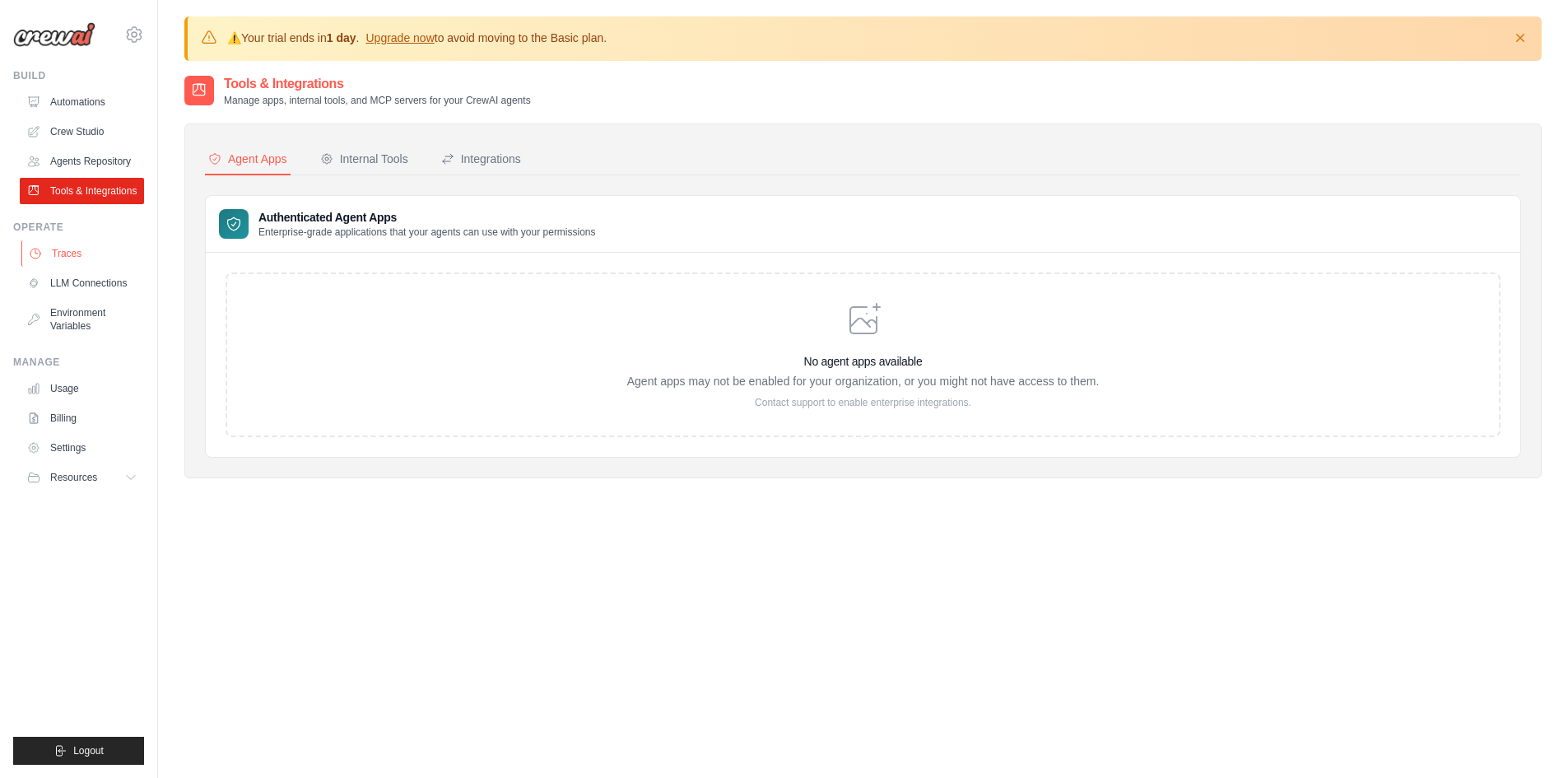
click at [60, 256] on link "Traces" at bounding box center [84, 254] width 125 height 27
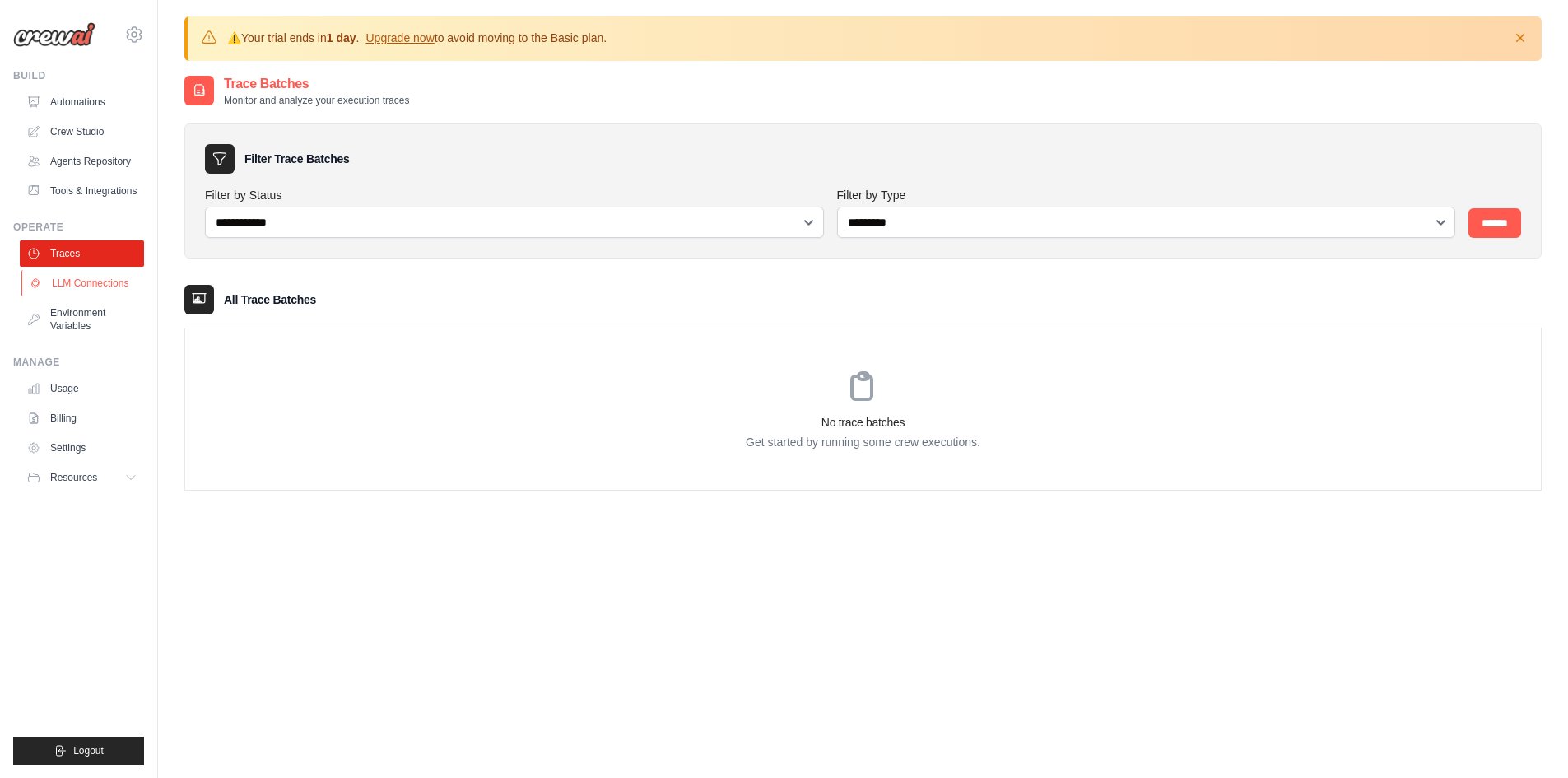
click at [94, 281] on link "LLM Connections" at bounding box center [84, 283] width 125 height 27
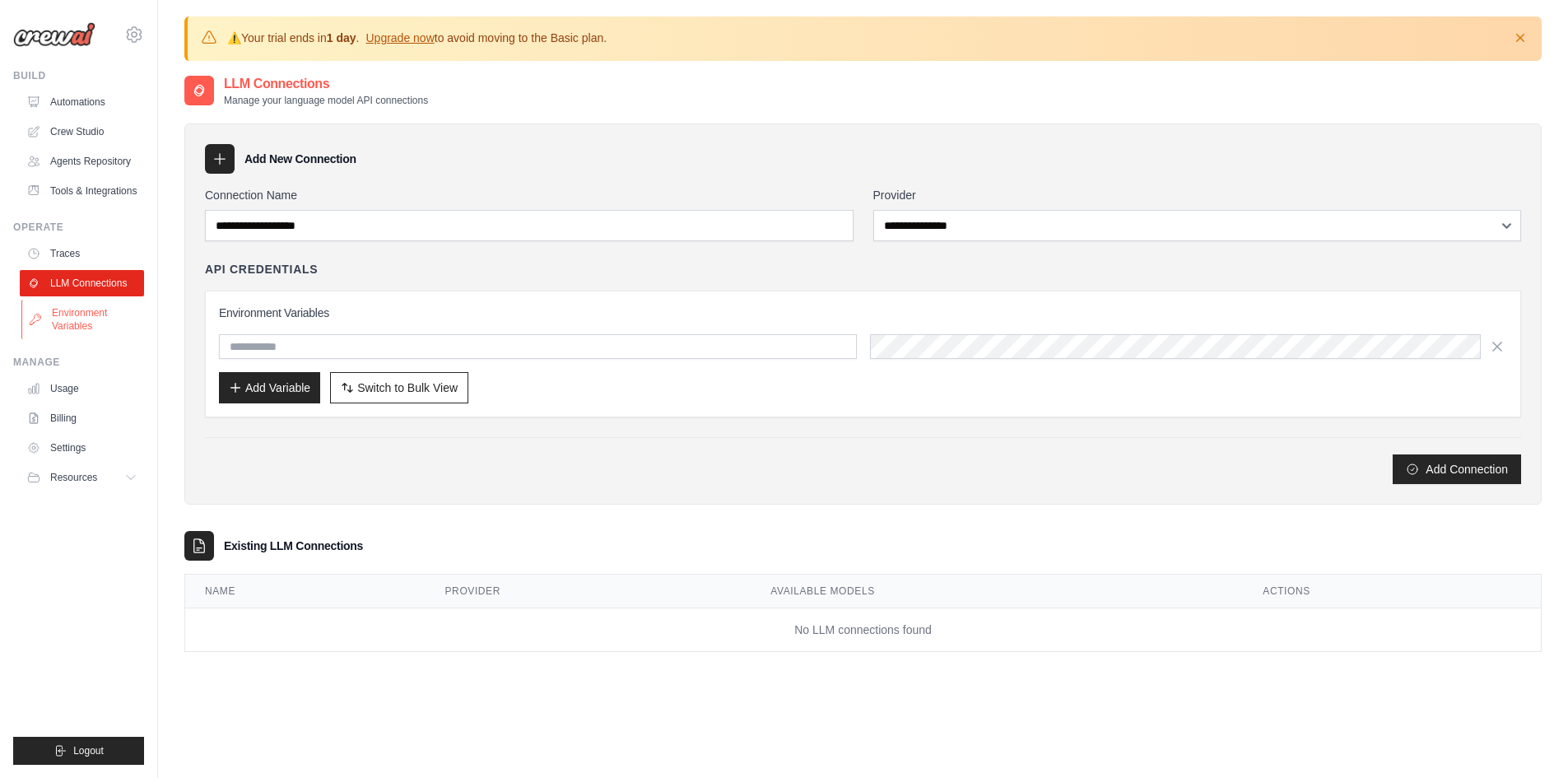
click at [70, 314] on link "Environment Variables" at bounding box center [84, 319] width 125 height 40
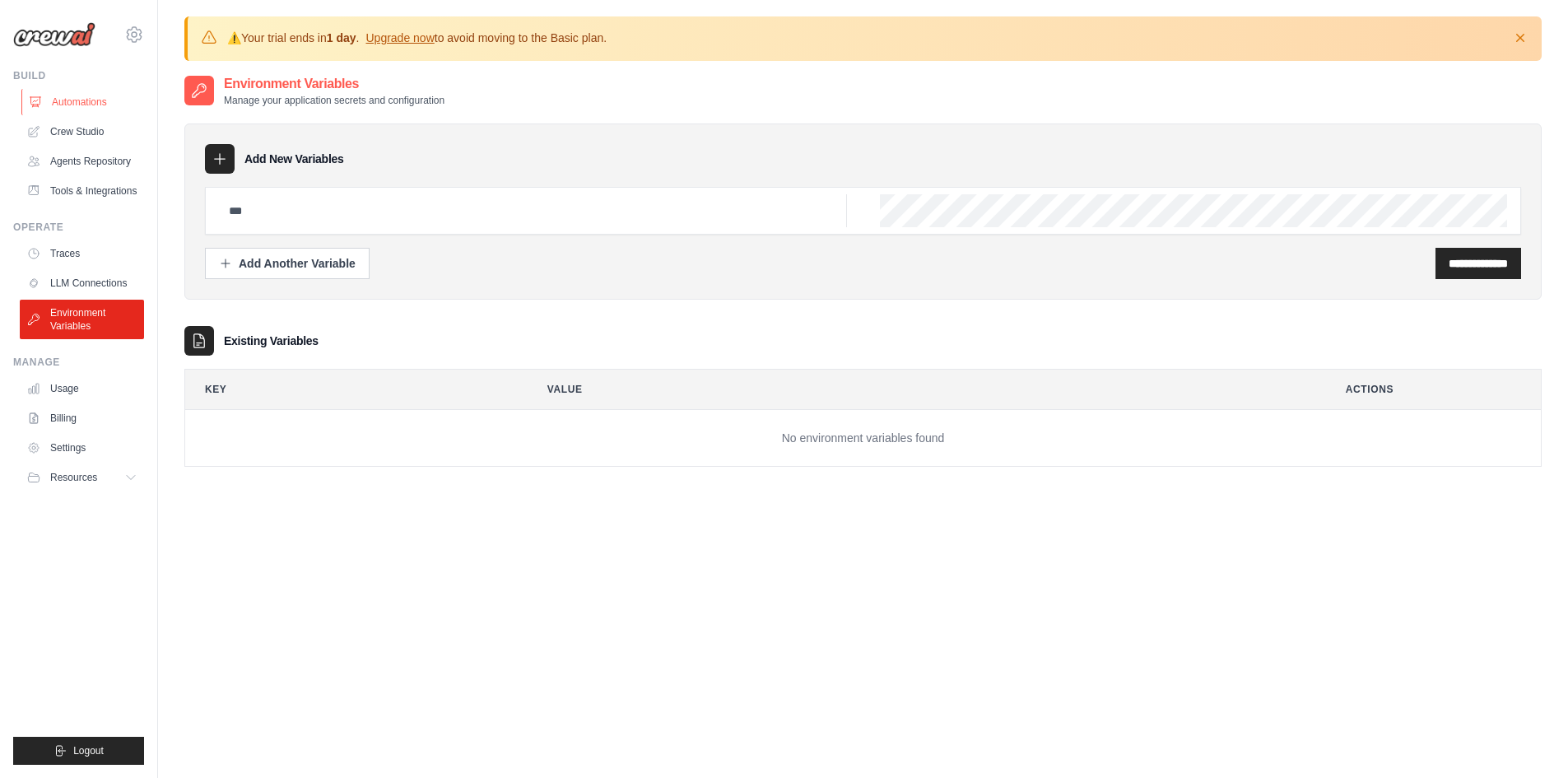
click at [68, 95] on link "Automations" at bounding box center [84, 102] width 125 height 27
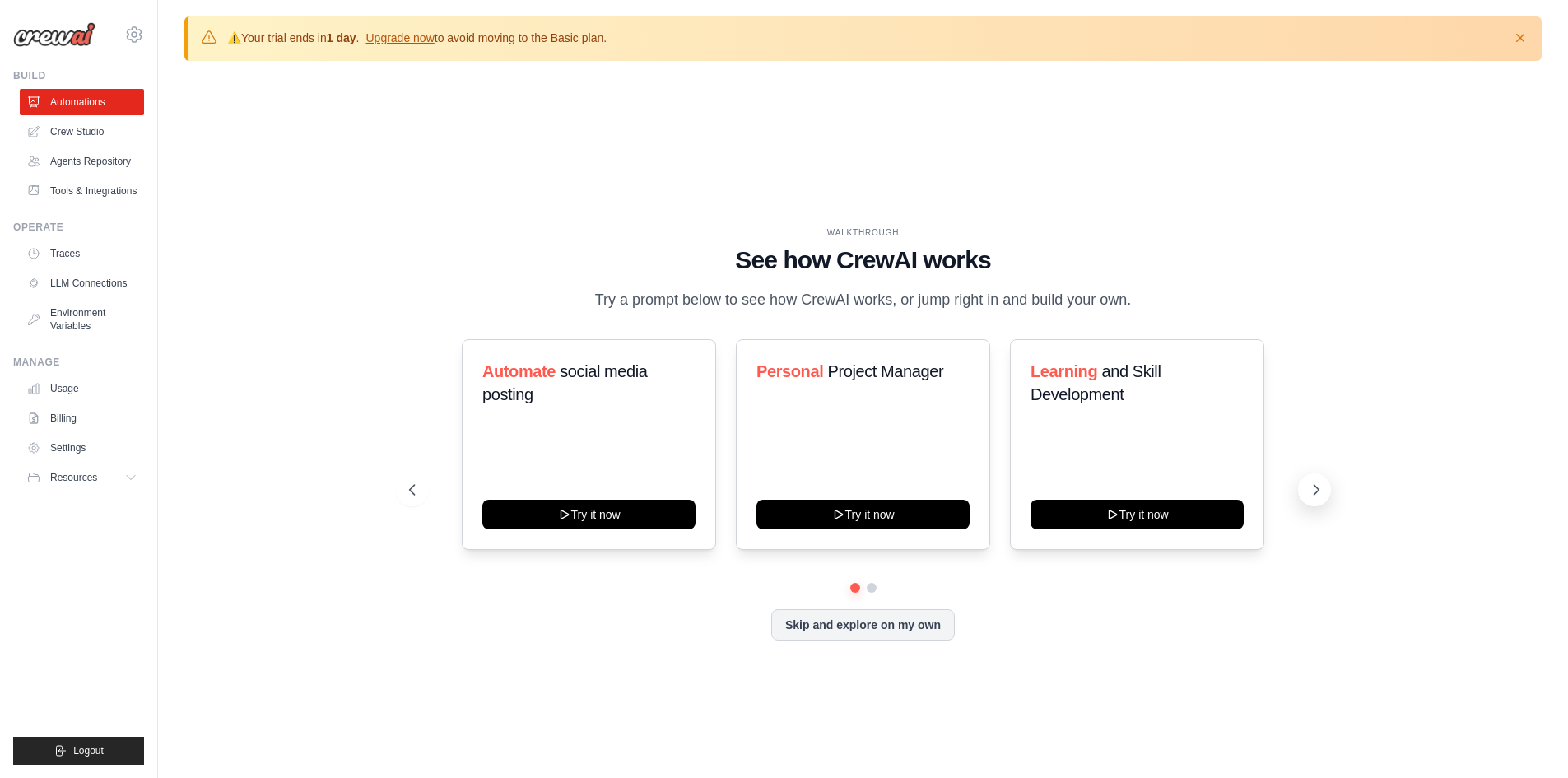
click at [1315, 492] on icon at bounding box center [1316, 490] width 5 height 10
click at [1397, 244] on div "WALKTHROUGH See how CrewAI works Try a prompt below to see how CrewAI works, or…" at bounding box center [863, 446] width 1358 height 745
click at [131, 477] on icon at bounding box center [132, 477] width 8 height 4
click at [98, 585] on span "Video Tutorials" at bounding box center [91, 584] width 65 height 13
click at [64, 558] on span "Blog" at bounding box center [68, 558] width 20 height 13
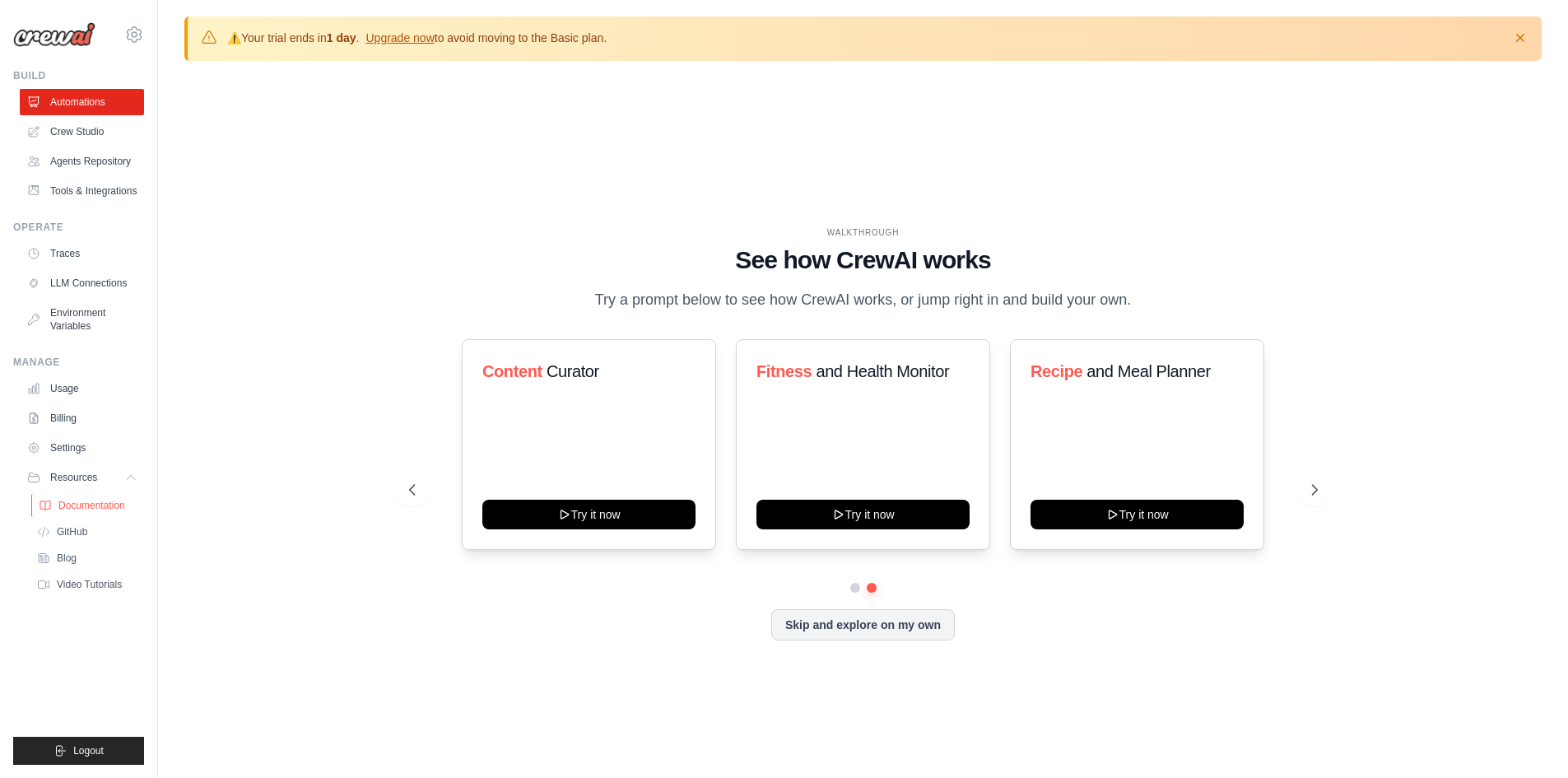
click at [82, 505] on span "Documentation" at bounding box center [91, 505] width 67 height 13
click at [76, 449] on link "Settings" at bounding box center [84, 448] width 125 height 27
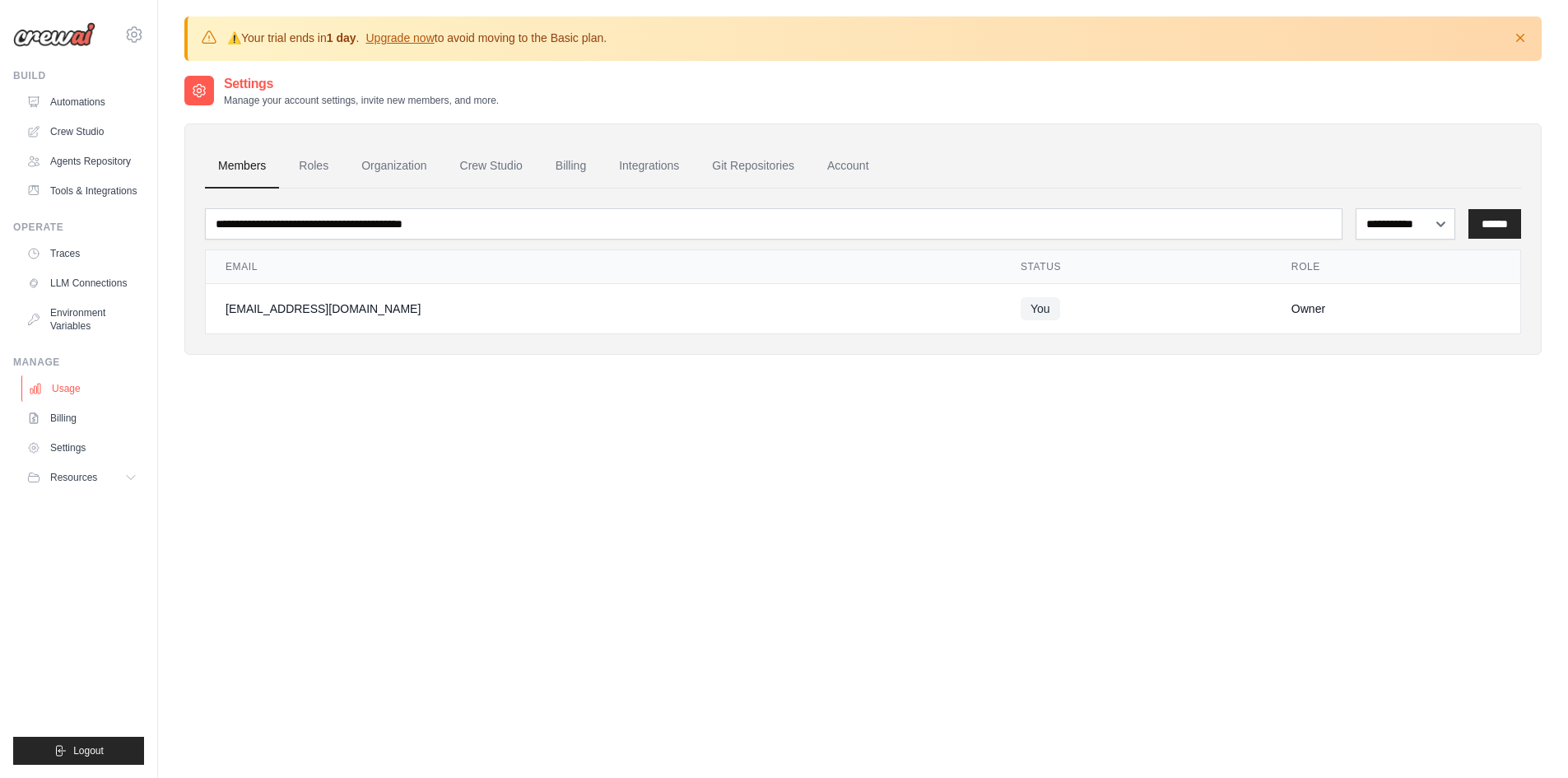
click at [69, 384] on link "Usage" at bounding box center [84, 388] width 125 height 27
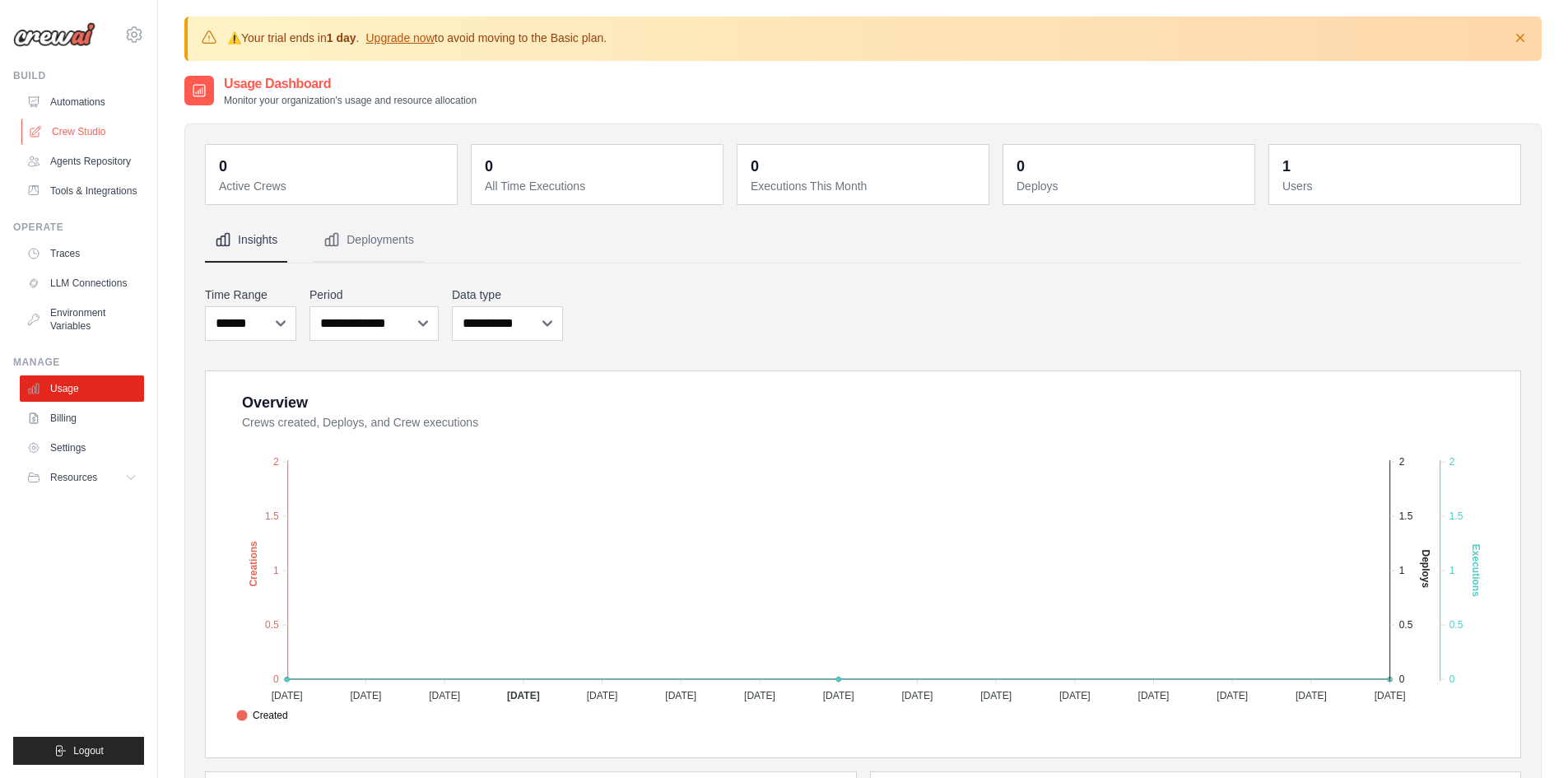
click at [89, 130] on link "Crew Studio" at bounding box center [84, 132] width 125 height 27
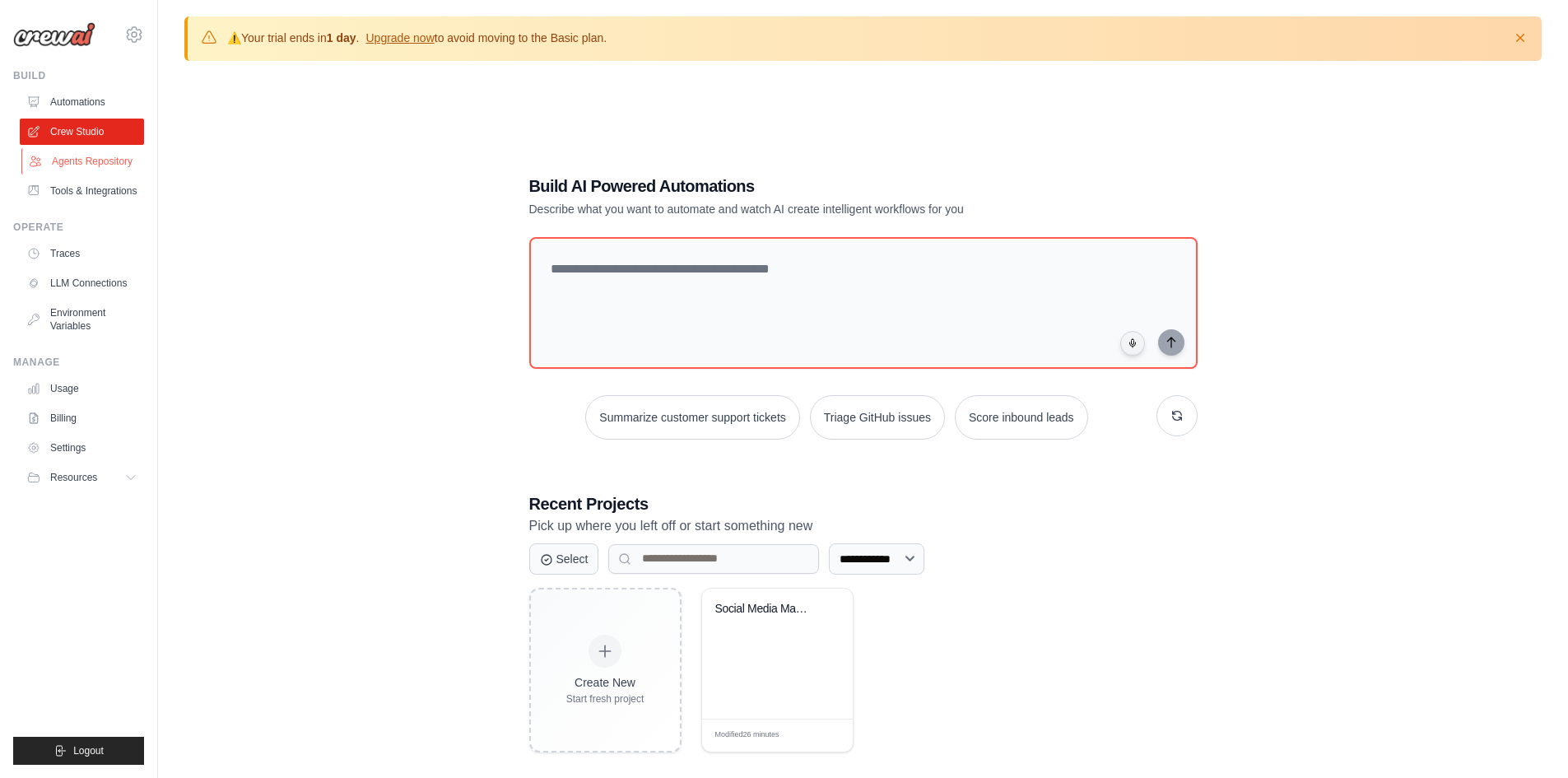
click at [89, 165] on link "Agents Repository" at bounding box center [84, 161] width 125 height 27
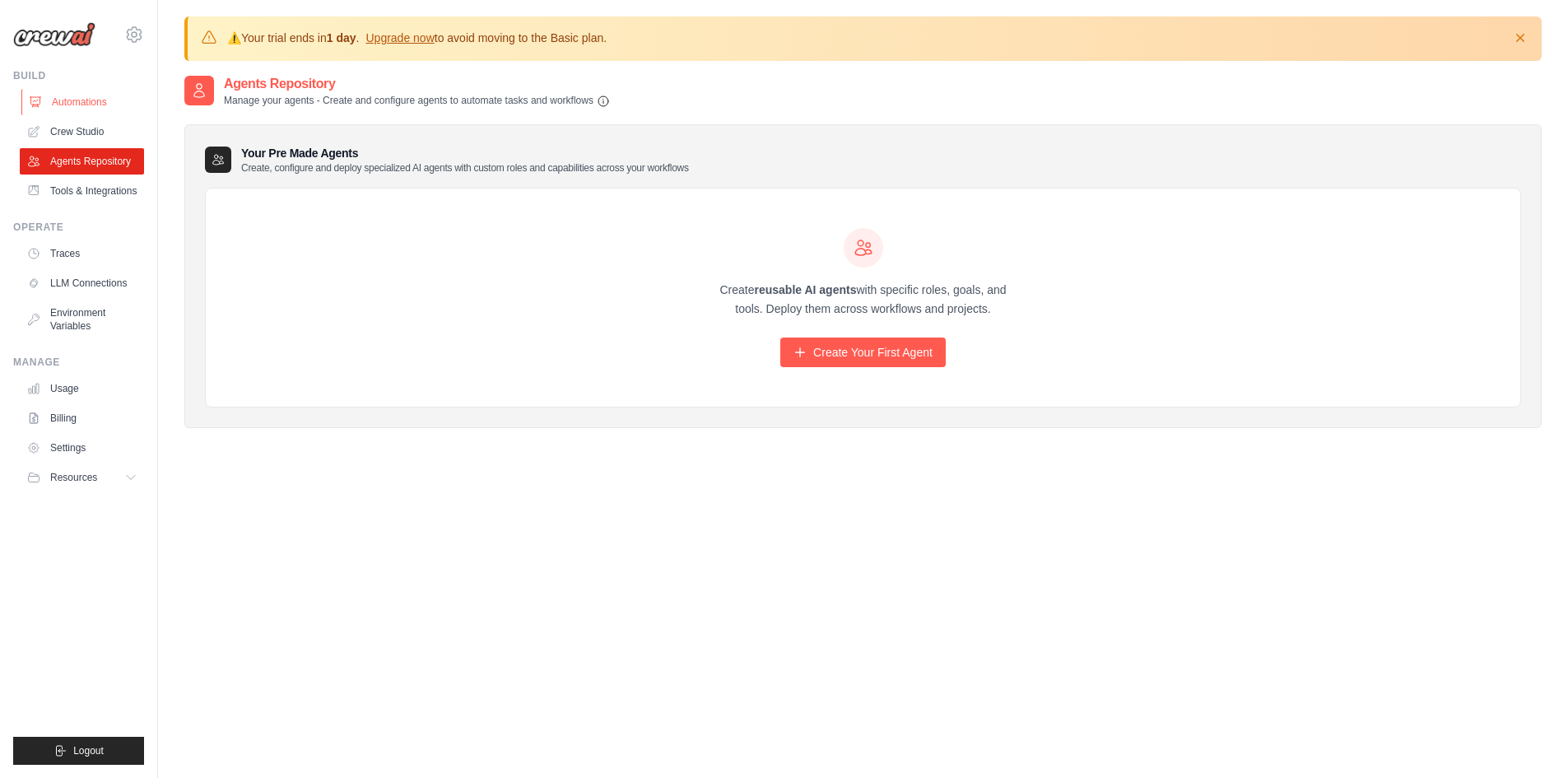
click at [95, 97] on link "Automations" at bounding box center [84, 102] width 125 height 27
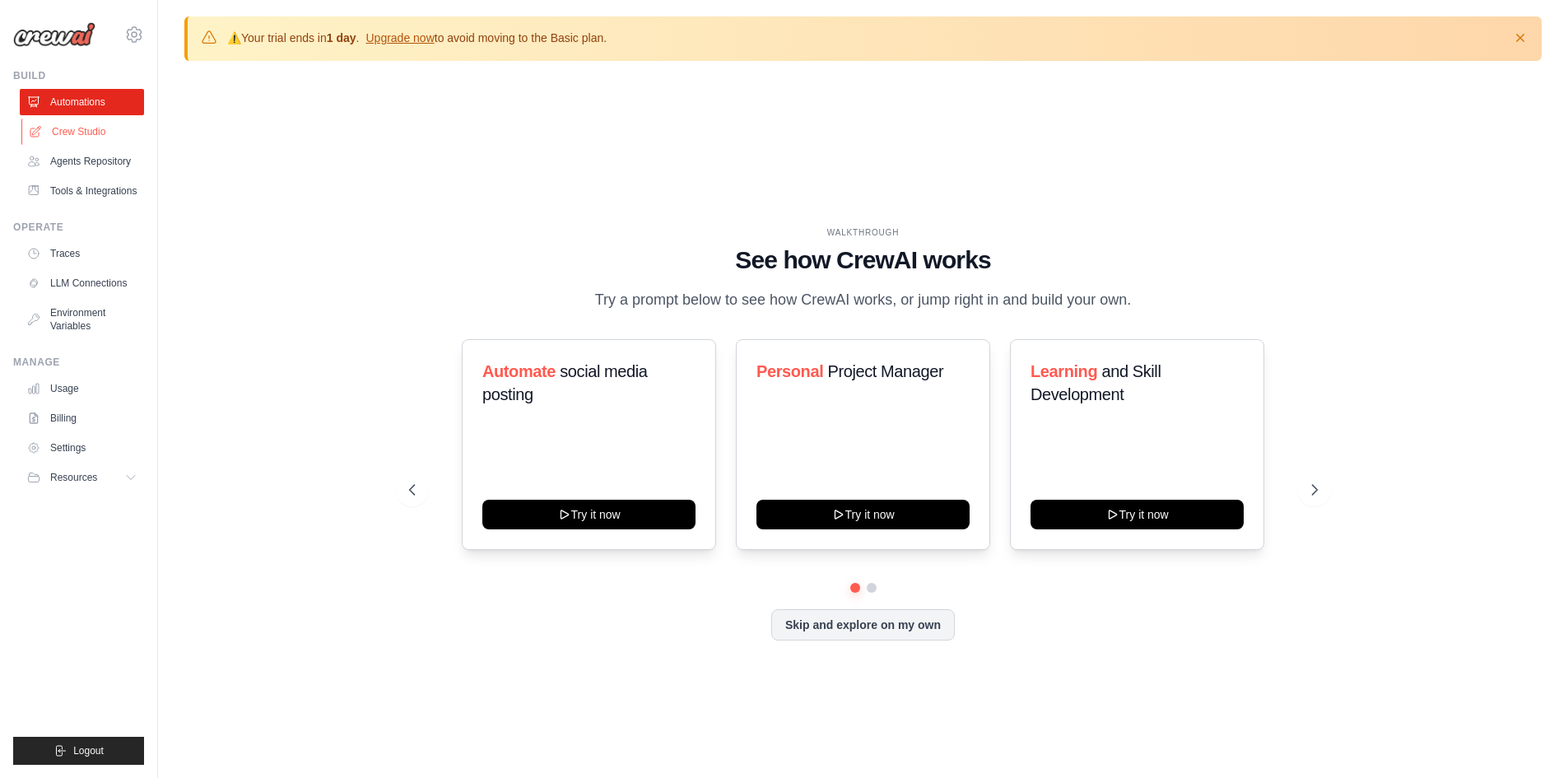
click at [86, 126] on link "Crew Studio" at bounding box center [84, 132] width 125 height 27
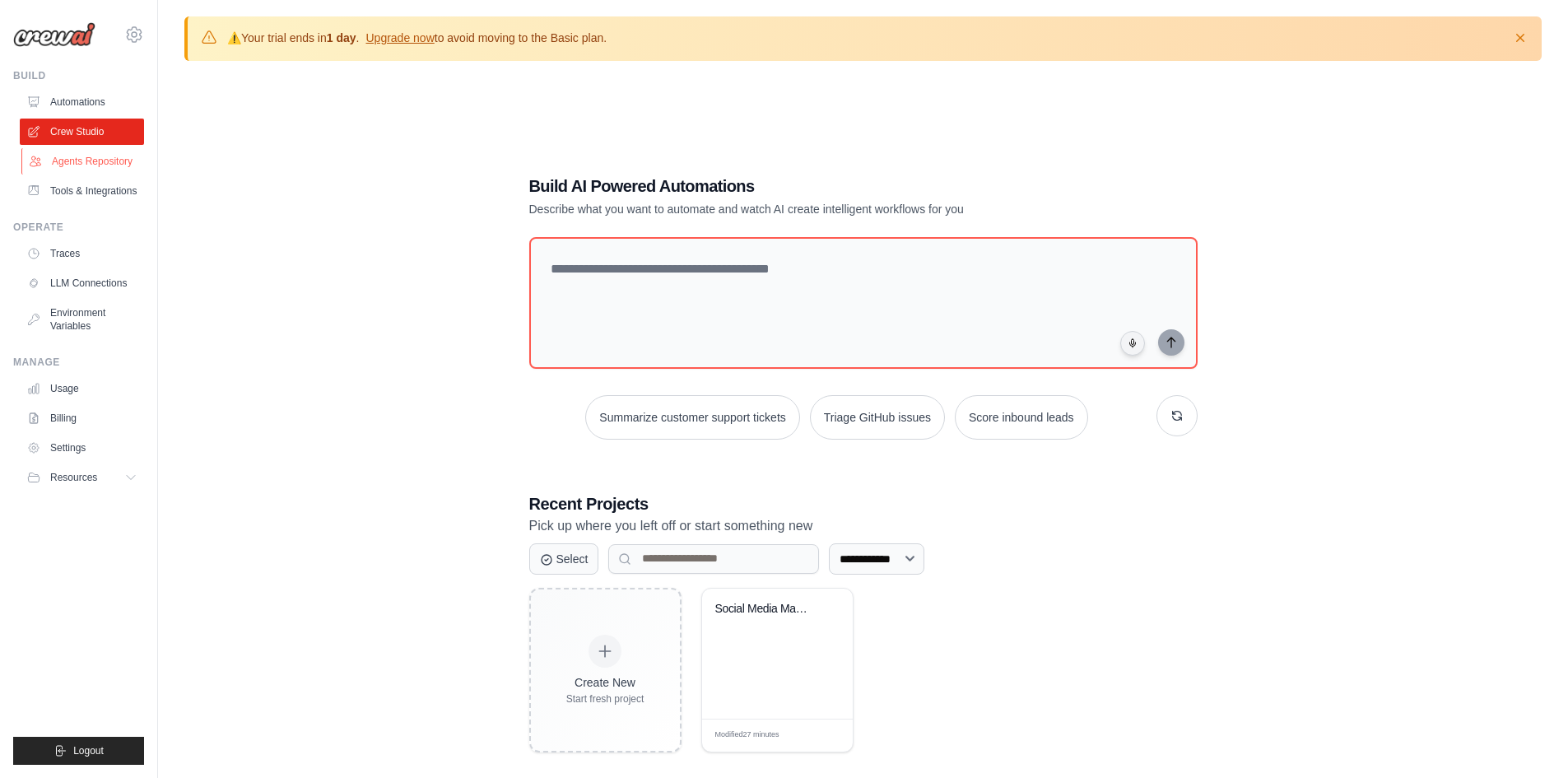
click at [107, 160] on link "Agents Repository" at bounding box center [84, 161] width 125 height 27
